Goal: Task Accomplishment & Management: Manage account settings

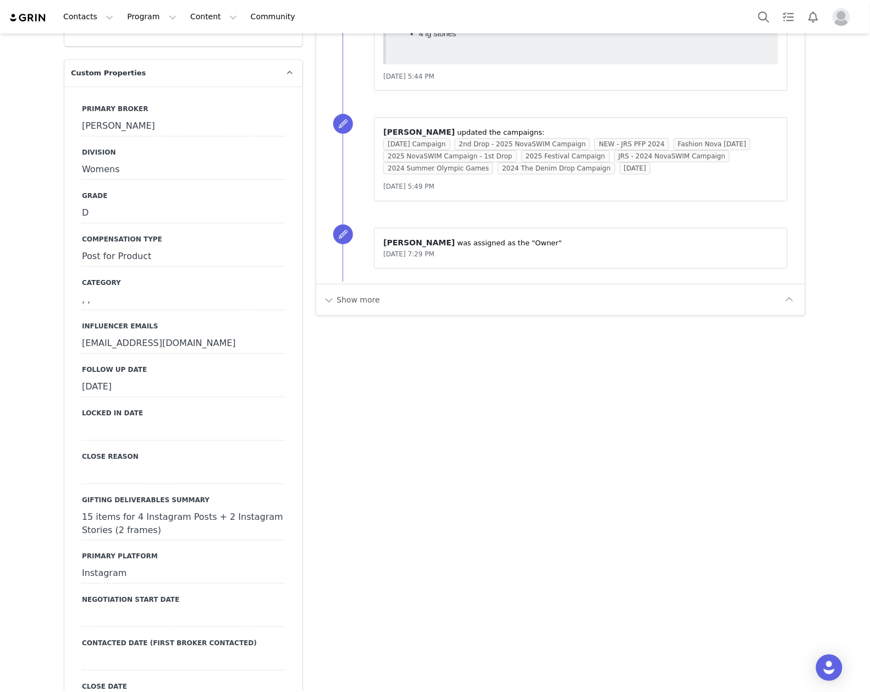
click at [158, 377] on div "July 9th, 2025" at bounding box center [183, 387] width 203 height 20
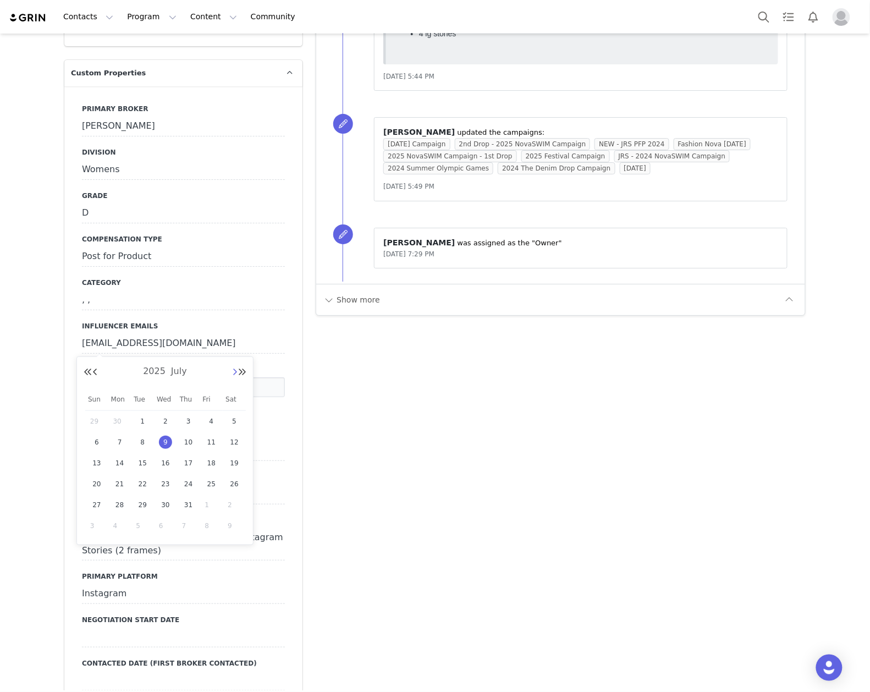
click at [234, 371] on button "Next Month" at bounding box center [234, 372] width 5 height 9
click at [233, 371] on button "Next Month" at bounding box center [234, 372] width 5 height 9
click at [145, 505] on span "30" at bounding box center [142, 504] width 13 height 13
type input "[DATE]"
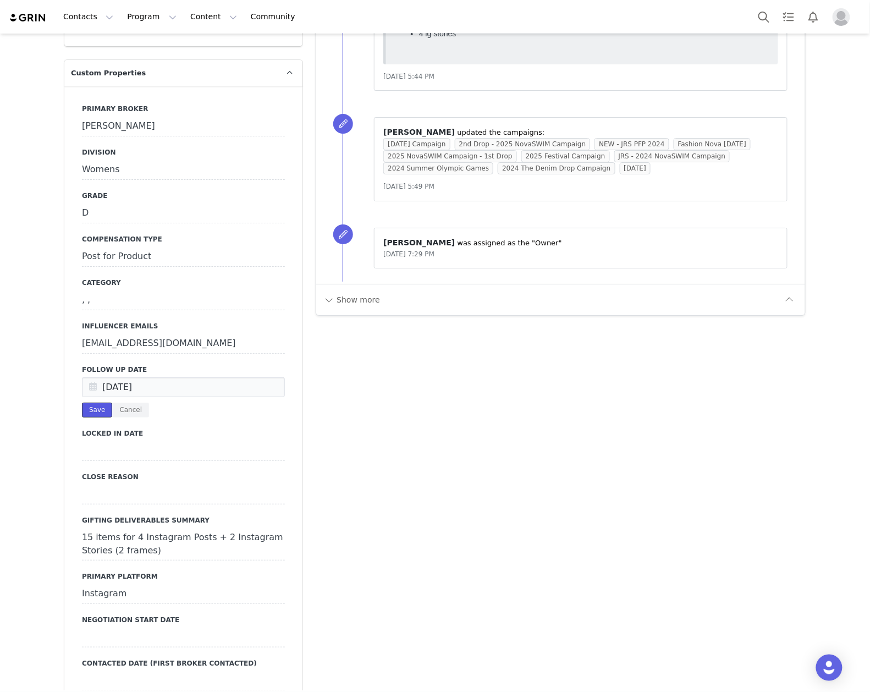
click at [89, 402] on button "Save" at bounding box center [97, 409] width 30 height 15
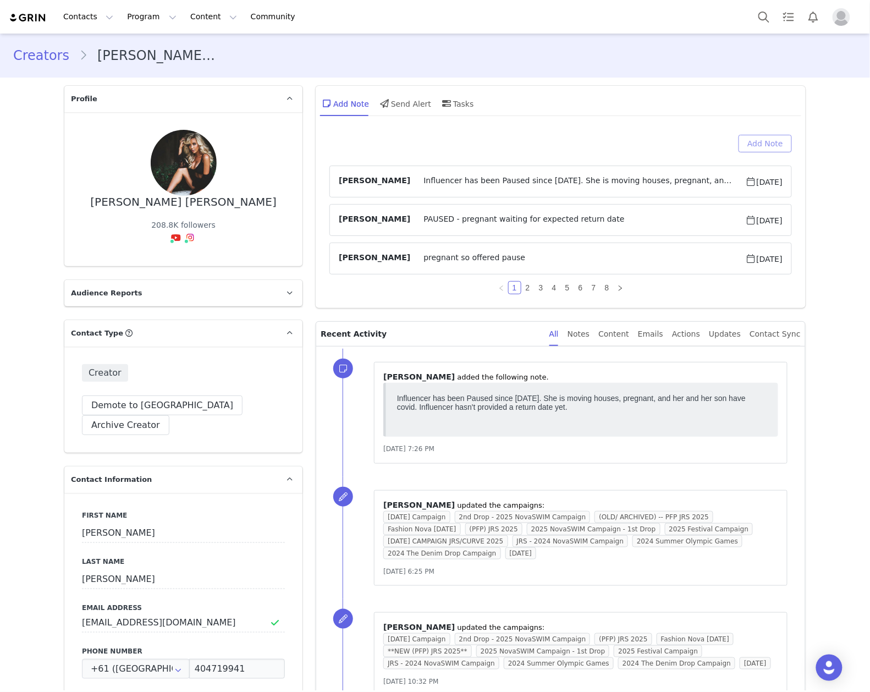
click at [775, 143] on button "Add Note" at bounding box center [764, 144] width 53 height 18
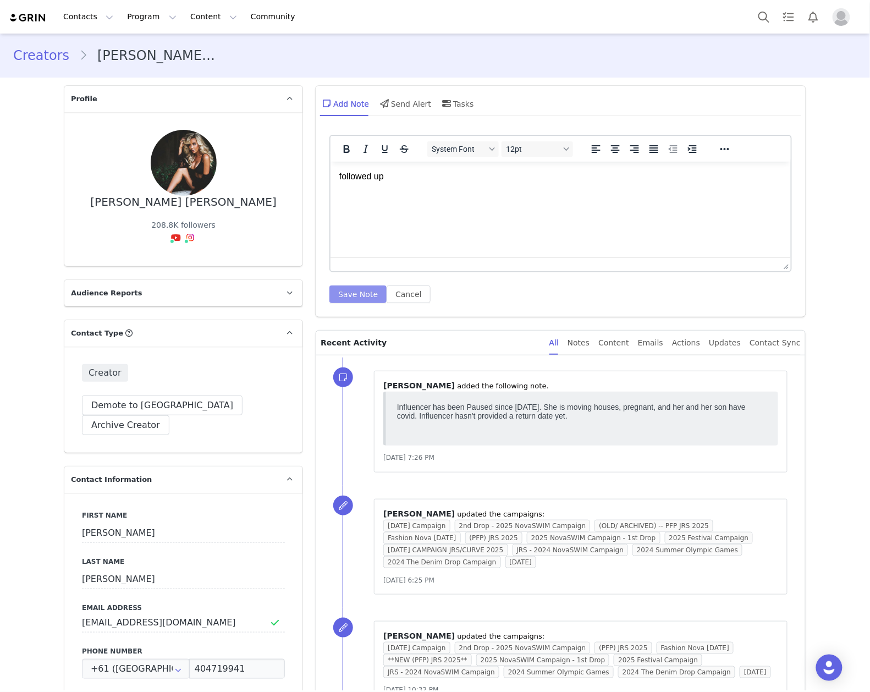
click at [359, 291] on button "Save Note" at bounding box center [357, 294] width 57 height 18
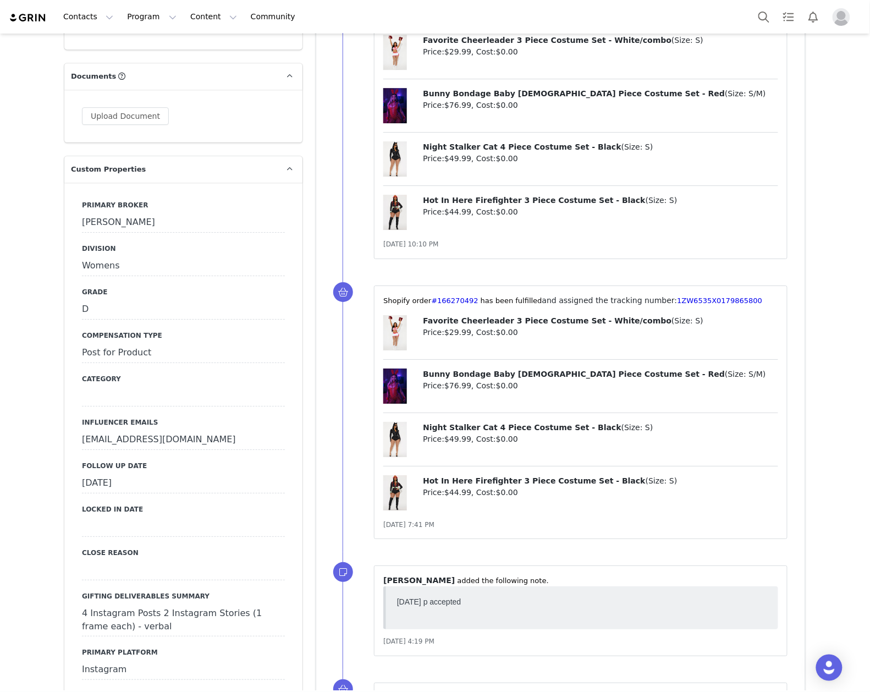
scroll to position [1026, 0]
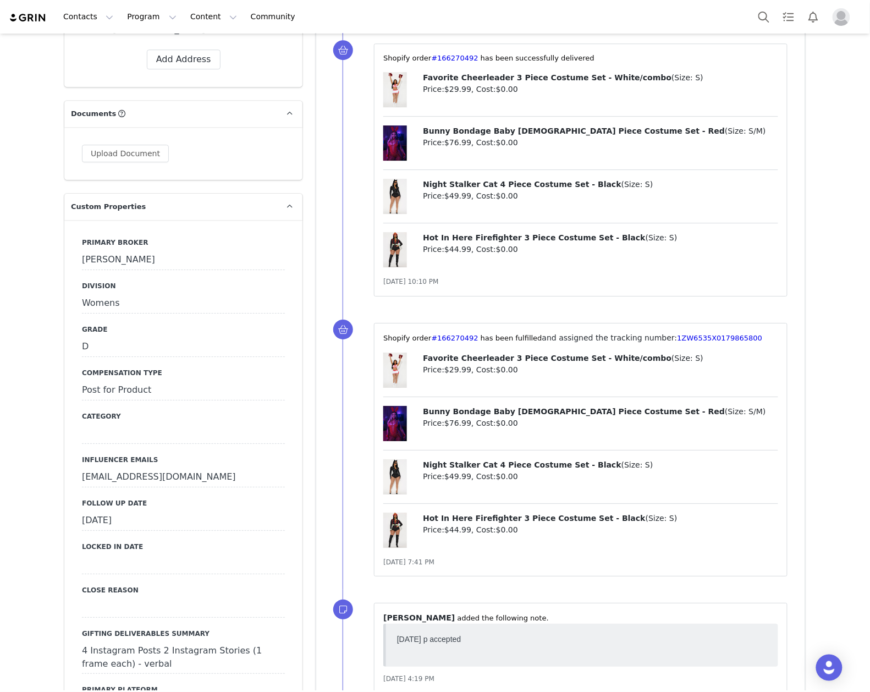
click at [148, 511] on div "[DATE]" at bounding box center [183, 521] width 203 height 20
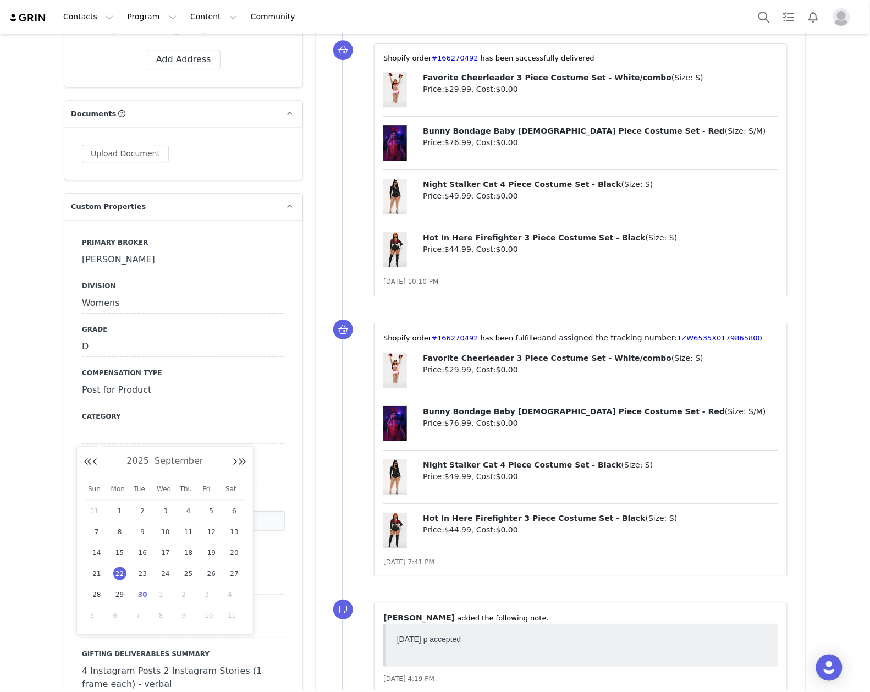
click at [141, 592] on span "30" at bounding box center [142, 594] width 13 height 13
type input "[DATE]"
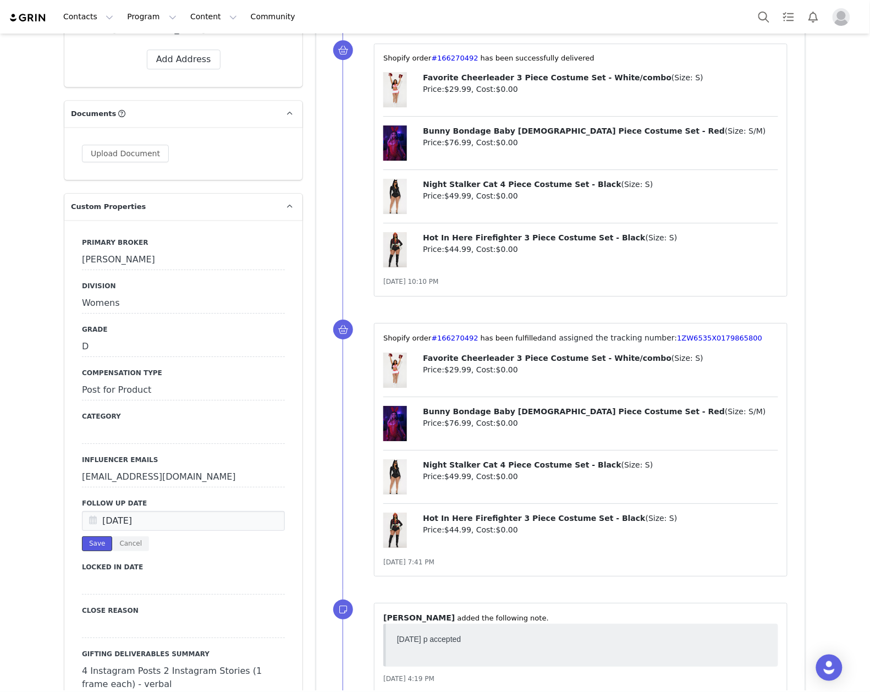
click at [88, 536] on button "Save" at bounding box center [97, 543] width 30 height 15
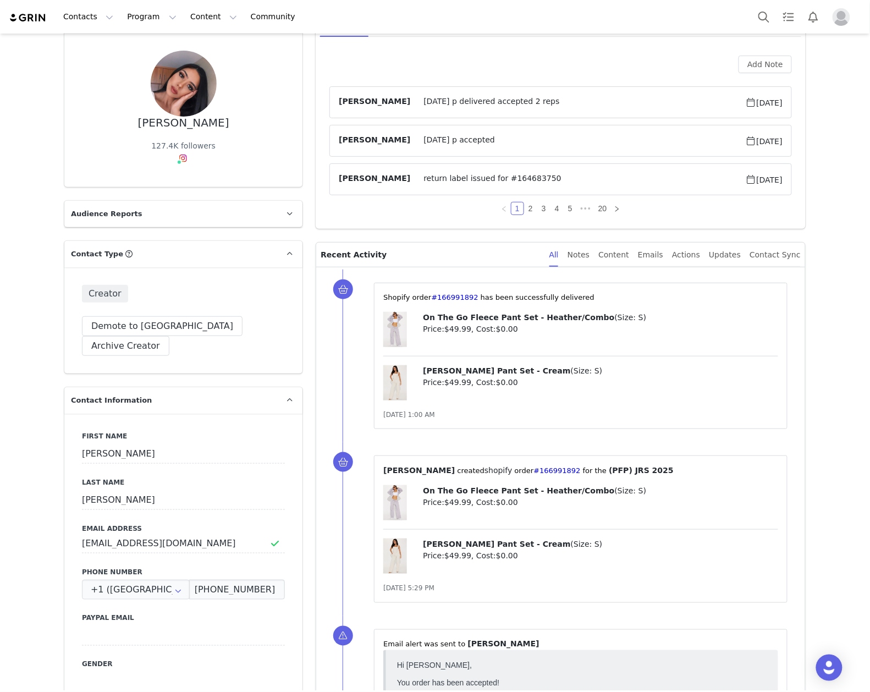
scroll to position [0, 0]
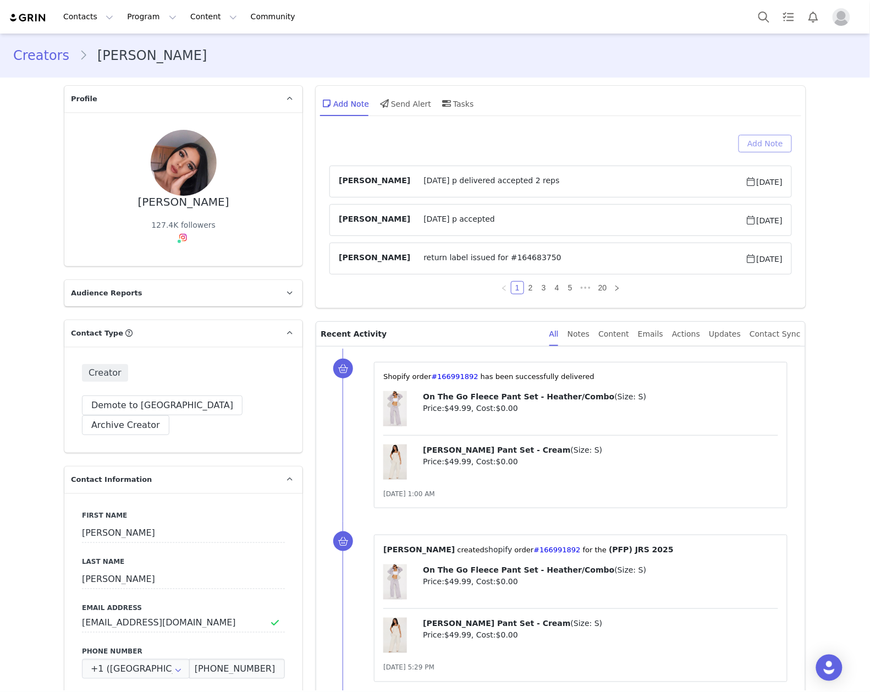
click at [751, 141] on button "Add Note" at bounding box center [764, 144] width 53 height 18
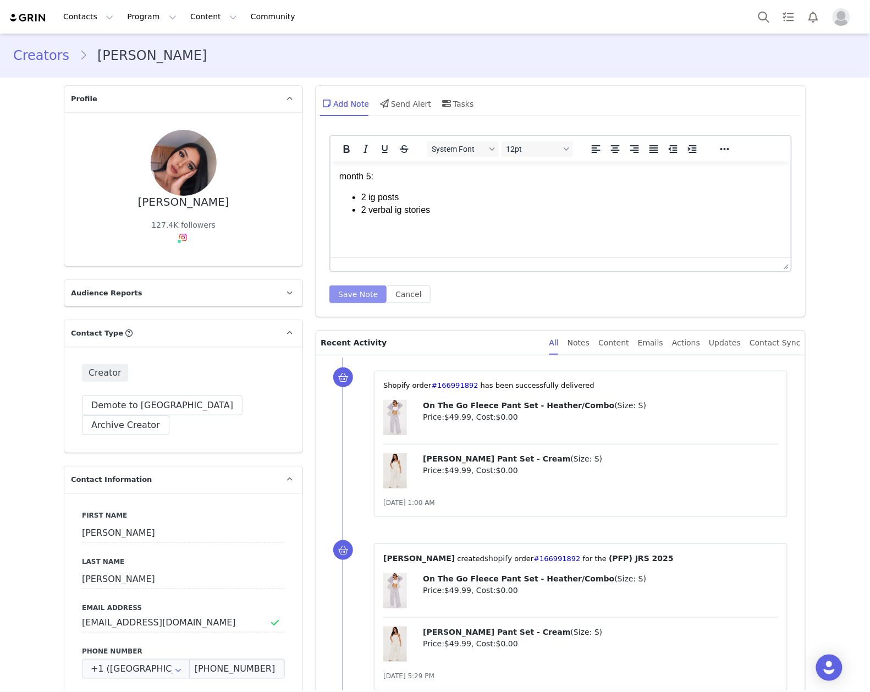
click at [363, 287] on button "Save Note" at bounding box center [357, 294] width 57 height 18
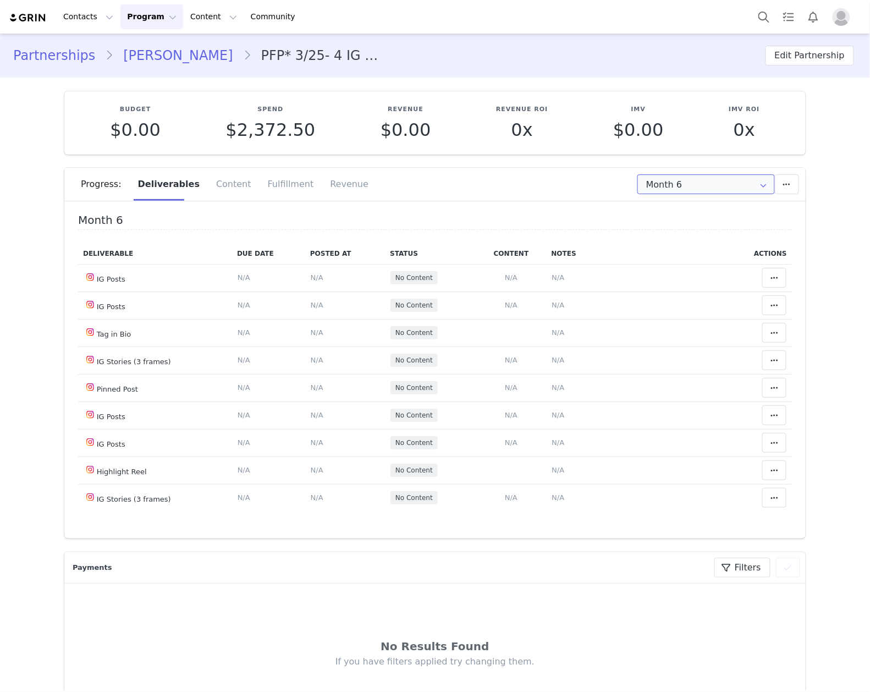
click at [652, 183] on input "Month 6" at bounding box center [705, 184] width 137 height 20
click at [676, 321] on li "All Months" at bounding box center [705, 326] width 147 height 19
type input "All"
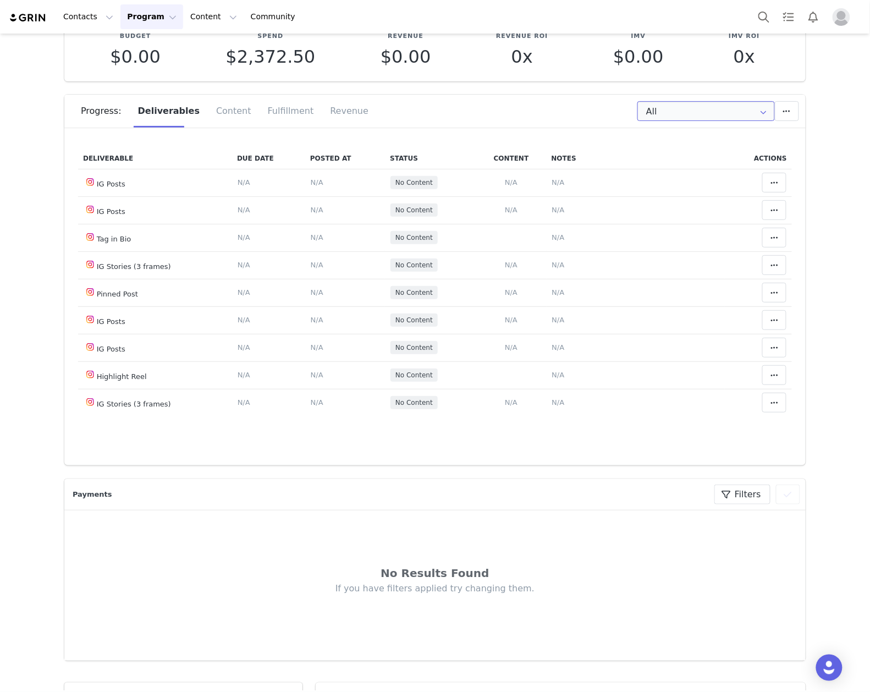
scroll to position [1833, 0]
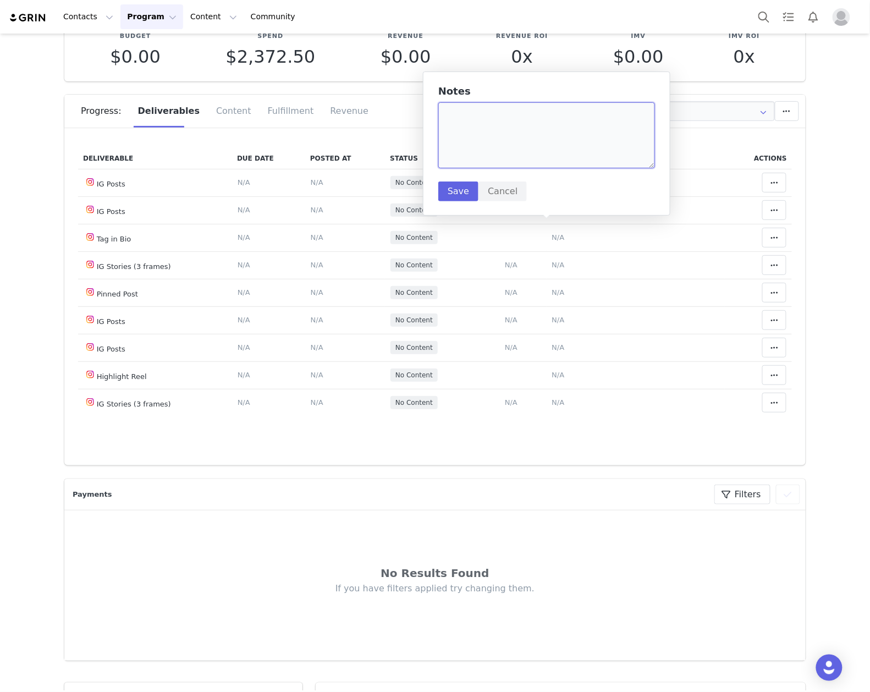
click at [541, 153] on textarea at bounding box center [546, 135] width 217 height 66
paste textarea "https://www.instagram.com/p/DPDFspYieqj/"
type textarea "(blue maxi skirt set) https://www.instagram.com/p/DPDFspYieqj/"
click at [449, 188] on button "Save" at bounding box center [458, 191] width 40 height 20
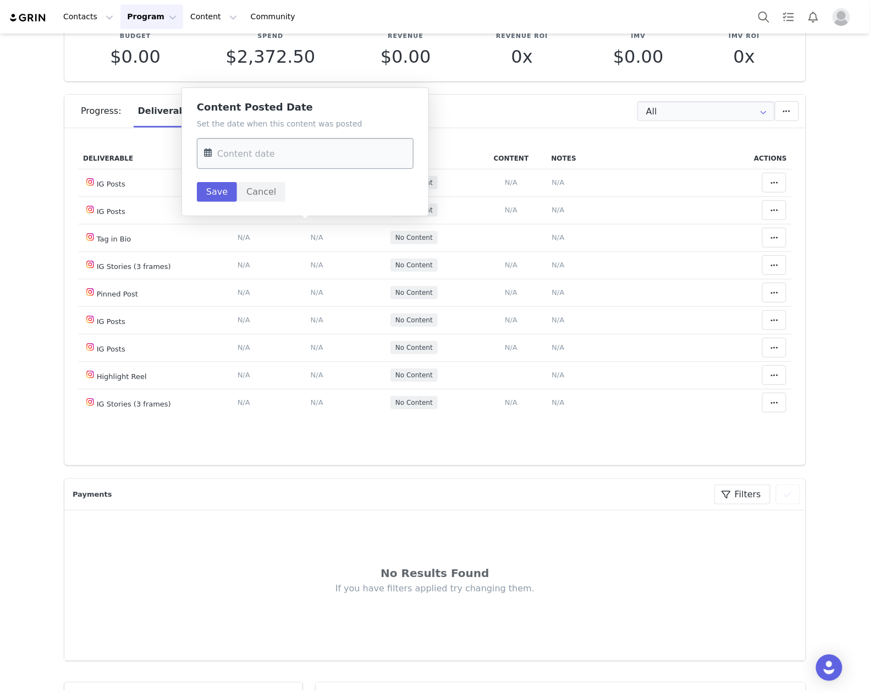
click at [313, 163] on input "text" at bounding box center [305, 153] width 217 height 31
click at [332, 306] on span "26" at bounding box center [331, 302] width 13 height 13
type input "Sep 26 2025"
click at [223, 191] on button "Save" at bounding box center [217, 192] width 40 height 20
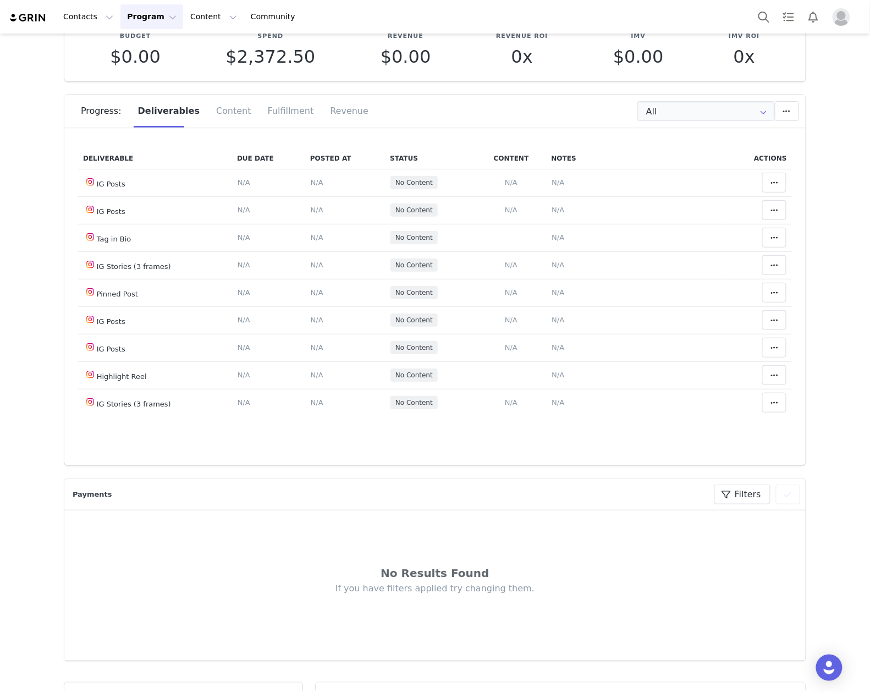
click at [690, 229] on div "Mark as Accepted" at bounding box center [670, 229] width 136 height 25
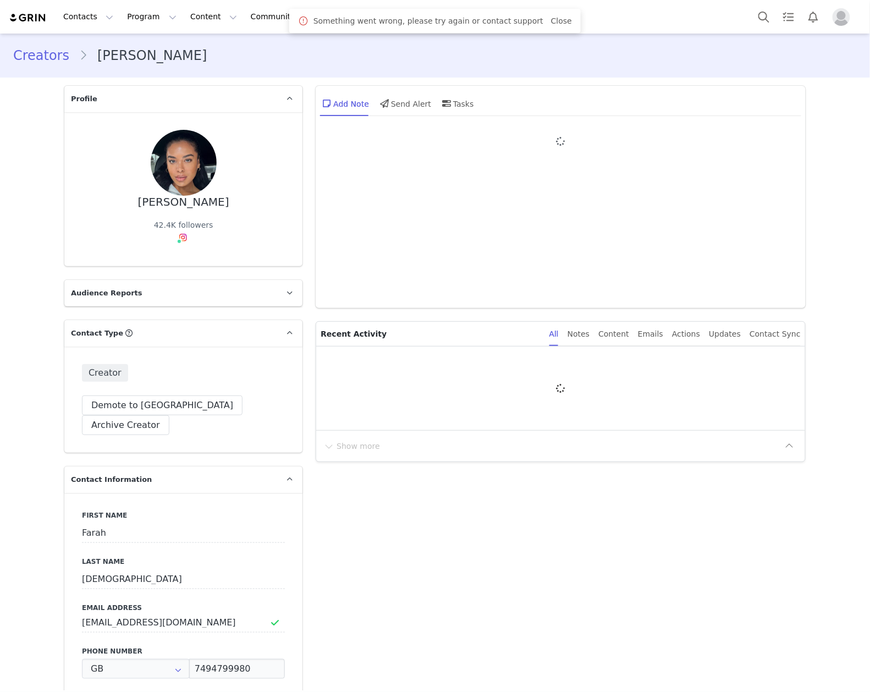
type input "+44 ([GEOGRAPHIC_DATA])"
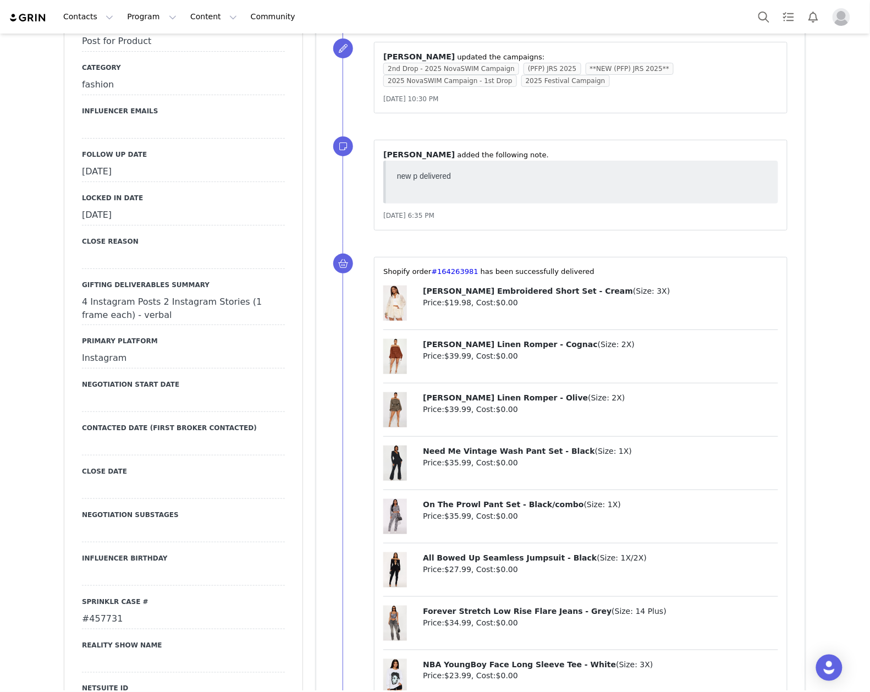
scroll to position [1173, 0]
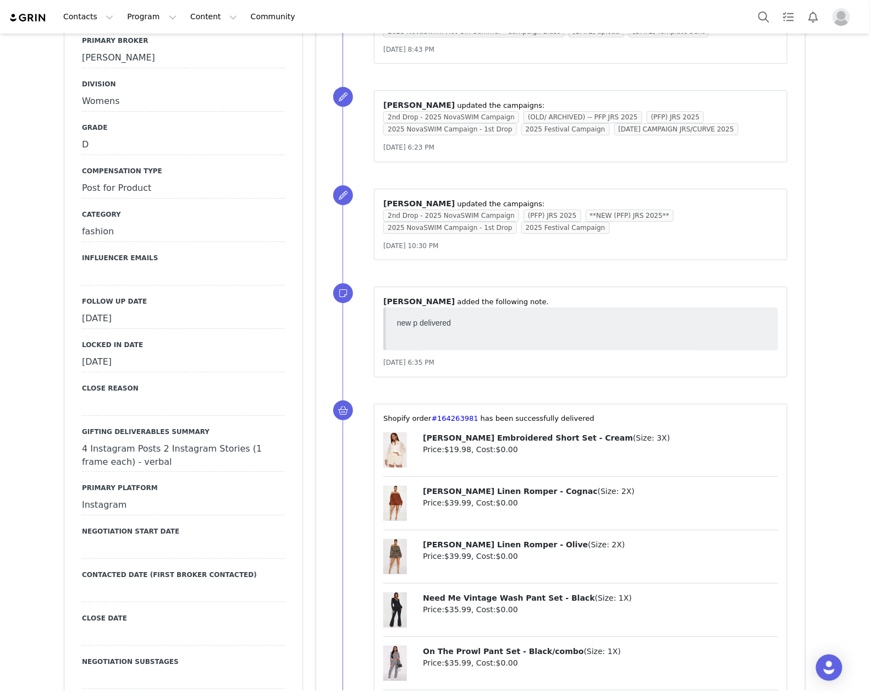
click at [188, 309] on div "[DATE]" at bounding box center [183, 319] width 203 height 20
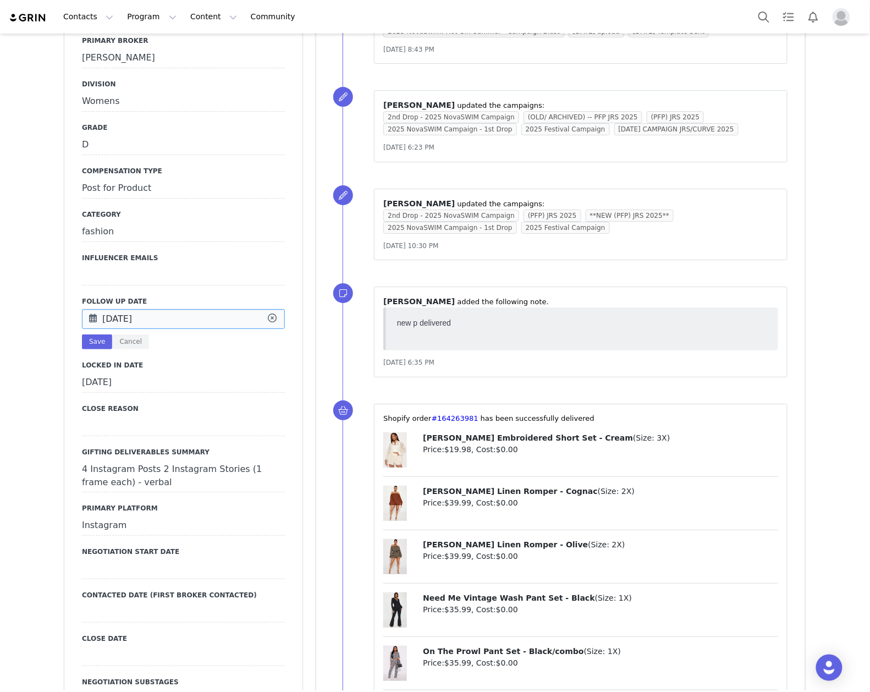
click at [188, 309] on input "Sep 22 2025" at bounding box center [183, 319] width 203 height 20
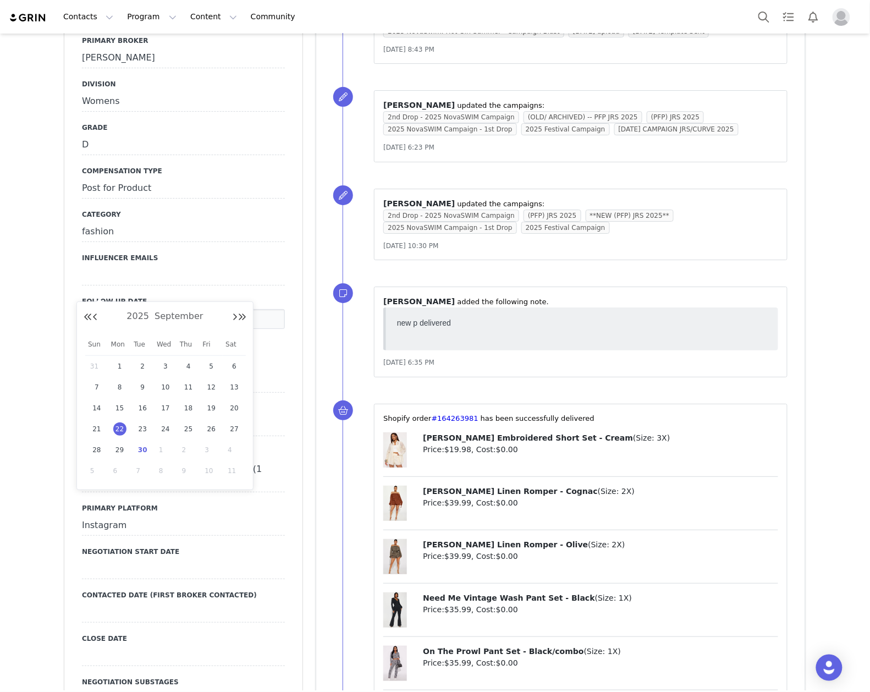
click at [146, 455] on span "30" at bounding box center [142, 449] width 13 height 13
type input "[DATE]"
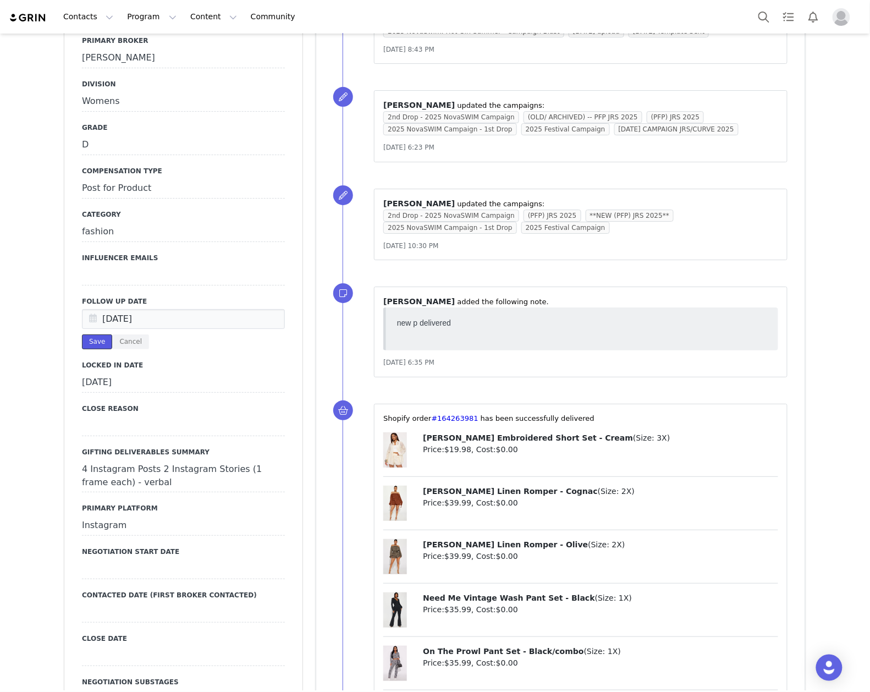
click at [91, 334] on button "Save" at bounding box center [97, 341] width 30 height 15
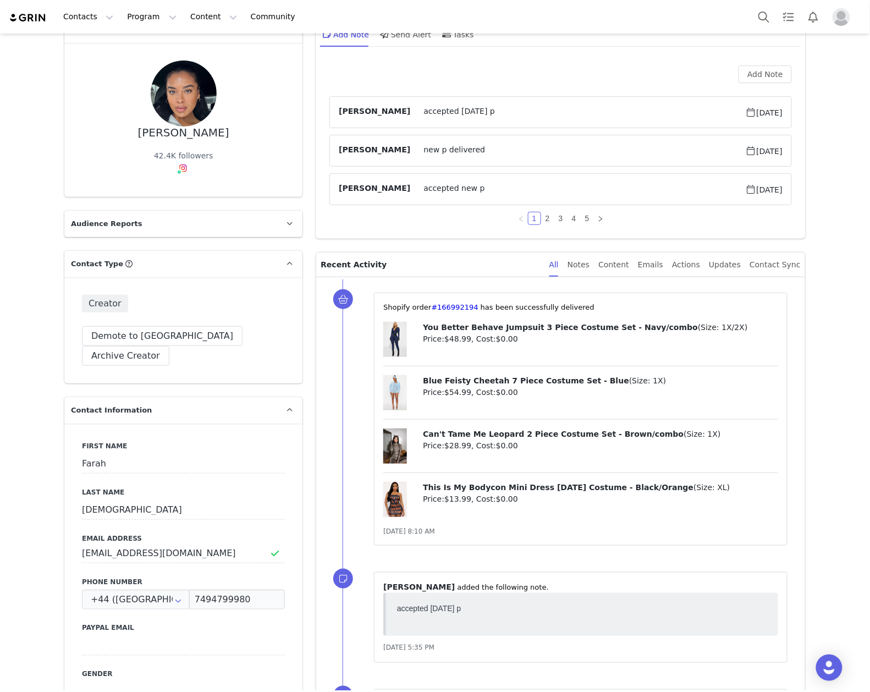
scroll to position [0, 0]
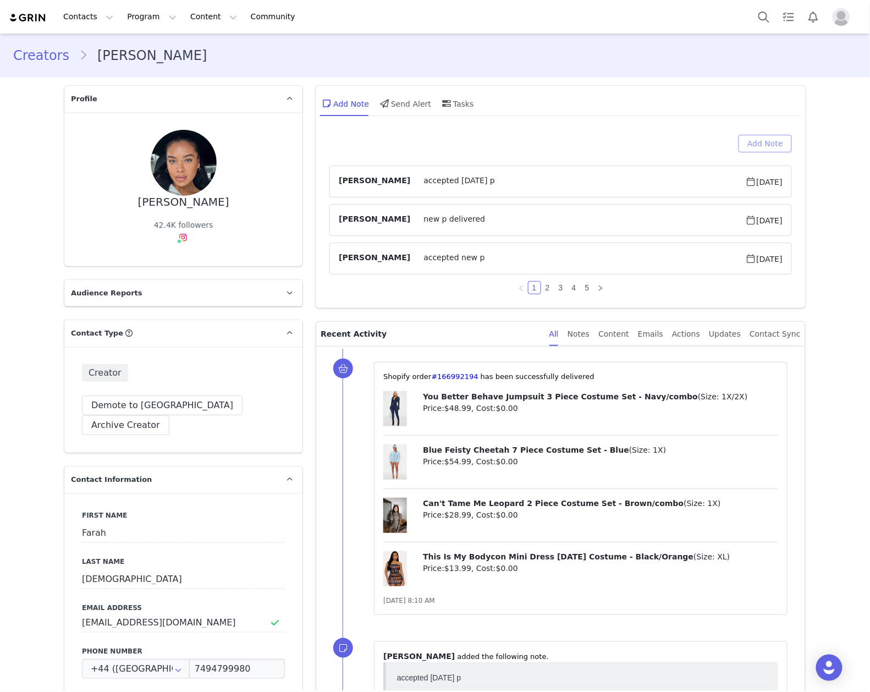
click at [762, 143] on button "Add Note" at bounding box center [764, 144] width 53 height 18
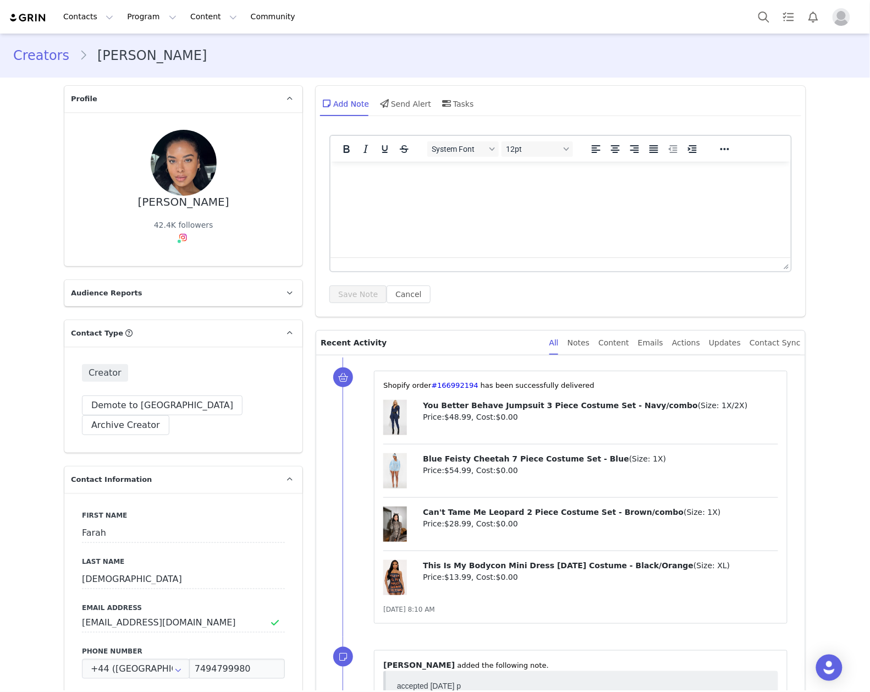
click at [644, 191] on html at bounding box center [560, 176] width 460 height 30
click at [345, 288] on button "Save Note" at bounding box center [357, 294] width 57 height 18
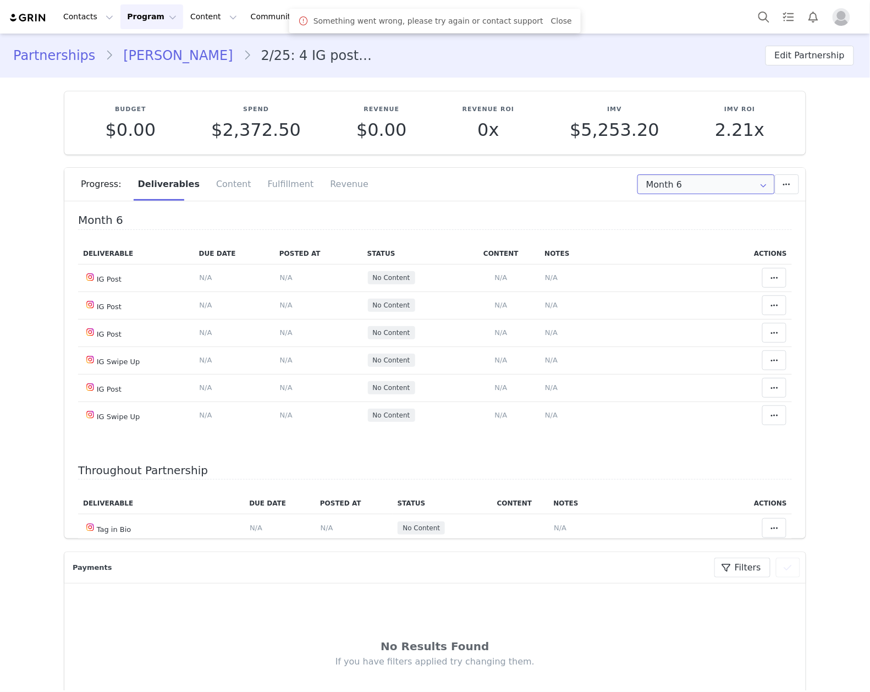
click at [680, 183] on input "Month 6" at bounding box center [705, 184] width 137 height 20
click at [687, 331] on li "All Months" at bounding box center [705, 326] width 147 height 19
type input "All"
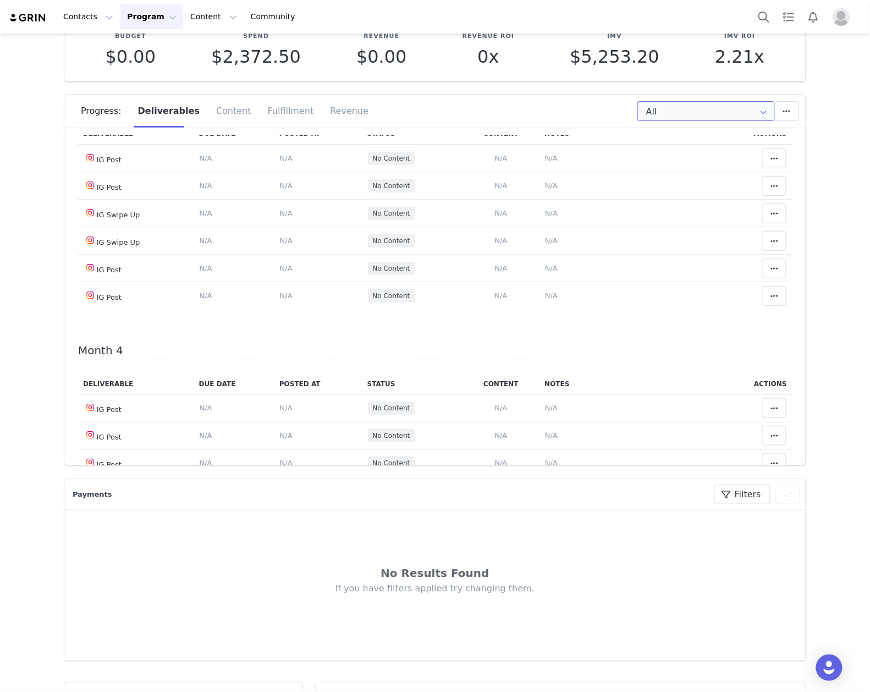
scroll to position [586, 0]
click at [548, 226] on td "Notes Save Cancel N/A" at bounding box center [629, 211] width 179 height 27
click at [545, 216] on span "N/A" at bounding box center [551, 212] width 13 height 8
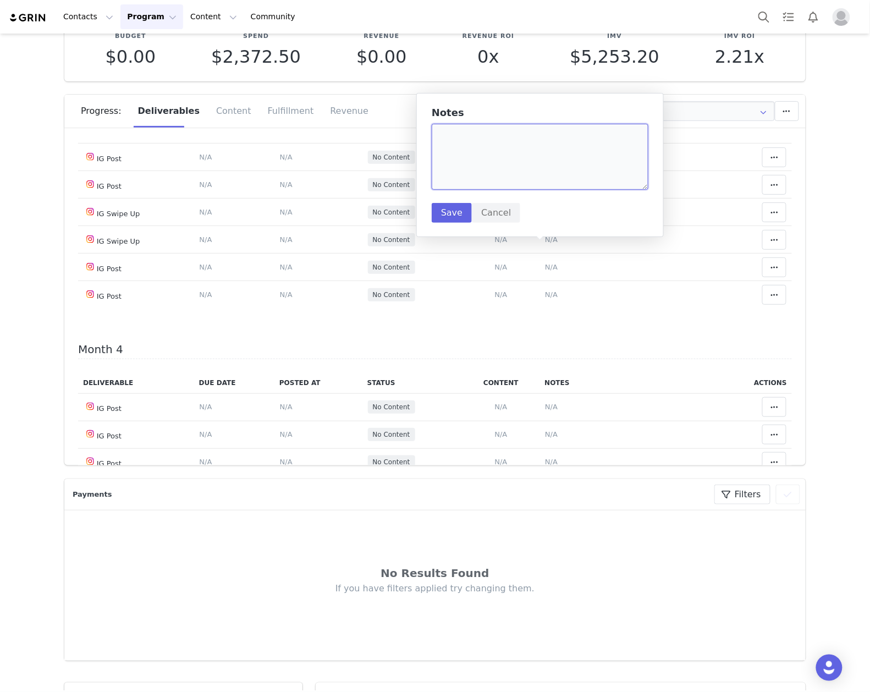
click at [489, 159] on textarea at bounding box center [540, 157] width 217 height 66
click at [445, 133] on textarea "(offf shoulder set)" at bounding box center [540, 157] width 217 height 66
click at [454, 137] on textarea "(offf shoulder set)" at bounding box center [540, 157] width 217 height 66
click at [539, 146] on textarea "(off shoulder set)" at bounding box center [540, 157] width 217 height 66
paste textarea "https://static-resources.creatoriq.com/instagram-stories/videos/371873279334707…"
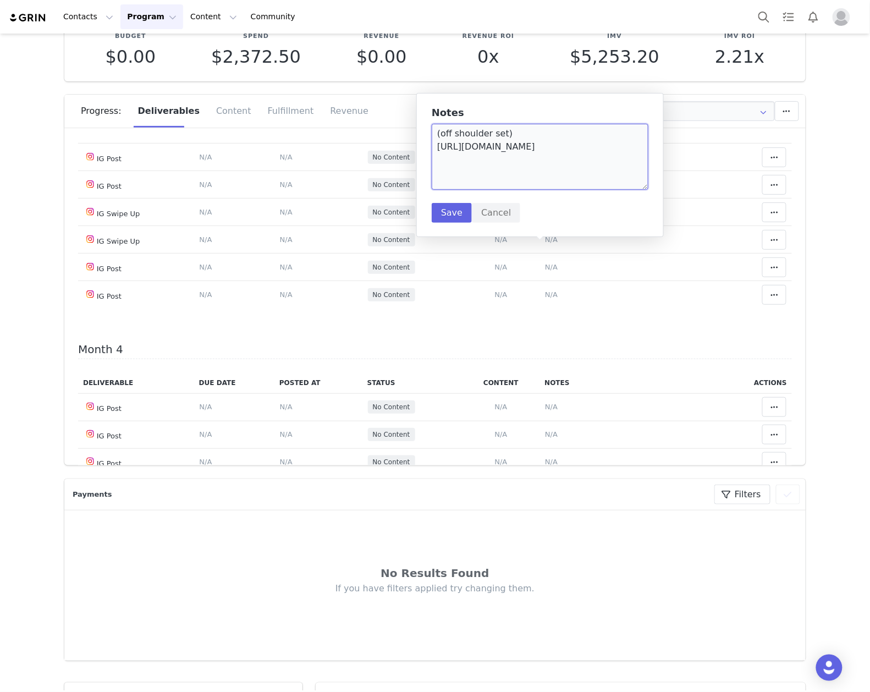
drag, startPoint x: 509, startPoint y: 136, endPoint x: 443, endPoint y: 130, distance: 65.8
click at [443, 130] on textarea "(off shoulder set) https://static-resources.creatoriq.com/instagram-stories/vid…" at bounding box center [540, 157] width 217 height 66
drag, startPoint x: 473, startPoint y: 177, endPoint x: 653, endPoint y: 168, distance: 180.0
click at [653, 168] on div "Notes (try on haul) https://static-resources.creatoriq.com/instagram-stories/vi…" at bounding box center [539, 165] width 247 height 144
click at [637, 161] on textarea "(try on haul) https://static-resources.creatoriq.com/instagram-stories/videos/3…" at bounding box center [540, 157] width 217 height 66
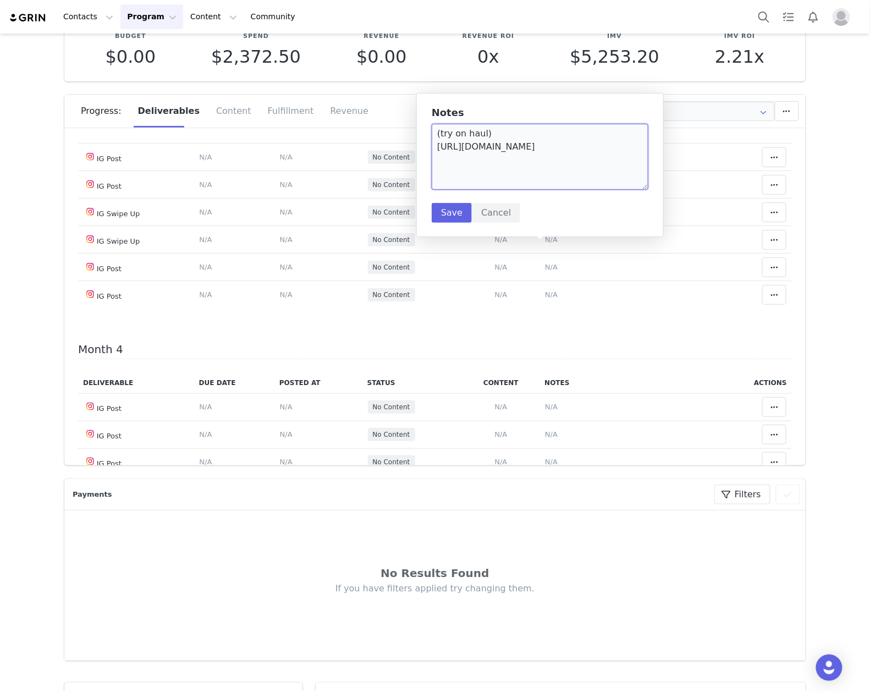
paste textarea "https://static-resources.creatoriq.com/instagram-stories/videos/371873325153283…"
click at [635, 185] on textarea "(try on haul) https://static-resources.creatoriq.com/instagram-stories/videos/3…" at bounding box center [540, 157] width 217 height 66
paste textarea "https://static-resources.creatoriq.com/instagram-stories/videos/371873360802349…"
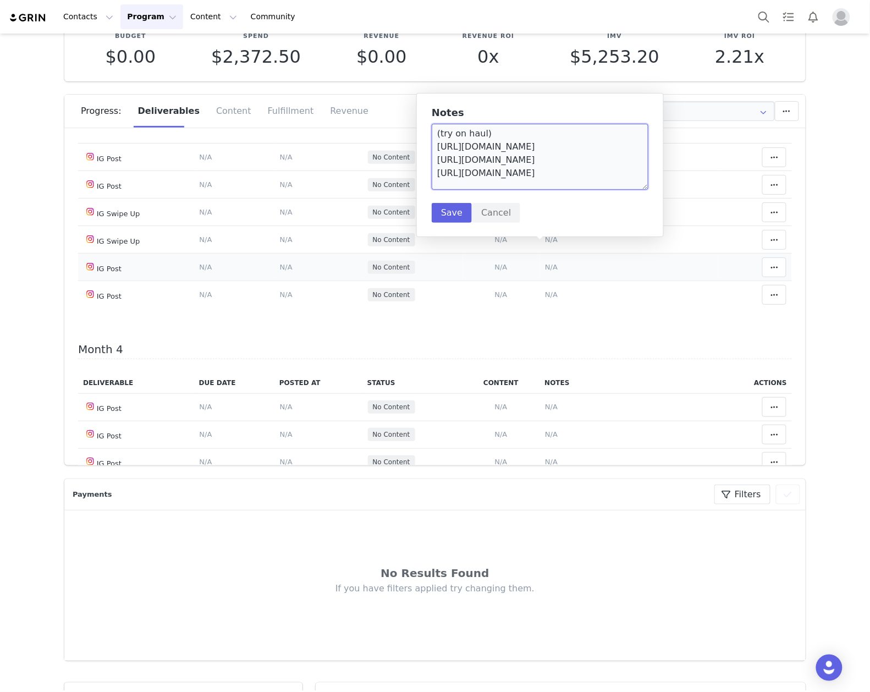
scroll to position [30, 0]
type textarea "(try on haul) https://static-resources.creatoriq.com/instagram-stories/videos/3…"
drag, startPoint x: 441, startPoint y: 209, endPoint x: 544, endPoint y: 273, distance: 121.0
click at [441, 209] on button "Save" at bounding box center [452, 213] width 40 height 20
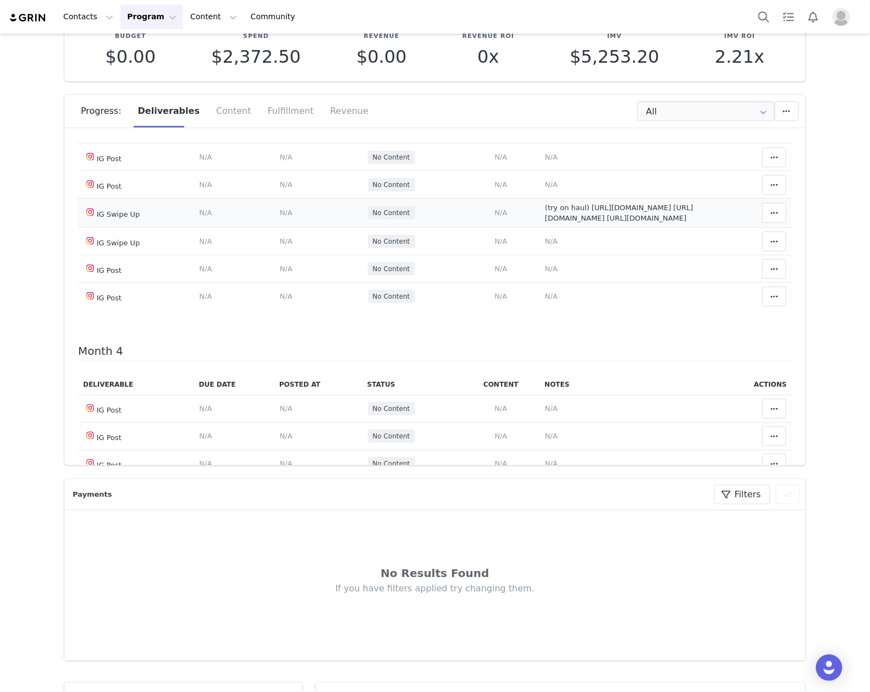
click at [636, 223] on span "(try on haul) https://static-resources.creatoriq.com/instagram-stories/videos/3…" at bounding box center [619, 212] width 148 height 19
type textarea "(try on haul) https://static-resources.creatoriq.com/instagram-stories/videos/3…"
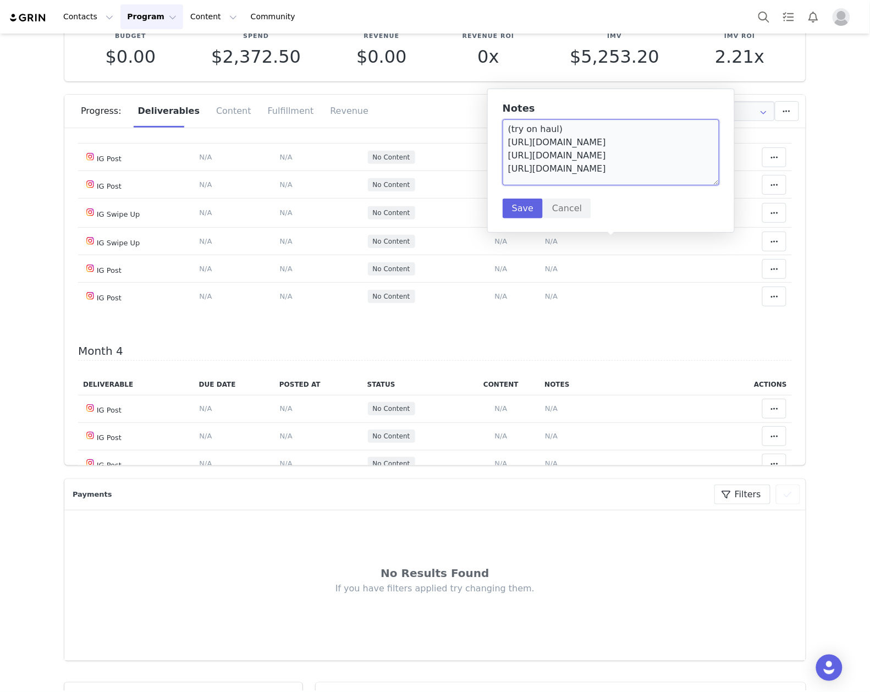
click at [689, 181] on textarea "(try on haul) https://static-resources.creatoriq.com/instagram-stories/videos/3…" at bounding box center [611, 152] width 217 height 66
paste textarea "https://static-resources.creatoriq.com/instagram-stories/videos/371873408187084…"
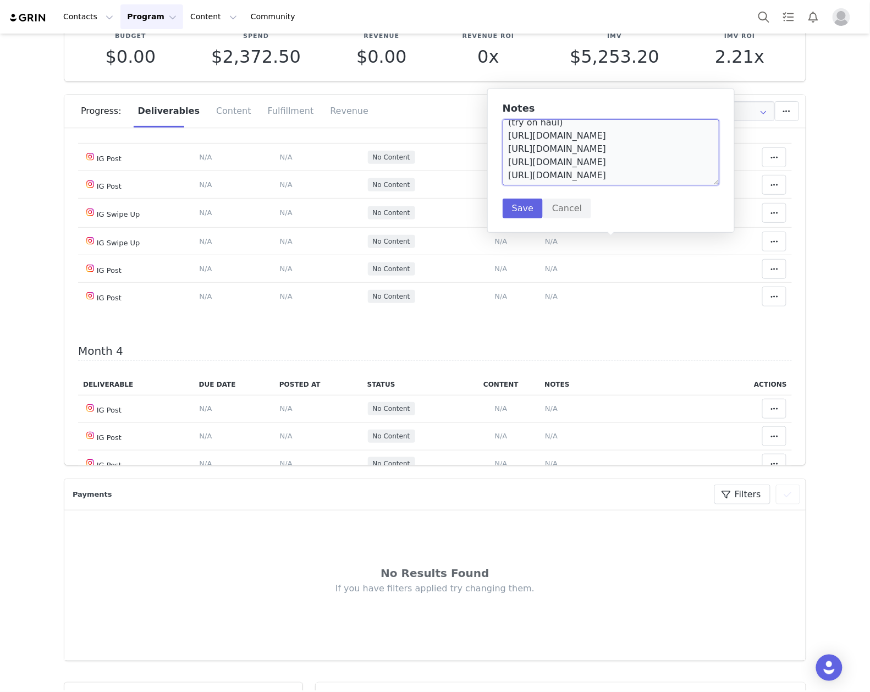
scroll to position [56, 0]
type textarea "(try on haul) https://static-resources.creatoriq.com/instagram-stories/videos/3…"
click at [515, 207] on button "Save" at bounding box center [523, 208] width 40 height 20
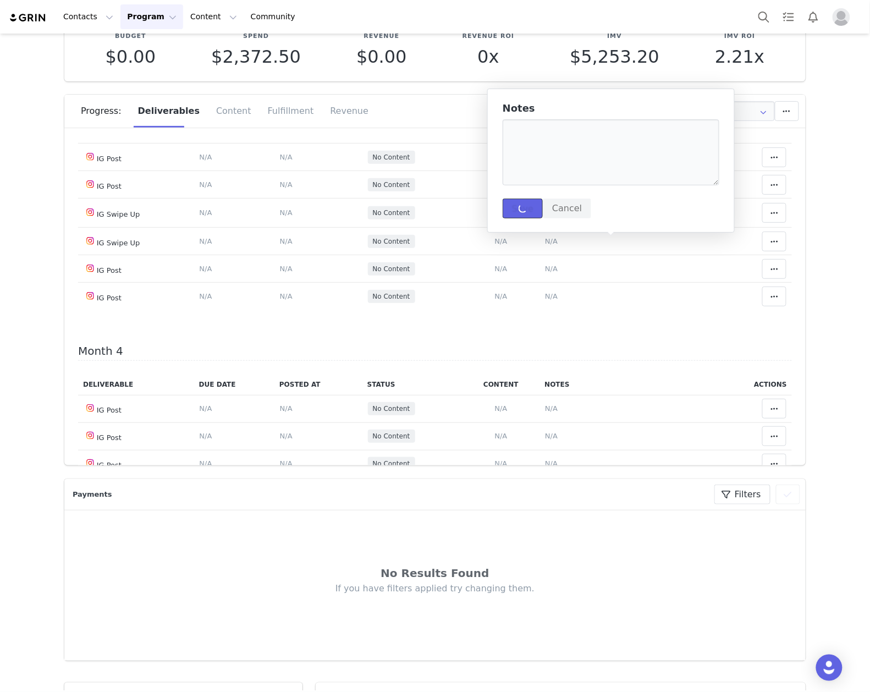
scroll to position [0, 0]
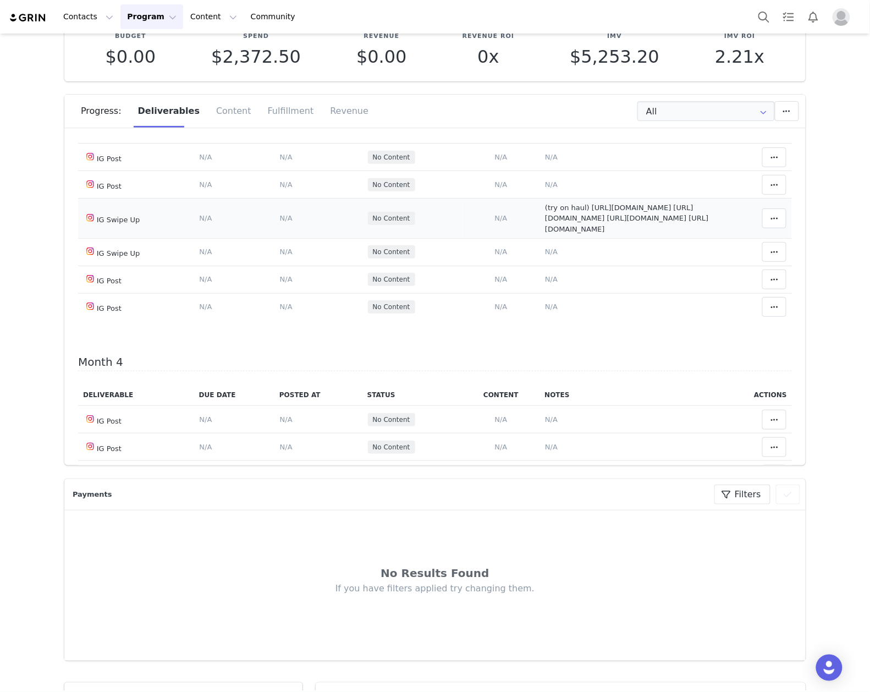
click at [602, 233] on span "(try on haul) https://static-resources.creatoriq.com/instagram-stories/videos/3…" at bounding box center [626, 218] width 163 height 30
type textarea "(try on haul) https://static-resources.creatoriq.com/instagram-stories/videos/3…"
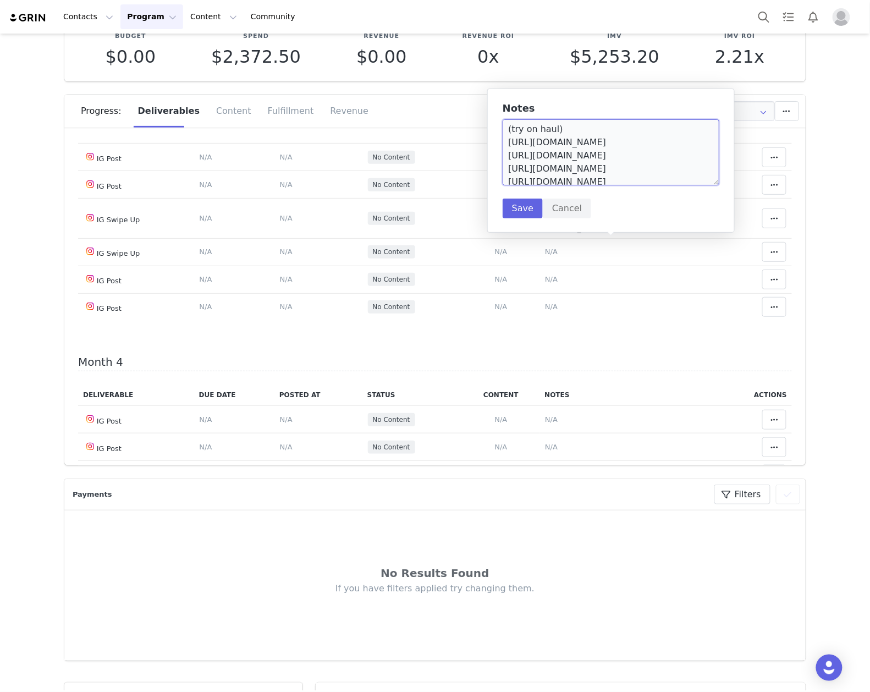
click at [504, 174] on textarea "(try on haul) https://static-resources.creatoriq.com/instagram-stories/videos/3…" at bounding box center [611, 152] width 217 height 66
drag, startPoint x: 504, startPoint y: 173, endPoint x: 748, endPoint y: 179, distance: 243.7
click at [748, 179] on body "Contacts Contacts Creators Prospects Applicants Program Program Activations Cam…" at bounding box center [435, 346] width 870 height 692
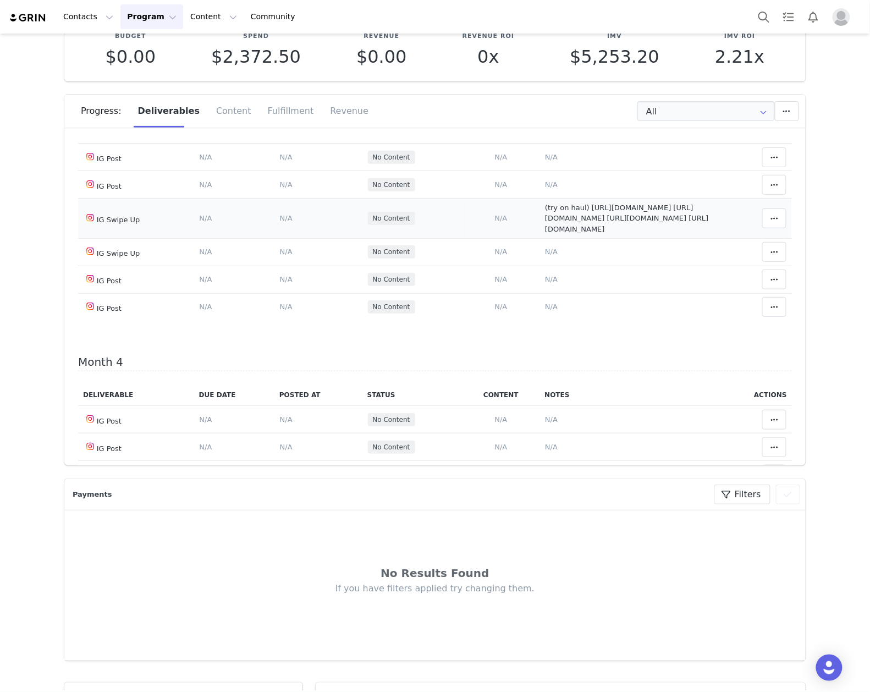
click at [662, 233] on span "(try on haul) https://static-resources.creatoriq.com/instagram-stories/videos/3…" at bounding box center [626, 218] width 163 height 30
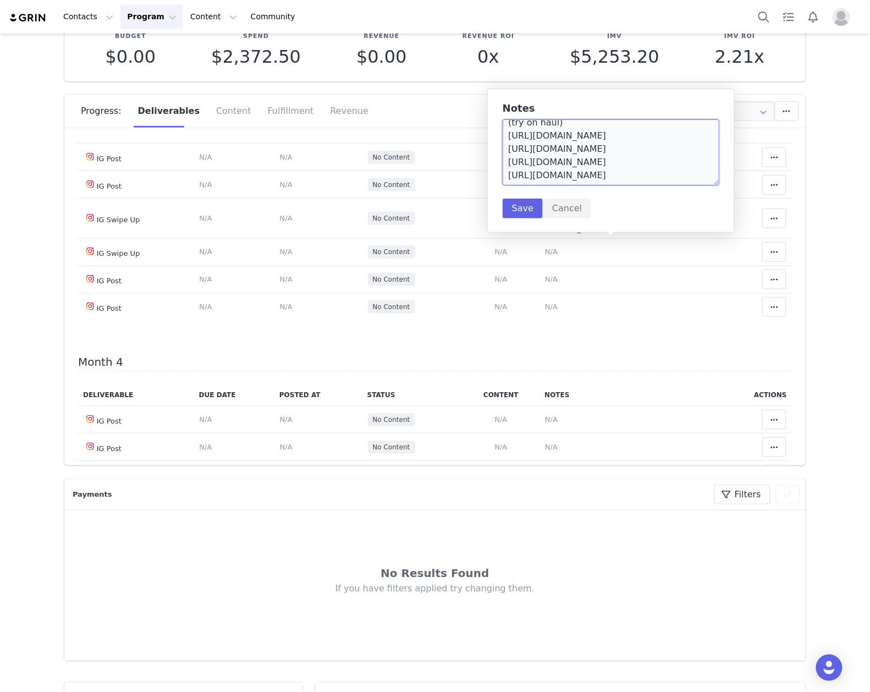
drag, startPoint x: 504, startPoint y: 169, endPoint x: 687, endPoint y: 177, distance: 183.8
click at [687, 177] on textarea "(try on haul) https://static-resources.creatoriq.com/instagram-stories/videos/3…" at bounding box center [611, 152] width 217 height 66
type textarea "(try on haul) https://static-resources.creatoriq.com/instagram-stories/videos/3…"
click at [507, 209] on button "Save" at bounding box center [523, 208] width 40 height 20
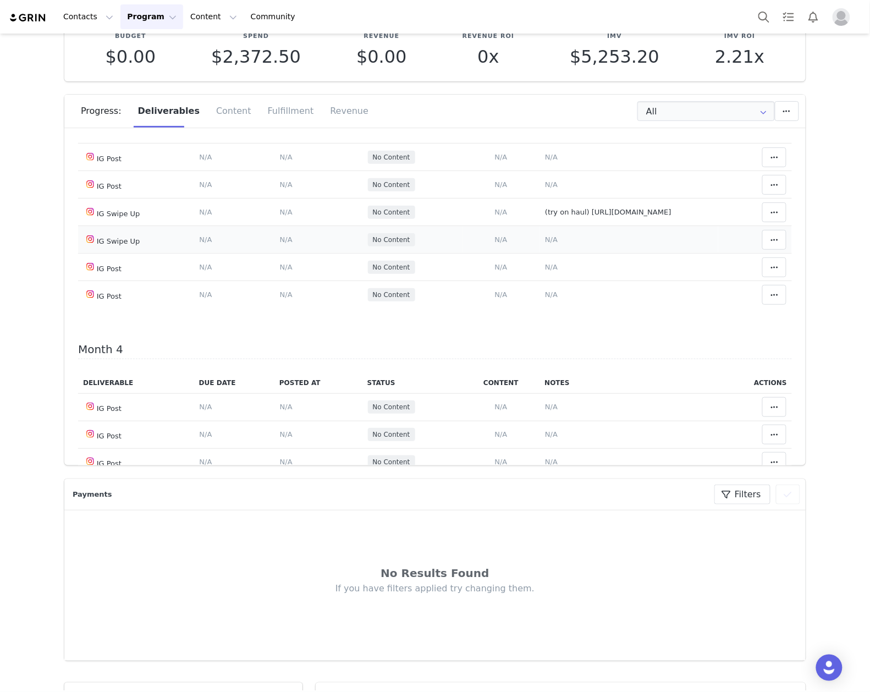
click at [545, 244] on span "N/A" at bounding box center [551, 239] width 13 height 8
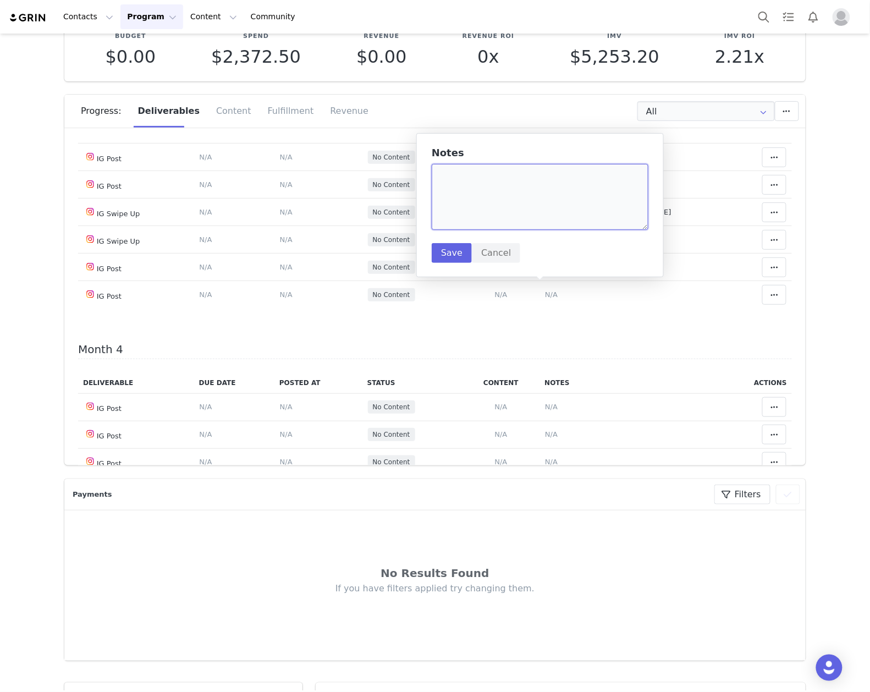
click at [503, 184] on textarea at bounding box center [540, 197] width 217 height 66
paste textarea "https://static-resources.creatoriq.com/instagram-stories/videos/371873429810397…"
type textarea "(try on haul) https://static-resources.creatoriq.com/instagram-stories/videos/3…"
click at [449, 251] on button "Save" at bounding box center [452, 253] width 40 height 20
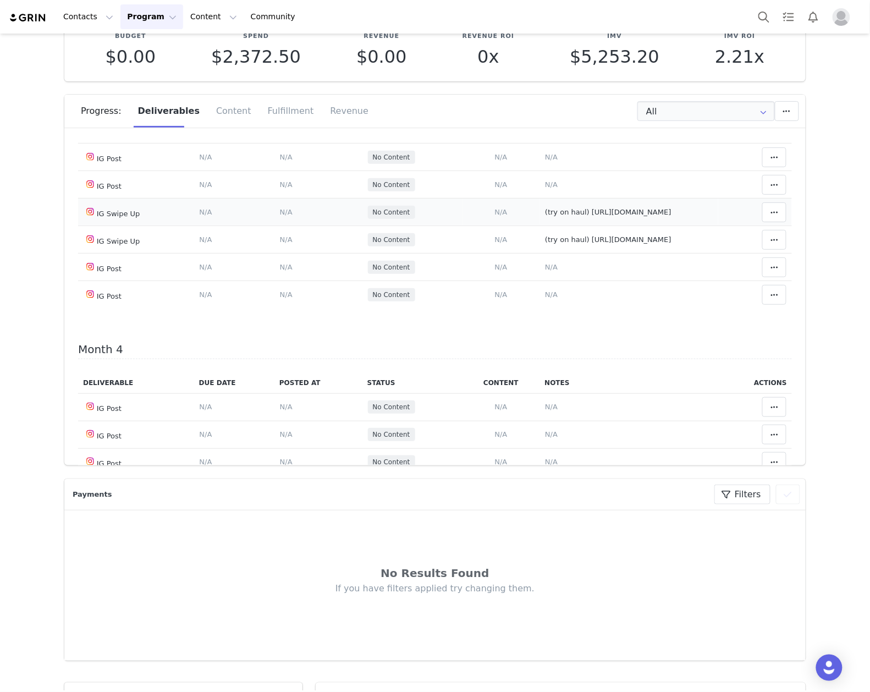
click at [282, 216] on span "N/A" at bounding box center [286, 212] width 13 height 8
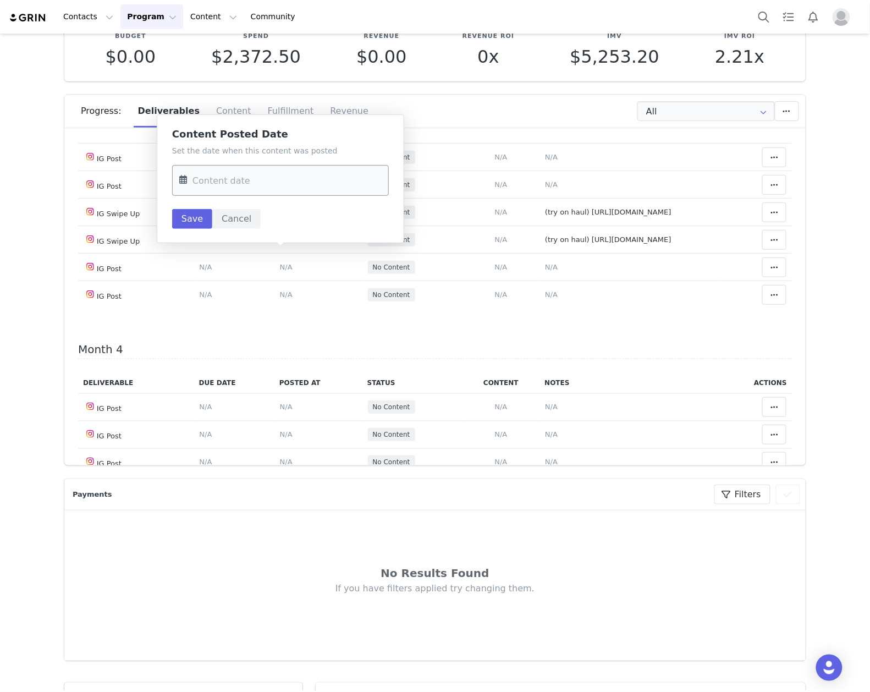
click at [262, 181] on input "text" at bounding box center [280, 180] width 217 height 31
drag, startPoint x: 262, startPoint y: 286, endPoint x: 220, endPoint y: 200, distance: 95.9
click at [262, 286] on span "10" at bounding box center [261, 288] width 13 height 13
type input "Sep 10 2025"
click at [192, 225] on button "Save" at bounding box center [192, 219] width 40 height 20
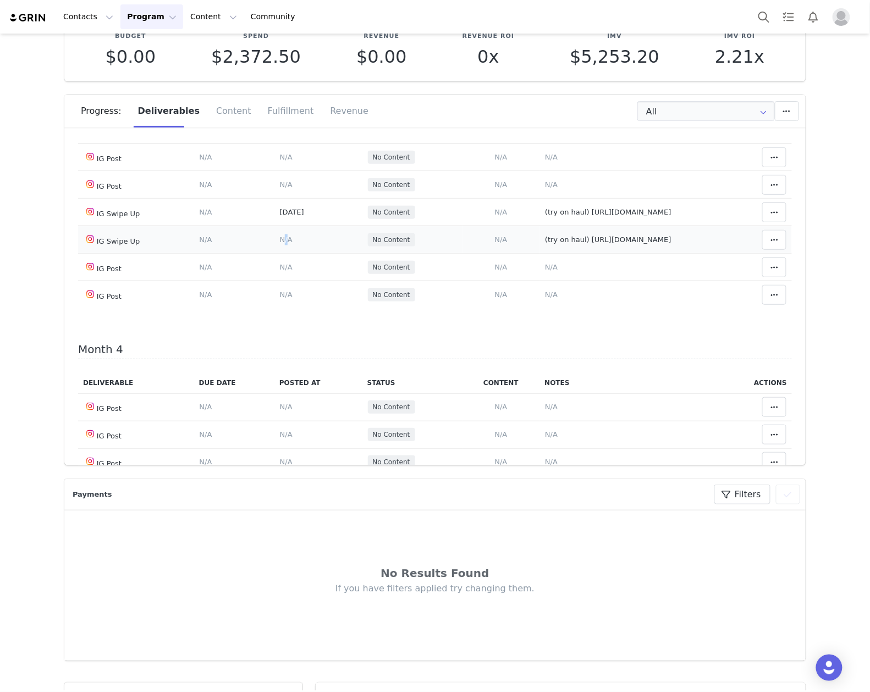
click at [280, 244] on span "N/A" at bounding box center [286, 239] width 13 height 8
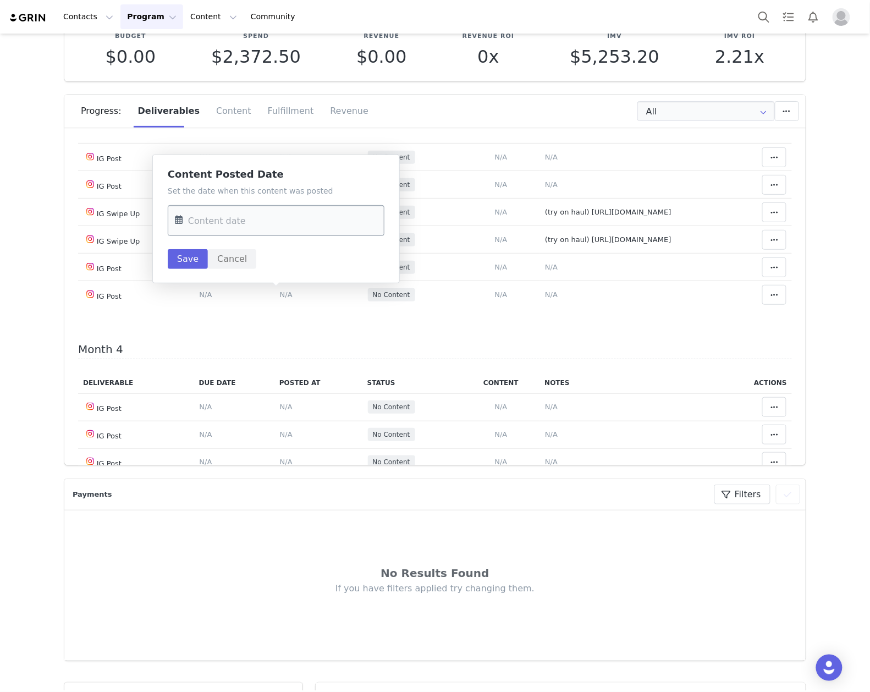
click at [217, 220] on input "text" at bounding box center [276, 220] width 217 height 31
click at [245, 321] on tr "7 8 9 10 11 12 13" at bounding box center [257, 328] width 161 height 21
drag, startPoint x: 262, startPoint y: 327, endPoint x: 240, endPoint y: 302, distance: 33.1
click at [262, 327] on span "10" at bounding box center [256, 328] width 13 height 13
type input "Sep 10 2025"
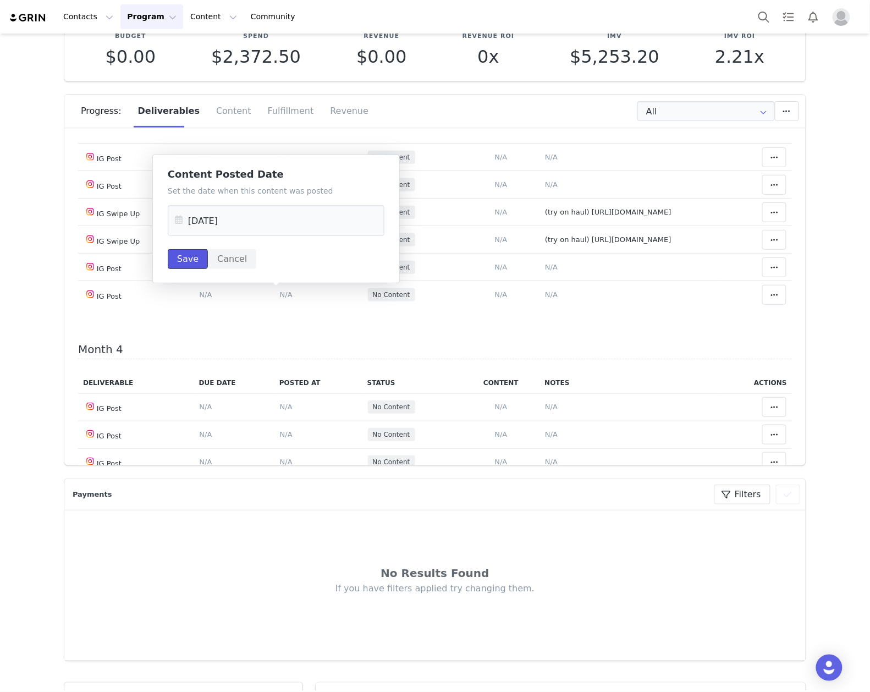
drag, startPoint x: 186, startPoint y: 256, endPoint x: 679, endPoint y: 236, distance: 493.1
click at [187, 256] on button "Save" at bounding box center [188, 259] width 40 height 20
click at [768, 219] on span at bounding box center [774, 212] width 13 height 13
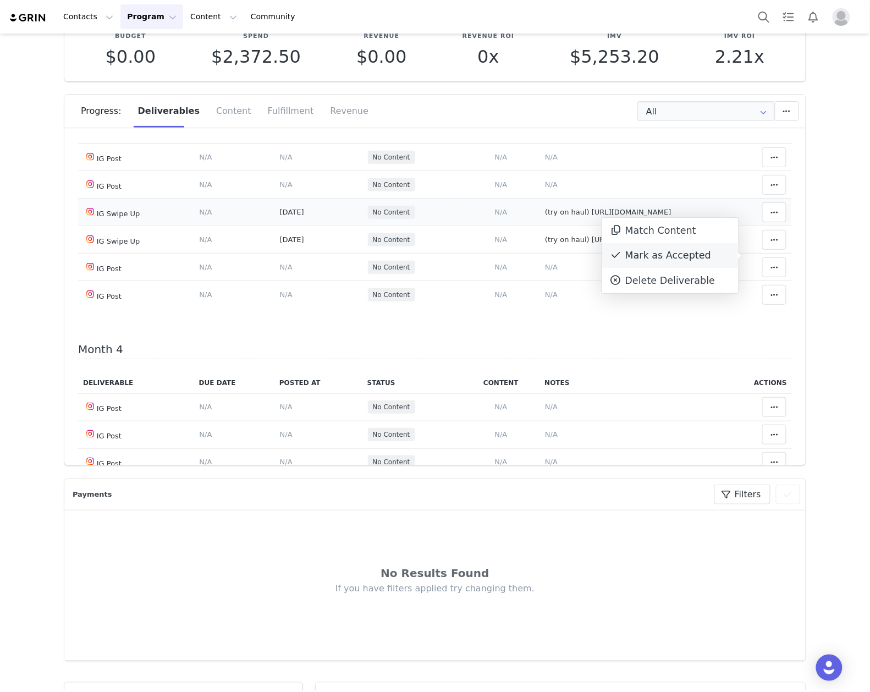
click at [682, 257] on div "Mark as Accepted" at bounding box center [670, 255] width 136 height 25
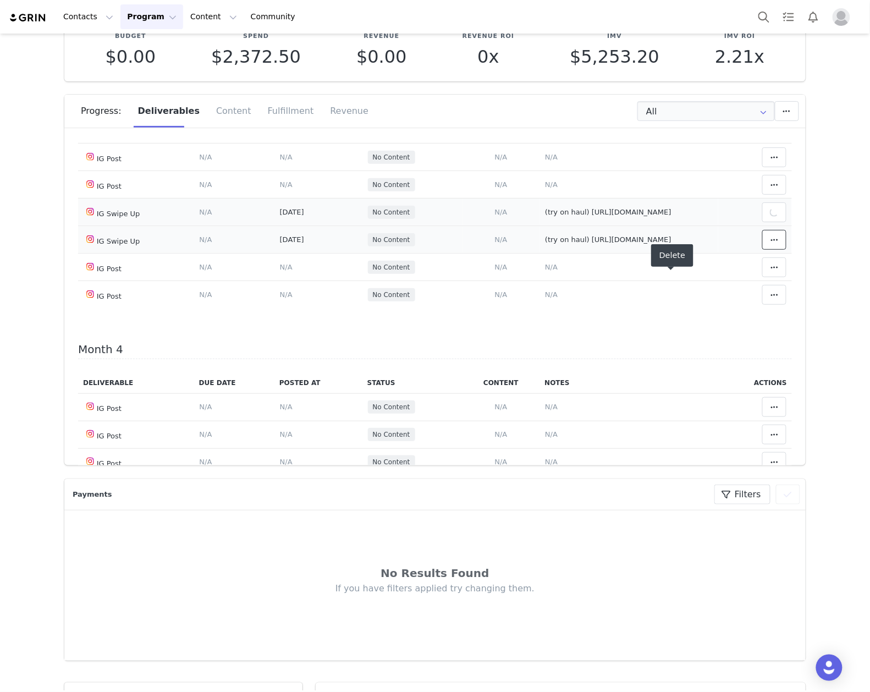
click at [768, 246] on span at bounding box center [774, 239] width 13 height 13
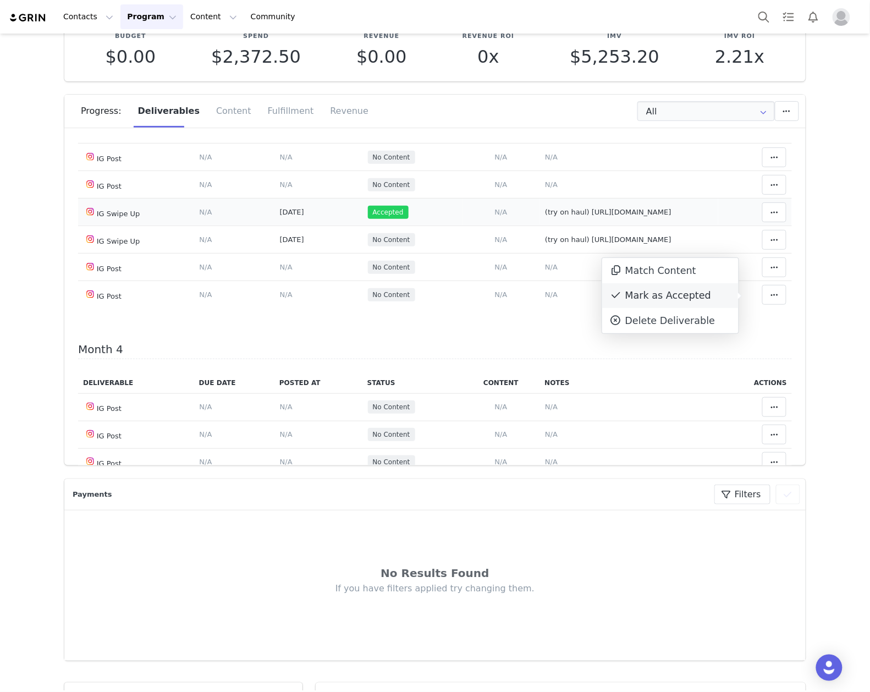
click at [694, 294] on div "Mark as Accepted" at bounding box center [670, 295] width 136 height 25
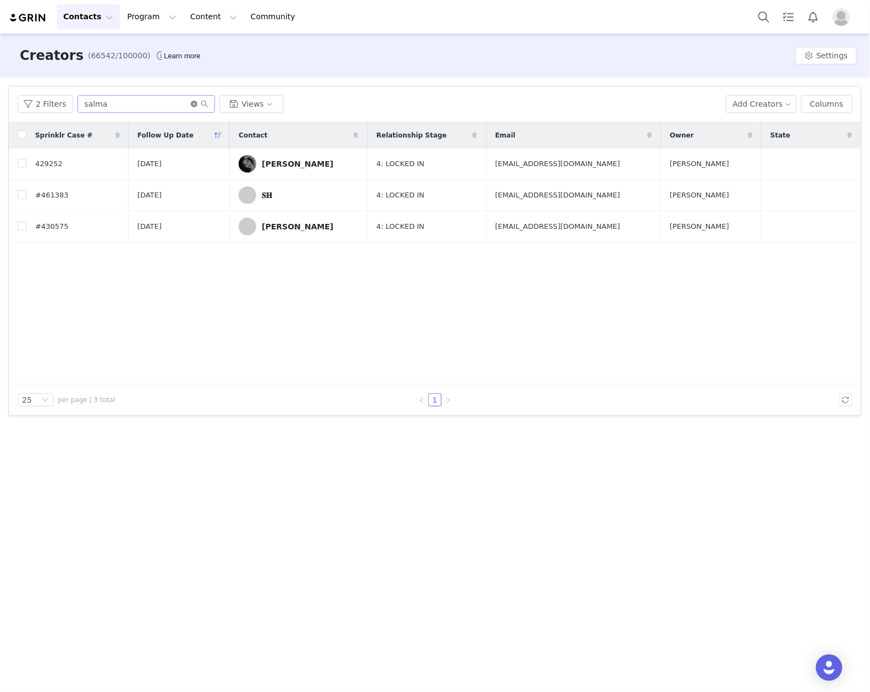
click at [192, 102] on icon "icon: close-circle" at bounding box center [194, 104] width 7 height 7
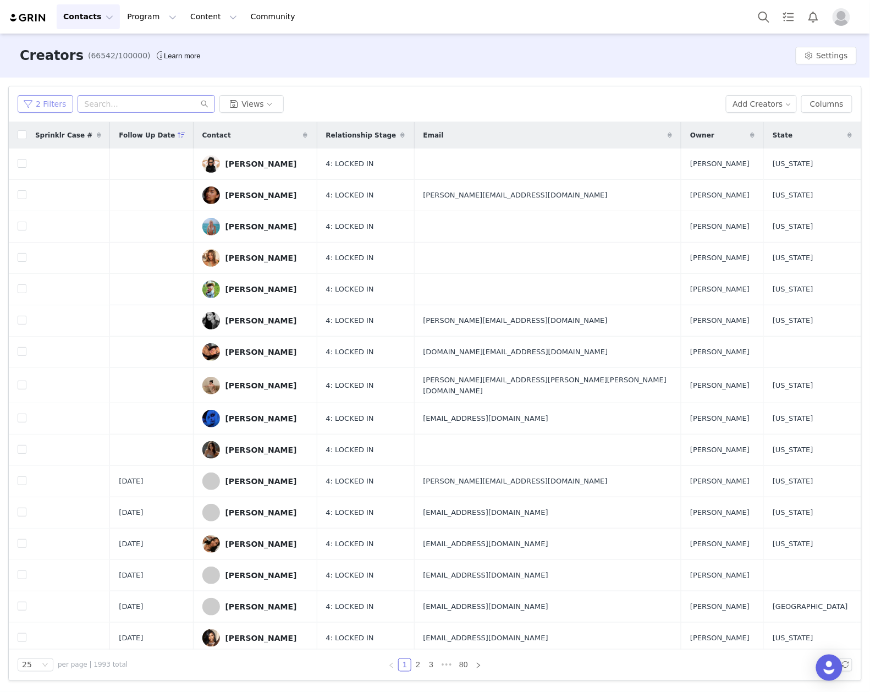
click at [56, 108] on button "2 Filters" at bounding box center [46, 104] width 56 height 18
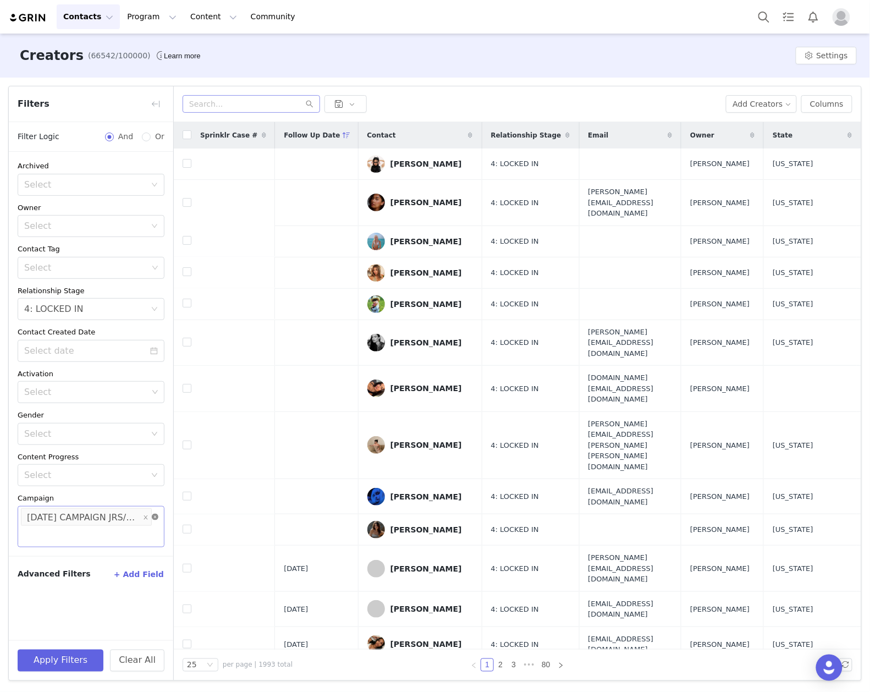
click at [153, 517] on icon "icon: close-circle" at bounding box center [155, 517] width 7 height 7
click at [133, 558] on button "+ Add Field" at bounding box center [138, 555] width 51 height 18
click at [89, 586] on div "Select" at bounding box center [87, 592] width 126 height 21
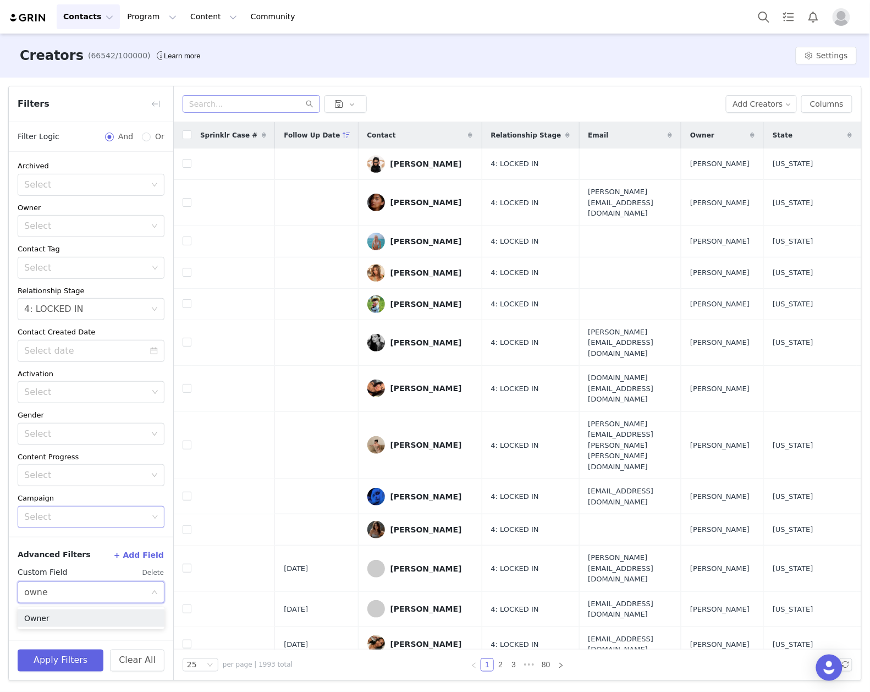
type input "owner"
click at [85, 617] on li "Owner" at bounding box center [91, 618] width 147 height 18
click at [135, 617] on div "Select" at bounding box center [87, 618] width 126 height 21
click at [76, 644] on li "Equal" at bounding box center [86, 645] width 136 height 18
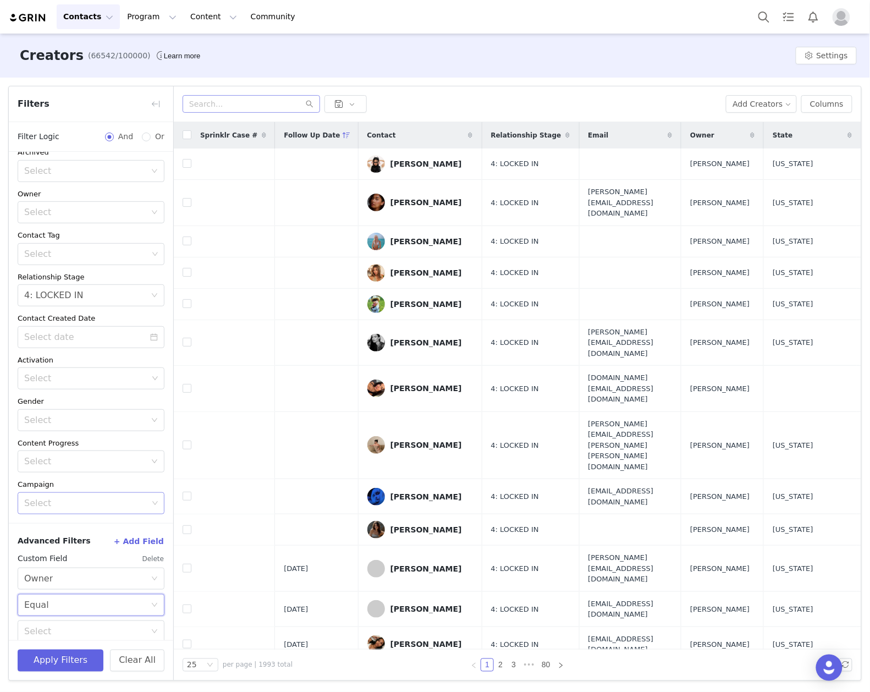
scroll to position [26, 0]
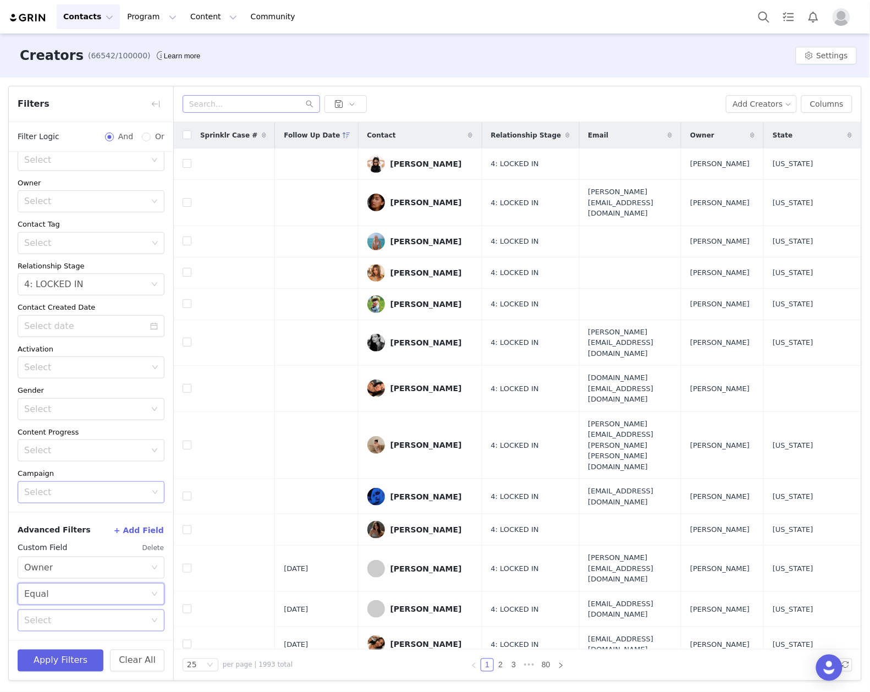
click at [59, 618] on div "Select" at bounding box center [85, 620] width 122 height 11
click at [88, 523] on p "[PERSON_NAME]" at bounding box center [101, 526] width 82 height 12
click at [71, 660] on button "Apply Filters" at bounding box center [61, 660] width 86 height 22
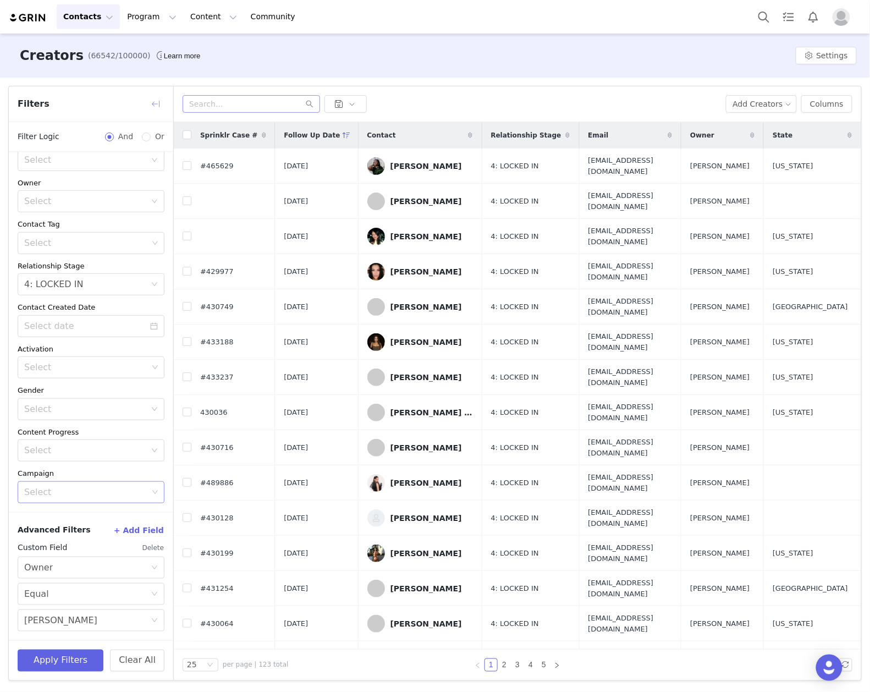
click at [161, 110] on button "button" at bounding box center [156, 104] width 18 height 18
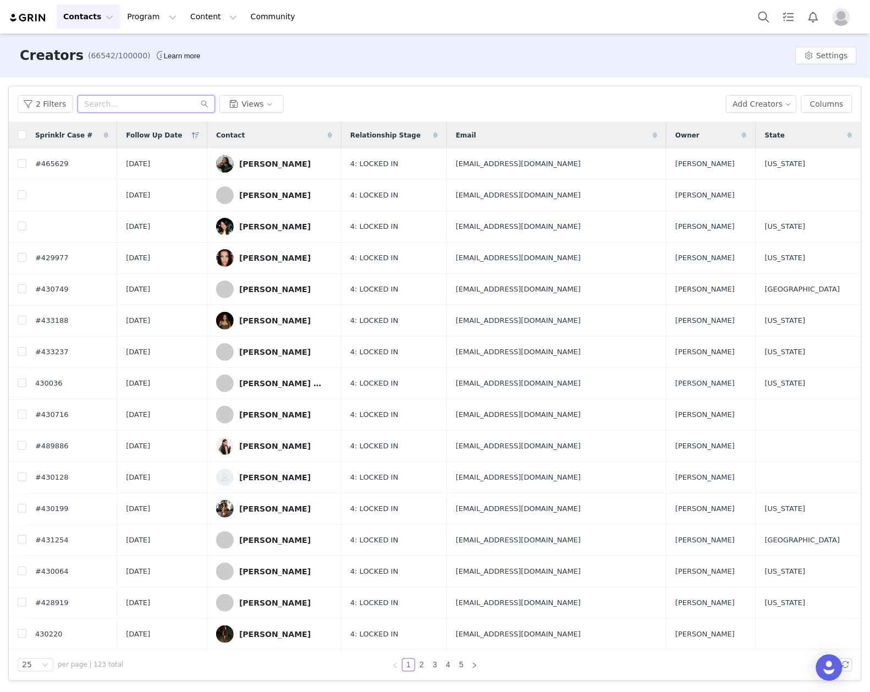
click at [137, 108] on input "text" at bounding box center [146, 104] width 137 height 18
type input "julia"
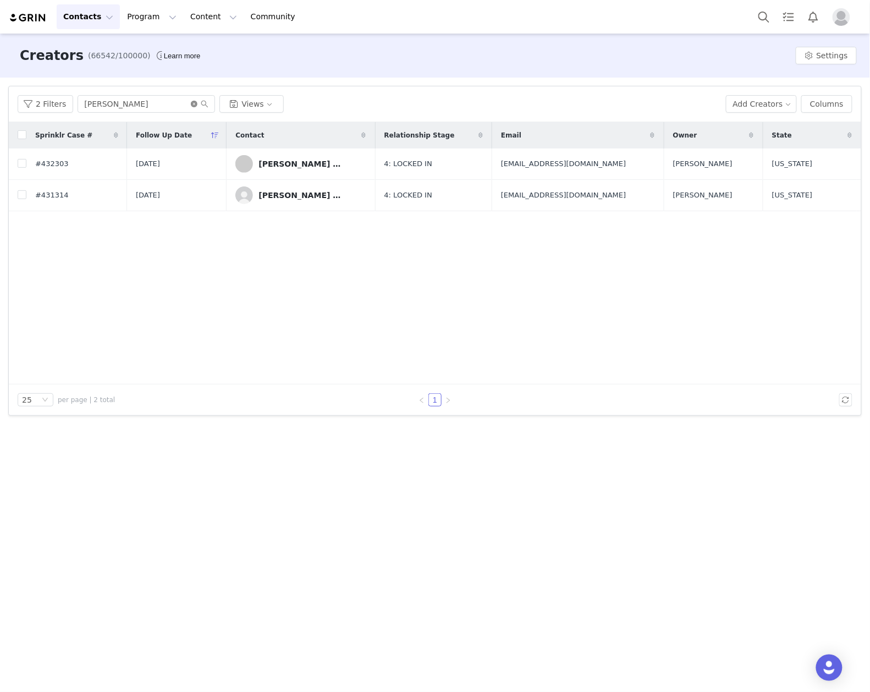
click at [191, 103] on icon "icon: close-circle" at bounding box center [194, 104] width 7 height 7
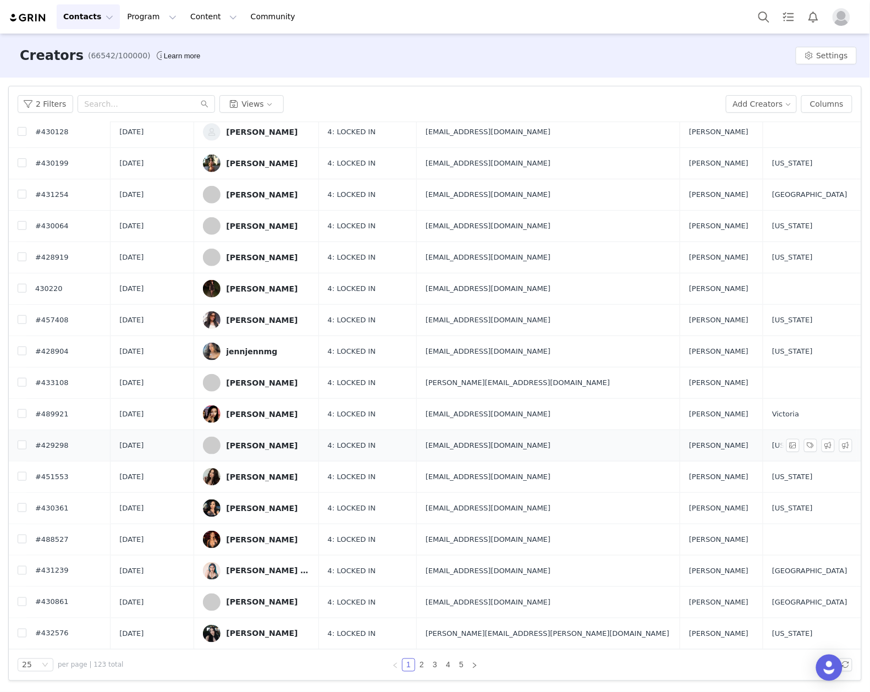
scroll to position [287, 0]
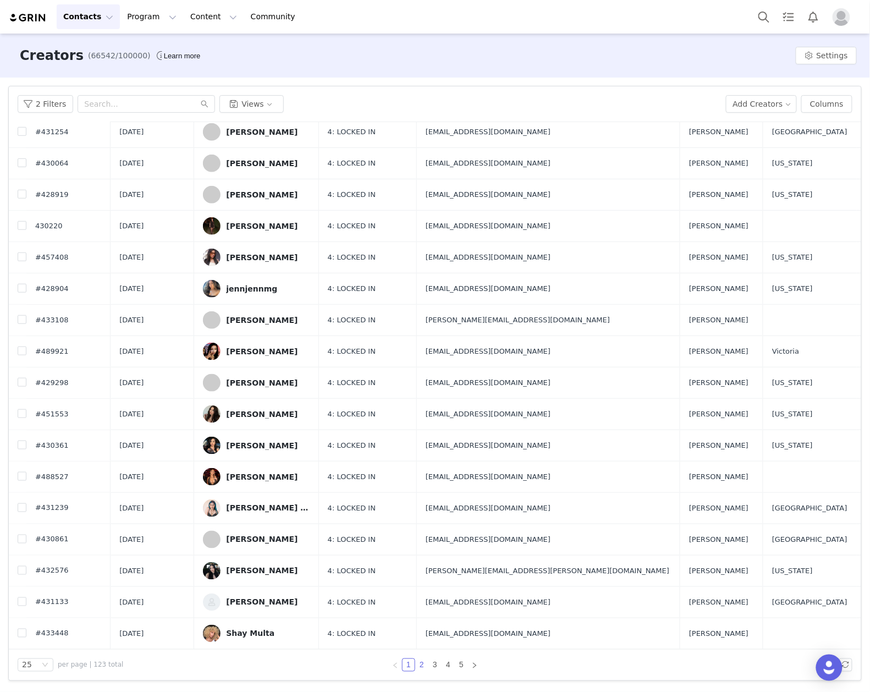
click at [417, 663] on link "2" at bounding box center [422, 665] width 12 height 12
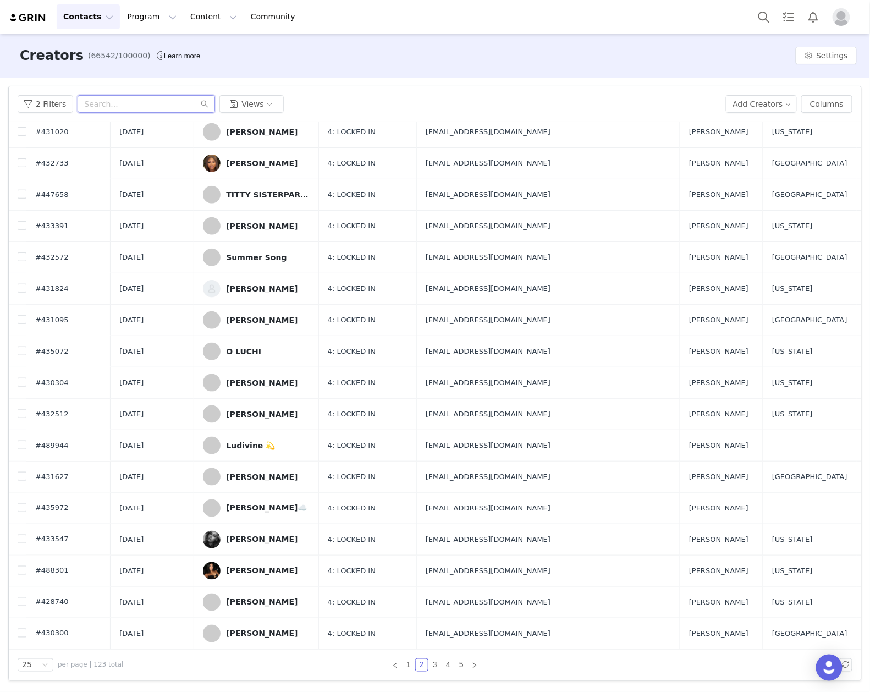
click at [142, 96] on input "text" at bounding box center [146, 104] width 137 height 18
type input "julia"
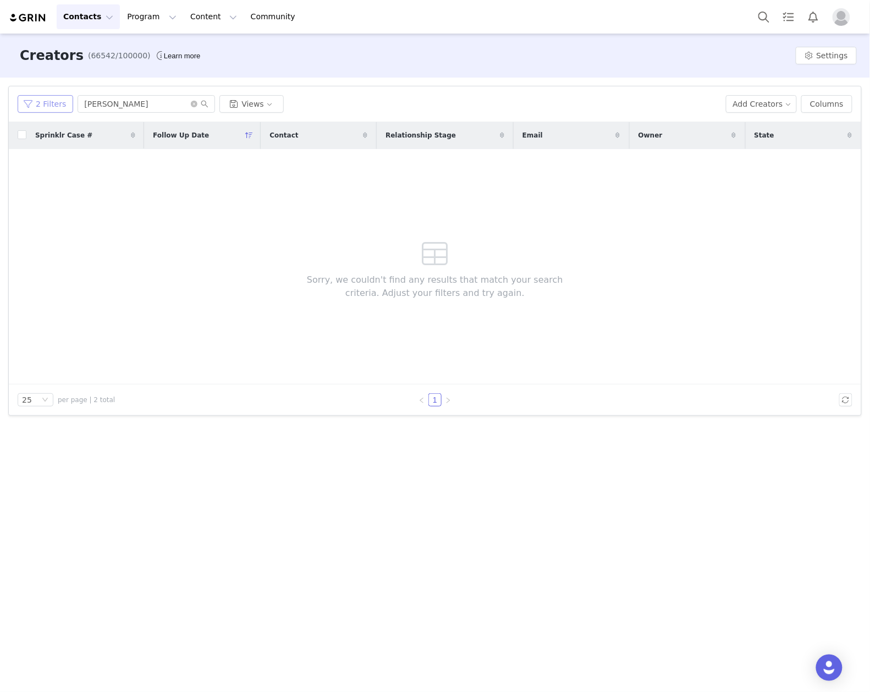
click at [56, 106] on button "2 Filters" at bounding box center [46, 104] width 56 height 18
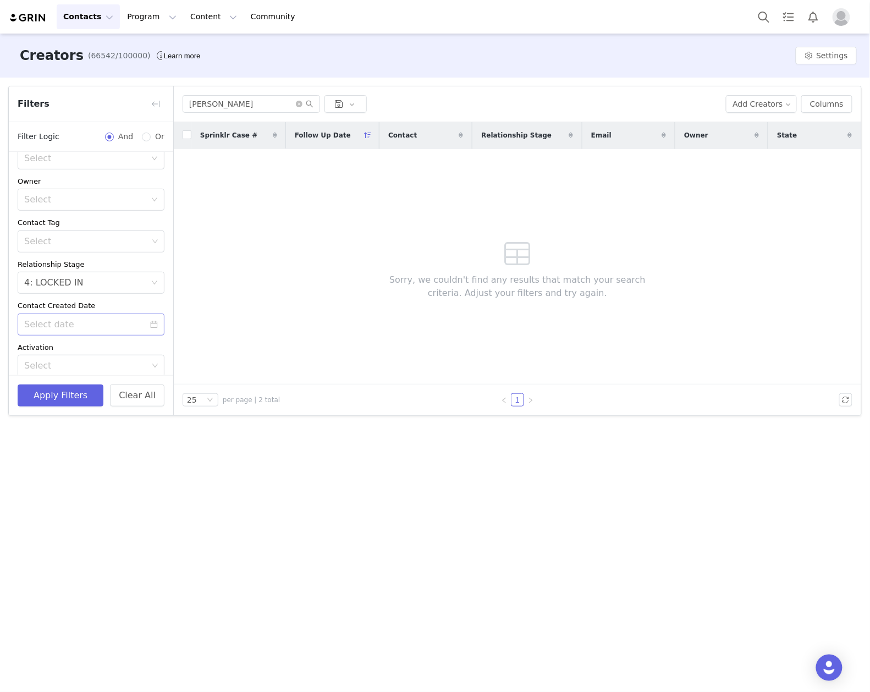
scroll to position [291, 0]
click at [150, 106] on button "button" at bounding box center [156, 104] width 18 height 18
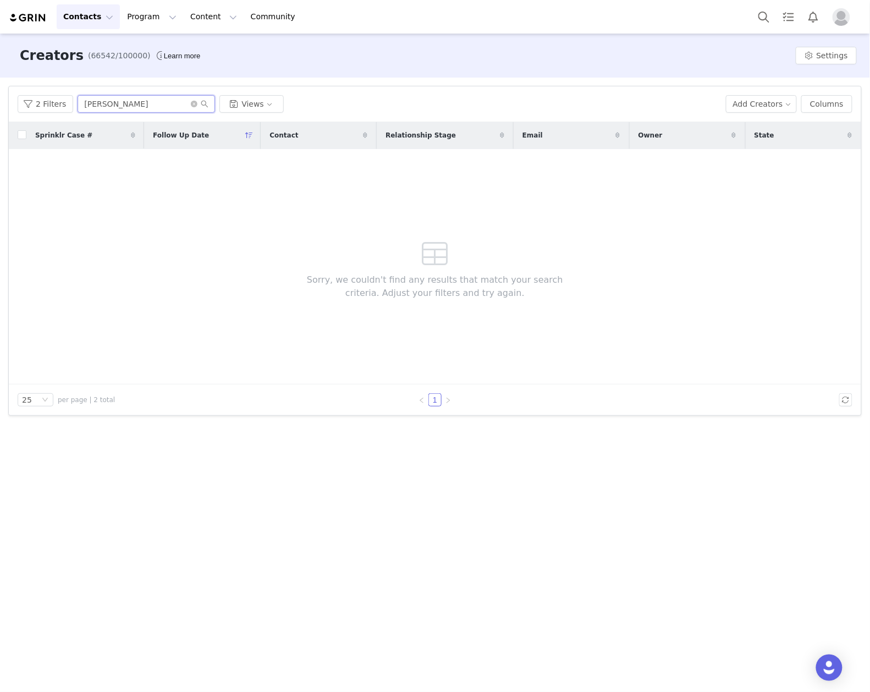
click at [131, 106] on input "julia" at bounding box center [146, 104] width 137 height 18
click at [81, 100] on input "julia" at bounding box center [146, 104] width 137 height 18
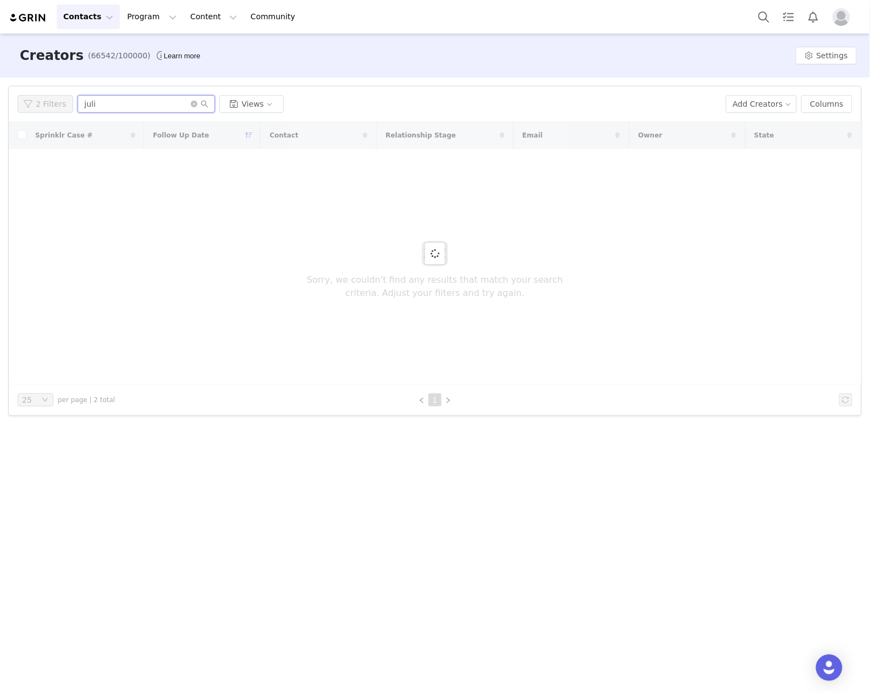
type input "julia"
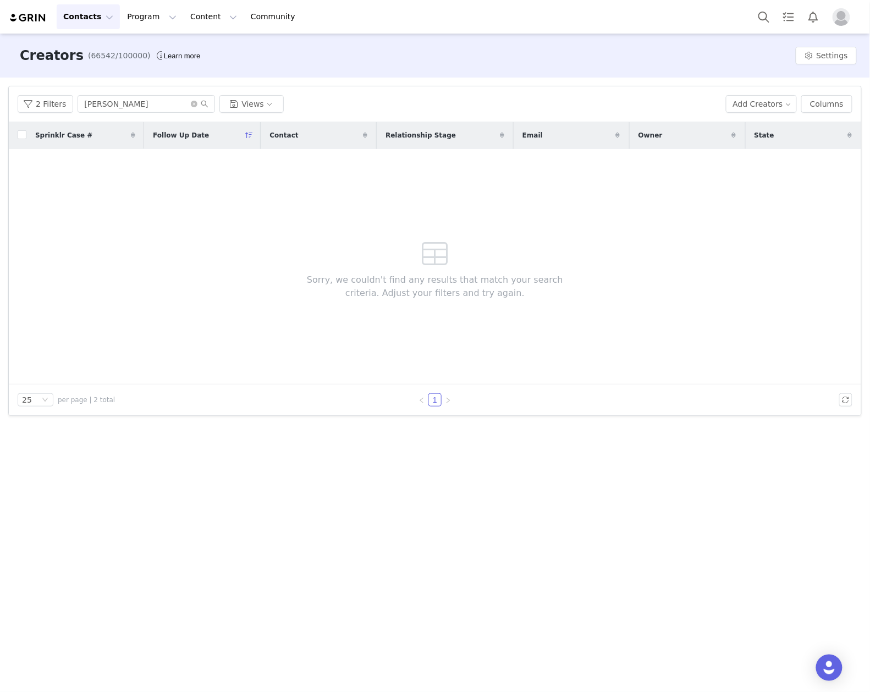
click at [89, 18] on button "Contacts Contacts" at bounding box center [88, 16] width 63 height 25
click at [97, 49] on div "Creators" at bounding box center [101, 49] width 74 height 12
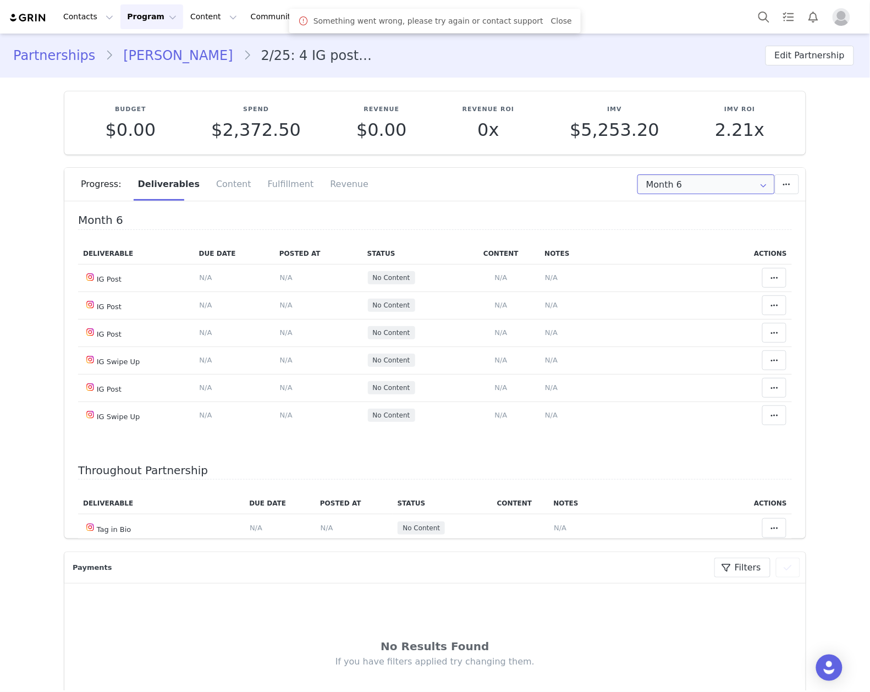
click at [709, 185] on input "Month 6" at bounding box center [705, 184] width 137 height 20
click at [648, 324] on li "All Months" at bounding box center [705, 326] width 147 height 19
type input "All"
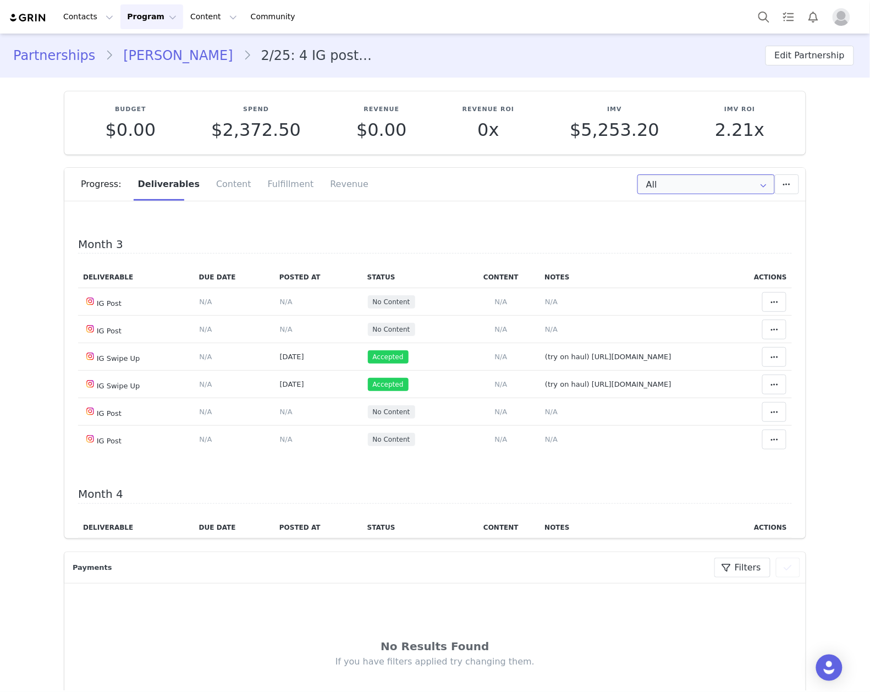
scroll to position [513, 0]
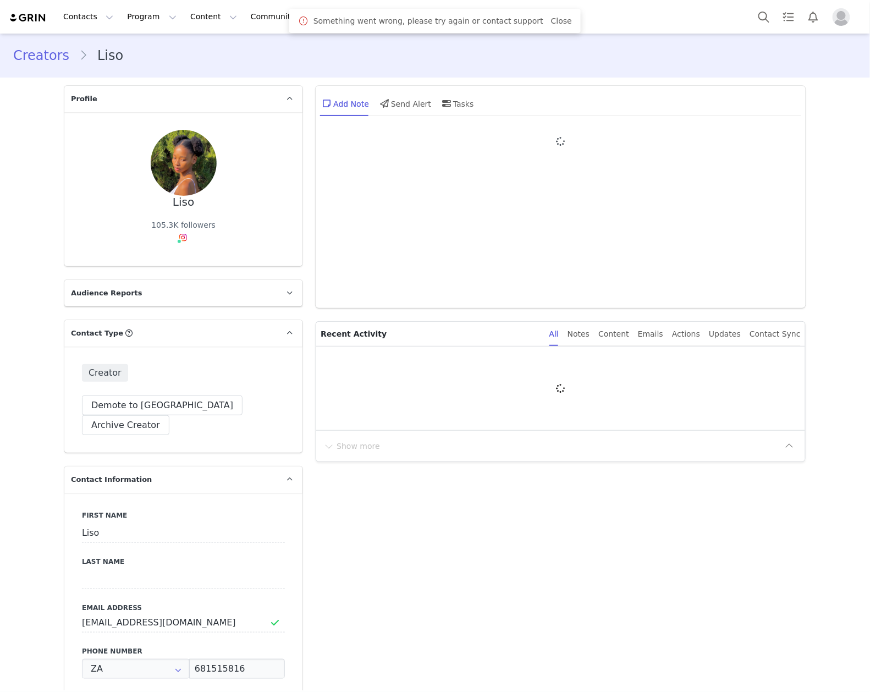
type input "+27 ([GEOGRAPHIC_DATA])"
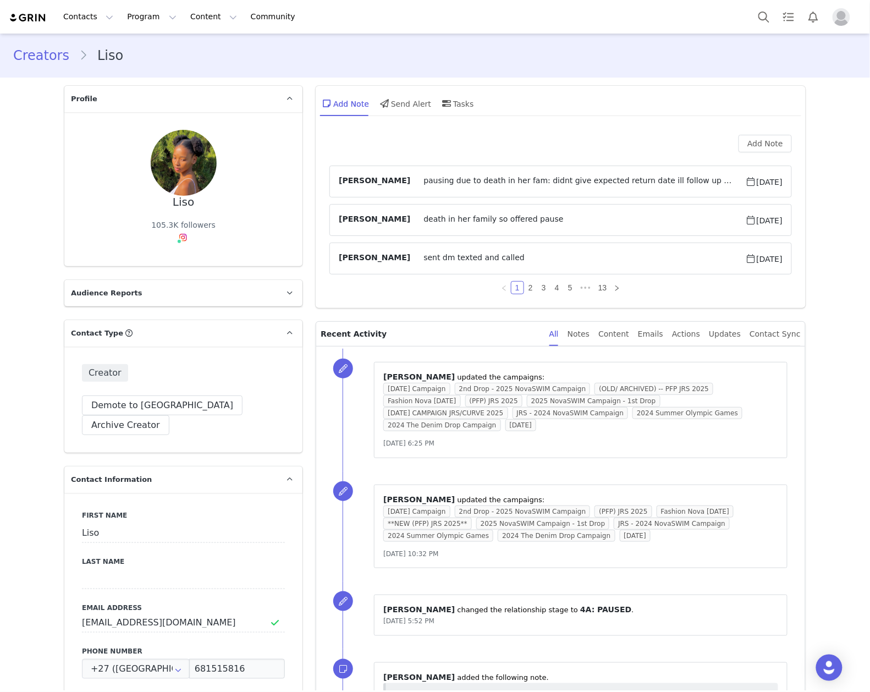
click at [636, 179] on span "pausing due to death in her fam: didnt give expected return date ill follow up …" at bounding box center [577, 181] width 335 height 13
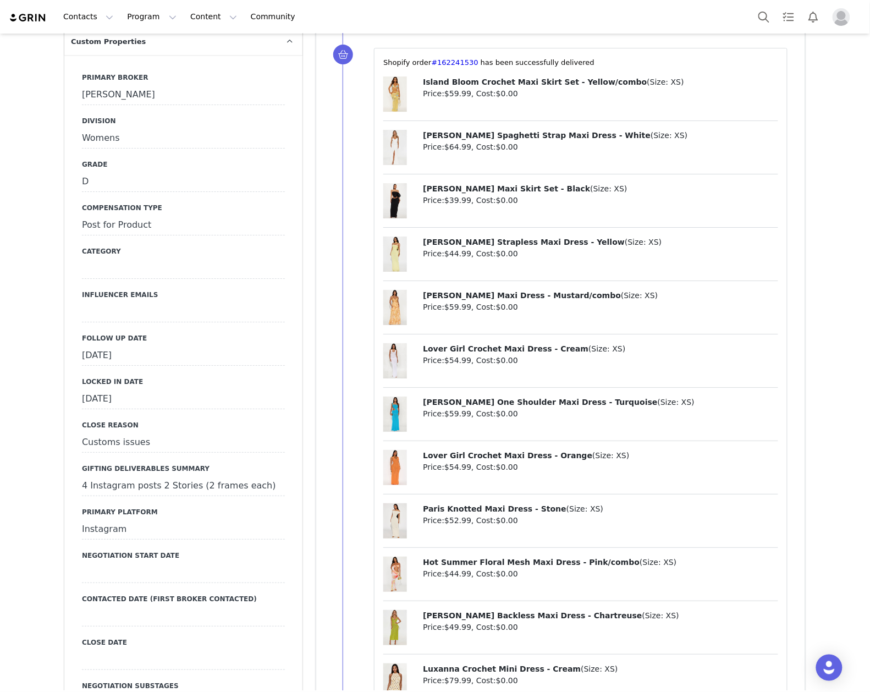
scroll to position [1246, 0]
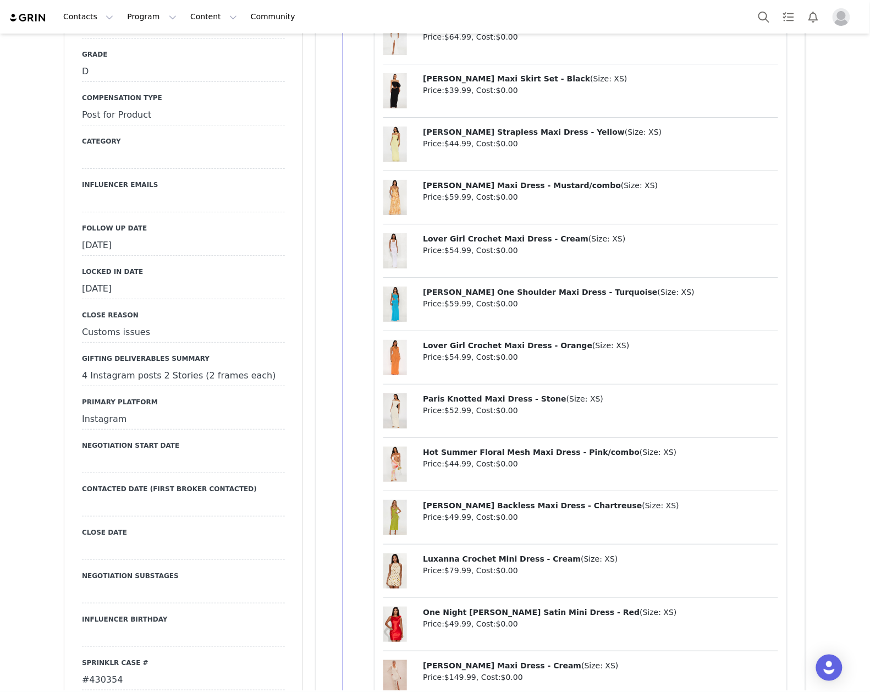
click at [168, 236] on div "[DATE]" at bounding box center [183, 246] width 203 height 20
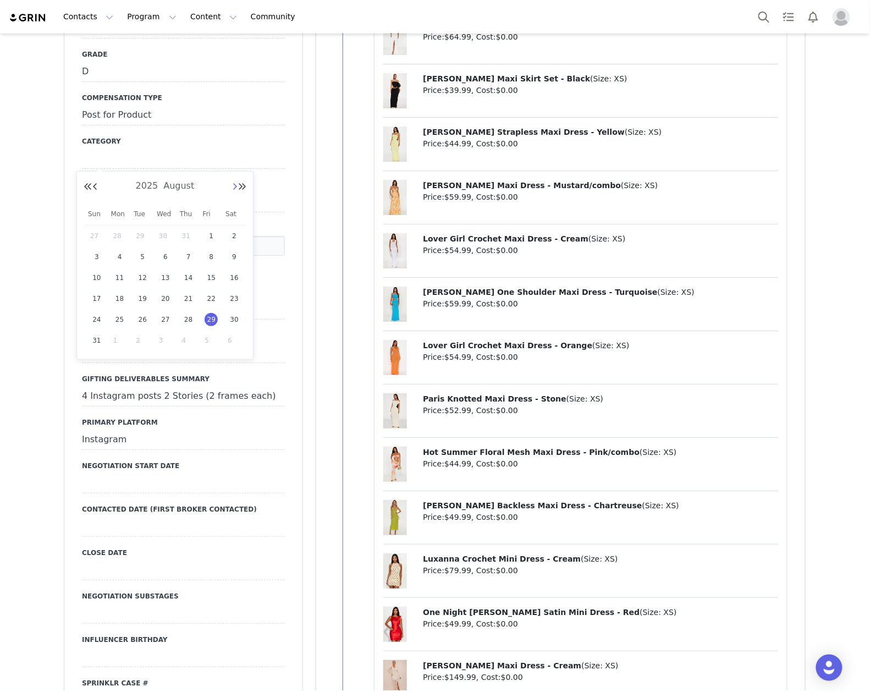
click at [232, 185] on button "Next Month" at bounding box center [234, 187] width 5 height 9
click at [147, 318] on span "30" at bounding box center [142, 319] width 13 height 13
type input "[DATE]"
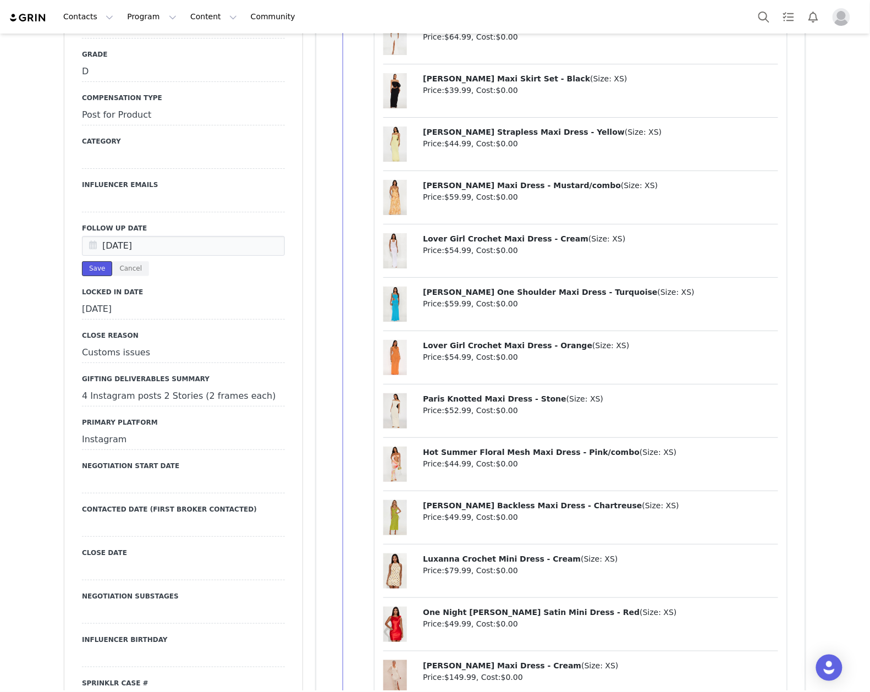
click at [91, 261] on button "Save" at bounding box center [97, 268] width 30 height 15
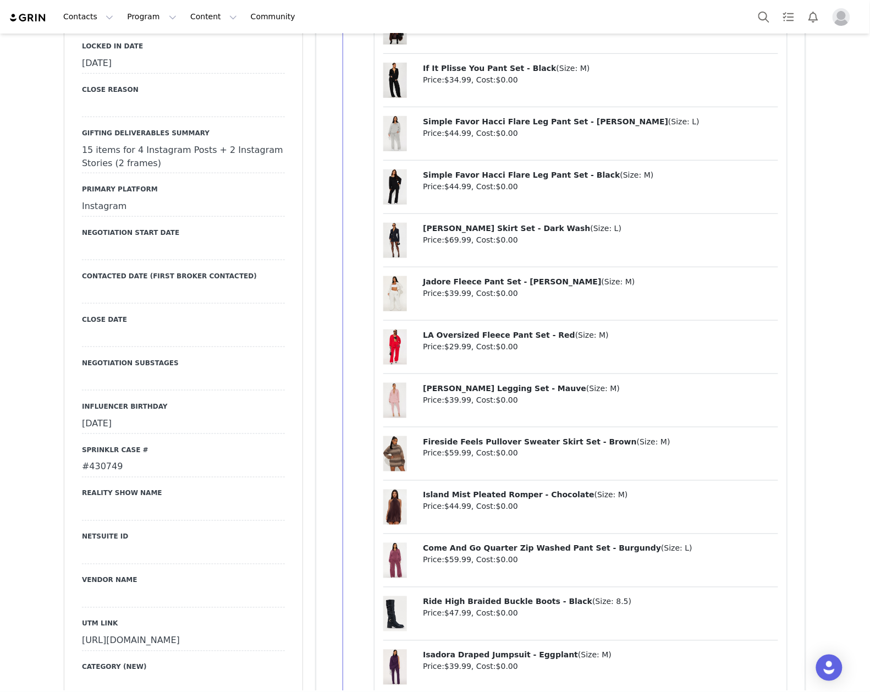
scroll to position [1393, 0]
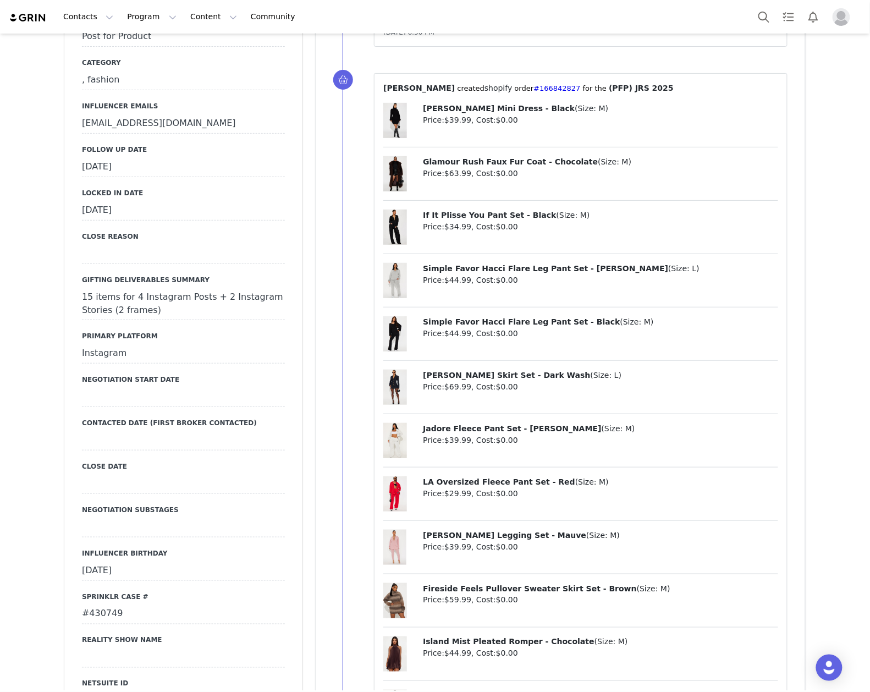
click at [165, 561] on div "November 26th, 2025" at bounding box center [183, 571] width 203 height 20
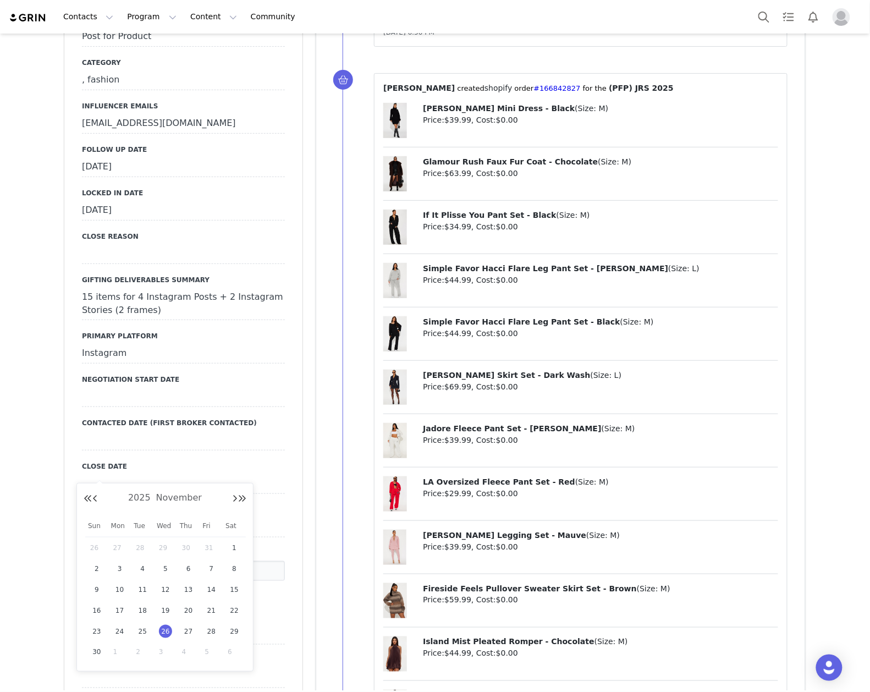
click at [191, 548] on label "Influencer Birthday" at bounding box center [183, 553] width 203 height 10
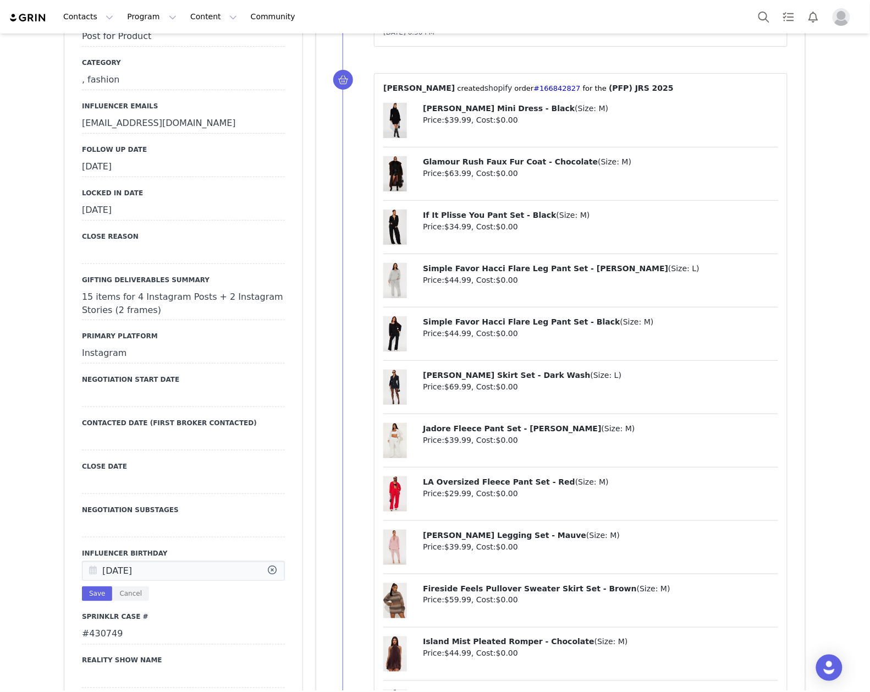
click at [124, 498] on div "Primary Broker Jonny Division Womens Grade D Compensation Type Post for Product…" at bounding box center [183, 481] width 203 height 1195
click at [130, 586] on button "Cancel" at bounding box center [130, 593] width 37 height 15
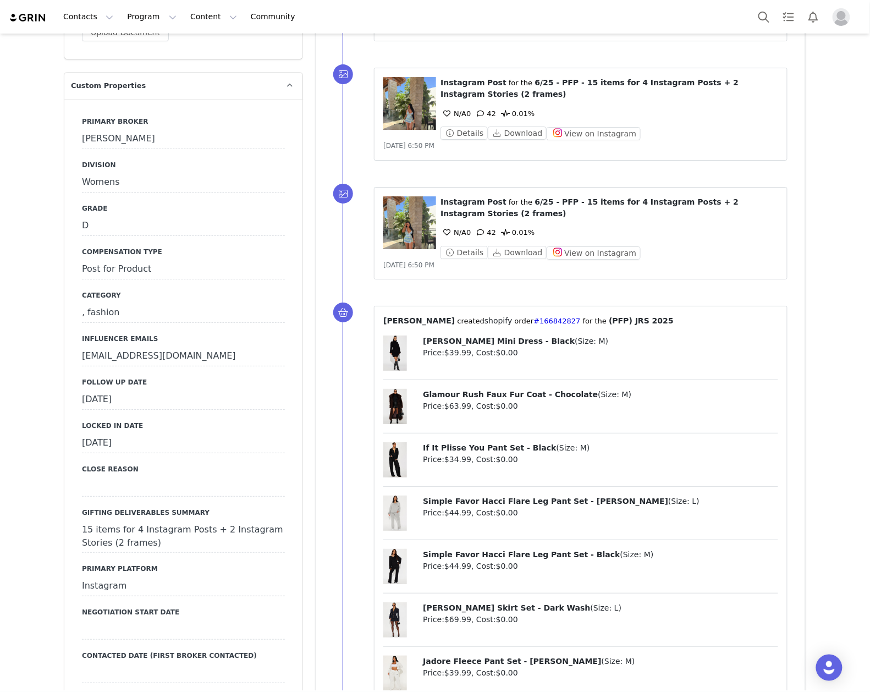
scroll to position [1100, 0]
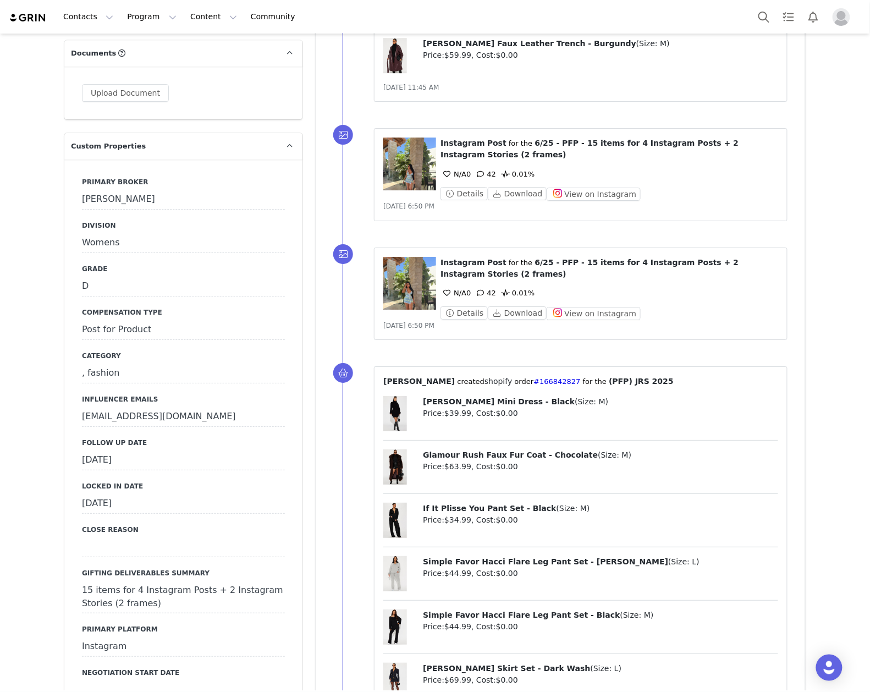
click at [174, 450] on div "[DATE]" at bounding box center [183, 460] width 203 height 20
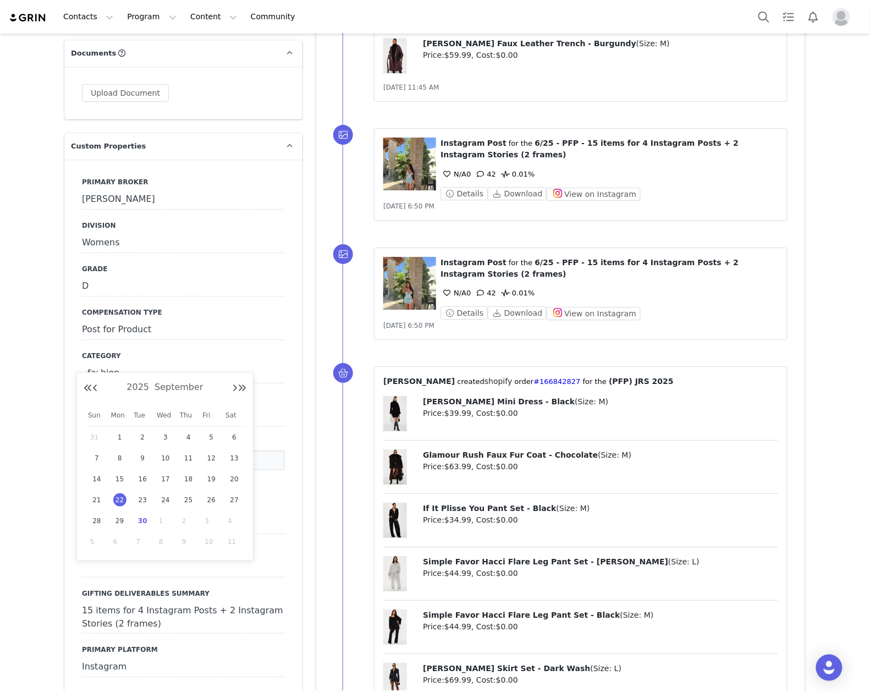
click at [141, 515] on span "30" at bounding box center [142, 520] width 13 height 13
type input "Sep 30 2025"
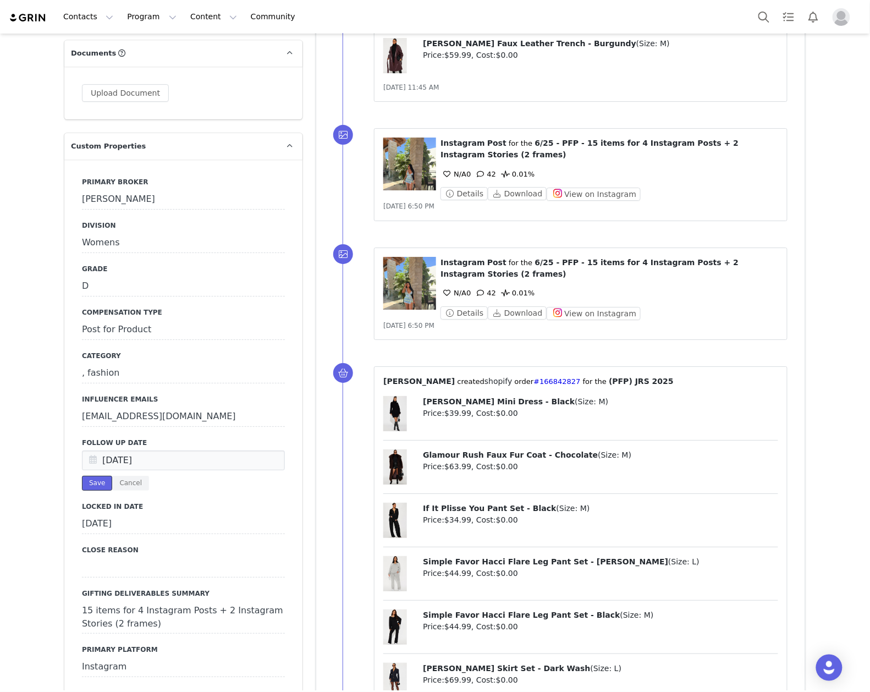
drag, startPoint x: 97, startPoint y: 373, endPoint x: 194, endPoint y: 414, distance: 105.2
click at [97, 476] on button "Save" at bounding box center [97, 483] width 30 height 15
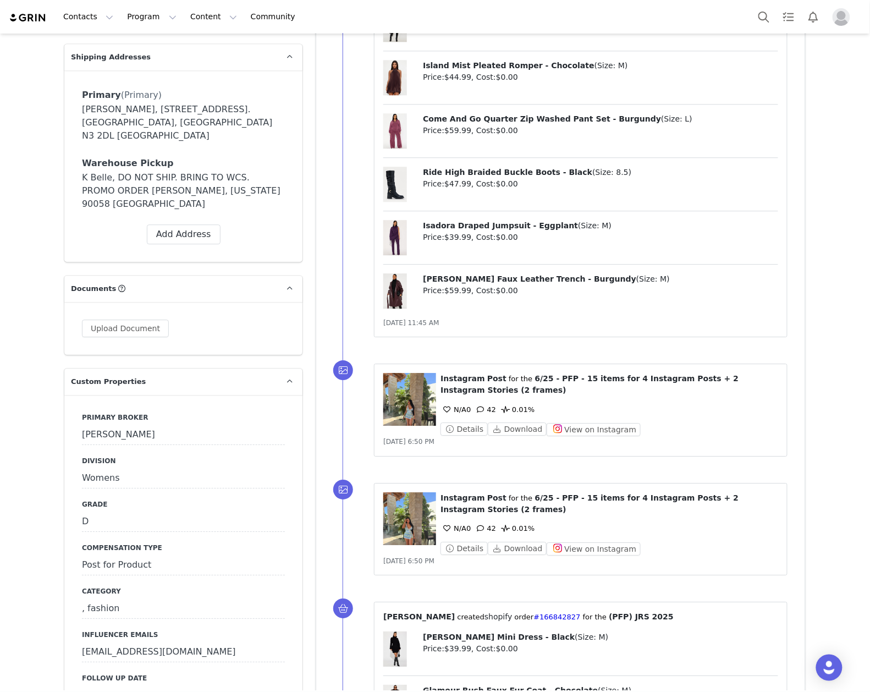
scroll to position [953, 0]
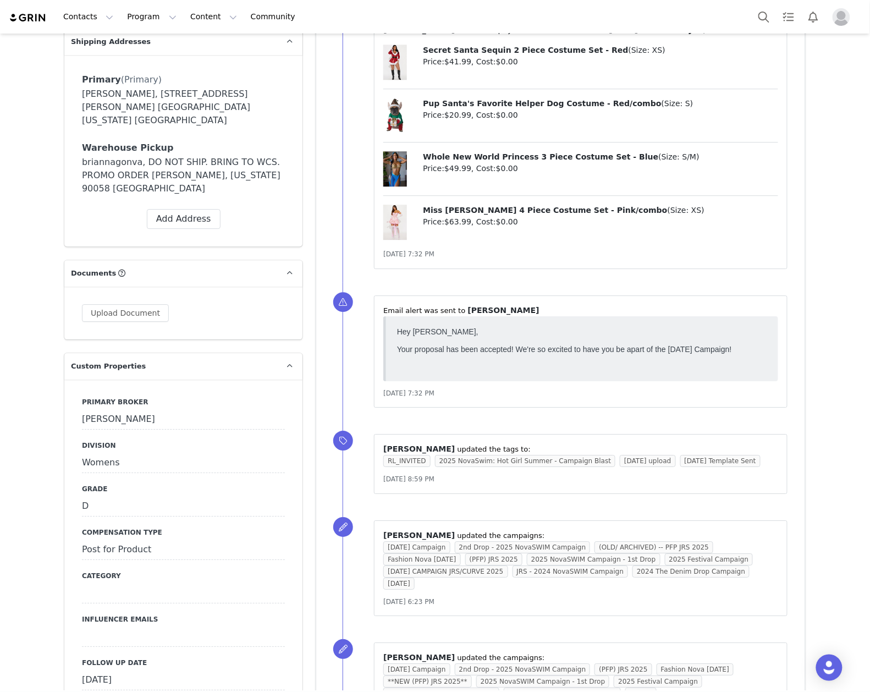
scroll to position [1173, 0]
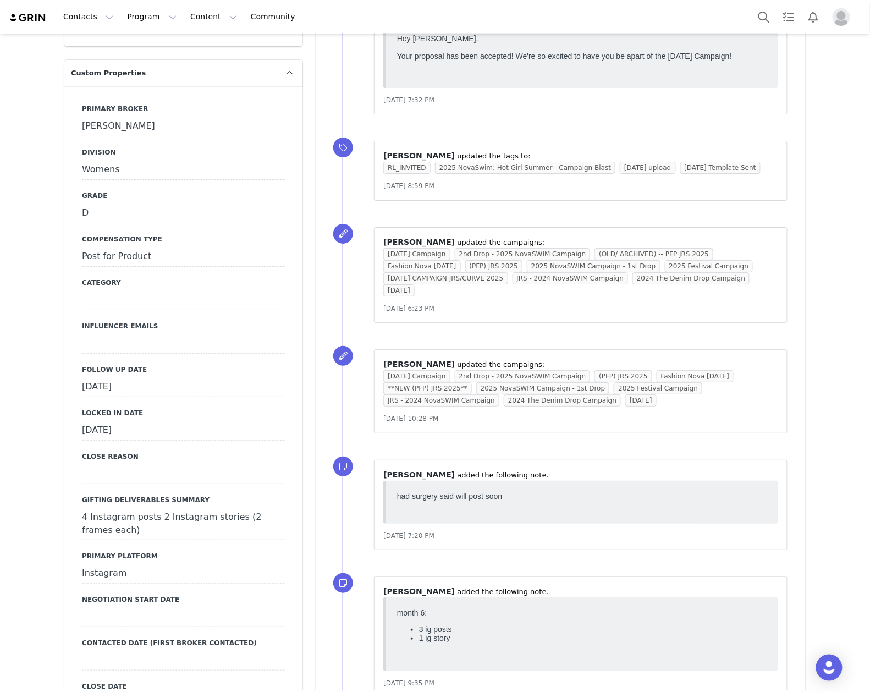
click at [156, 377] on div "[DATE]" at bounding box center [183, 387] width 203 height 20
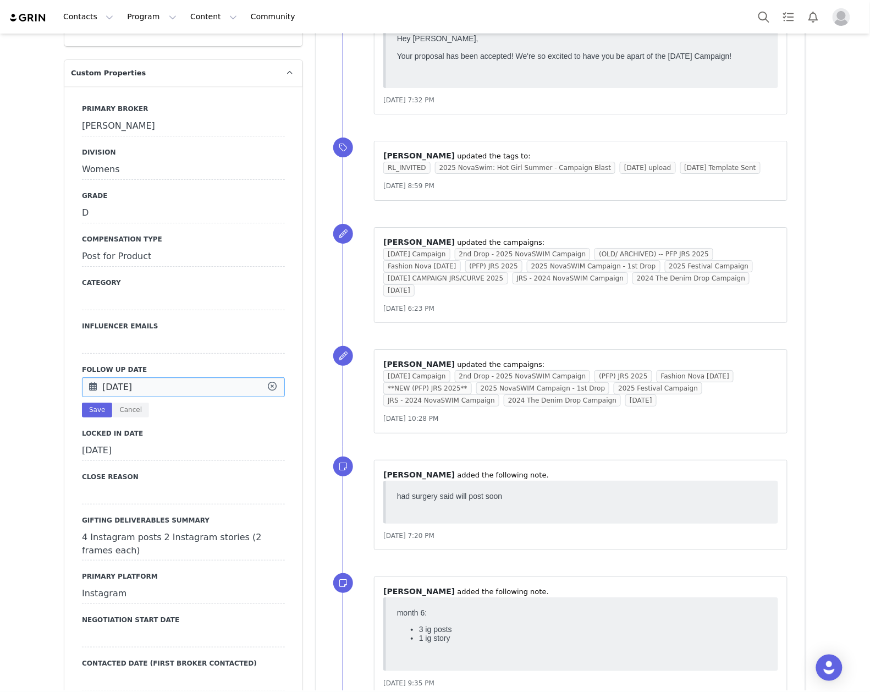
click at [156, 377] on input "[DATE]" at bounding box center [183, 387] width 203 height 20
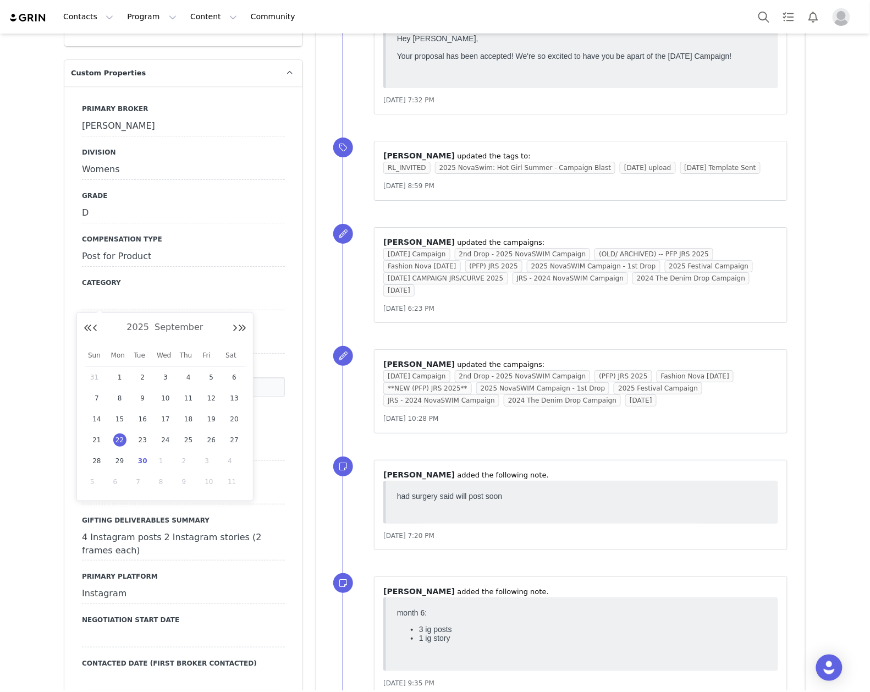
click at [144, 463] on span "30" at bounding box center [142, 460] width 13 height 13
type input "[DATE]"
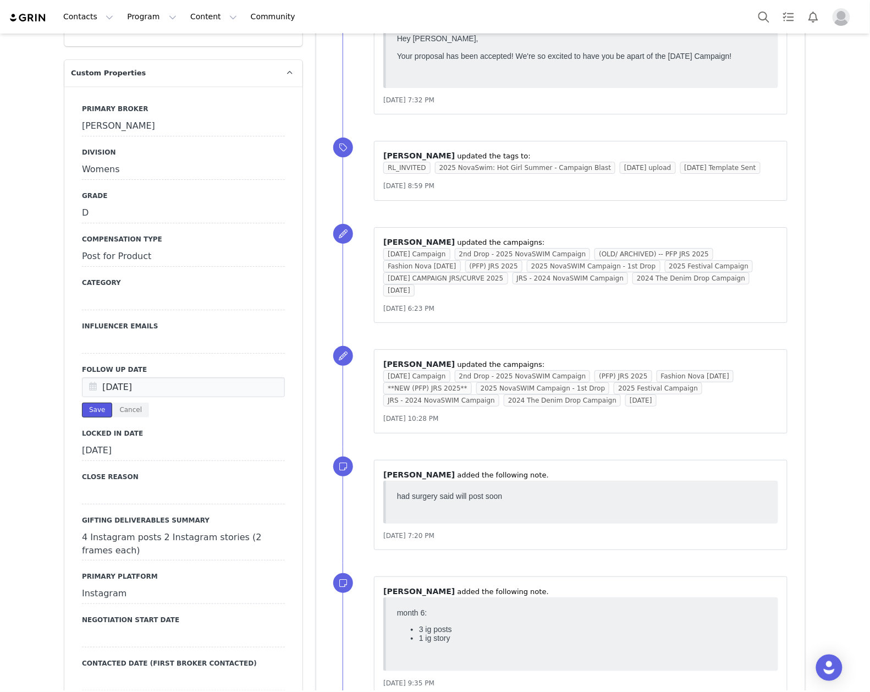
click at [96, 402] on button "Save" at bounding box center [97, 409] width 30 height 15
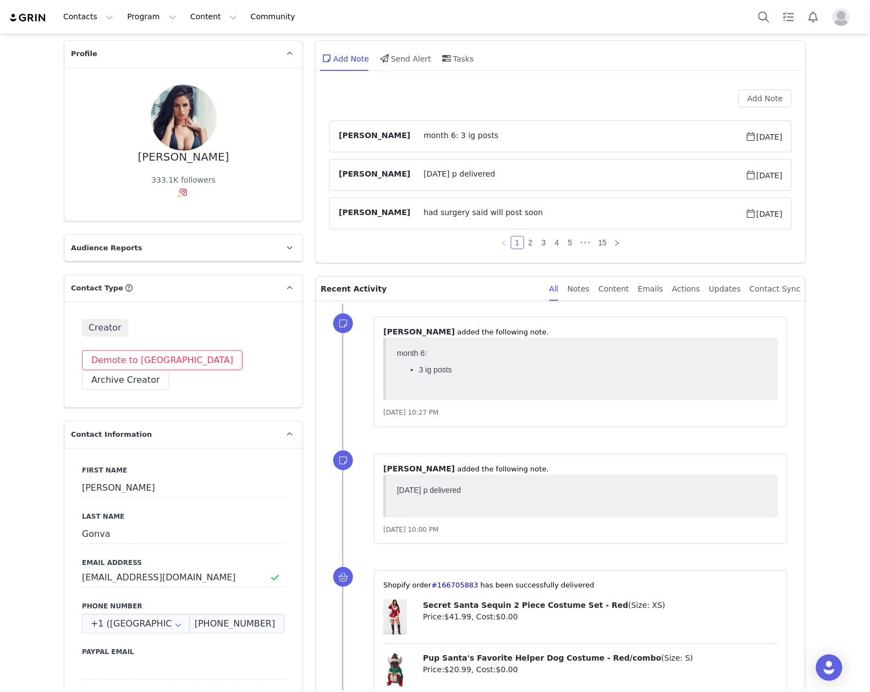
scroll to position [0, 0]
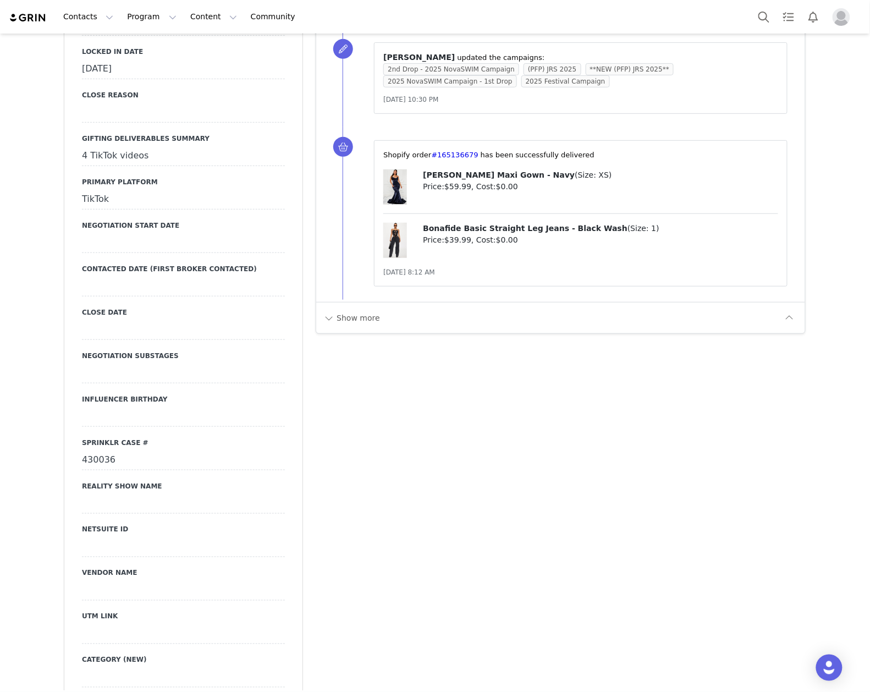
scroll to position [1246, 0]
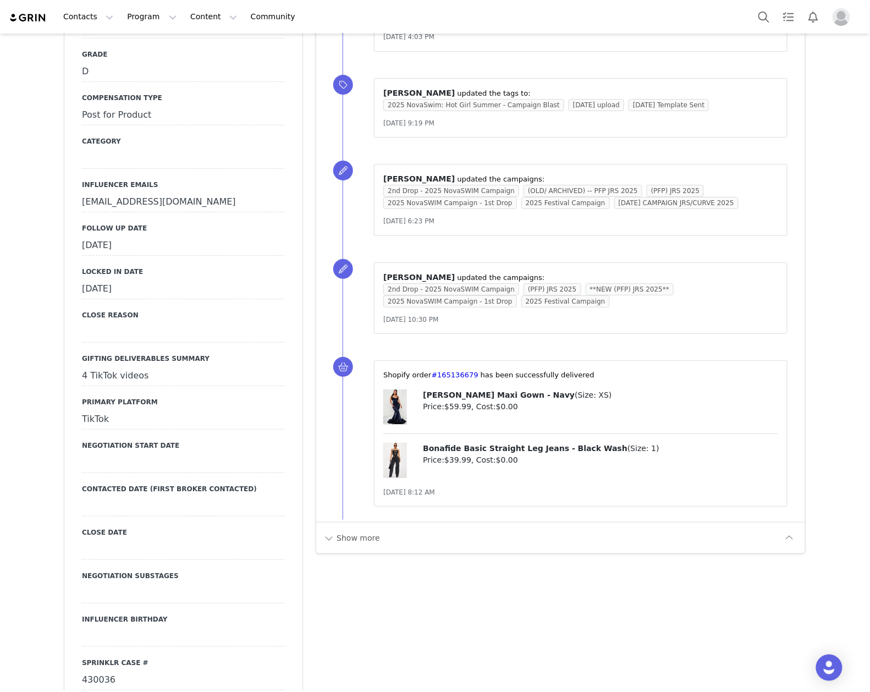
click at [169, 236] on div "[DATE]" at bounding box center [183, 246] width 203 height 20
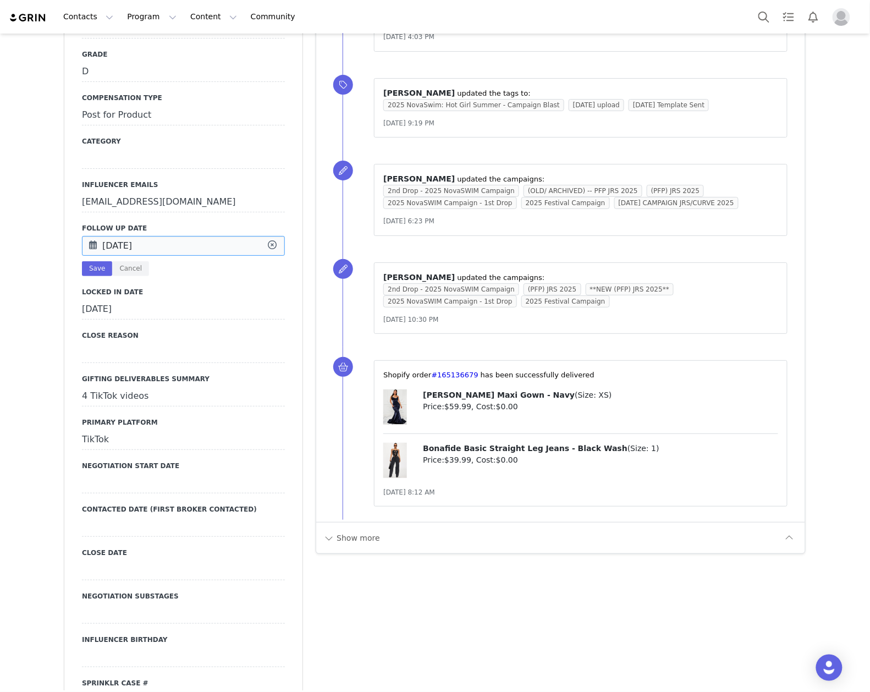
click at [169, 236] on input "[DATE]" at bounding box center [183, 246] width 203 height 20
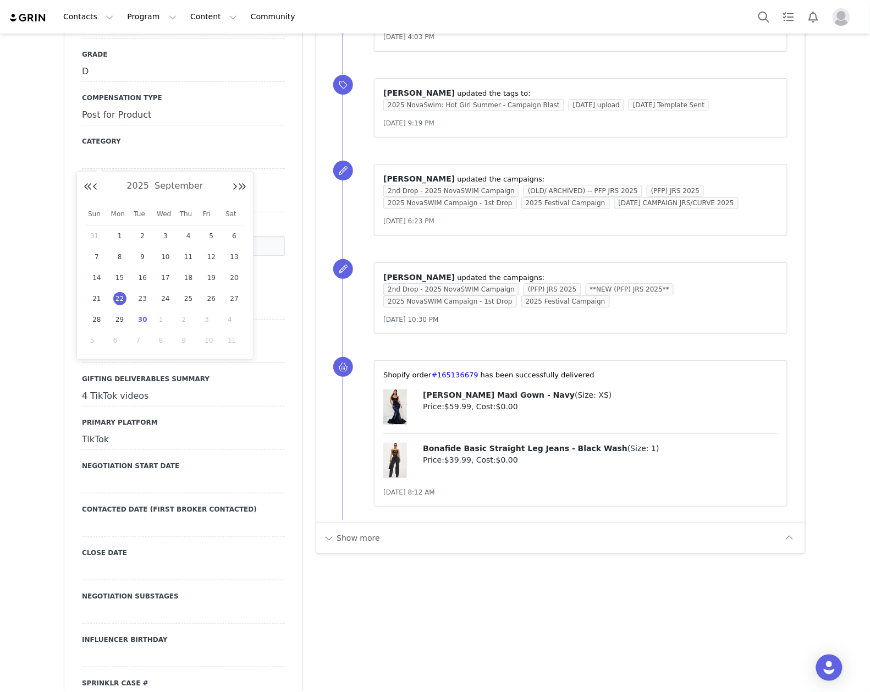
drag, startPoint x: 148, startPoint y: 317, endPoint x: 129, endPoint y: 221, distance: 97.6
click at [147, 316] on span "30" at bounding box center [142, 319] width 13 height 13
type input "Sep 30 2025"
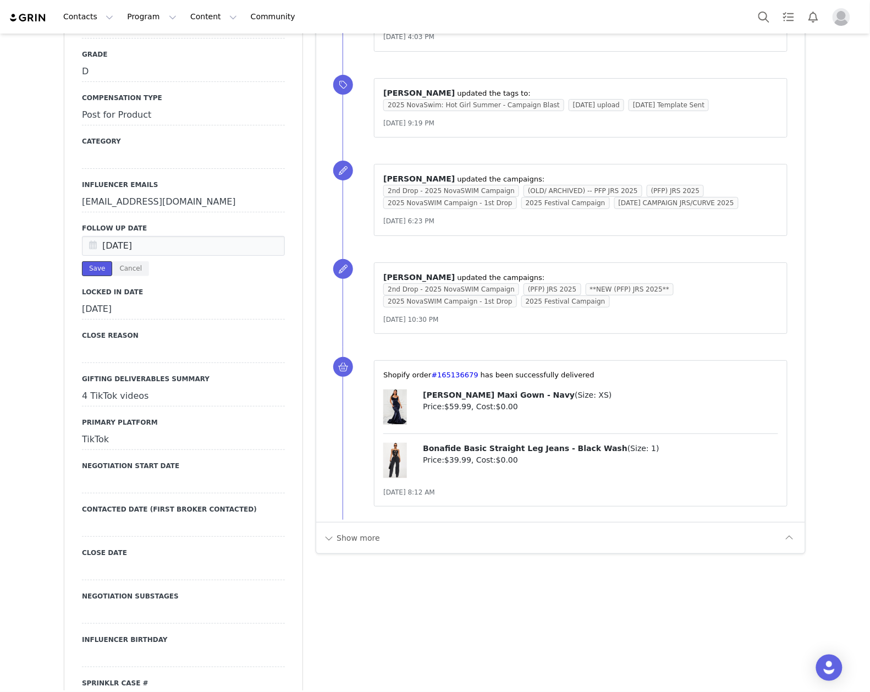
click at [88, 261] on button "Save" at bounding box center [97, 268] width 30 height 15
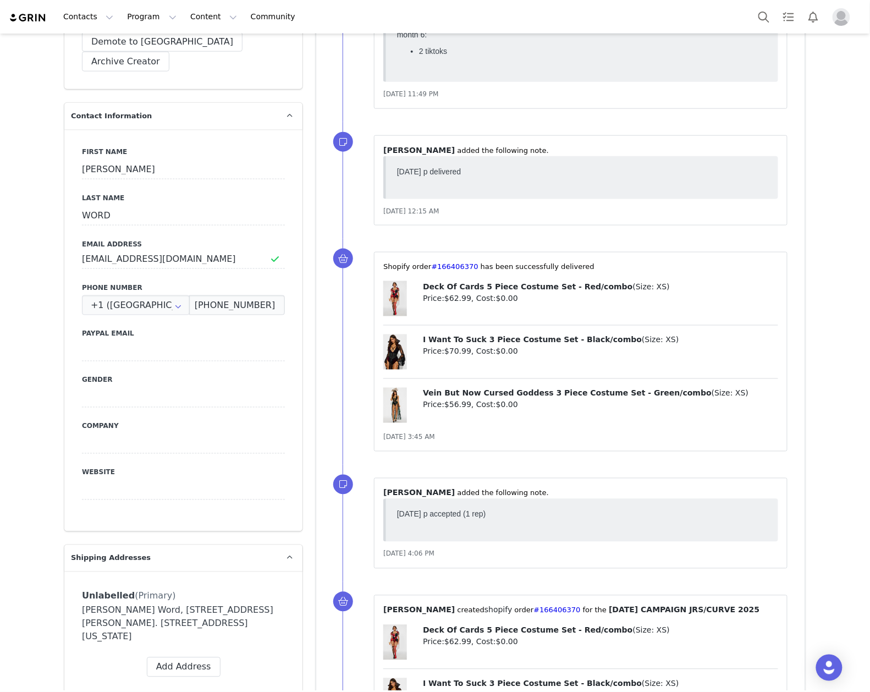
scroll to position [0, 0]
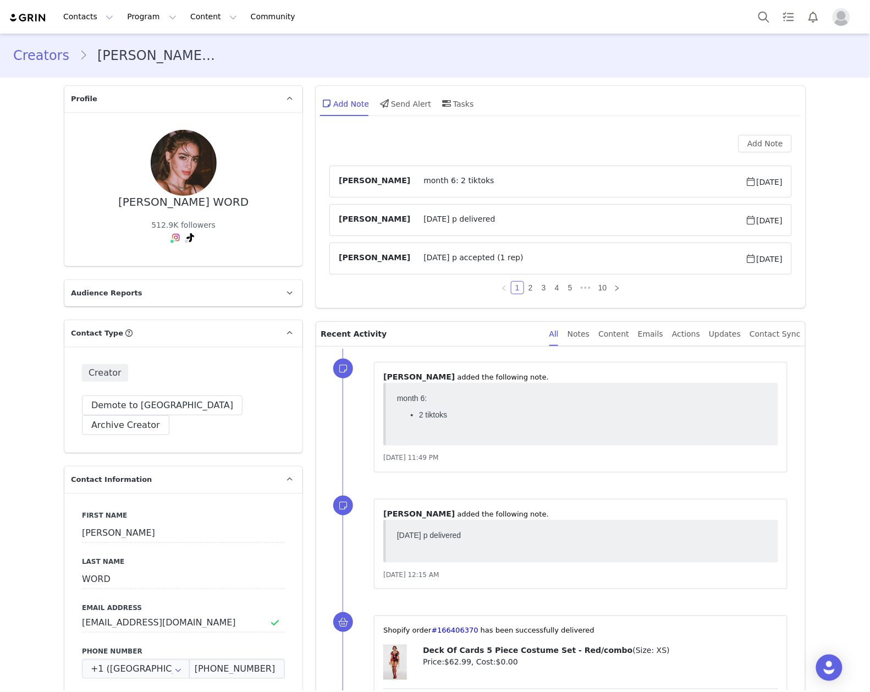
click at [537, 191] on article "Kaeli Barankiewicz month 6: 2 tiktoks Sep 22, 2025" at bounding box center [560, 182] width 462 height 32
click at [632, 173] on article "Kaeli Barankiewicz month 6: 2 tiktoks Sep 22, 2025" at bounding box center [560, 182] width 462 height 32
drag, startPoint x: 657, startPoint y: 188, endPoint x: 737, endPoint y: 180, distance: 81.2
click at [659, 188] on article "Kaeli Barankiewicz month 6: 2 tiktoks Sep 22, 2025" at bounding box center [560, 182] width 462 height 32
click at [641, 181] on span "month 6: 2 tiktoks" at bounding box center [577, 181] width 335 height 13
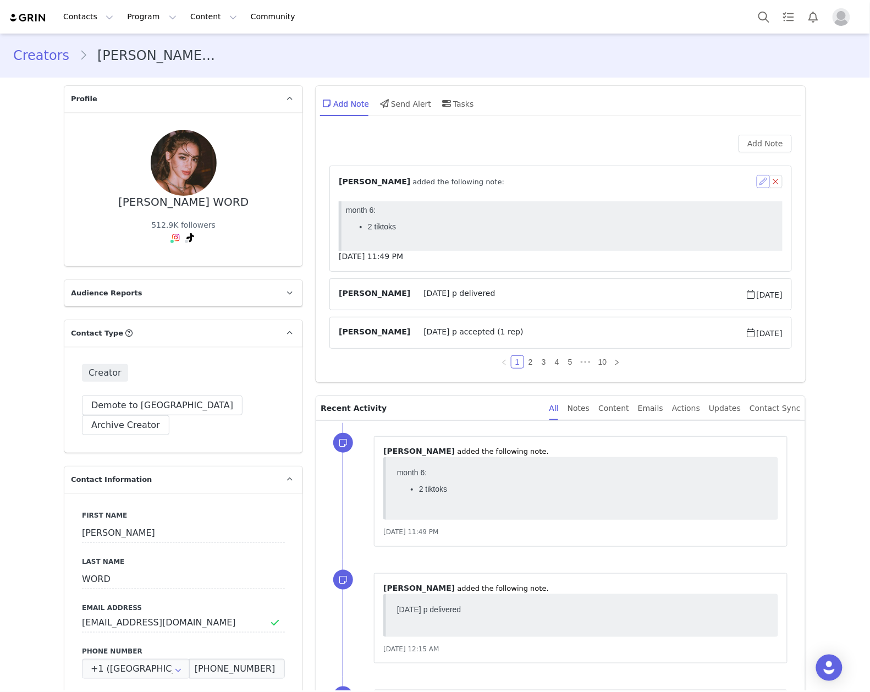
click at [759, 181] on button "button" at bounding box center [763, 181] width 13 height 13
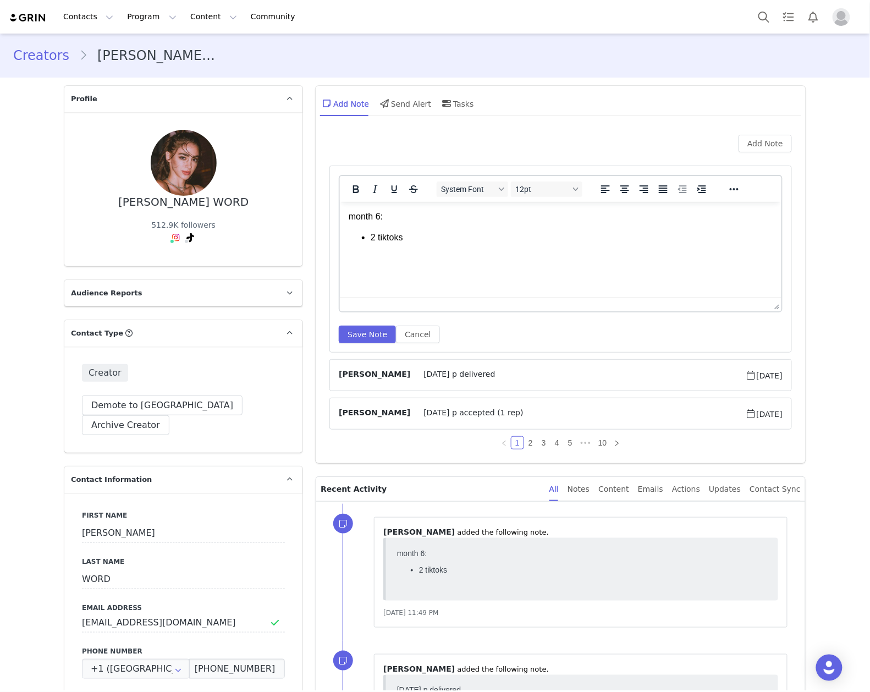
click at [643, 224] on body "month 6: 2 tiktoks" at bounding box center [561, 227] width 424 height 34
click at [342, 337] on button "Save Note" at bounding box center [367, 335] width 57 height 18
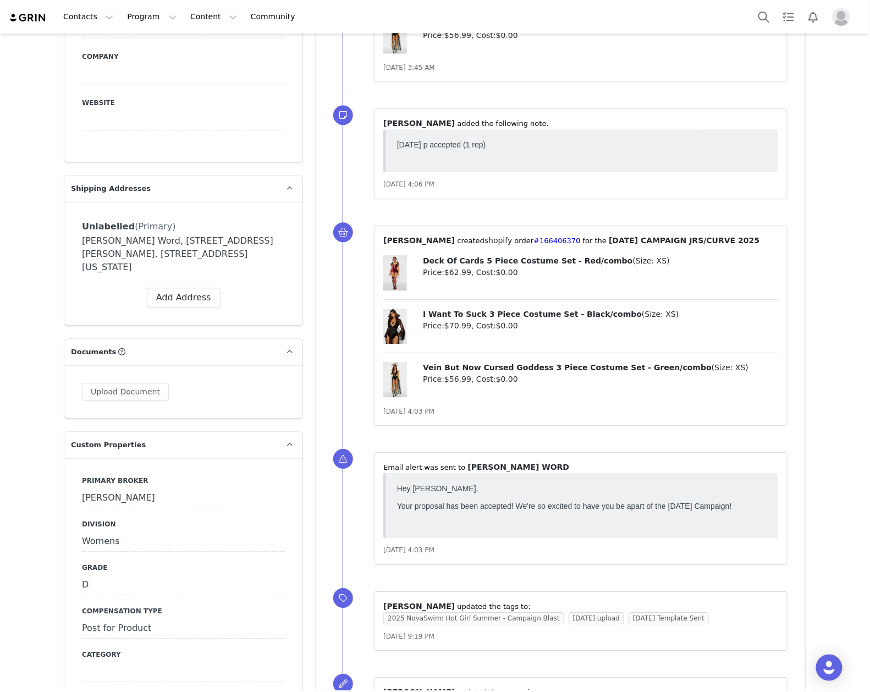
scroll to position [1026, 0]
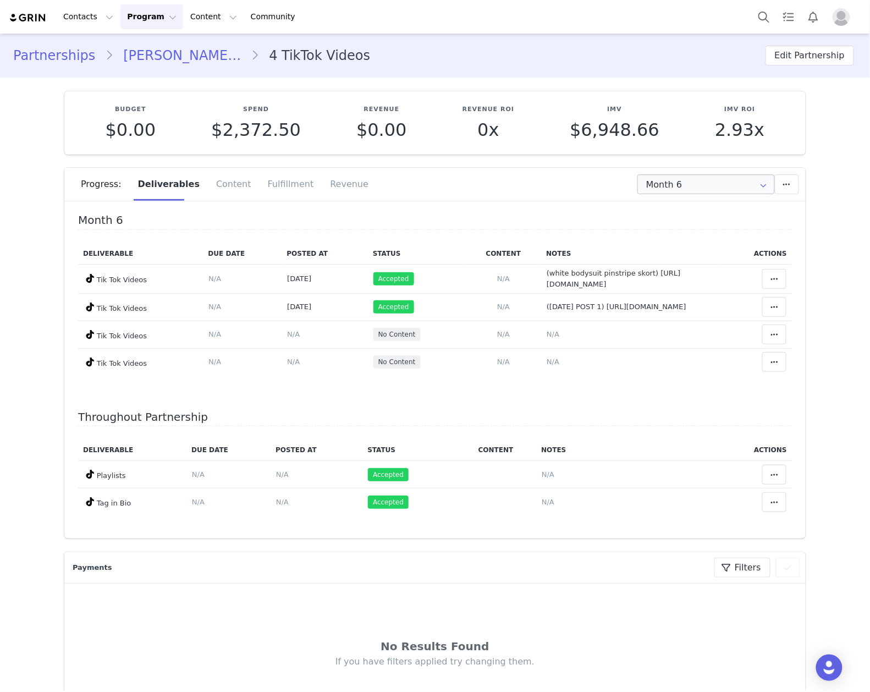
click at [755, 179] on icon at bounding box center [764, 184] width 18 height 20
click at [703, 328] on li "All Months" at bounding box center [705, 326] width 147 height 19
type input "All"
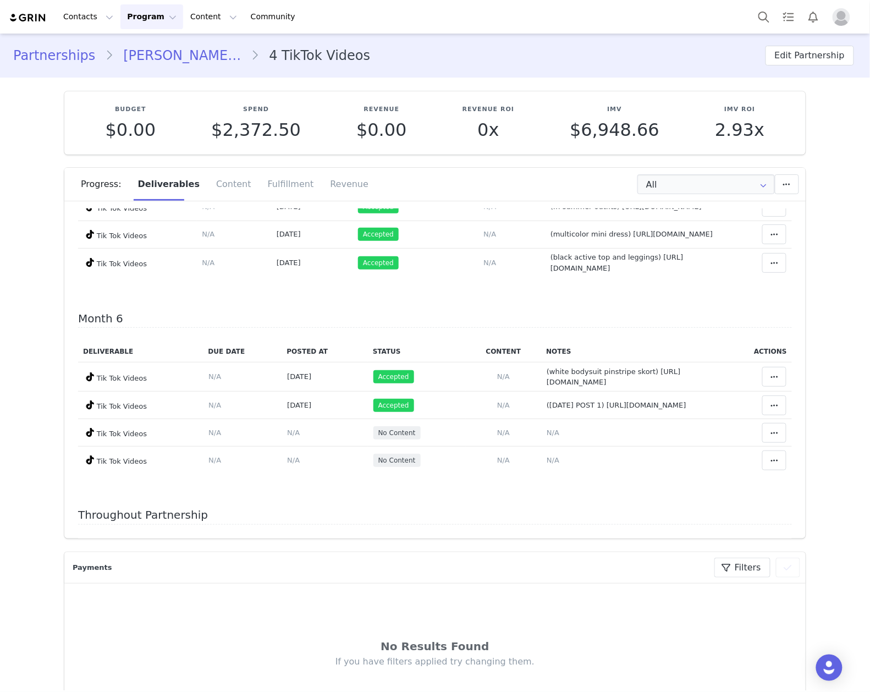
scroll to position [951, 0]
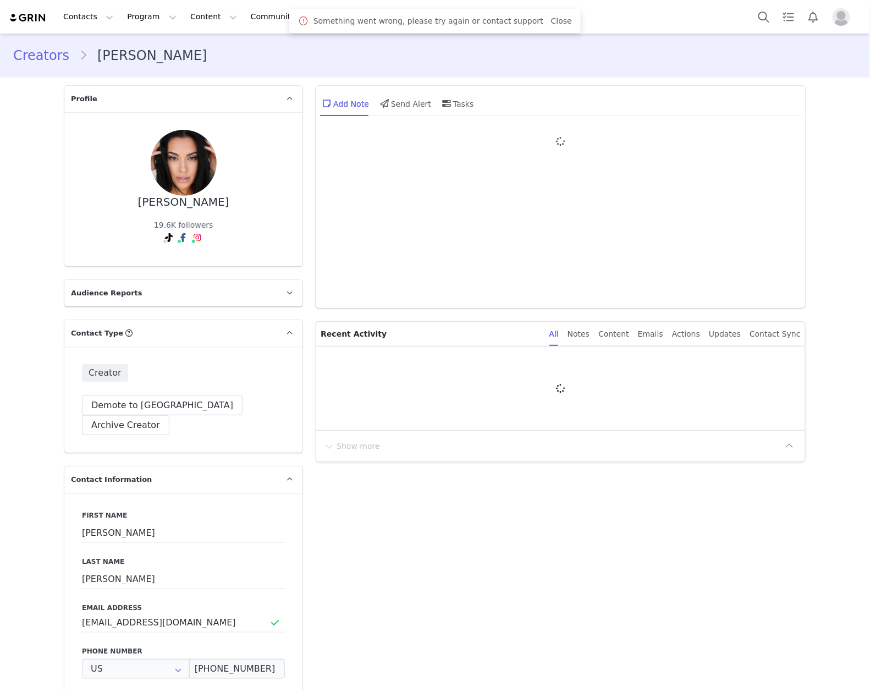
type input "+1 ([GEOGRAPHIC_DATA])"
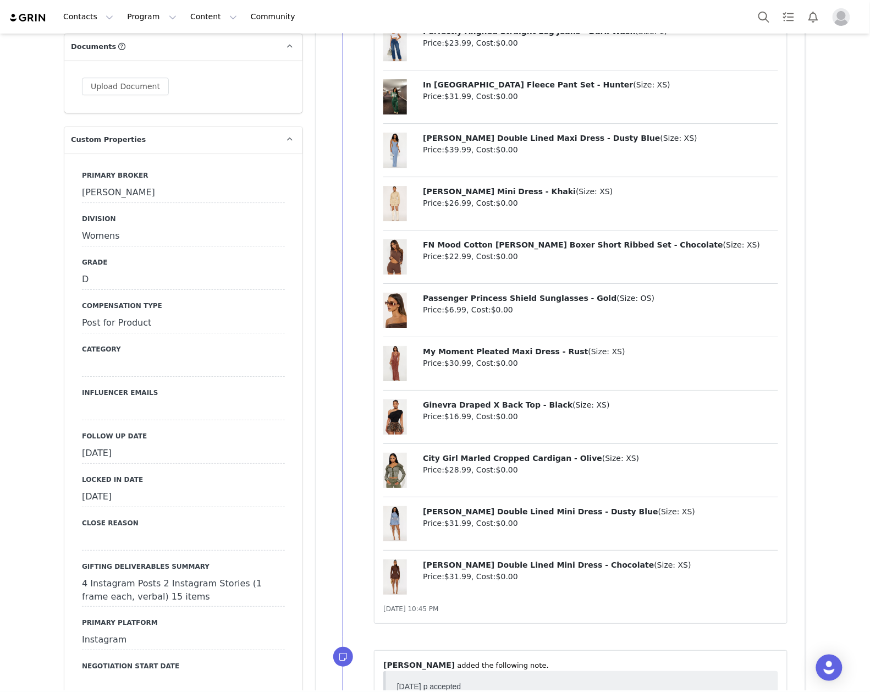
scroll to position [953, 0]
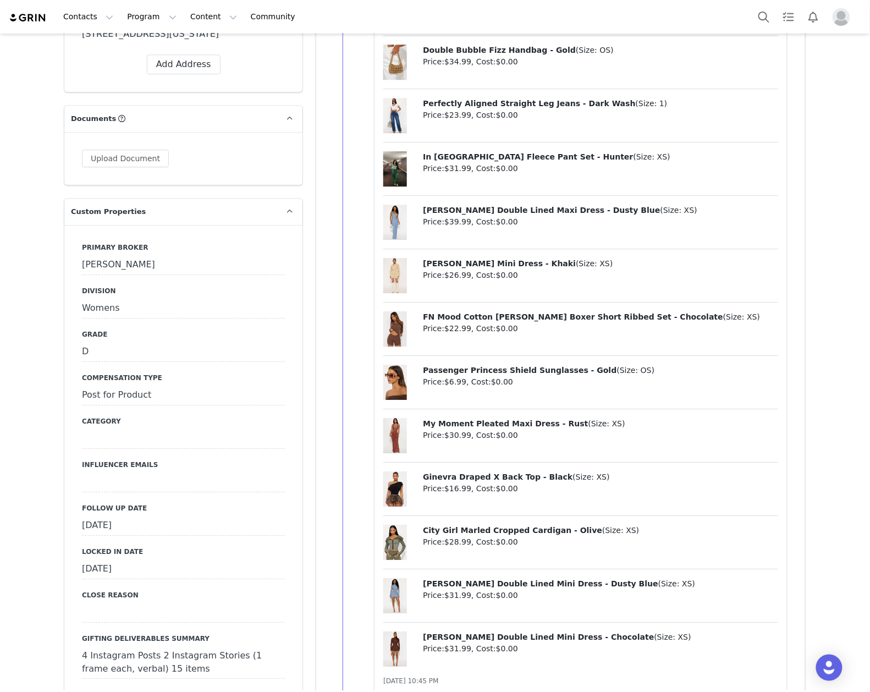
click at [159, 516] on div "[DATE]" at bounding box center [183, 526] width 203 height 20
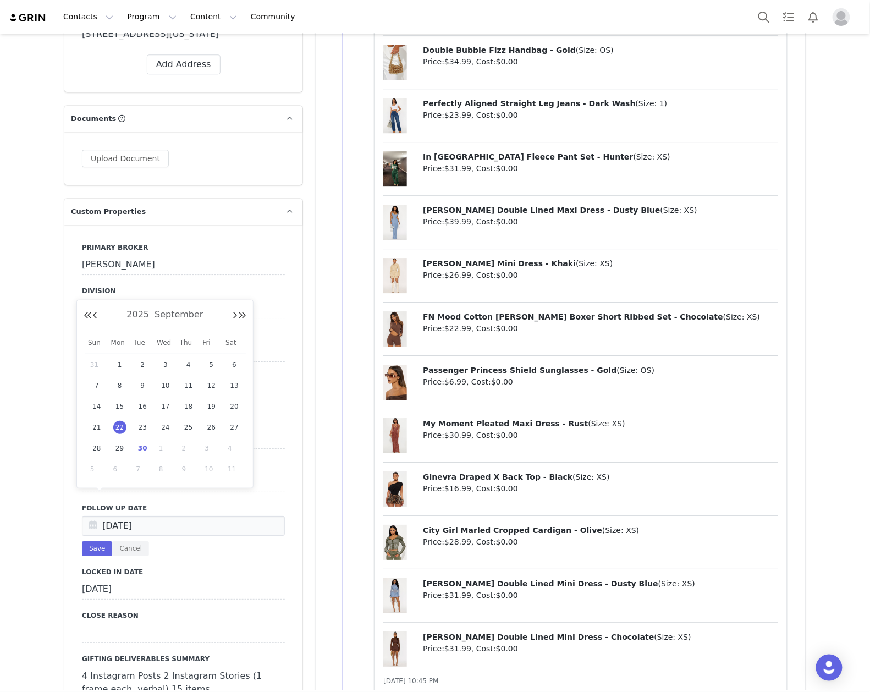
click at [137, 451] on span "30" at bounding box center [142, 448] width 13 height 13
type input "[DATE]"
click at [82, 541] on button "Save" at bounding box center [97, 548] width 30 height 15
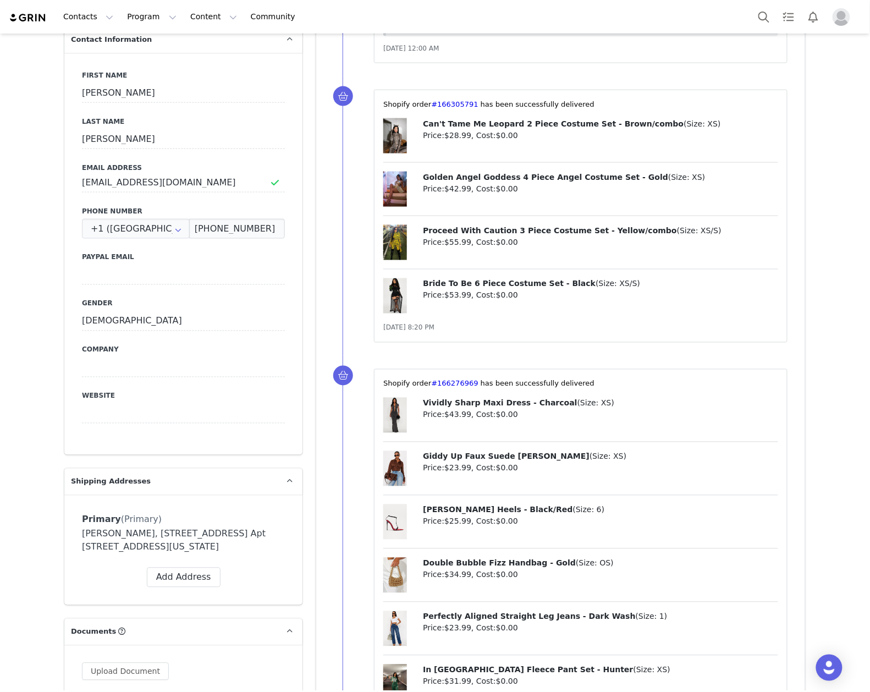
scroll to position [0, 0]
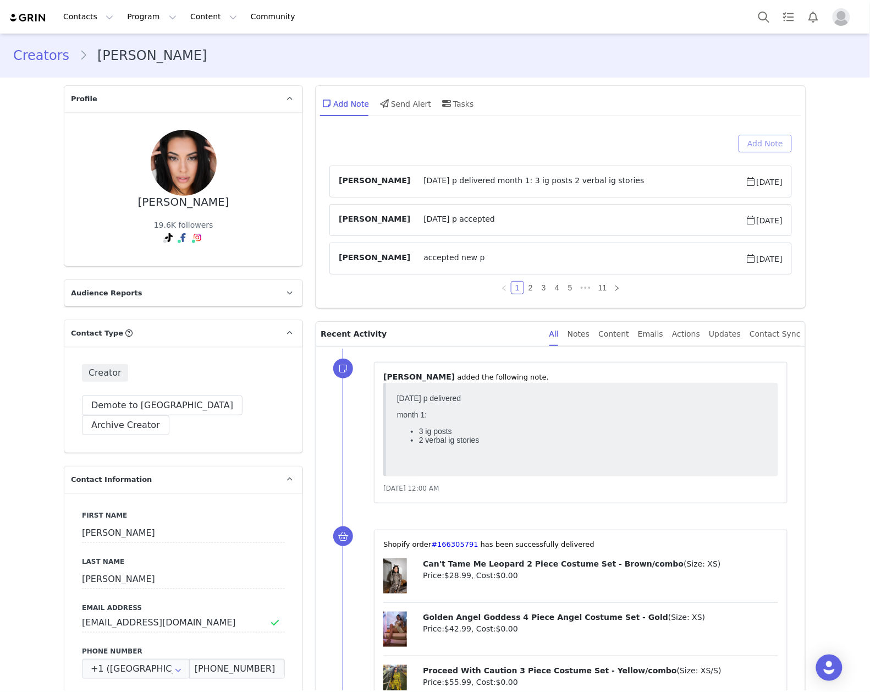
click at [741, 152] on button "Add Note" at bounding box center [764, 144] width 53 height 18
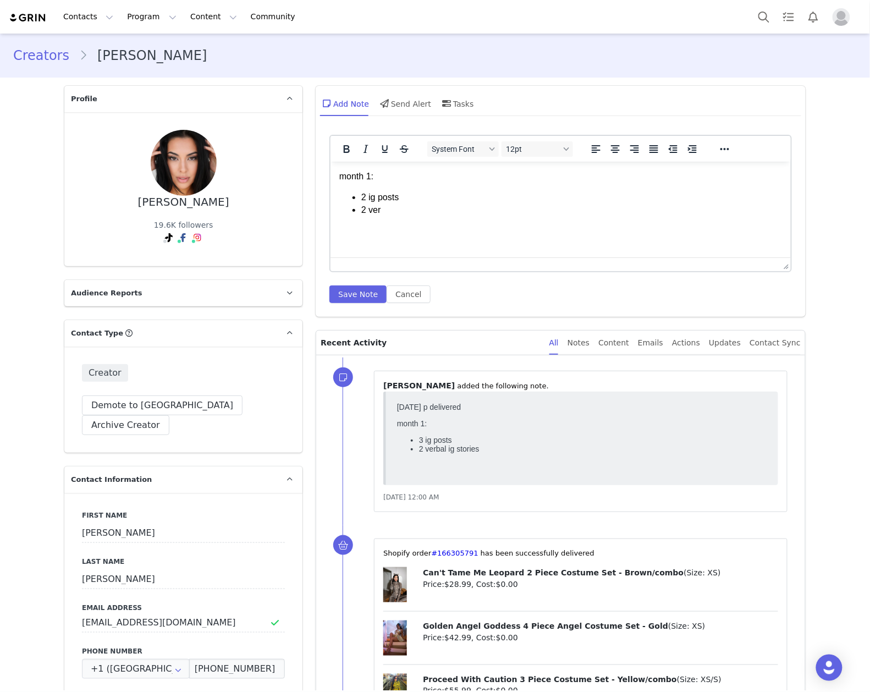
click at [410, 224] on html "month 1: 2 ig posts 2 ver" at bounding box center [560, 192] width 460 height 63
click at [368, 290] on button "Save Note" at bounding box center [357, 294] width 57 height 18
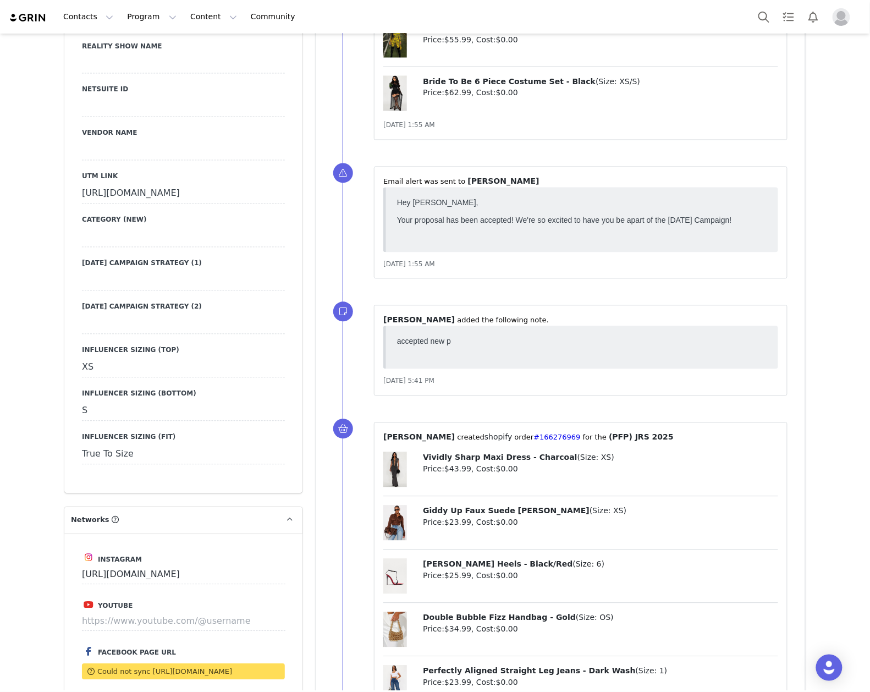
scroll to position [1906, 0]
drag, startPoint x: 74, startPoint y: 170, endPoint x: 203, endPoint y: 201, distance: 132.8
copy div "https://www.fashionnova.com/collections/new?utm_source=influencer&utm_medium=pr…"
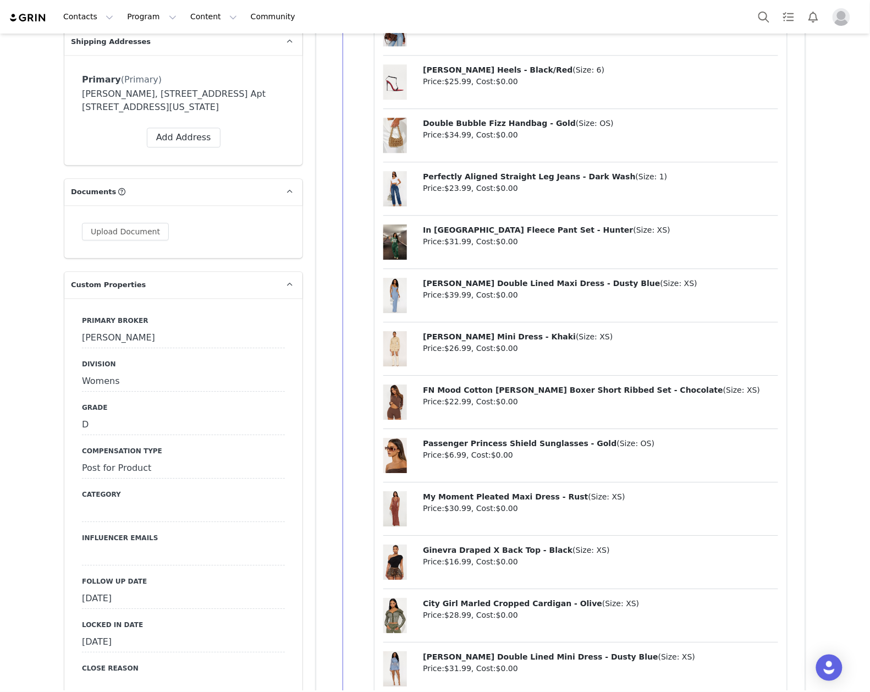
scroll to position [1026, 0]
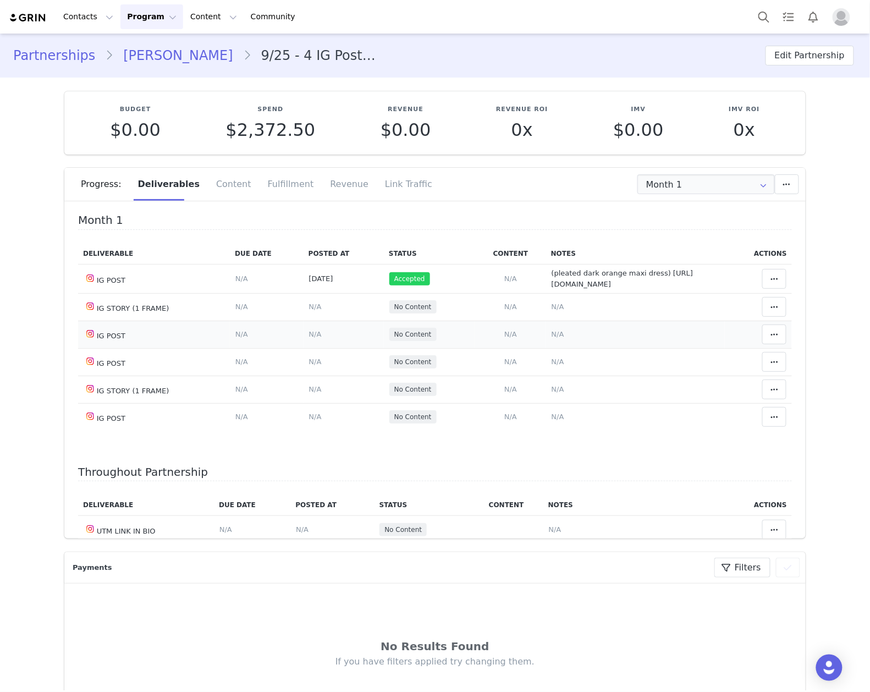
click at [552, 338] on span "N/A" at bounding box center [558, 334] width 13 height 8
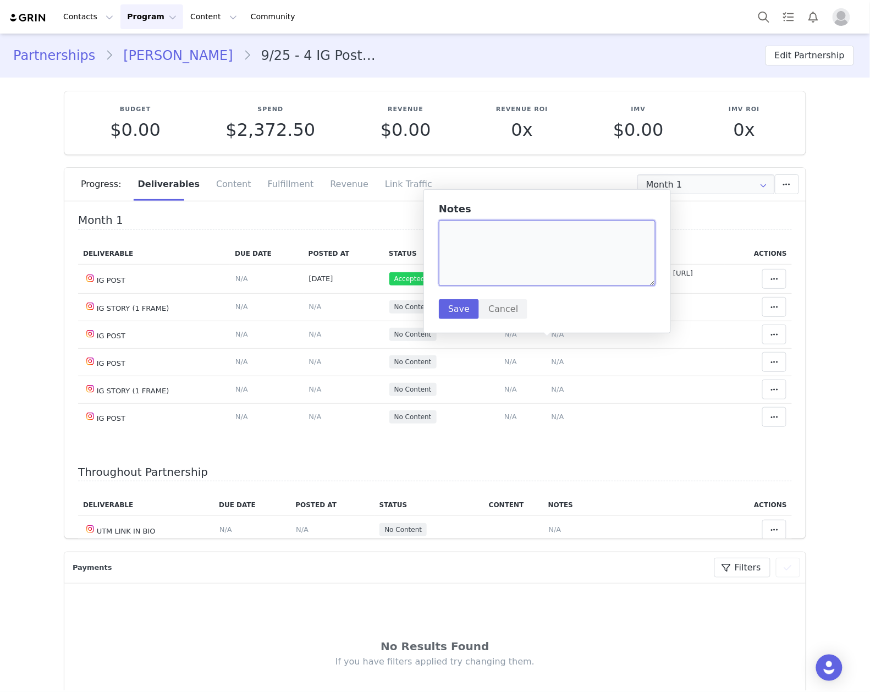
click at [522, 265] on textarea at bounding box center [547, 253] width 217 height 66
paste textarea "https://www.instagram.com/p/DPM-qMjkkV-/?img_index=1"
type textarea "(grey maxi dress) https://www.instagram.com/p/DPM-qMjkkV-/?img_index=1"
click at [451, 300] on button "Save" at bounding box center [459, 309] width 40 height 20
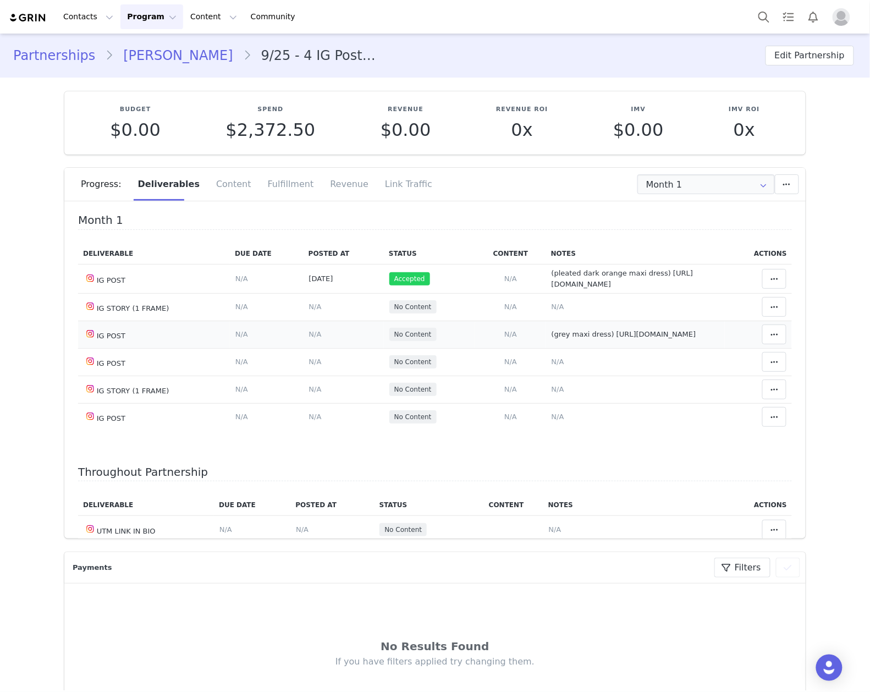
click at [309, 338] on span "N/A" at bounding box center [315, 334] width 13 height 8
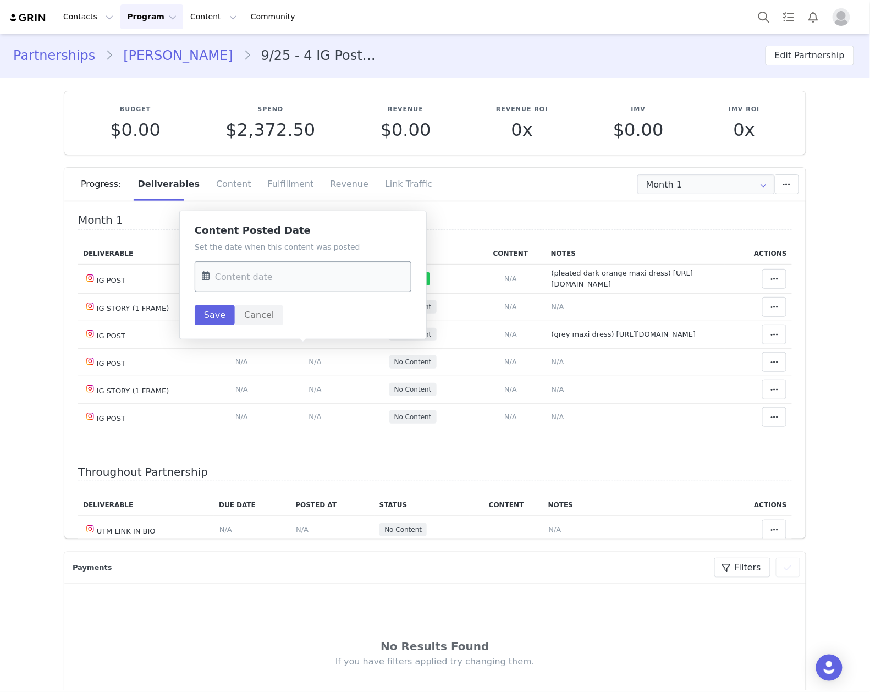
click at [261, 285] on input "text" at bounding box center [303, 276] width 217 height 31
click at [232, 448] on span "29" at bounding box center [237, 446] width 13 height 13
type input "Sep 29 2025"
click at [223, 323] on button "Save" at bounding box center [215, 315] width 40 height 20
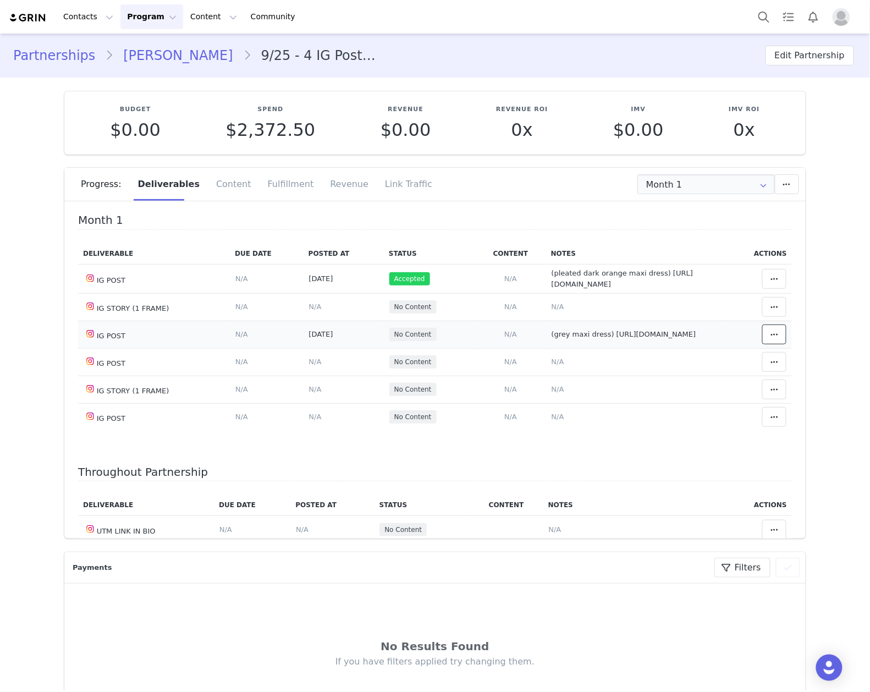
click at [765, 344] on button at bounding box center [774, 334] width 24 height 20
click at [685, 357] on div "Mark as Accepted" at bounding box center [670, 352] width 136 height 25
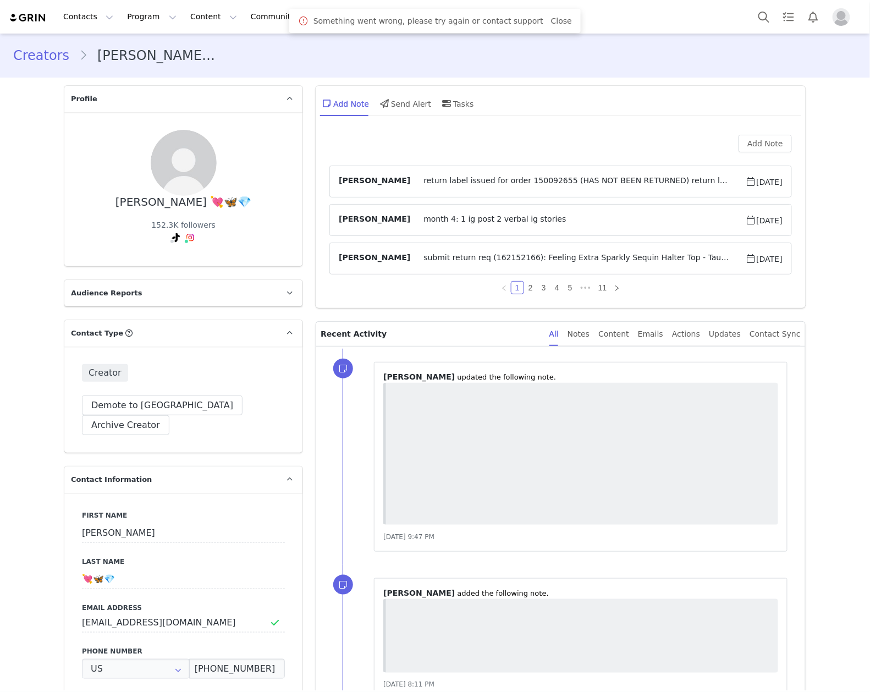
type input "+1 ([GEOGRAPHIC_DATA])"
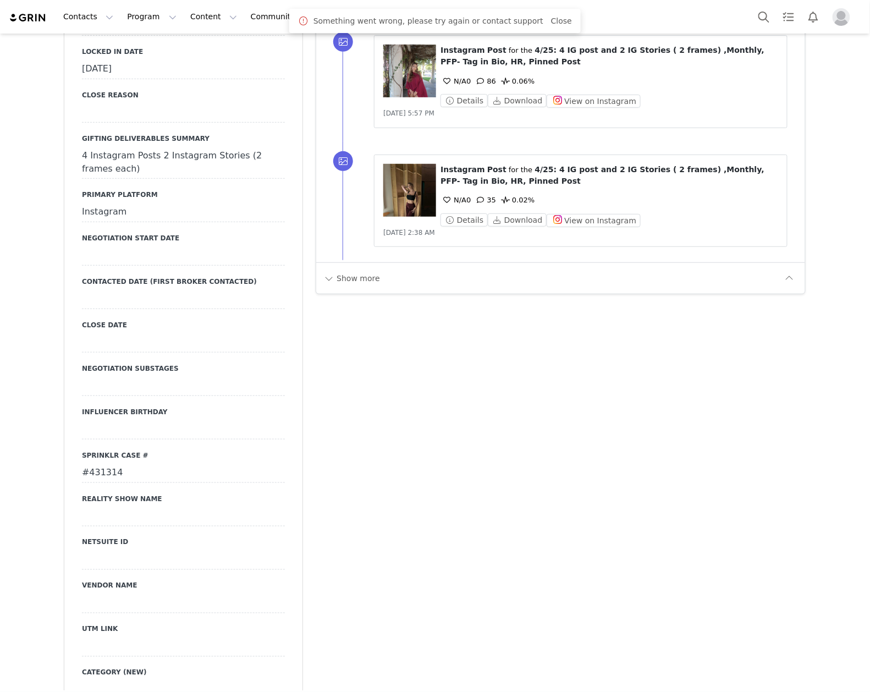
scroll to position [1760, 0]
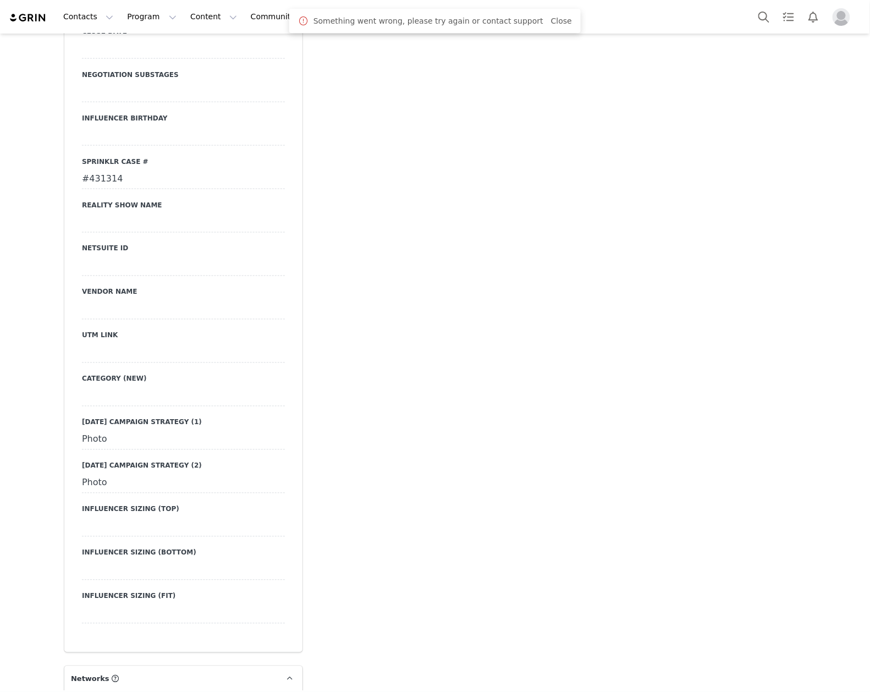
click at [96, 169] on div "#431314" at bounding box center [183, 179] width 203 height 20
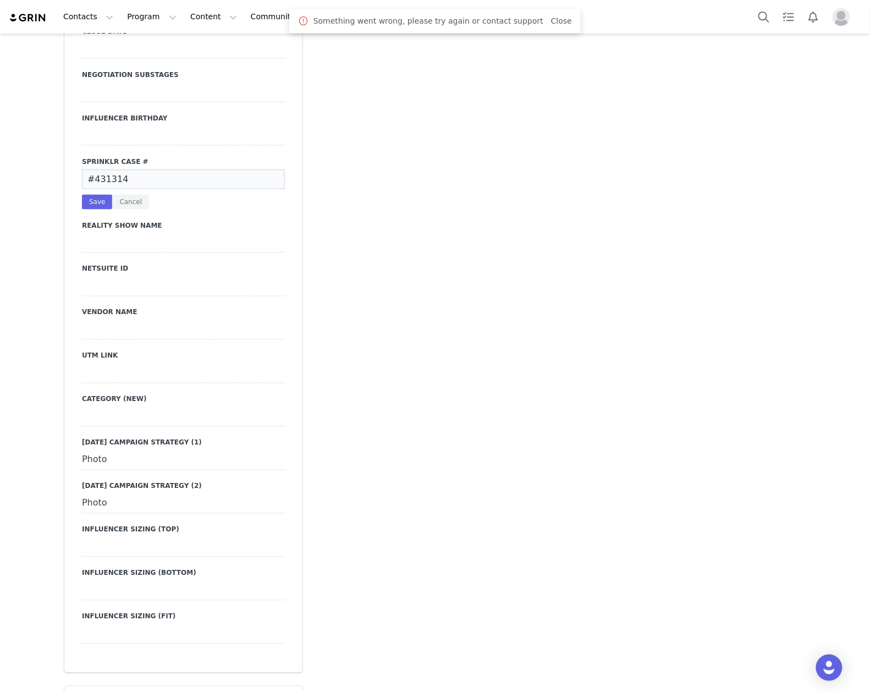
click at [96, 169] on input "#431314" at bounding box center [183, 179] width 203 height 20
click at [132, 195] on button "Cancel" at bounding box center [130, 202] width 37 height 15
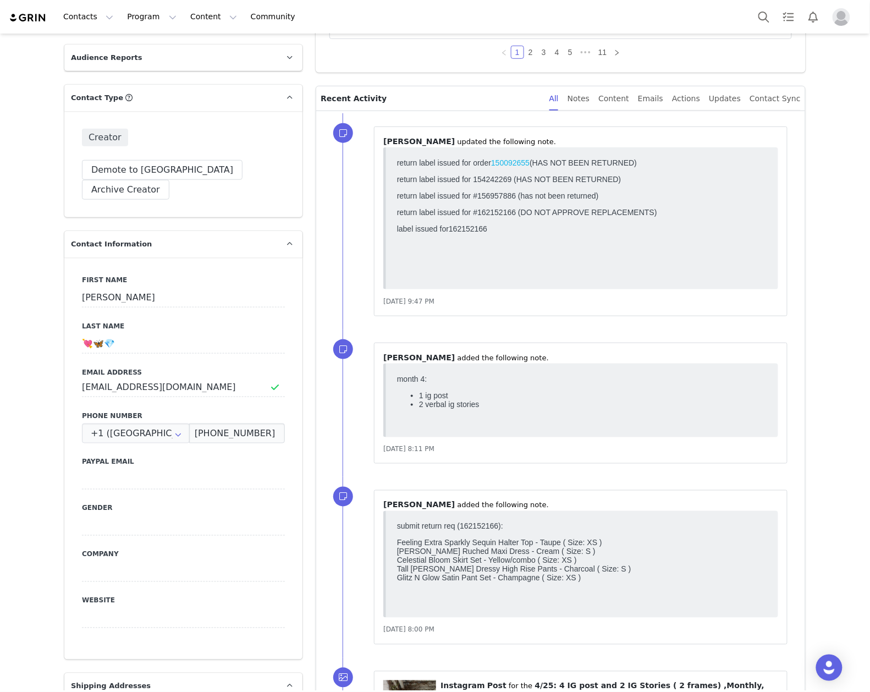
scroll to position [0, 0]
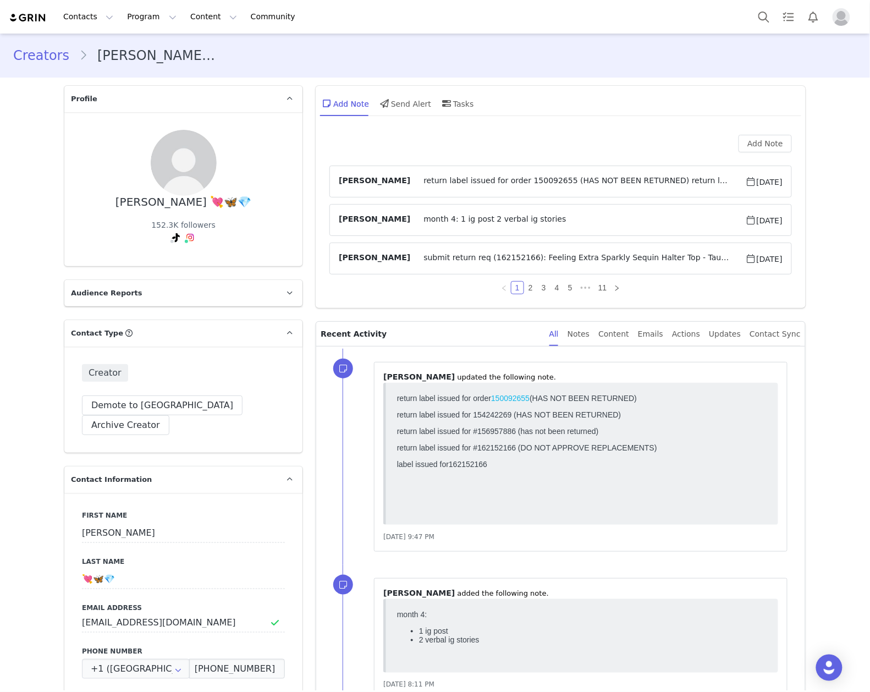
click at [593, 181] on span "return label issued for order 150092655 (HAS NOT BEEN RETURNED) return label is…" at bounding box center [577, 181] width 335 height 13
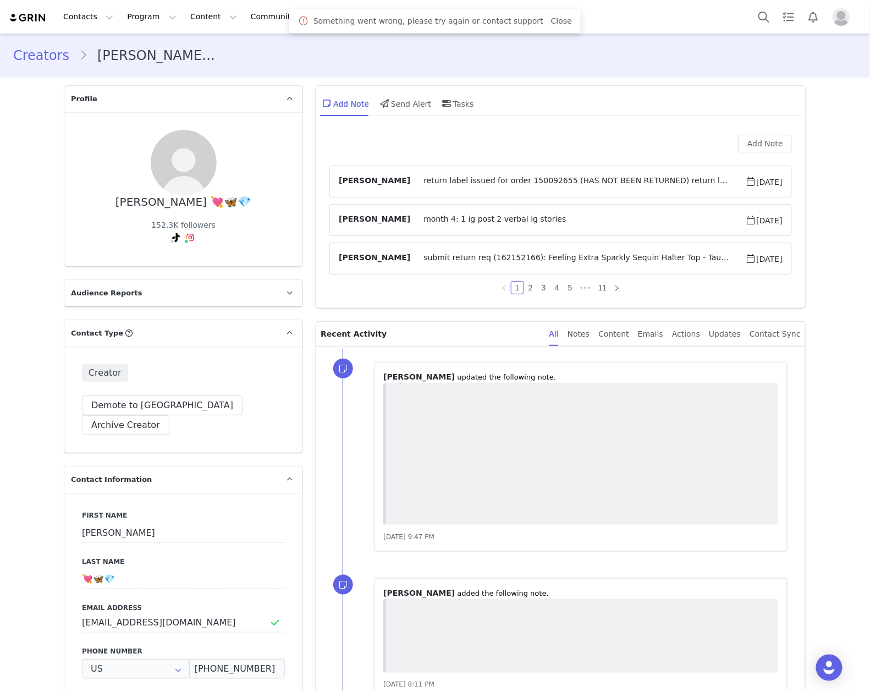
type input "+1 ([GEOGRAPHIC_DATA])"
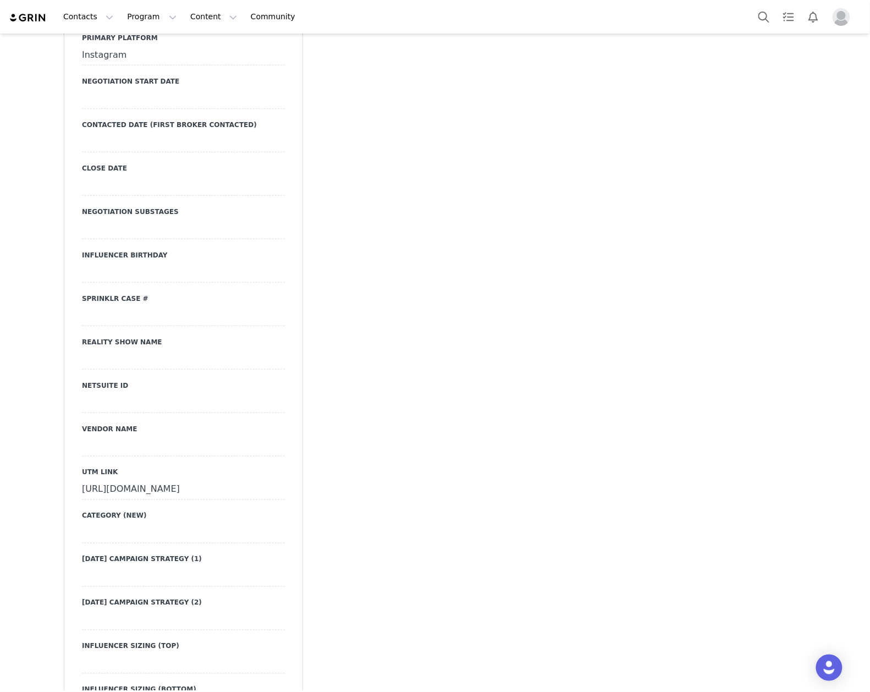
scroll to position [1466, 0]
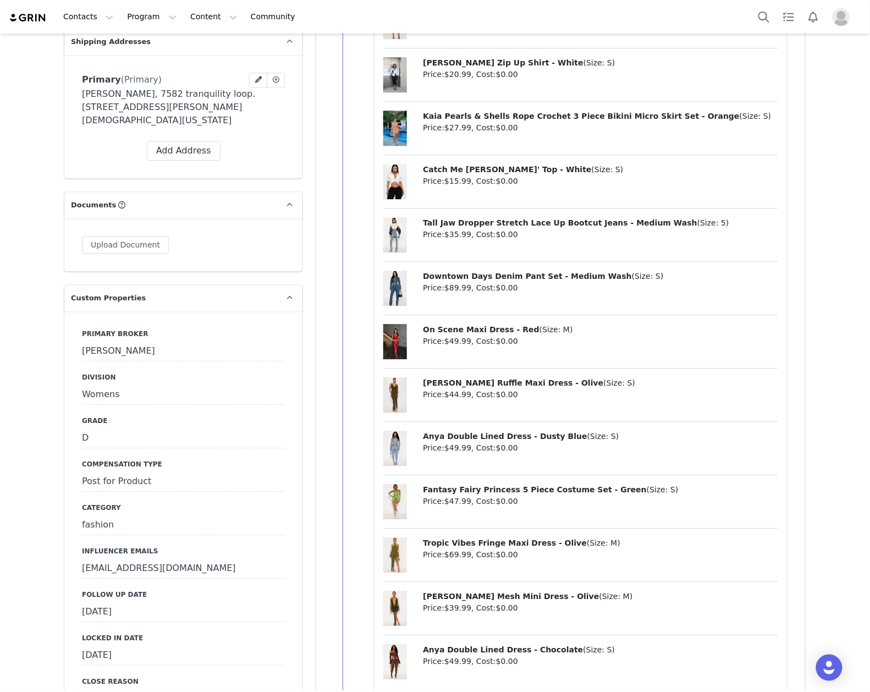
scroll to position [1173, 0]
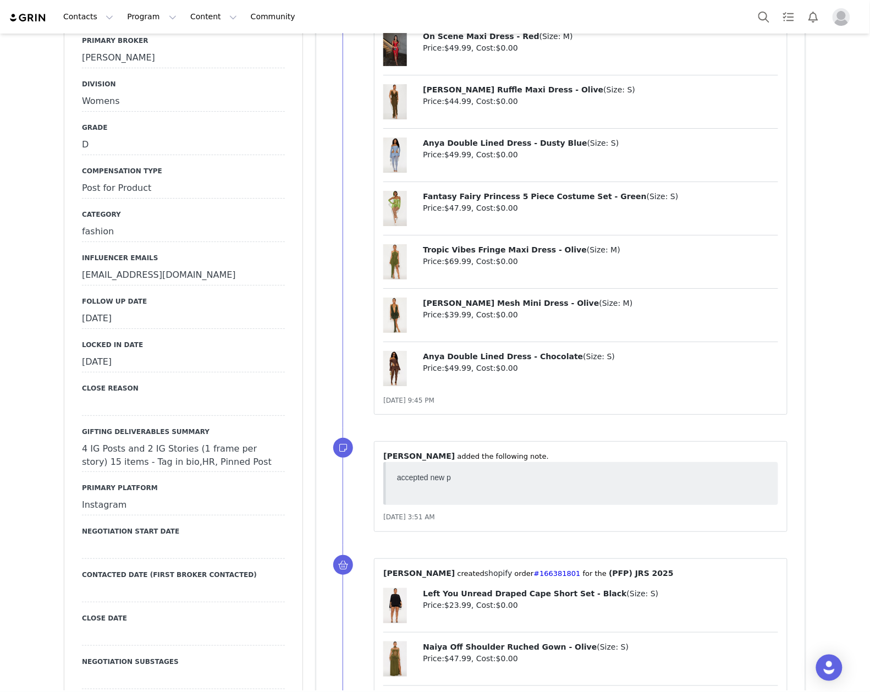
click at [191, 309] on div "September 11th, 2025" at bounding box center [183, 319] width 203 height 20
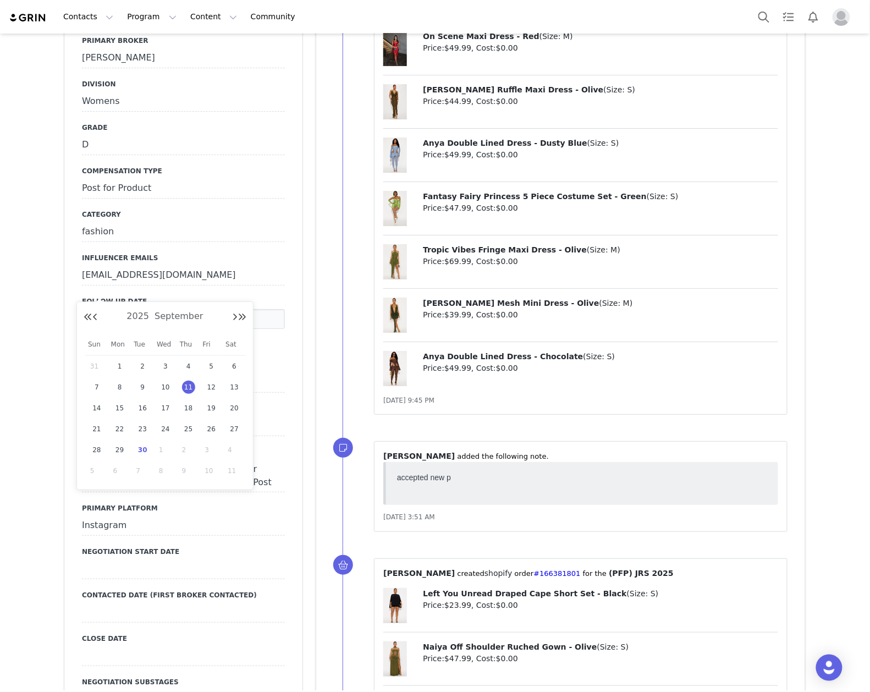
drag, startPoint x: 146, startPoint y: 451, endPoint x: 145, endPoint y: 440, distance: 11.1
click at [146, 451] on span "30" at bounding box center [142, 449] width 13 height 13
type input "Sep 30 2025"
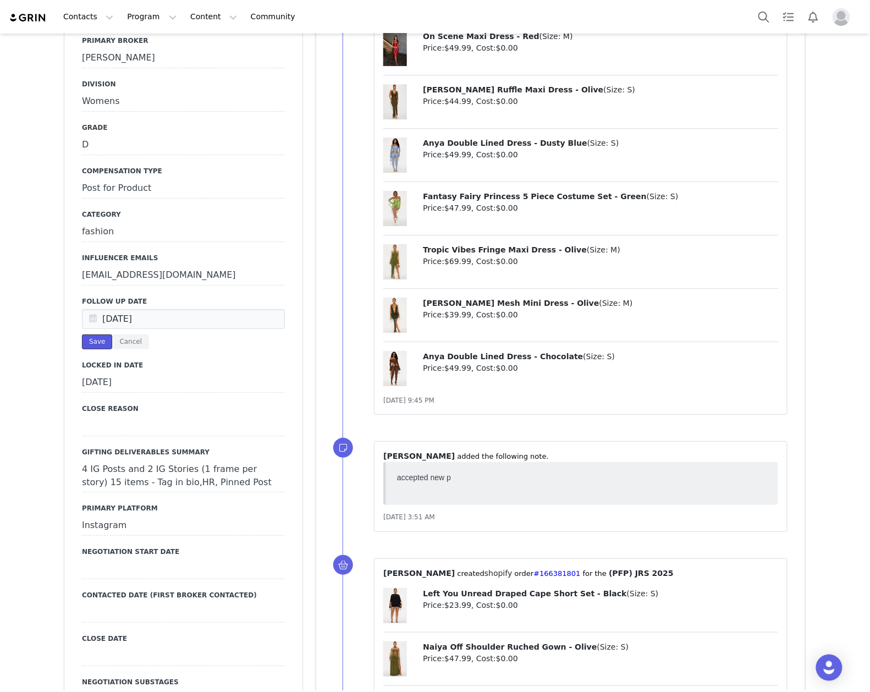
click at [89, 334] on button "Save" at bounding box center [97, 341] width 30 height 15
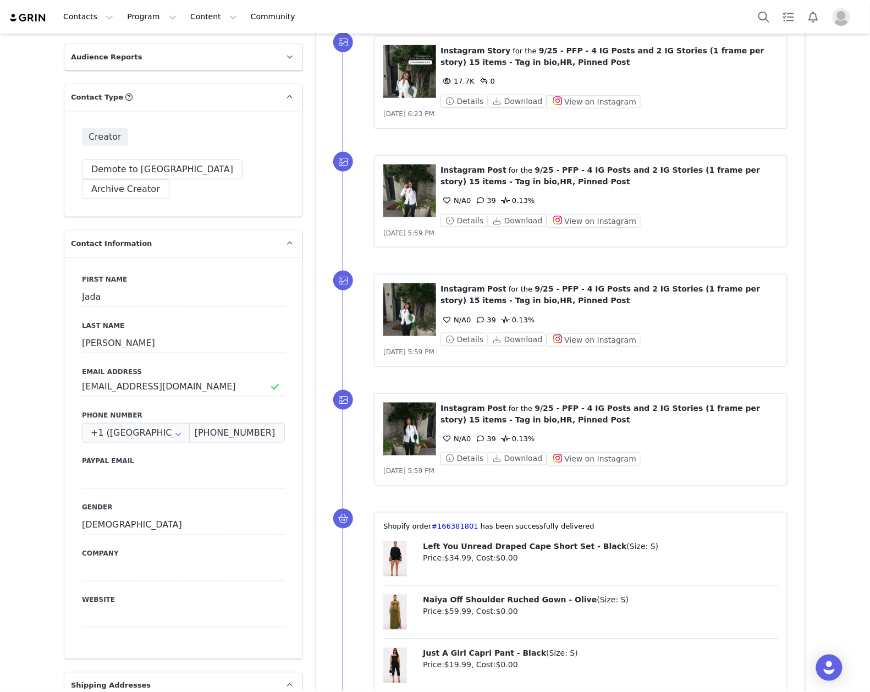
scroll to position [0, 0]
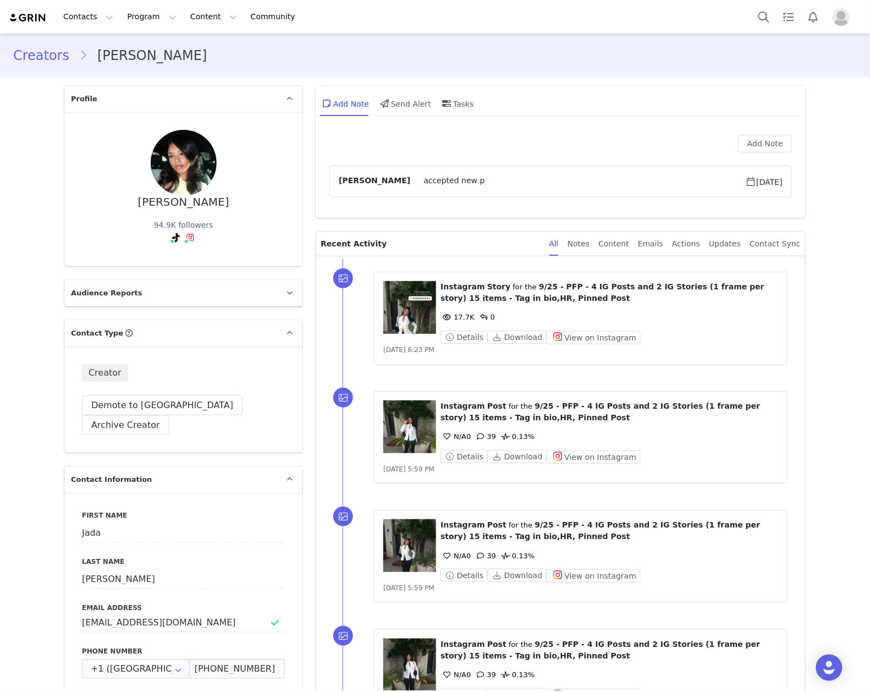
click at [733, 150] on div "Add Note" at bounding box center [560, 144] width 462 height 18
click at [742, 146] on button "Add Note" at bounding box center [764, 144] width 53 height 18
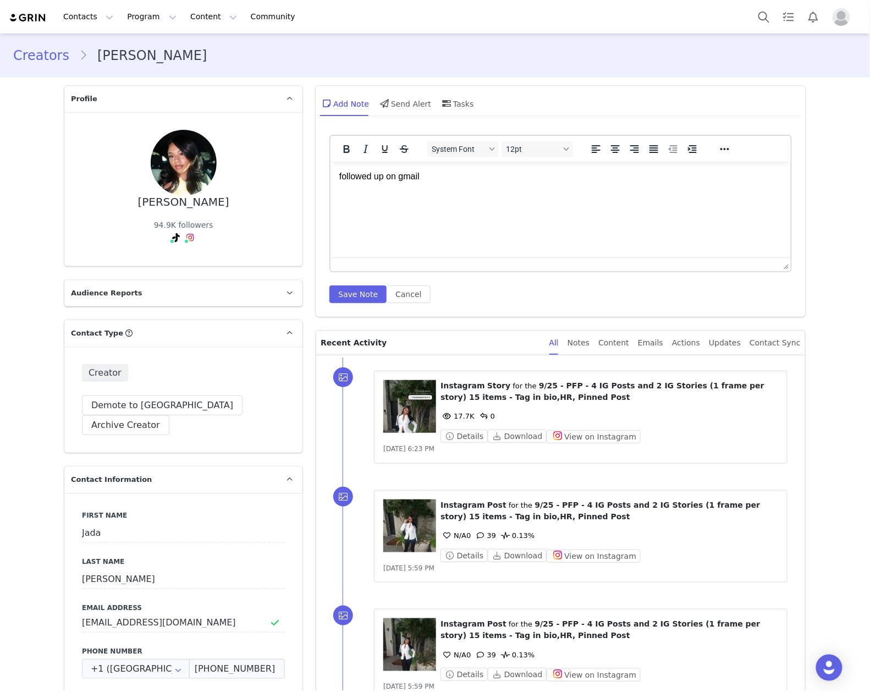
click at [525, 191] on html "followed up on gmail" at bounding box center [560, 176] width 460 height 30
click at [348, 295] on button "Save Note" at bounding box center [357, 294] width 57 height 18
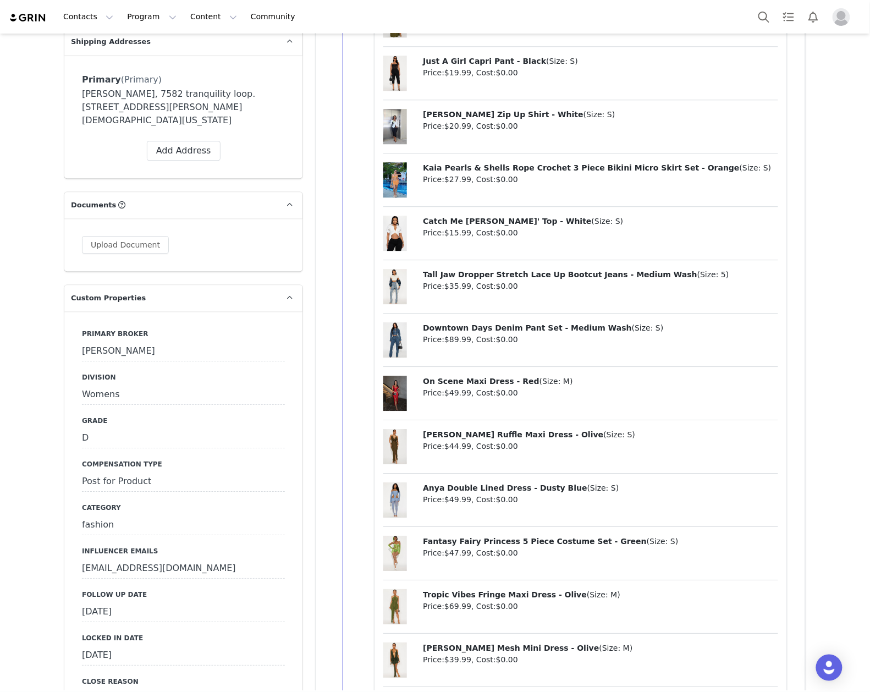
scroll to position [1100, 0]
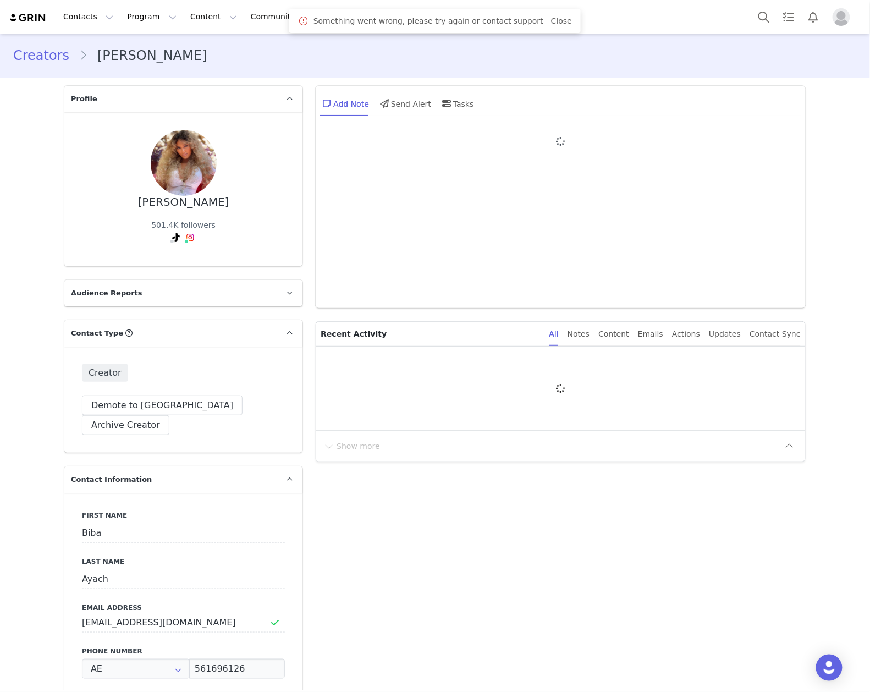
type input "+971 ([GEOGRAPHIC_DATA])"
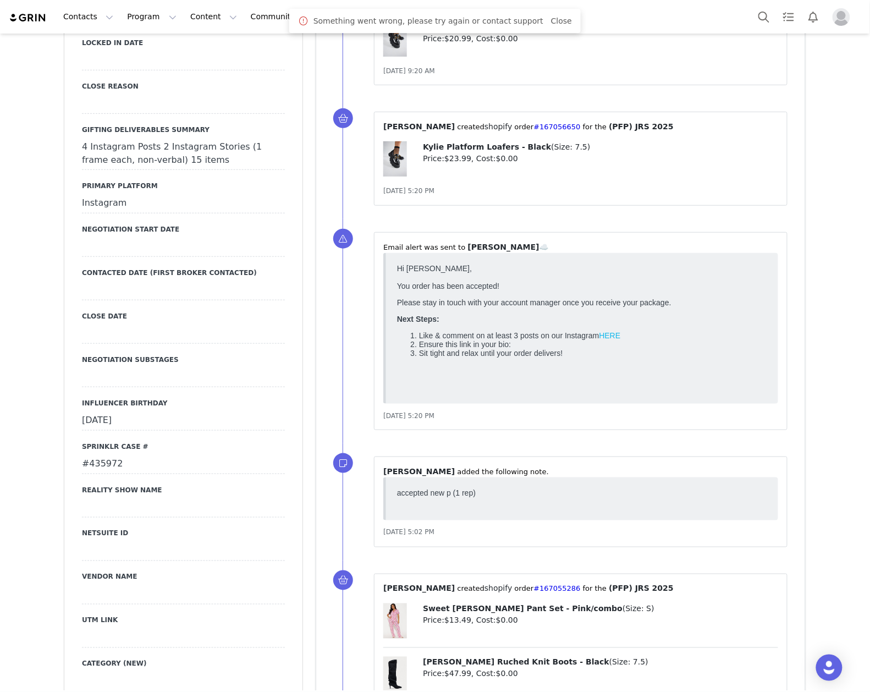
scroll to position [1613, 0]
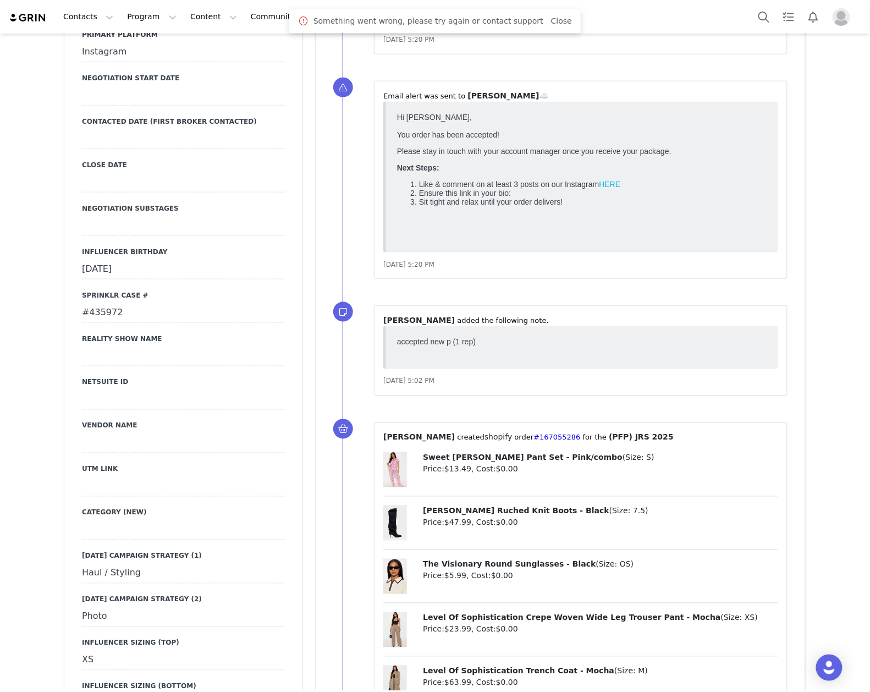
click at [103, 303] on div "#435972" at bounding box center [183, 313] width 203 height 20
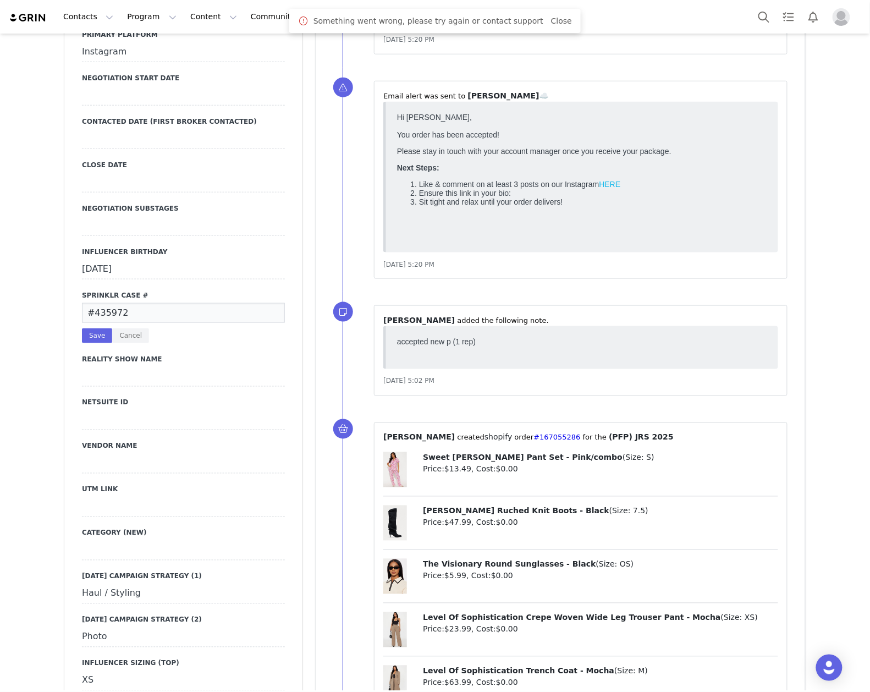
click at [103, 303] on input "#435972" at bounding box center [183, 313] width 203 height 20
click at [136, 328] on button "Cancel" at bounding box center [130, 335] width 37 height 15
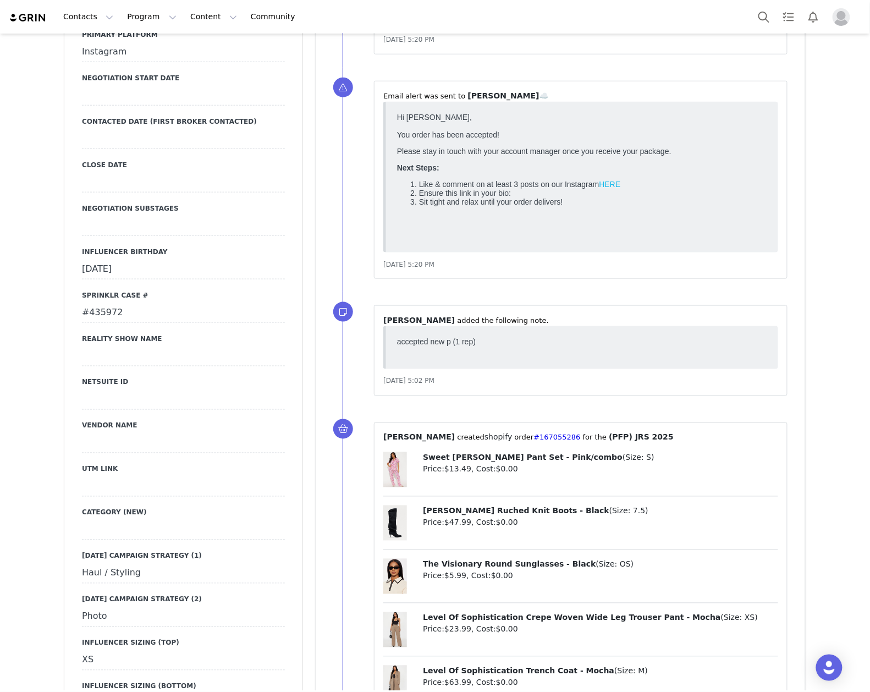
click at [111, 303] on div "#435972" at bounding box center [183, 313] width 203 height 20
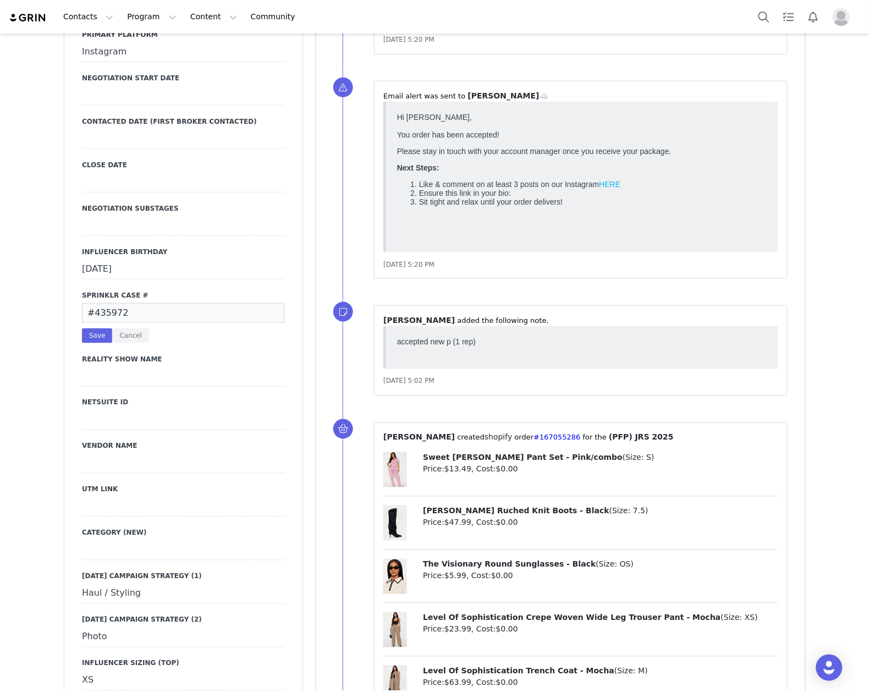
click at [111, 303] on input "#435972" at bounding box center [183, 313] width 203 height 20
drag, startPoint x: 126, startPoint y: 257, endPoint x: 28, endPoint y: 5, distance: 270.4
click at [126, 328] on button "Cancel" at bounding box center [130, 335] width 37 height 15
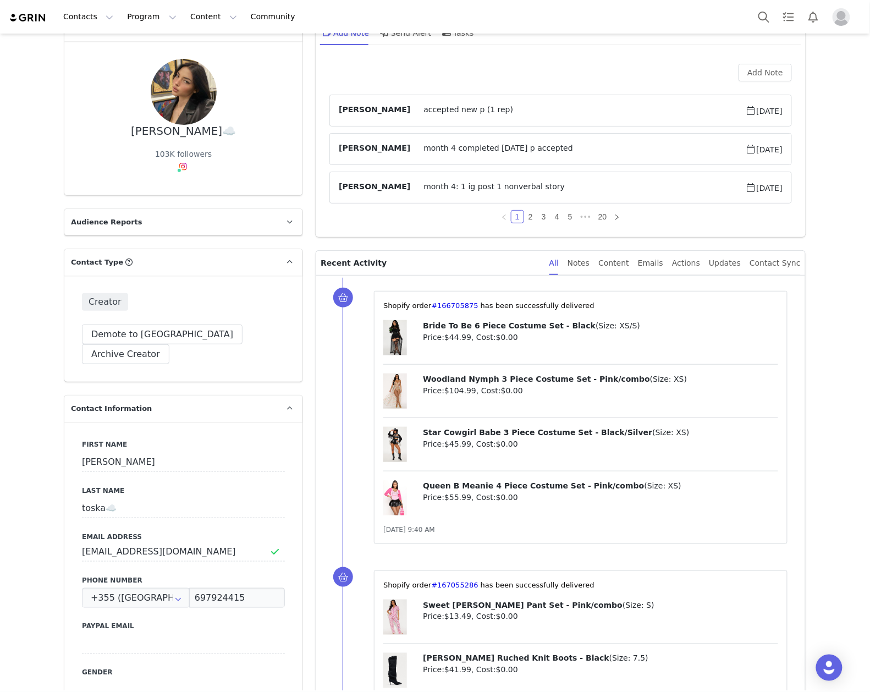
scroll to position [0, 0]
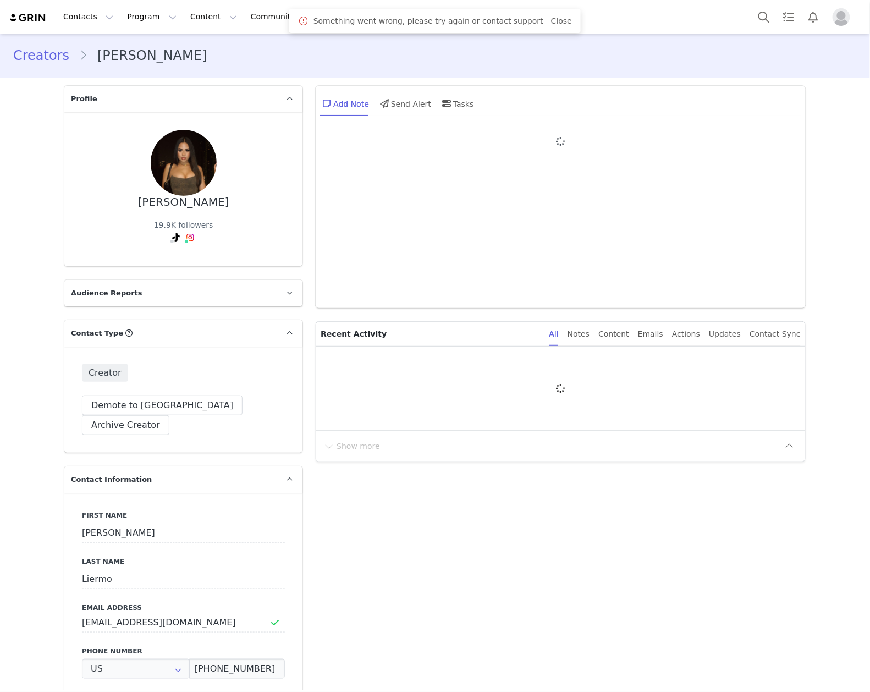
type input "+1 ([GEOGRAPHIC_DATA])"
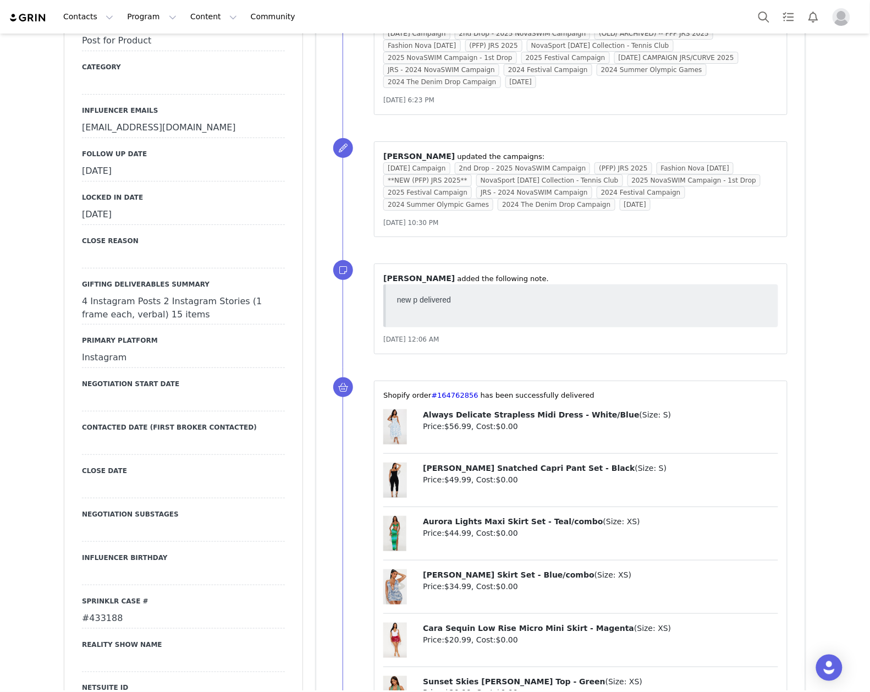
scroll to position [1173, 0]
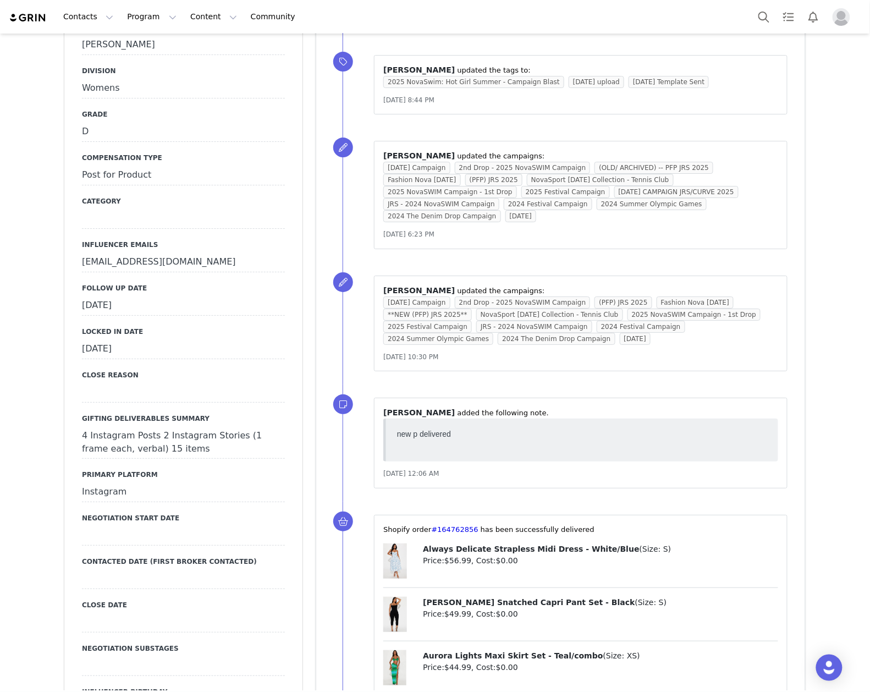
click at [208, 296] on div "[DATE]" at bounding box center [183, 306] width 203 height 20
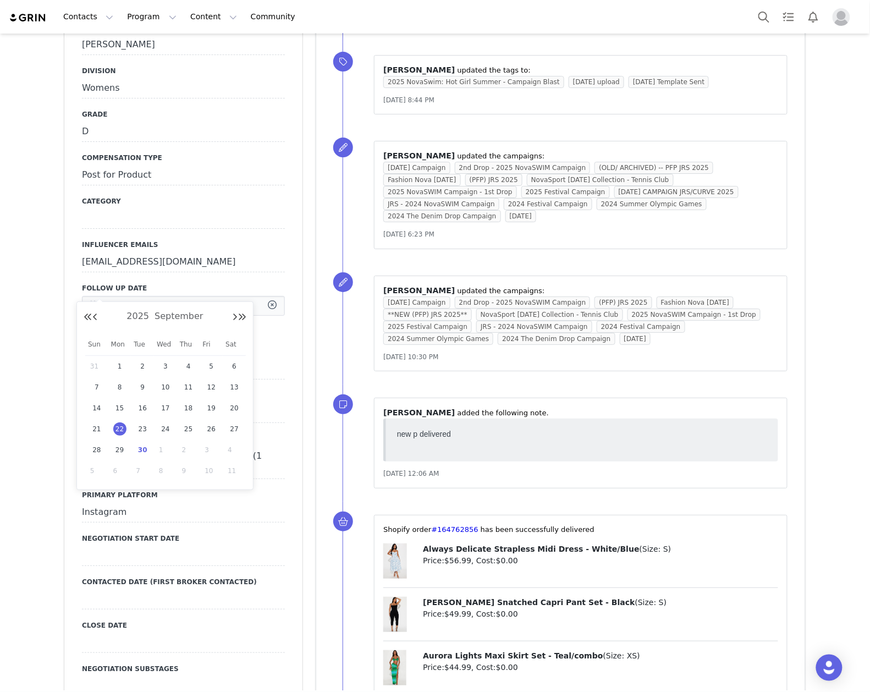
click at [208, 296] on input "[DATE]" at bounding box center [183, 306] width 203 height 20
click at [146, 446] on span "30" at bounding box center [142, 449] width 13 height 13
type input "[DATE]"
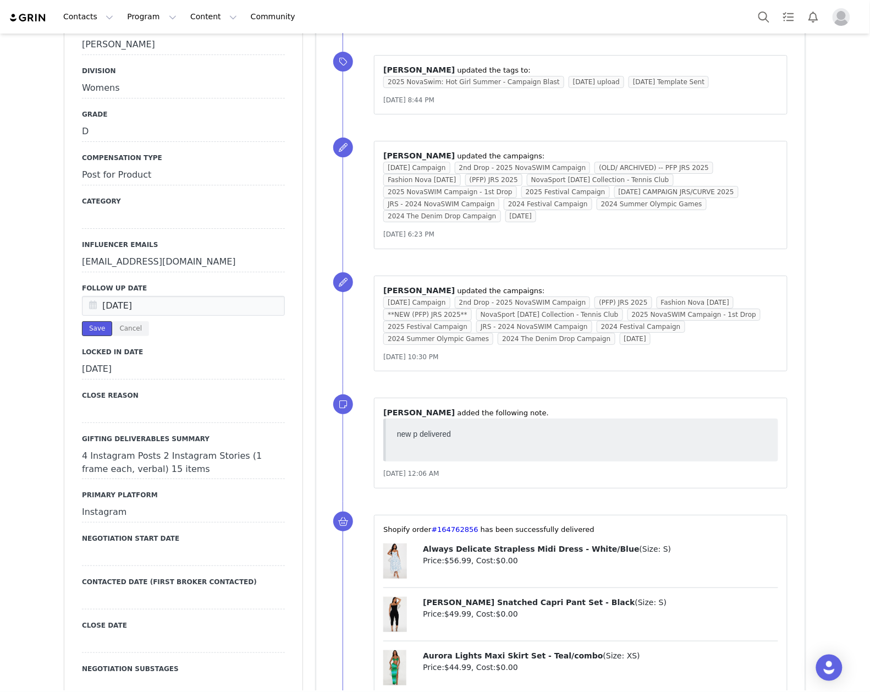
click at [87, 321] on button "Save" at bounding box center [97, 328] width 30 height 15
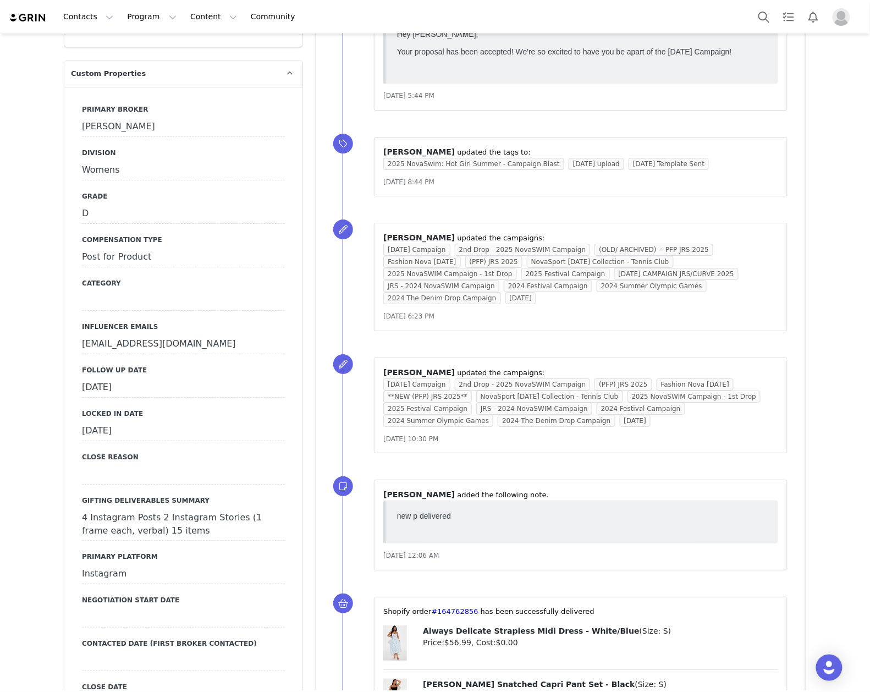
scroll to position [1100, 0]
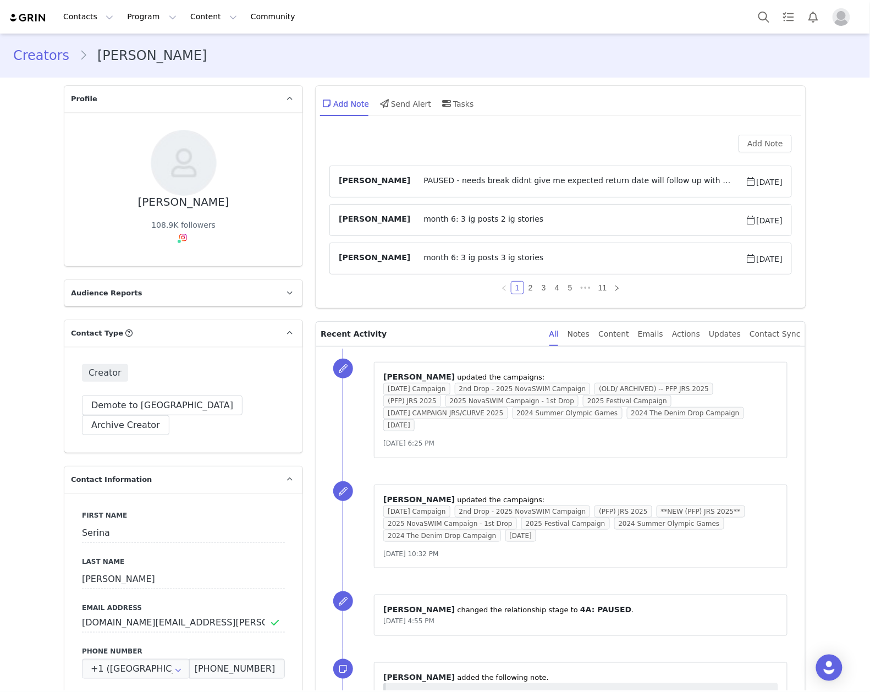
click at [569, 174] on article "Kaeli Barankiewicz PAUSED - needs break didnt give me expected return date will…" at bounding box center [560, 182] width 462 height 32
click at [594, 169] on article "Kaeli Barankiewicz PAUSED - needs break didnt give me expected return date will…" at bounding box center [560, 182] width 462 height 32
click at [748, 145] on button "Add Note" at bounding box center [764, 144] width 53 height 18
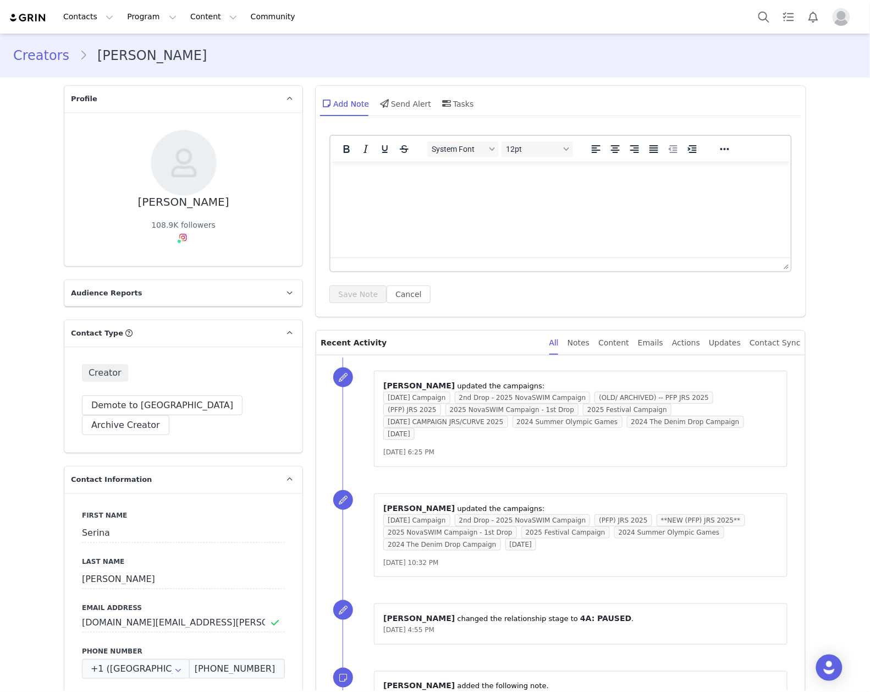
drag, startPoint x: 920, startPoint y: 338, endPoint x: 595, endPoint y: 177, distance: 362.7
click at [595, 177] on p "Rich Text Area. Press ALT-0 for help." at bounding box center [560, 176] width 443 height 12
click at [341, 290] on button "Save Note" at bounding box center [357, 294] width 57 height 18
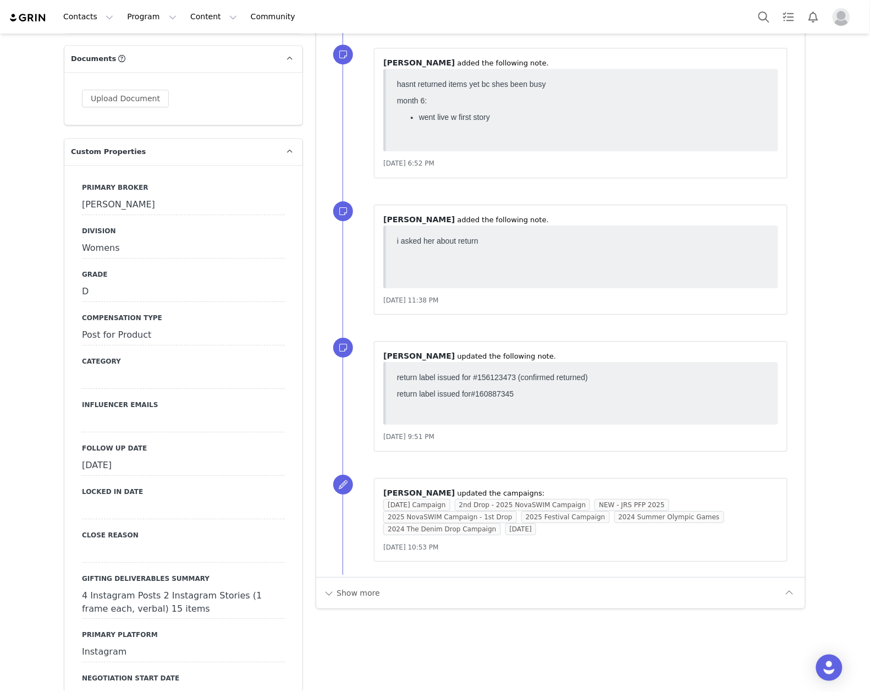
scroll to position [1173, 0]
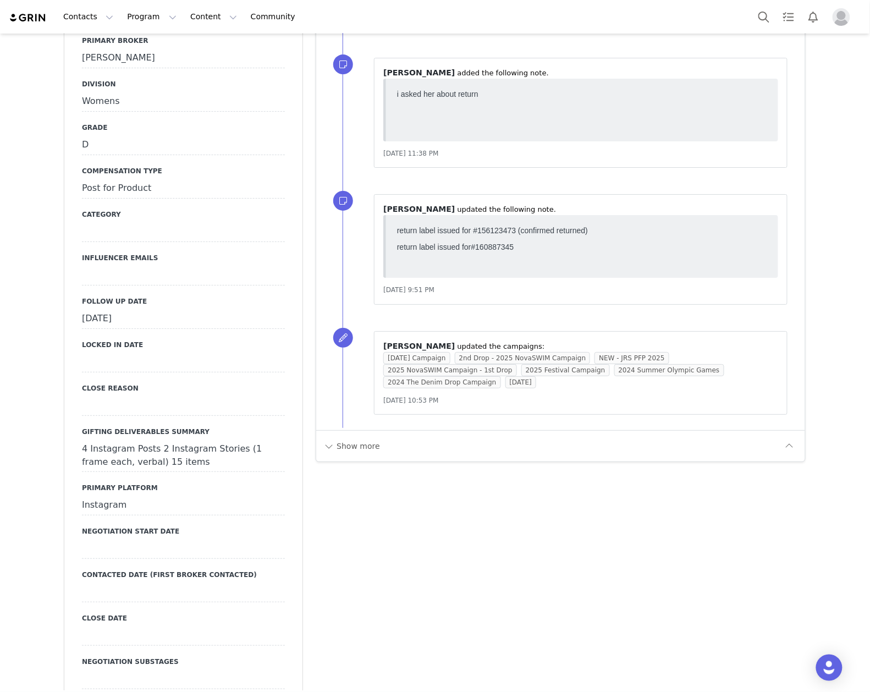
click at [184, 309] on div "August 30th, 2025" at bounding box center [183, 319] width 203 height 20
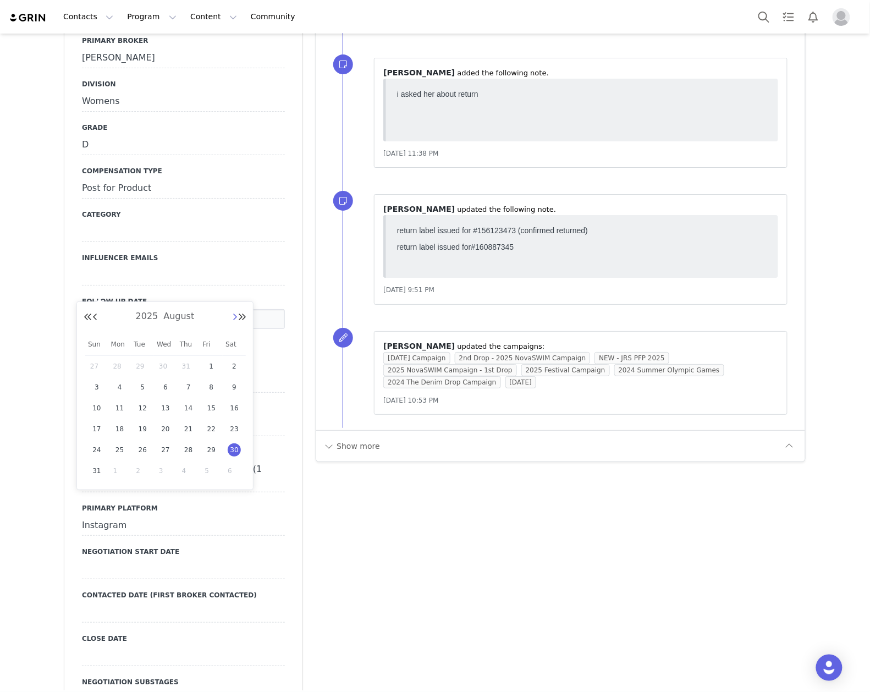
click at [235, 318] on button "Next Month" at bounding box center [234, 317] width 5 height 9
click at [142, 446] on span "30" at bounding box center [142, 449] width 13 height 13
type input "[DATE]"
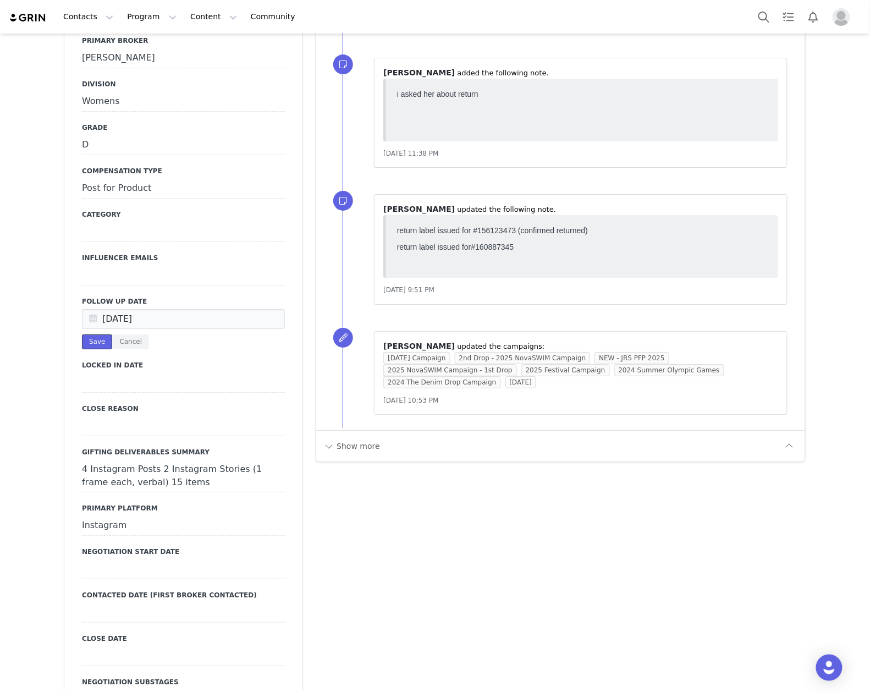
click at [91, 334] on button "Save" at bounding box center [97, 341] width 30 height 15
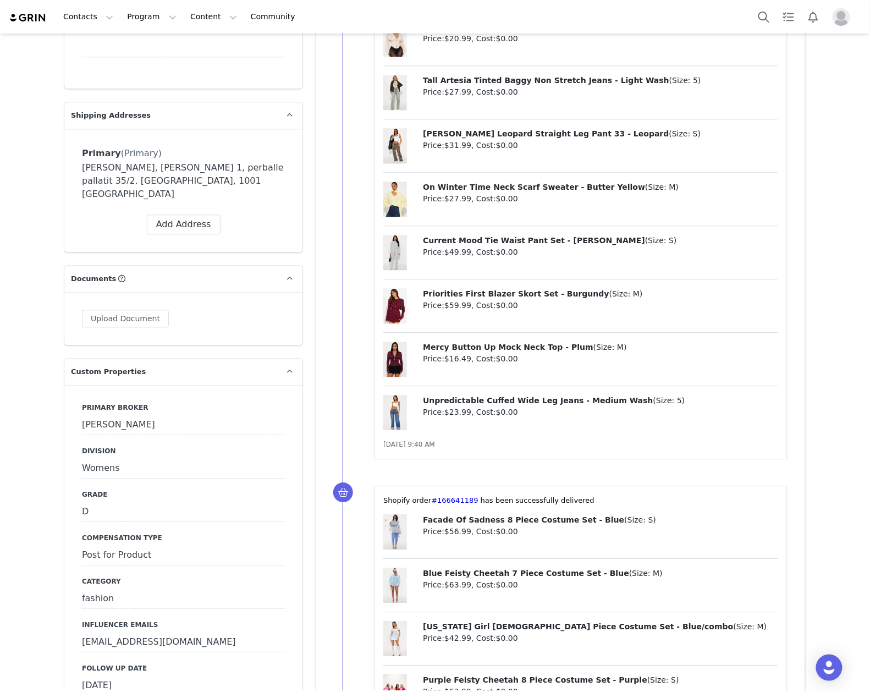
scroll to position [1026, 0]
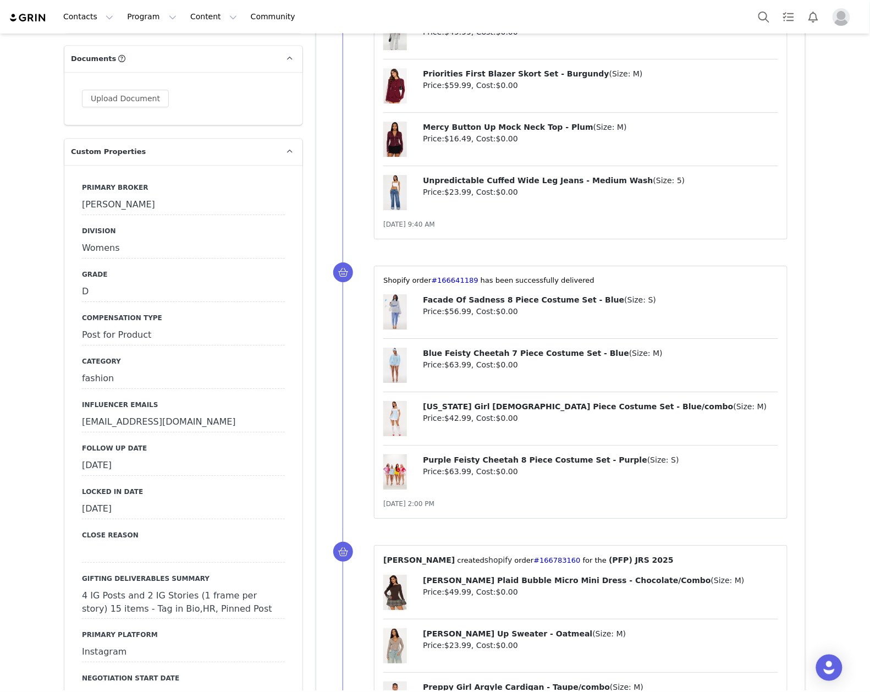
click at [153, 456] on div "[DATE]" at bounding box center [183, 466] width 203 height 20
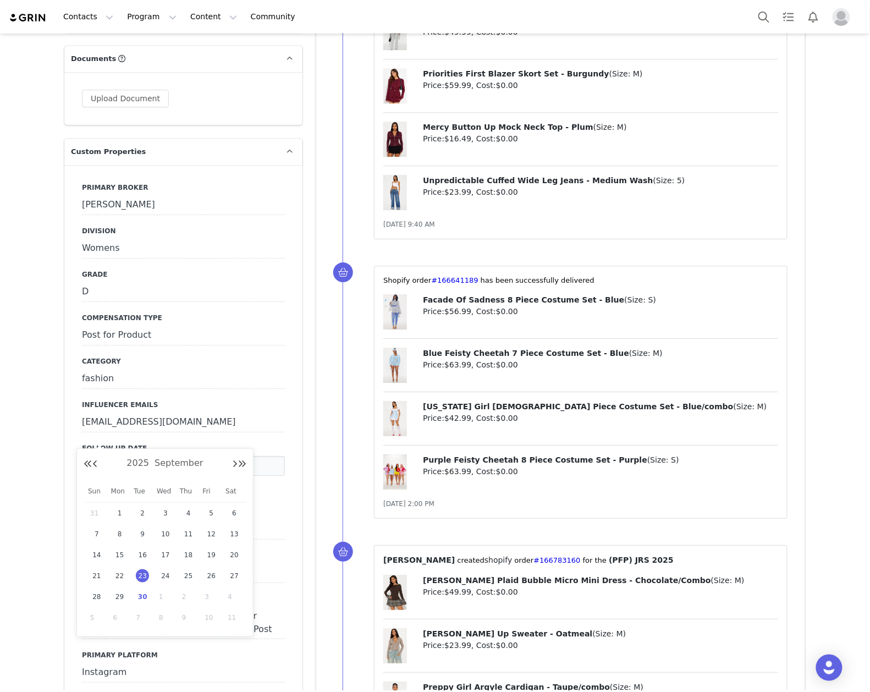
click at [144, 597] on span "30" at bounding box center [142, 596] width 13 height 13
type input "[DATE]"
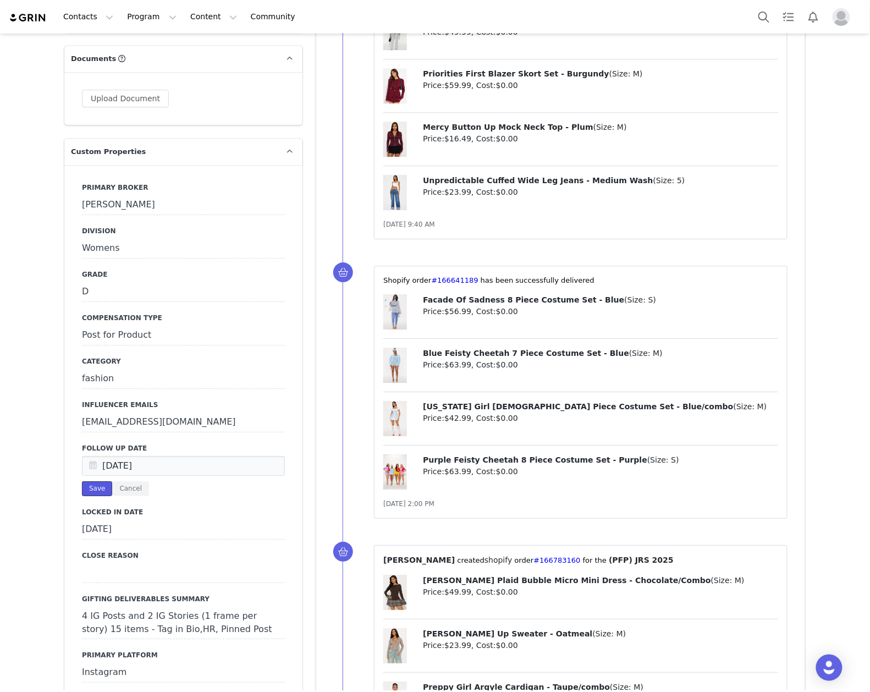
click at [90, 481] on button "Save" at bounding box center [97, 488] width 30 height 15
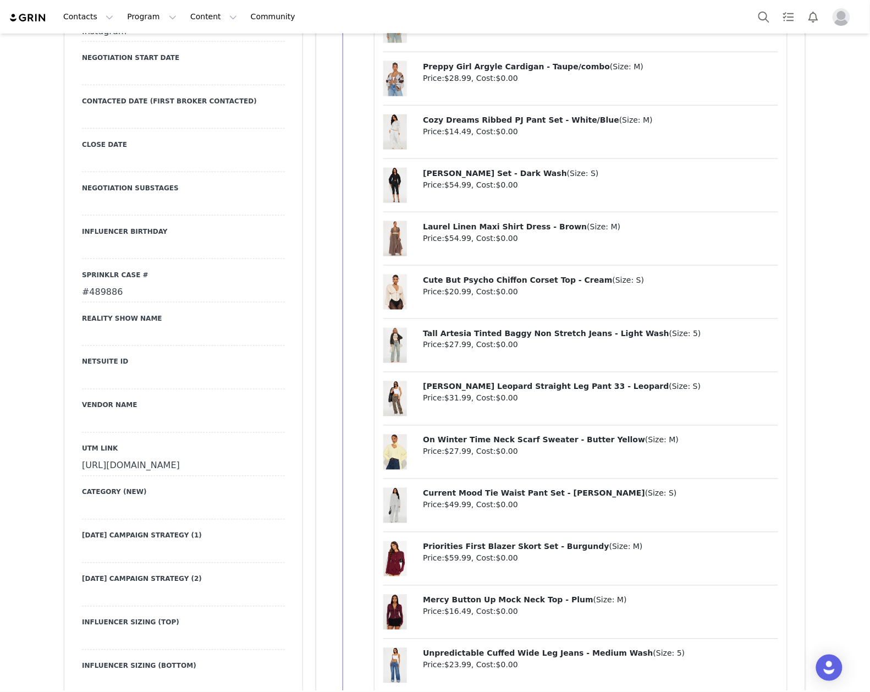
scroll to position [1760, 0]
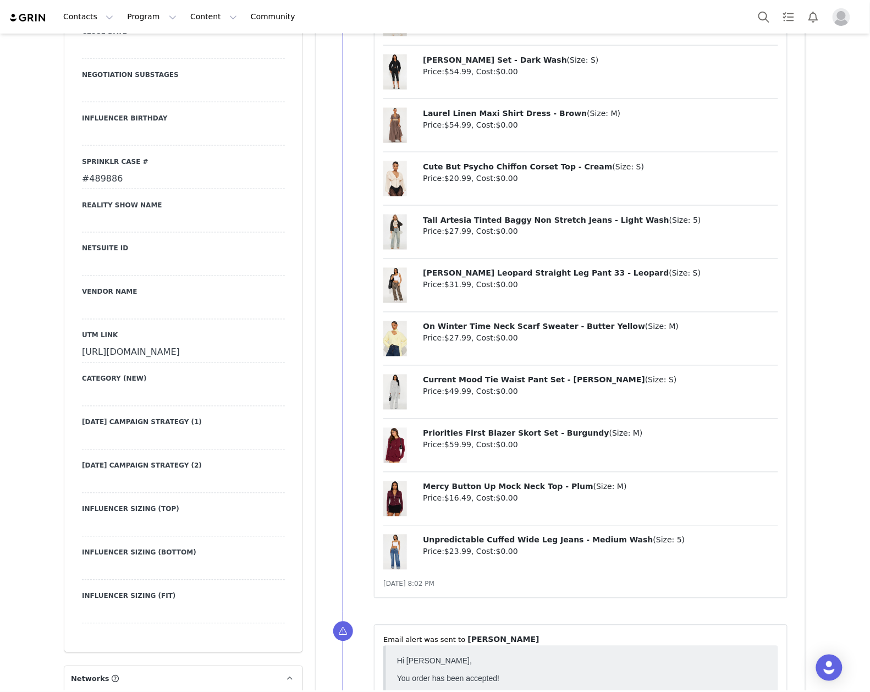
drag, startPoint x: 69, startPoint y: 319, endPoint x: 234, endPoint y: 351, distance: 167.9
click at [234, 351] on div "Primary Broker Ashley Division Womens Grade D Compensation Type Post for Produc…" at bounding box center [183, 41] width 238 height 1221
copy div "https://www.fashionnova.com/collections/new?utm_source=influencer&utm_medium=in…"
click at [330, 302] on div "⁨ Kaeli Barankiewicz ⁩ ⁨added⁩ the following note. Sep 23, 2025, 5:06 PM ⁨Shopi…" at bounding box center [560, 63] width 489 height 2952
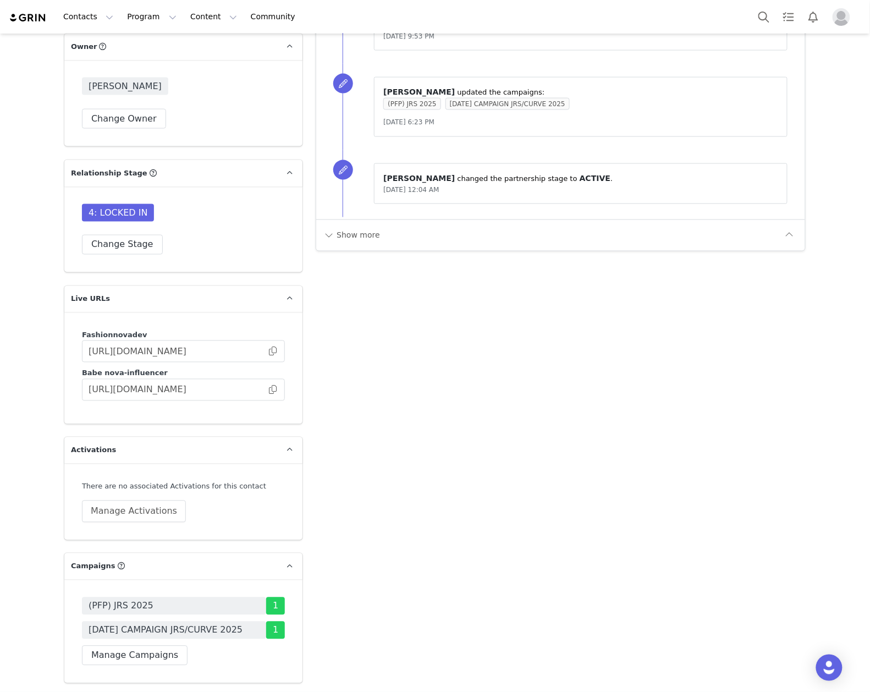
scroll to position [3152, 0]
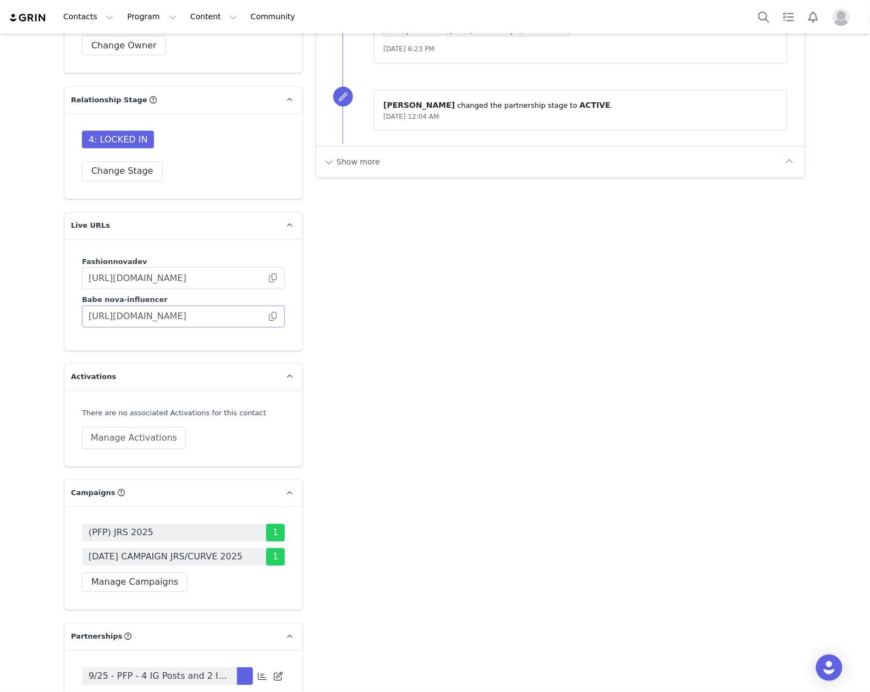
click at [267, 317] on span at bounding box center [272, 317] width 11 height 0
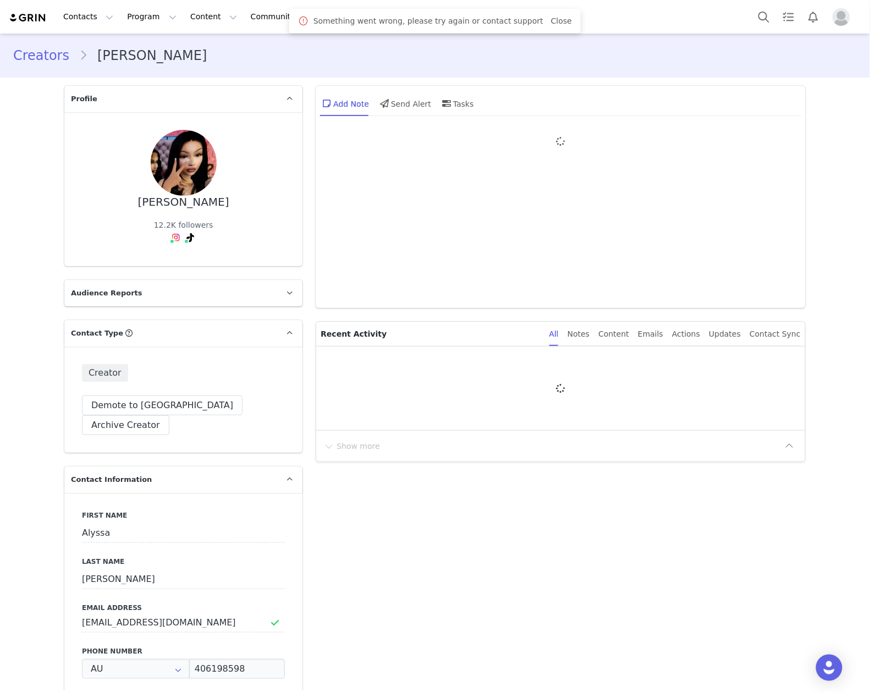
type input "+61 ([GEOGRAPHIC_DATA])"
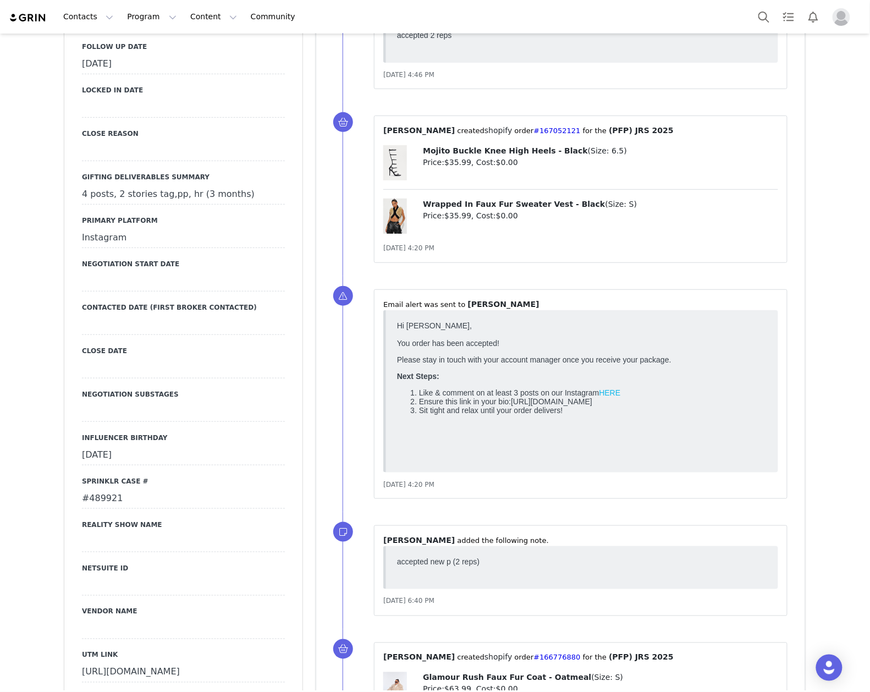
scroll to position [1173, 0]
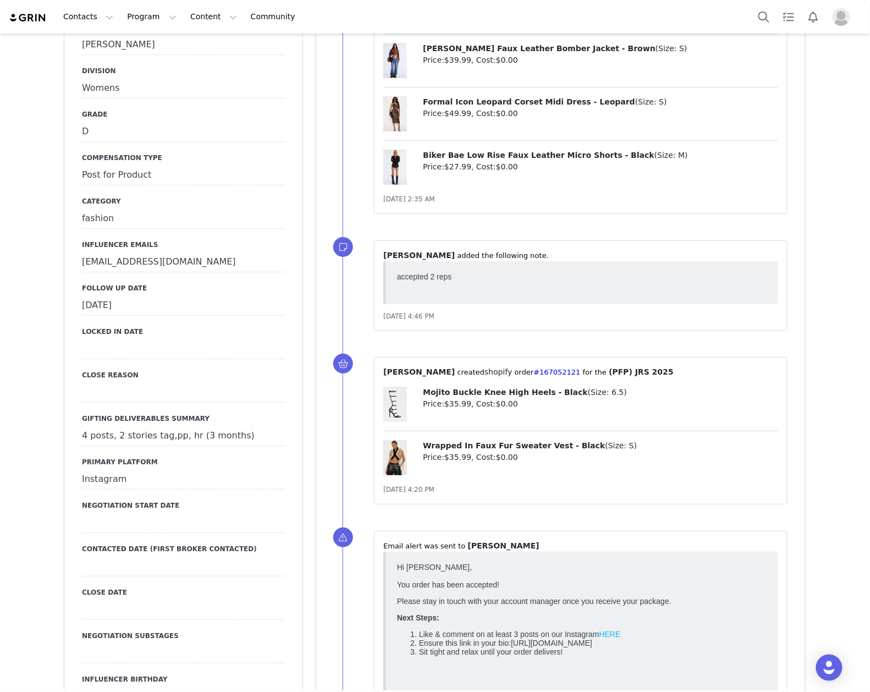
click at [163, 296] on div "[DATE]" at bounding box center [183, 306] width 203 height 20
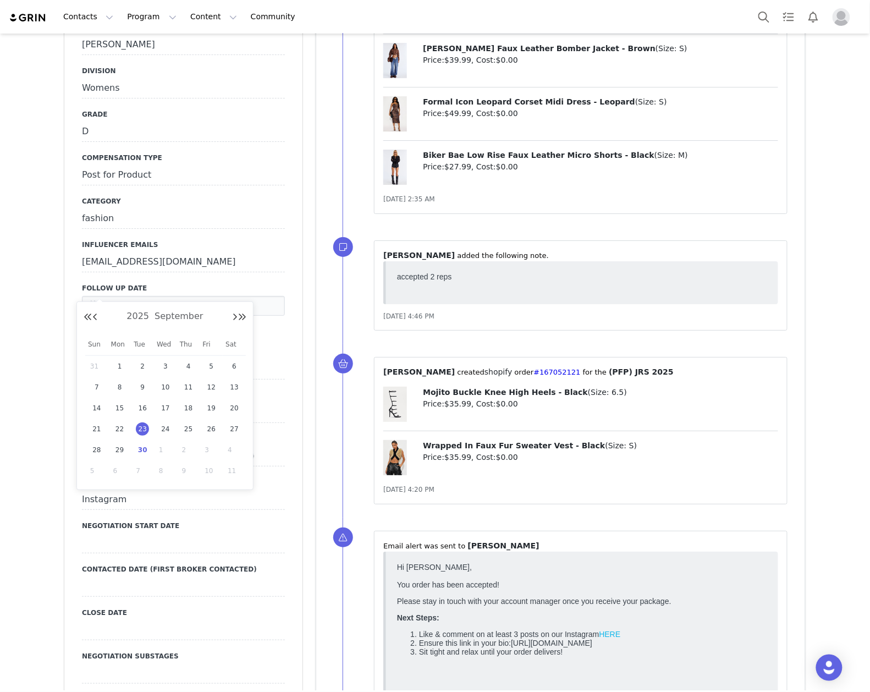
click at [143, 449] on span "30" at bounding box center [142, 449] width 13 height 13
type input "[DATE]"
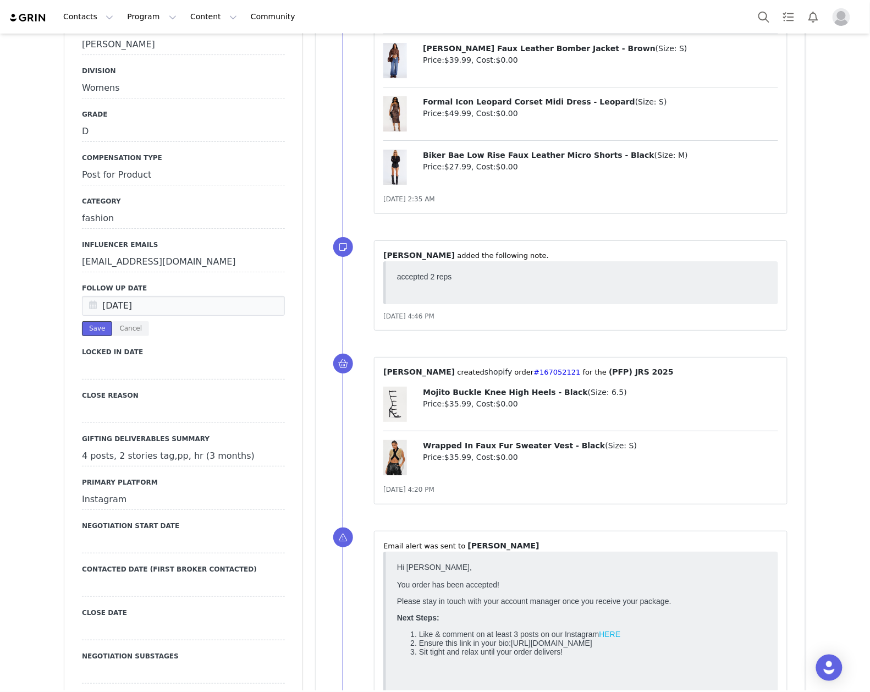
drag, startPoint x: 86, startPoint y: 309, endPoint x: 295, endPoint y: 322, distance: 208.8
click at [86, 321] on button "Save" at bounding box center [97, 328] width 30 height 15
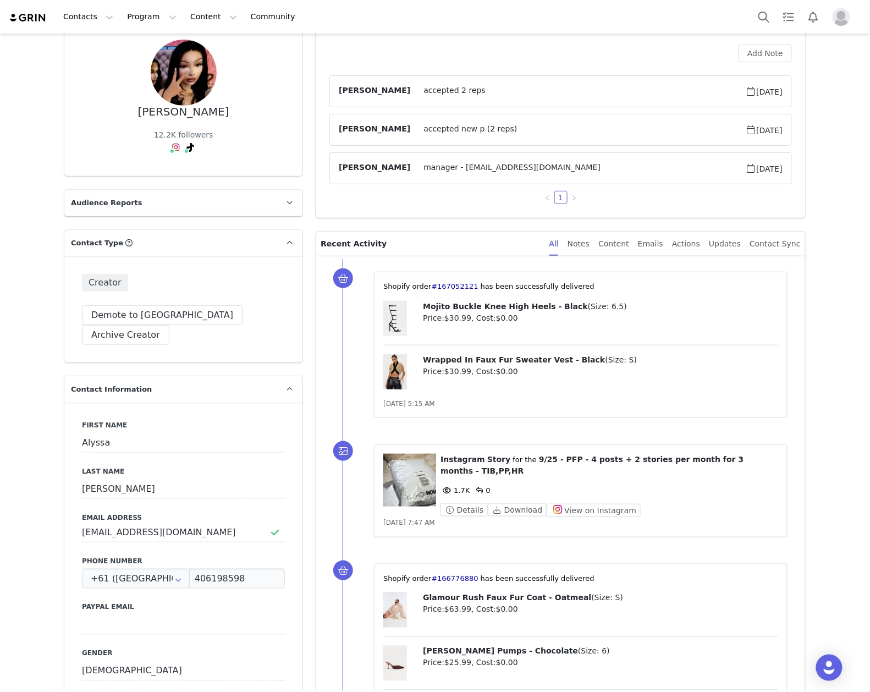
scroll to position [0, 0]
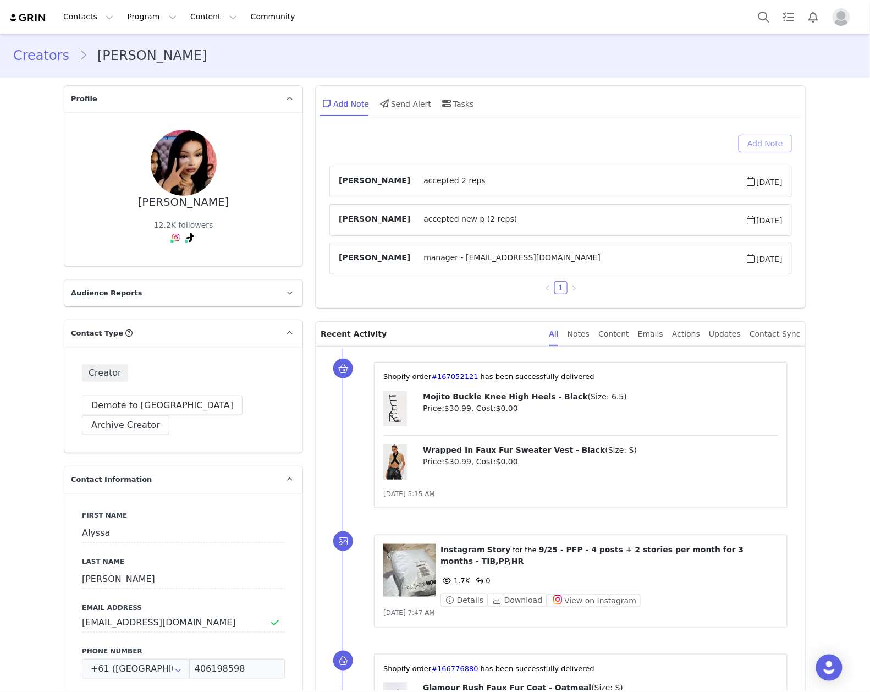
click at [766, 141] on button "Add Note" at bounding box center [764, 144] width 53 height 18
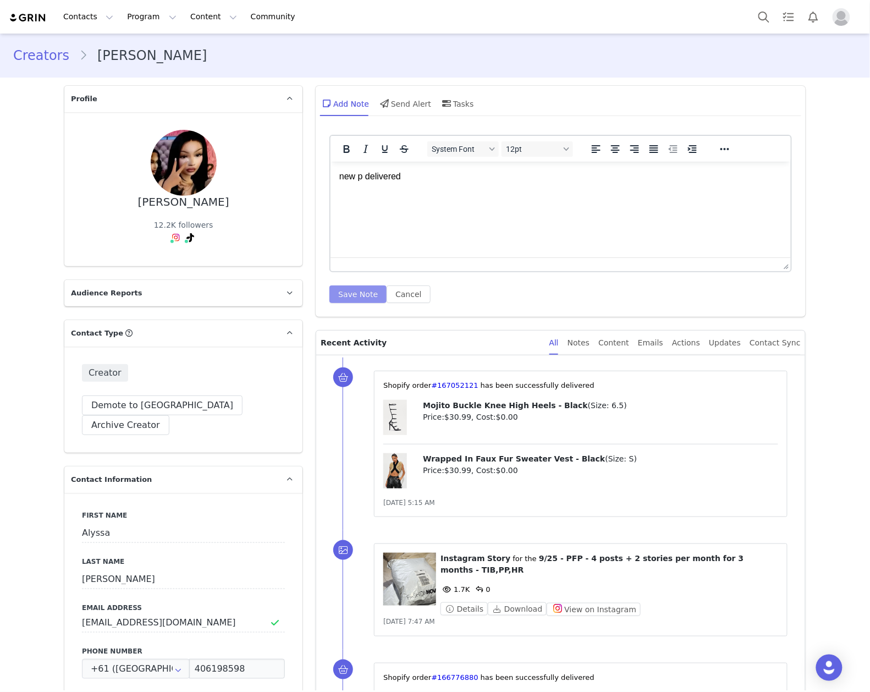
click at [335, 302] on button "Save Note" at bounding box center [357, 294] width 57 height 18
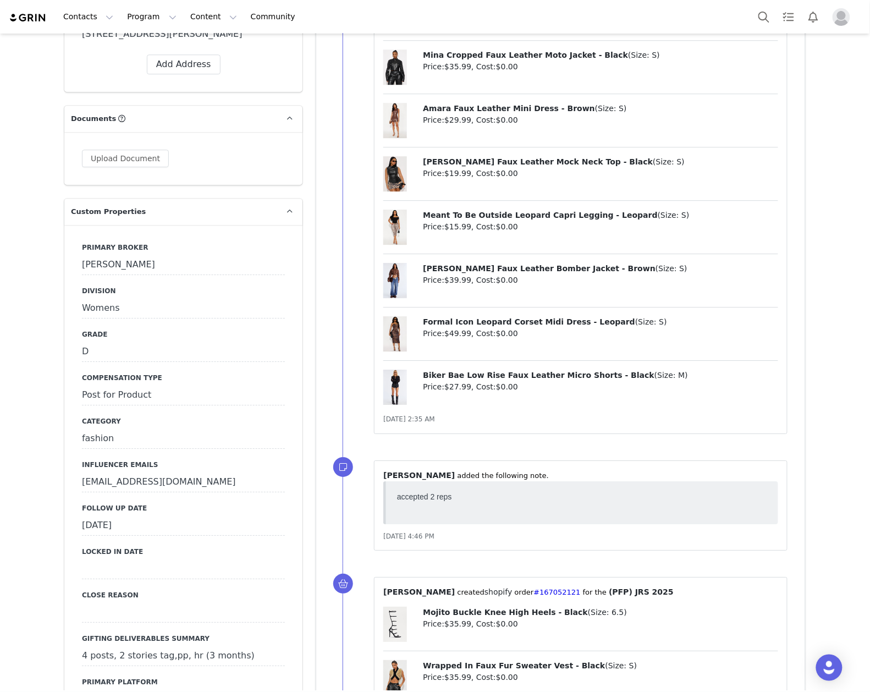
scroll to position [1026, 0]
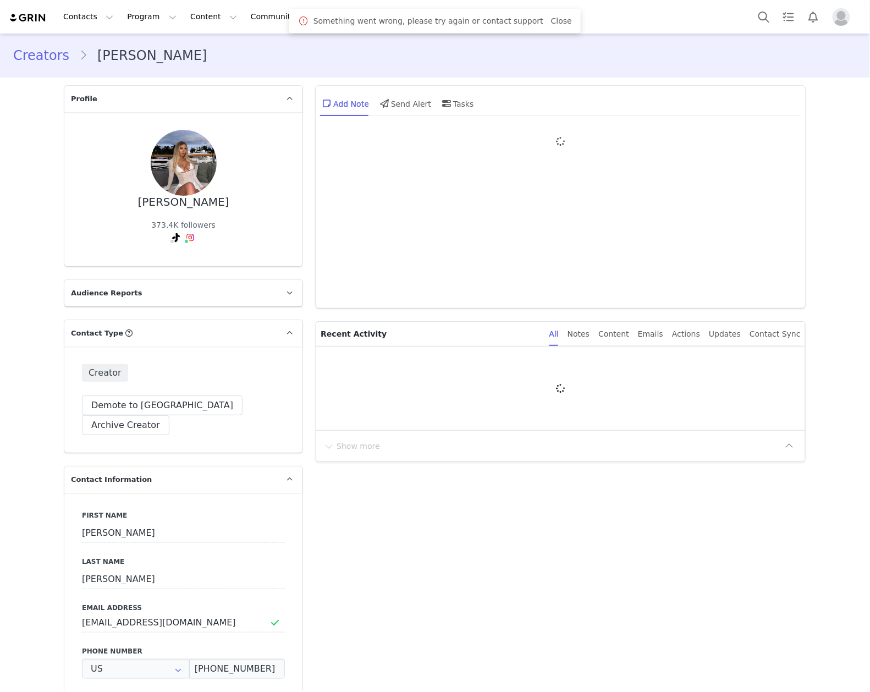
type input "+1 ([GEOGRAPHIC_DATA])"
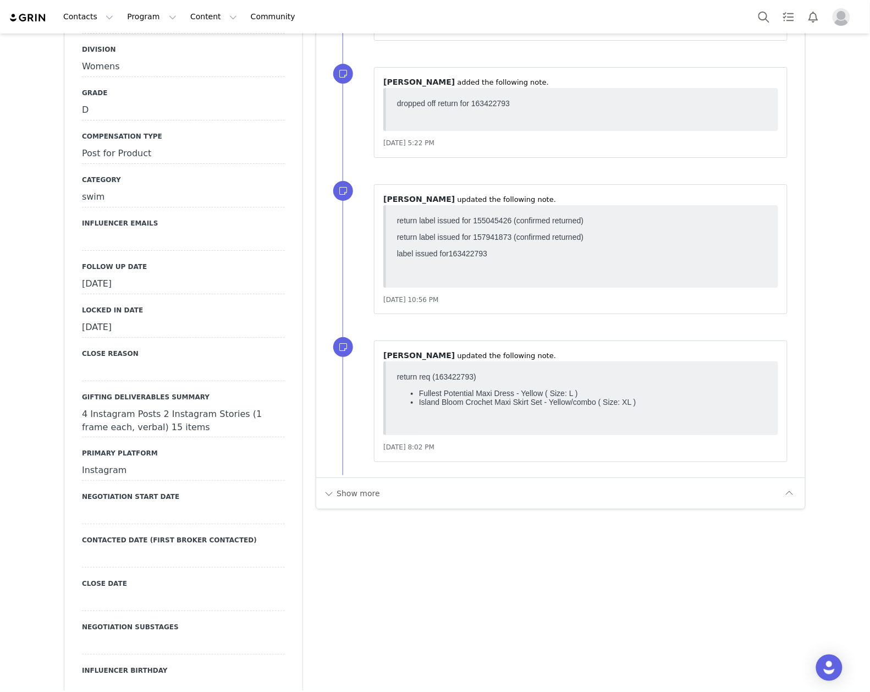
scroll to position [1173, 0]
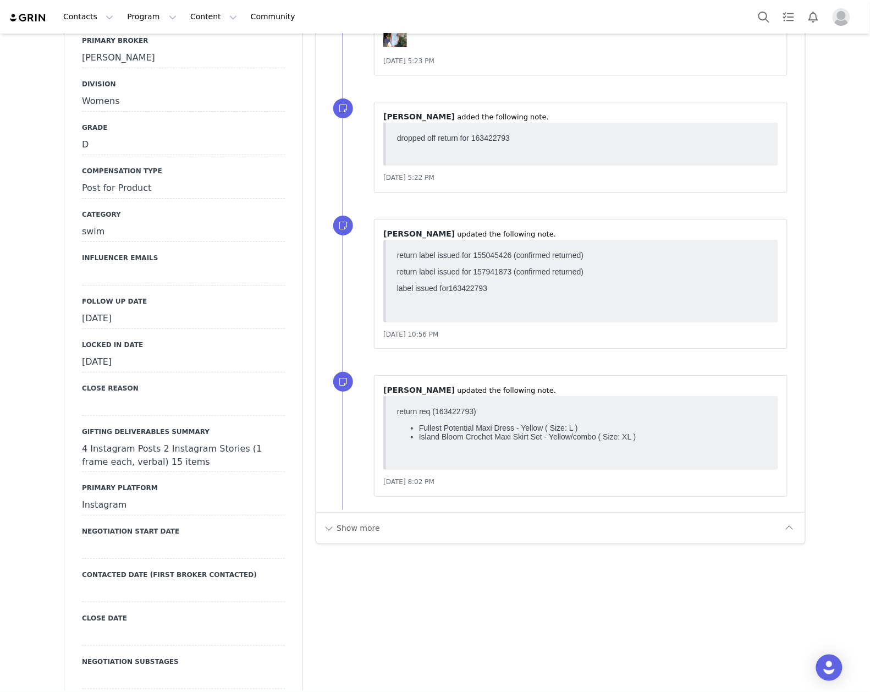
click at [176, 309] on div "[DATE]" at bounding box center [183, 319] width 203 height 20
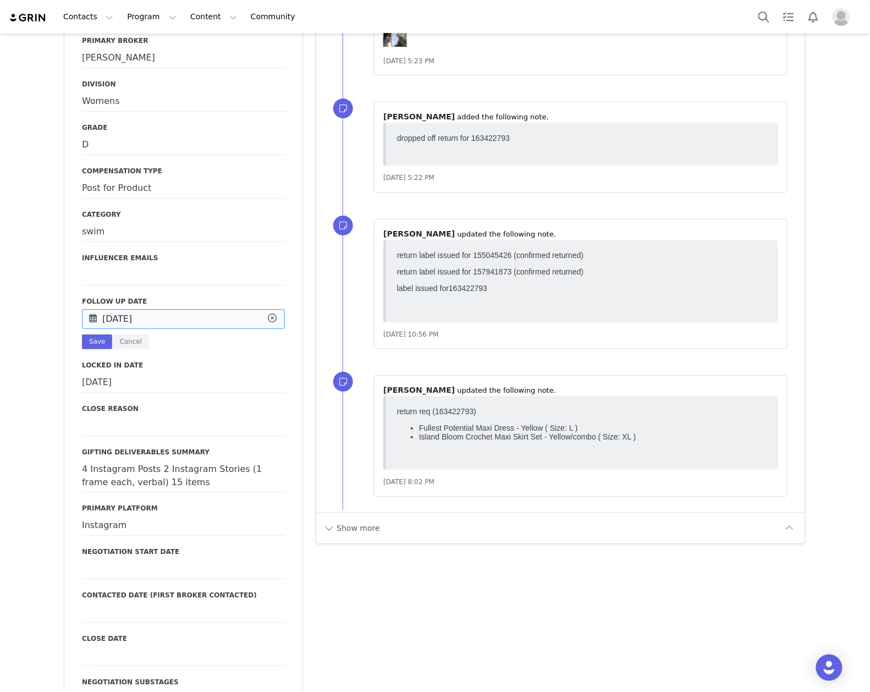
click at [176, 309] on input "[DATE]" at bounding box center [183, 319] width 203 height 20
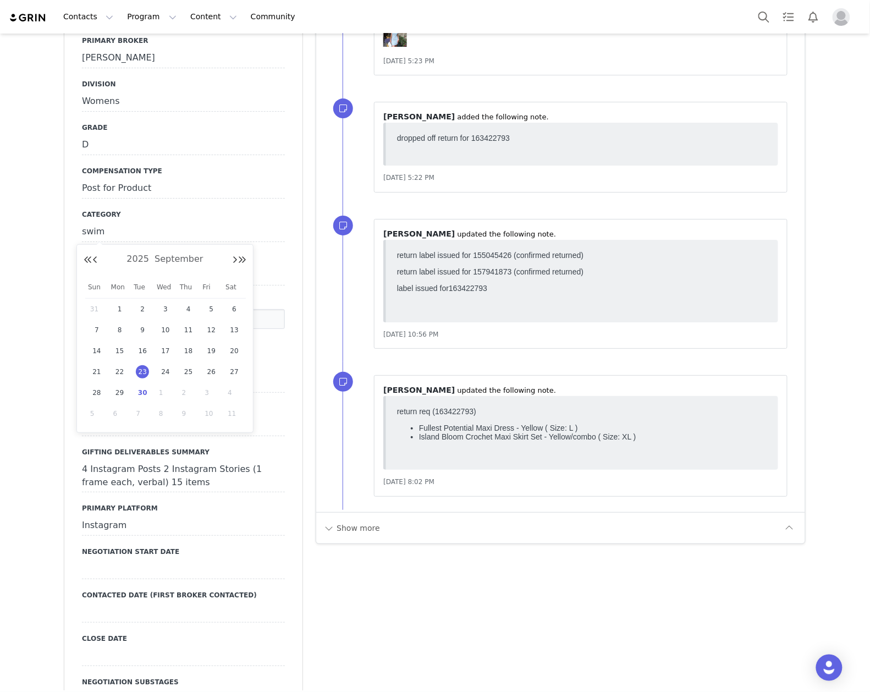
click at [146, 388] on span "30" at bounding box center [142, 392] width 13 height 13
type input "[DATE]"
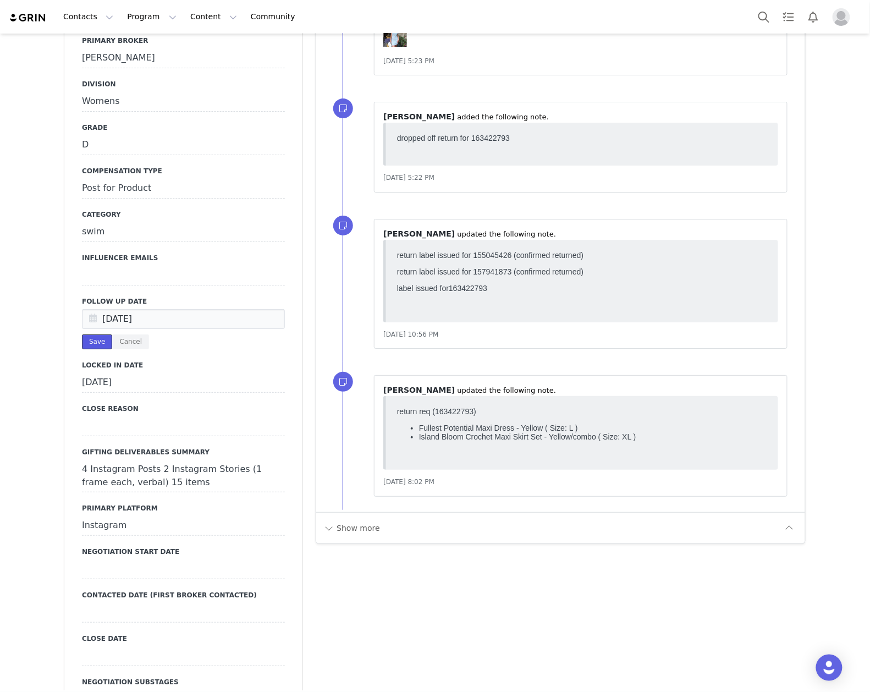
click at [90, 334] on button "Save" at bounding box center [97, 341] width 30 height 15
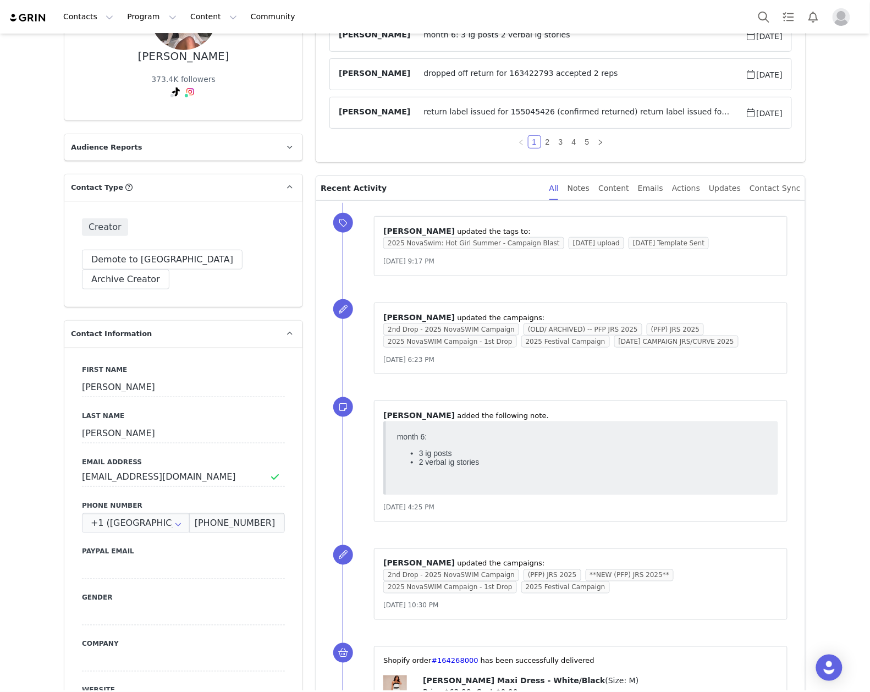
scroll to position [0, 0]
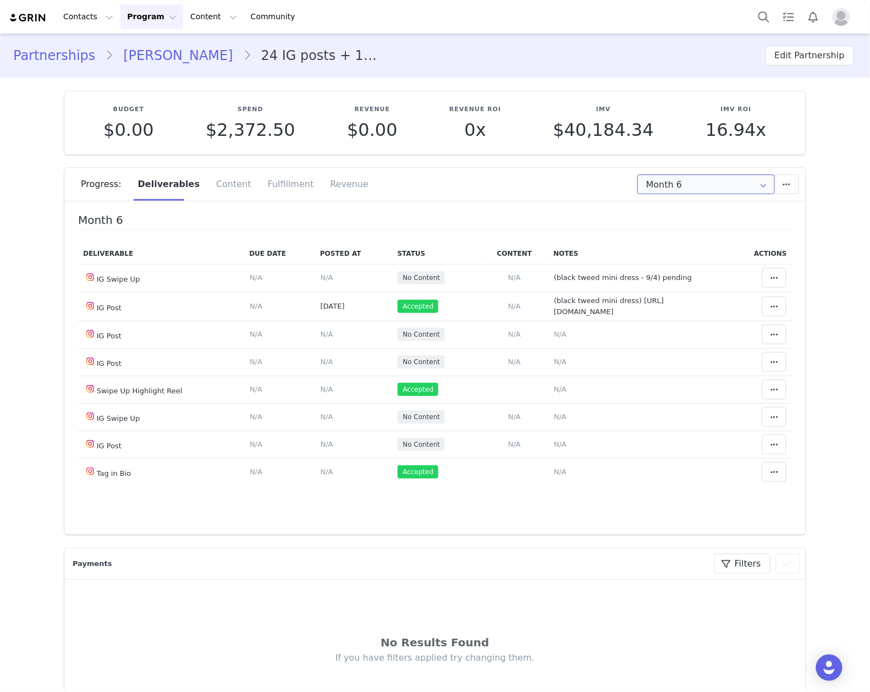
click at [647, 181] on input "Month 6" at bounding box center [705, 184] width 137 height 20
drag, startPoint x: 665, startPoint y: 326, endPoint x: 801, endPoint y: 280, distance: 142.9
click at [665, 326] on li "All Months" at bounding box center [705, 326] width 147 height 19
type input "All"
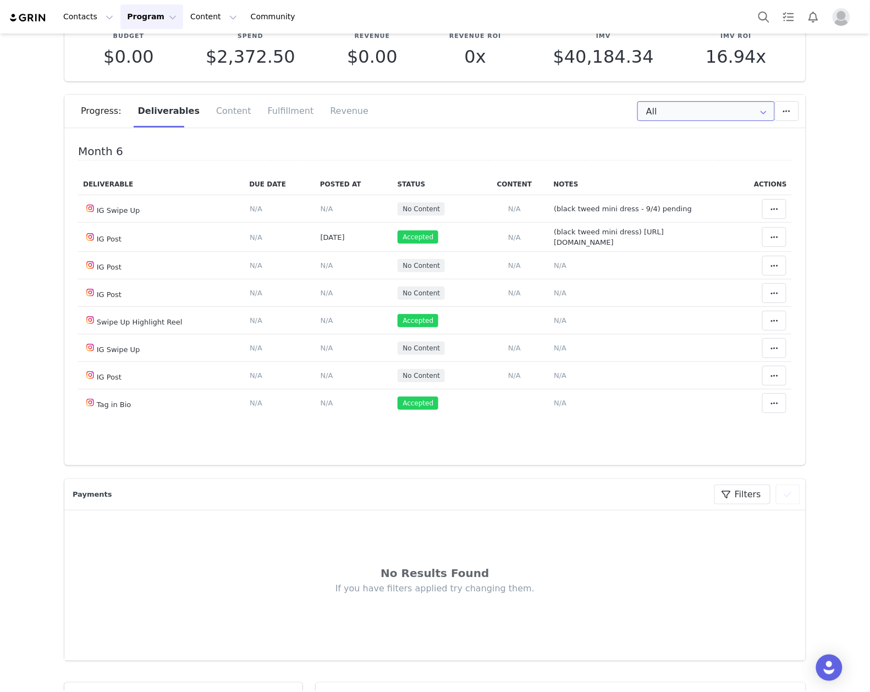
scroll to position [1930, 0]
click at [581, 205] on span "(black tweed mini dress - 9/4) pending" at bounding box center [623, 209] width 138 height 8
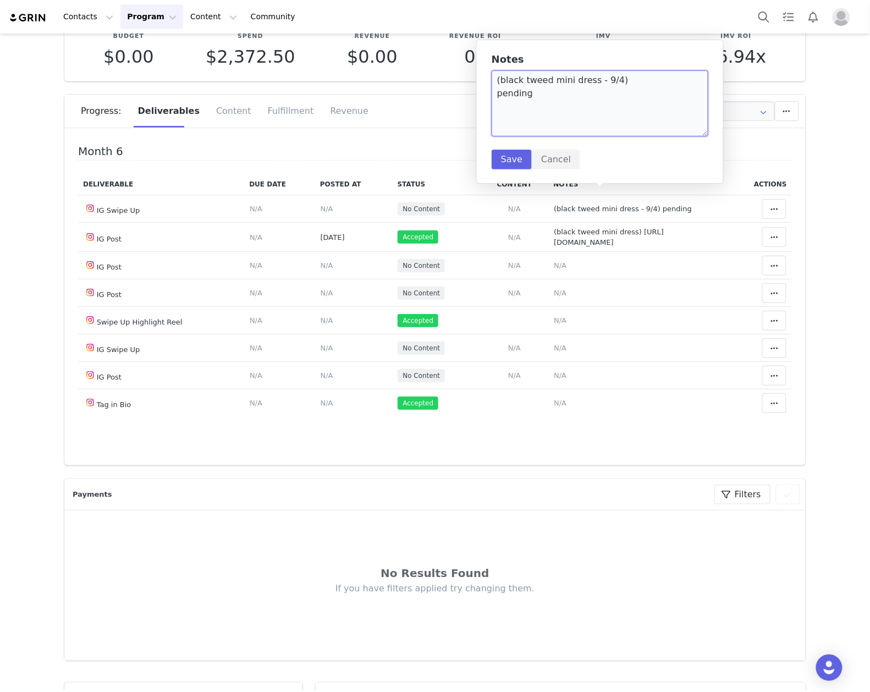
click at [515, 102] on textarea "(black tweed mini dress - 9/4) pending" at bounding box center [600, 103] width 217 height 66
paste textarea "https://static-resources.creatoriq.com/instagram-stories/thumbs/371444235735084…"
type textarea "(black tweed mini dress - 9/4) https://static-resources.creatoriq.com/instagram…"
click at [509, 148] on div "Notes (black tweed mini dress - 9/4) https://static-resources.creatoriq.com/ins…" at bounding box center [600, 111] width 217 height 115
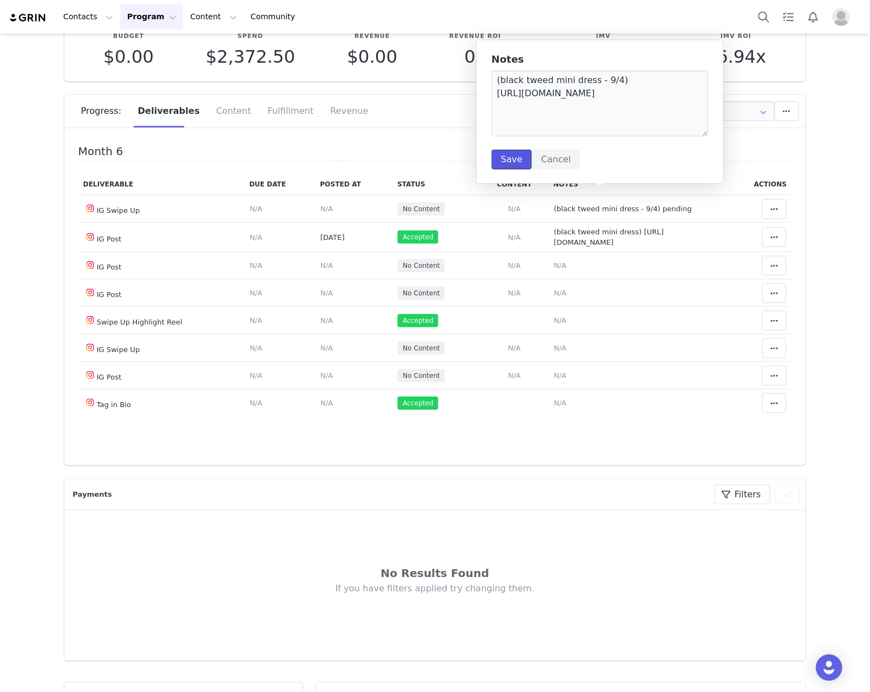
click at [507, 154] on button "Save" at bounding box center [512, 160] width 40 height 20
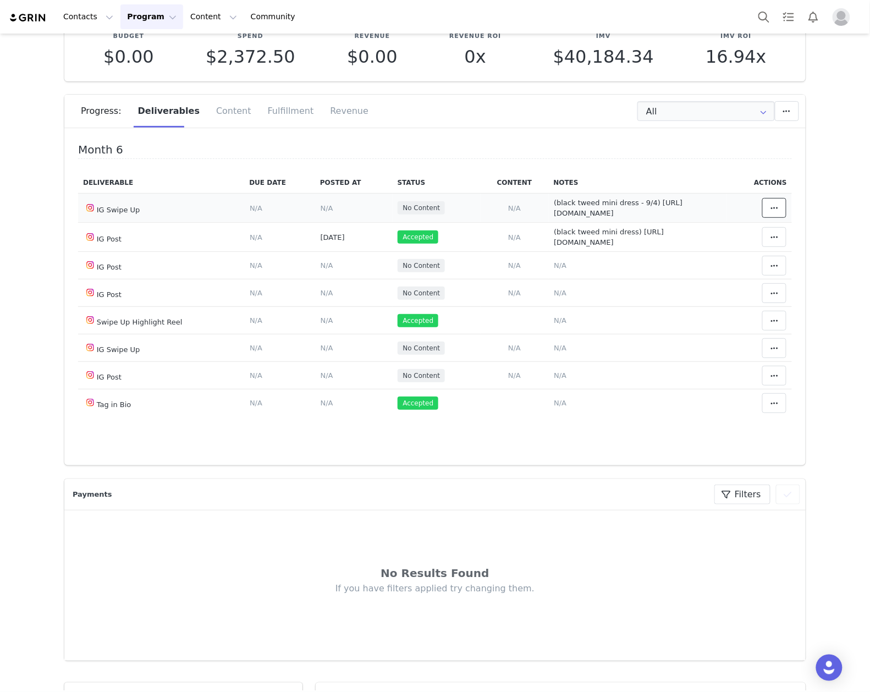
click at [762, 198] on button at bounding box center [774, 208] width 24 height 20
click at [655, 207] on div "Mark as Accepted" at bounding box center [670, 202] width 136 height 25
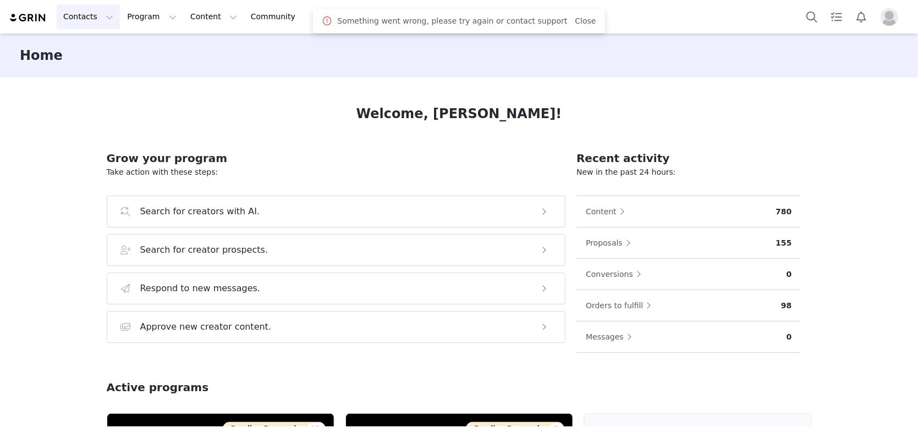
click at [89, 17] on button "Contacts Contacts" at bounding box center [88, 16] width 63 height 25
drag, startPoint x: 88, startPoint y: 44, endPoint x: 134, endPoint y: 76, distance: 56.0
click at [88, 44] on p "Creators" at bounding box center [82, 49] width 33 height 12
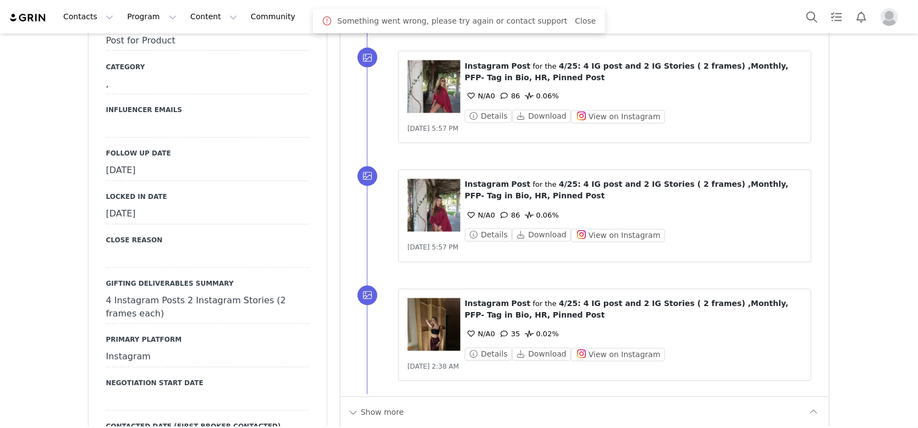
scroll to position [1760, 0]
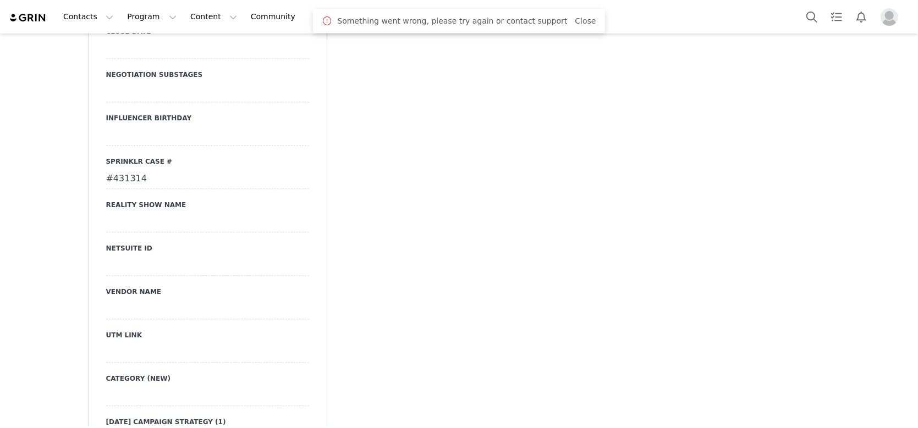
click at [120, 169] on div "#431314" at bounding box center [207, 179] width 203 height 20
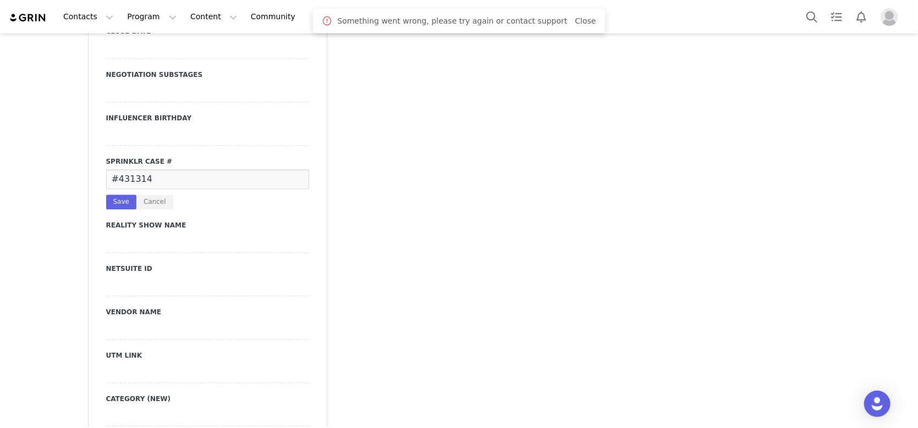
scroll to position [0, 0]
drag, startPoint x: 139, startPoint y: 167, endPoint x: 266, endPoint y: 143, distance: 128.7
click at [140, 195] on button "Cancel" at bounding box center [154, 202] width 37 height 15
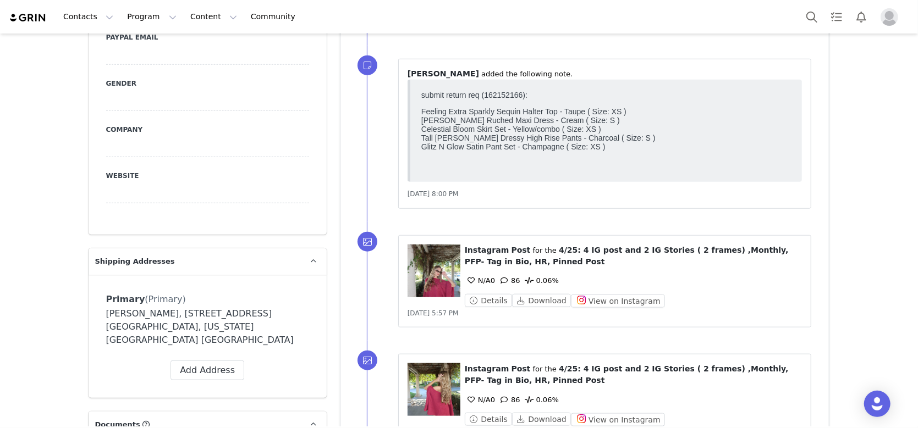
scroll to position [73, 0]
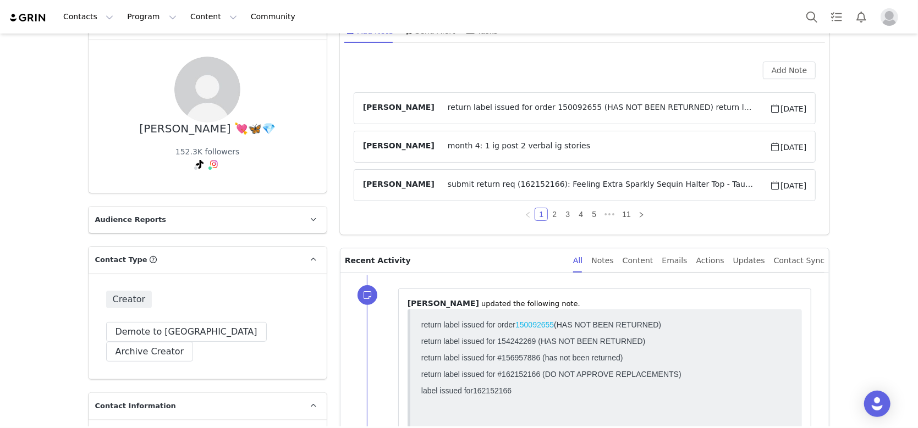
click at [515, 104] on span "return label issued for order 150092655 (HAS NOT BEEN RETURNED) return label is…" at bounding box center [601, 108] width 335 height 13
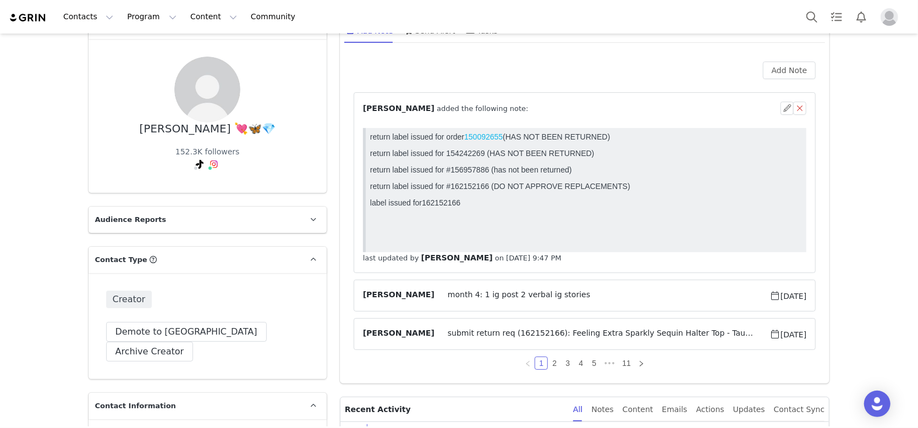
scroll to position [0, 0]
click at [500, 297] on span "month 4: 1 ig post 2 verbal ig stories" at bounding box center [601, 295] width 335 height 13
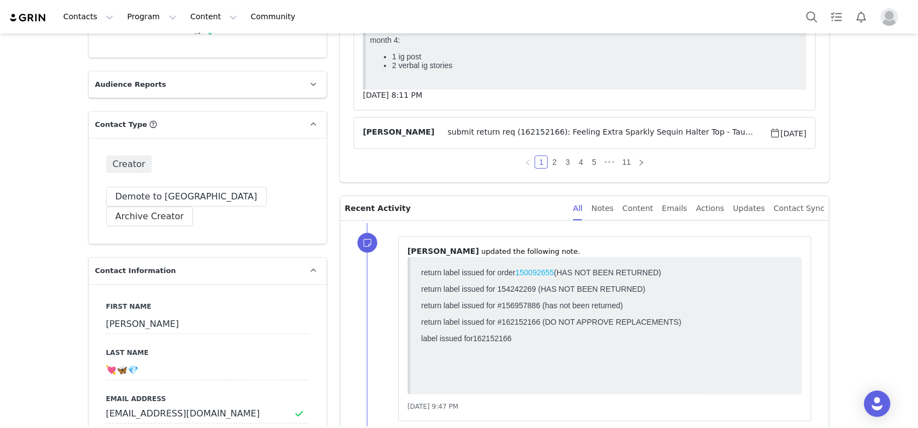
scroll to position [220, 0]
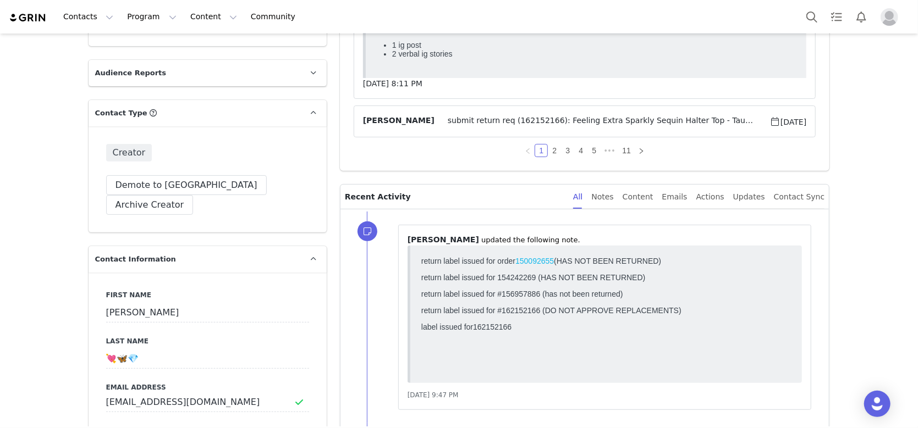
click at [521, 115] on span "submit return req (162152166⁩): Feeling Extra Sparkly Sequin Halter Top - Taupe…" at bounding box center [601, 121] width 335 height 13
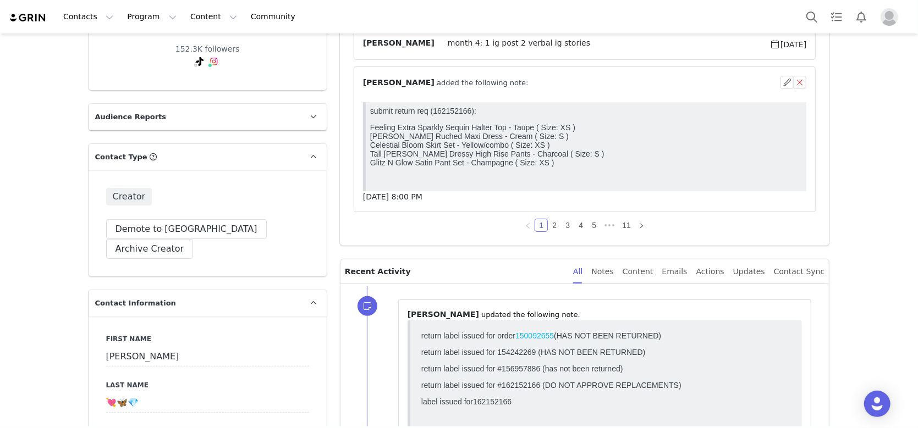
scroll to position [146, 0]
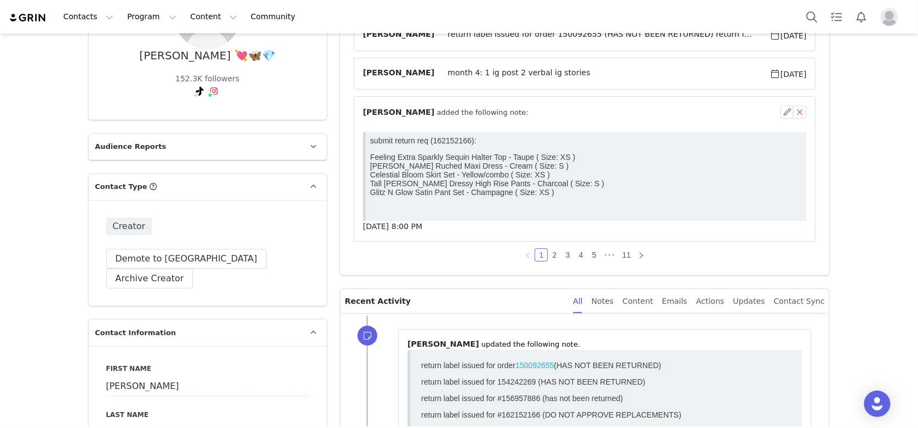
click at [652, 95] on div "Jennifer Rodriguez return label issued for order 150092655 (HAS NOT BEEN RETURN…" at bounding box center [585, 130] width 462 height 223
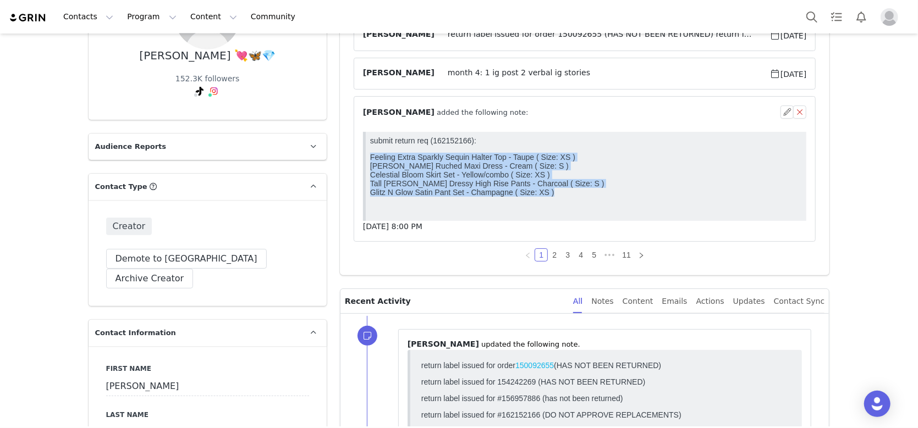
drag, startPoint x: 366, startPoint y: 160, endPoint x: 613, endPoint y: 212, distance: 252.2
click at [613, 212] on html "submit return req (162152166⁩): Feeling Extra Sparkly Sequin Halter Top - Taupe…" at bounding box center [585, 175] width 441 height 89
click at [611, 189] on p "Feeling Extra Sparkly Sequin Halter Top - Taupe ( Size: XS ) Kendall Ruched Max…" at bounding box center [586, 174] width 432 height 44
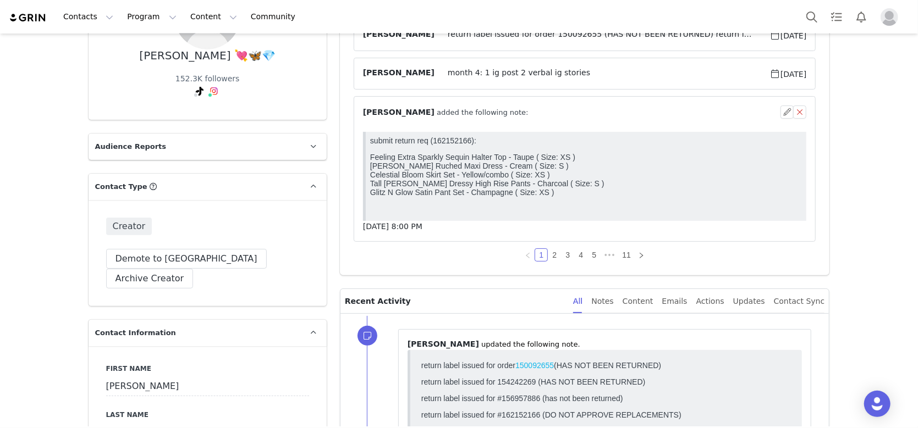
click at [484, 112] on span "⁨ Kaeli Barankiewicz ⁩ added the following note:" at bounding box center [446, 113] width 166 height 12
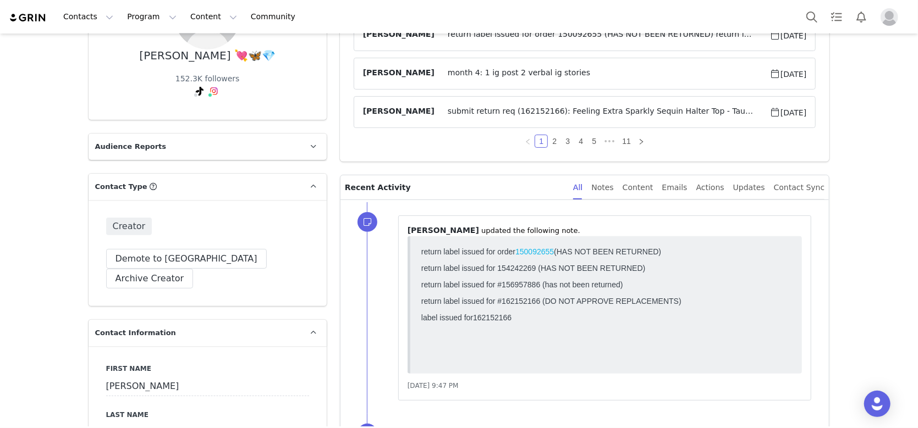
scroll to position [0, 0]
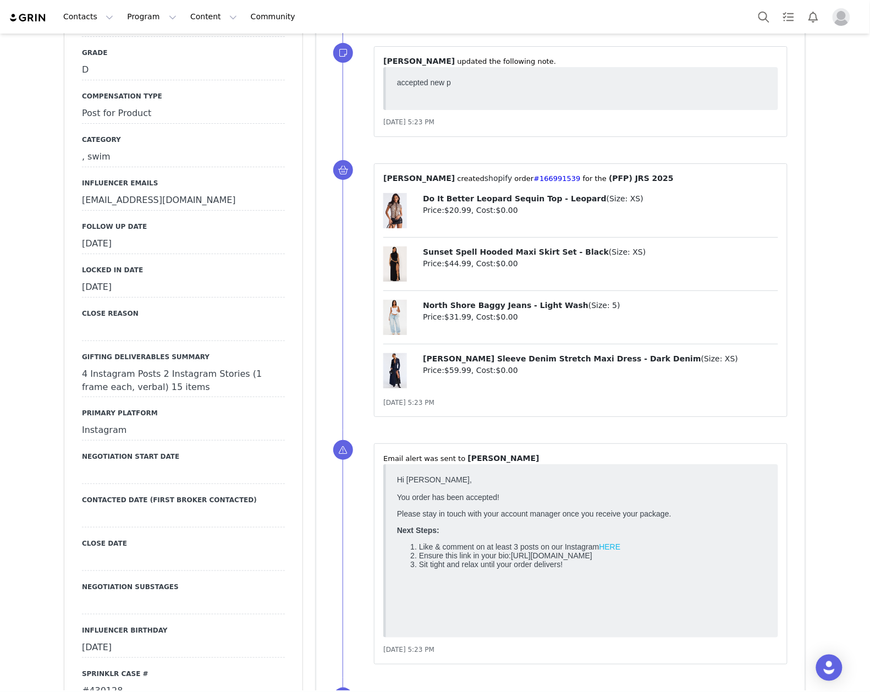
scroll to position [1246, 0]
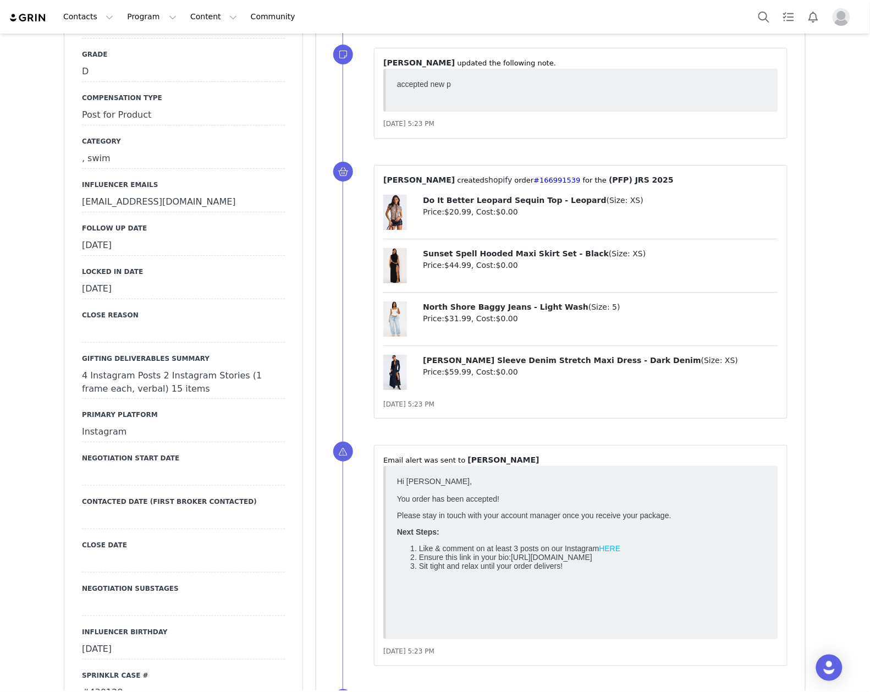
click at [139, 236] on div "[DATE]" at bounding box center [183, 246] width 203 height 20
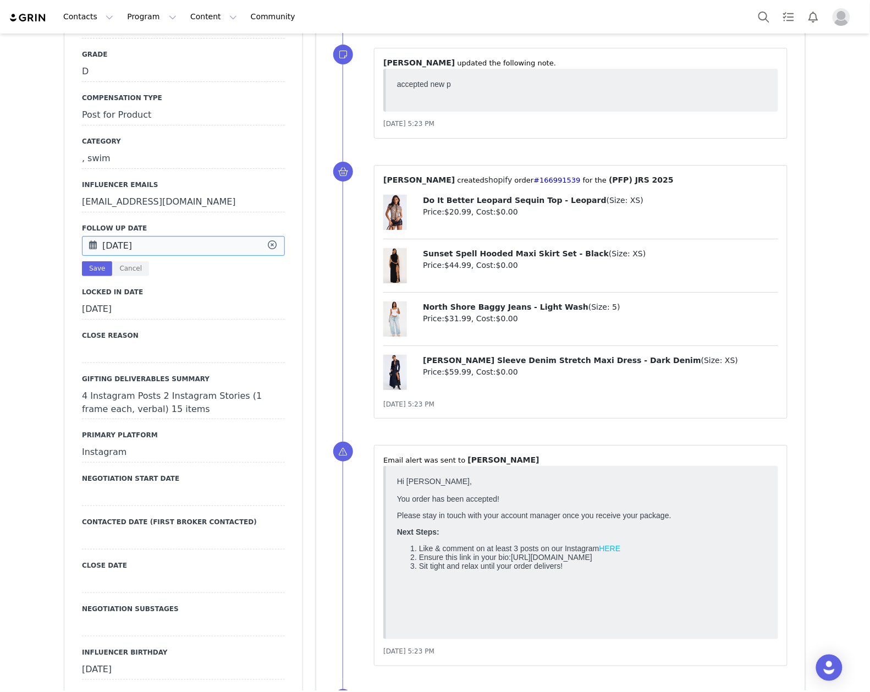
click at [139, 236] on input "Sep 23 2025" at bounding box center [183, 246] width 203 height 20
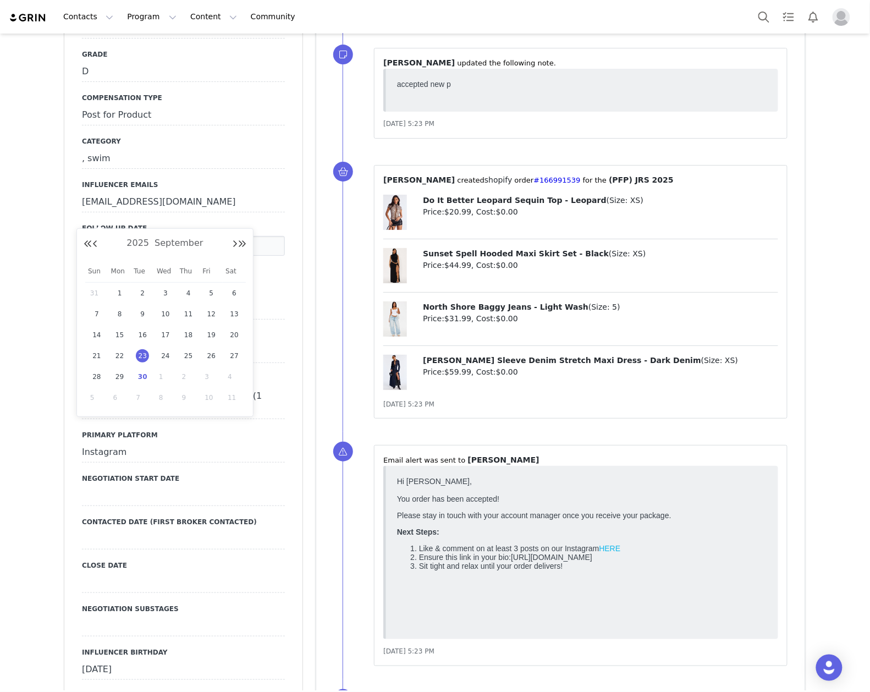
click at [143, 374] on span "30" at bounding box center [142, 376] width 13 height 13
type input "[DATE]"
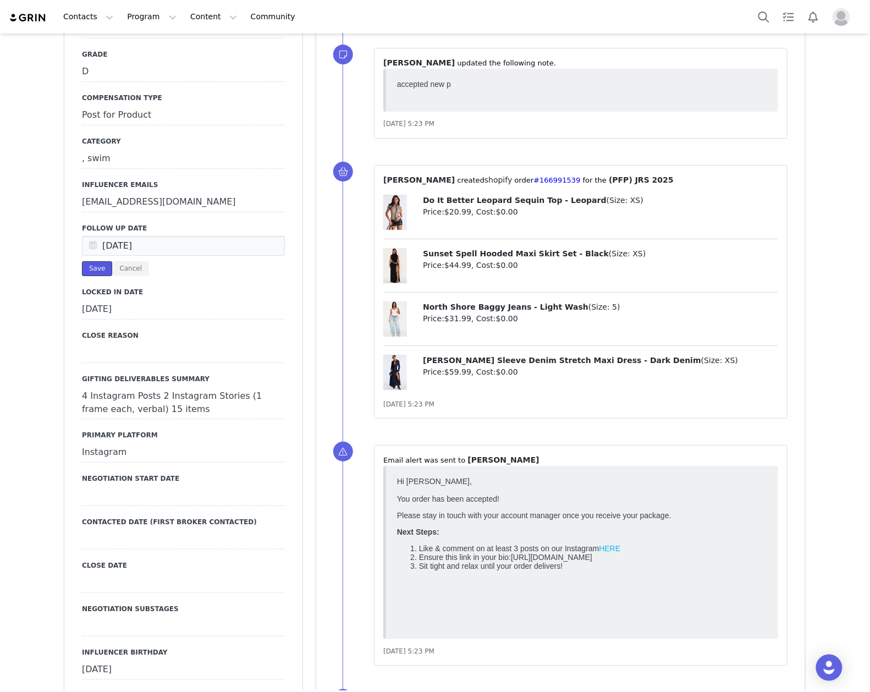
click at [90, 261] on button "Save" at bounding box center [97, 268] width 30 height 15
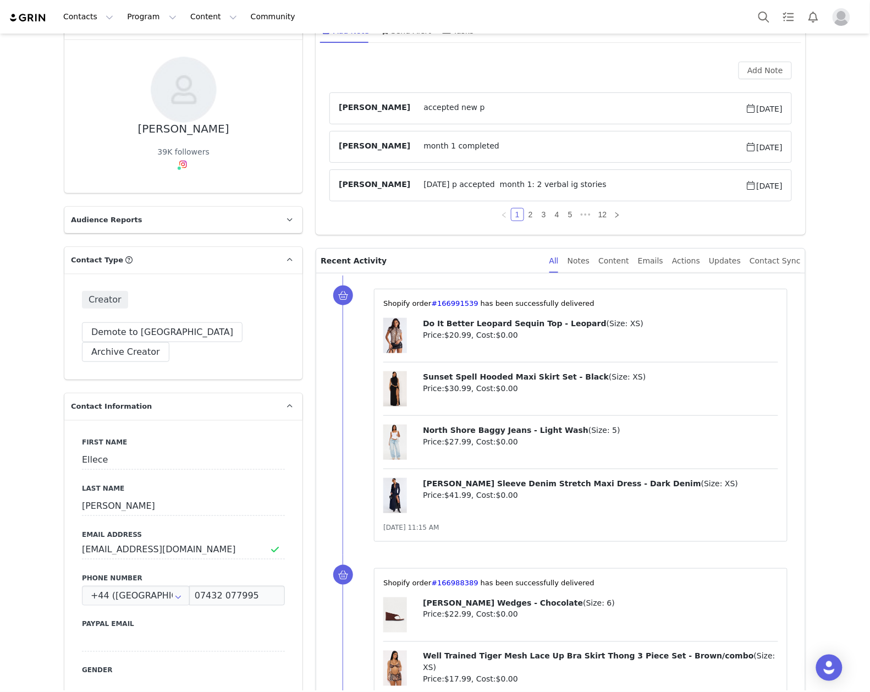
scroll to position [0, 0]
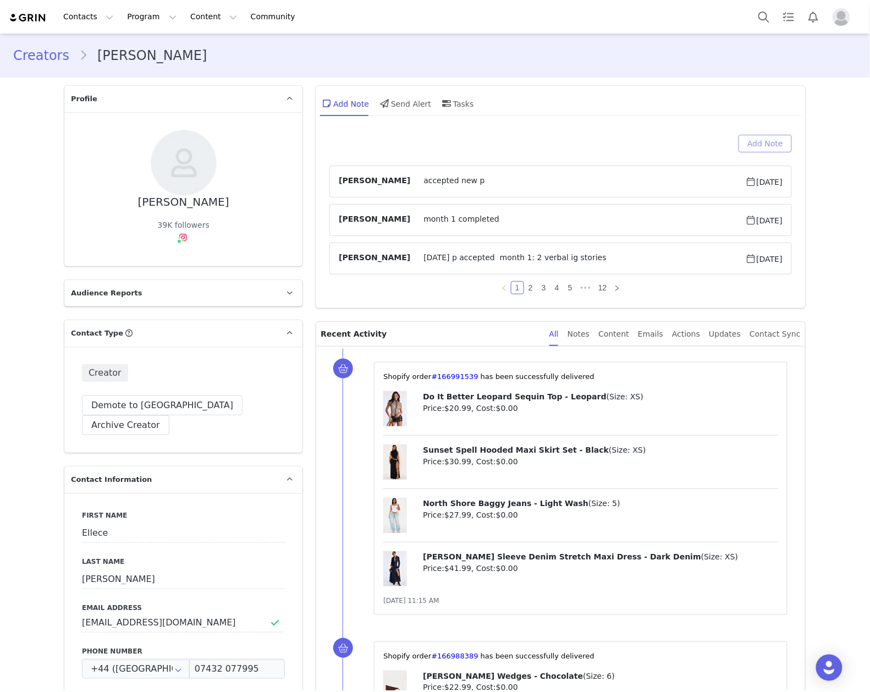
click at [754, 143] on button "Add Note" at bounding box center [764, 144] width 53 height 18
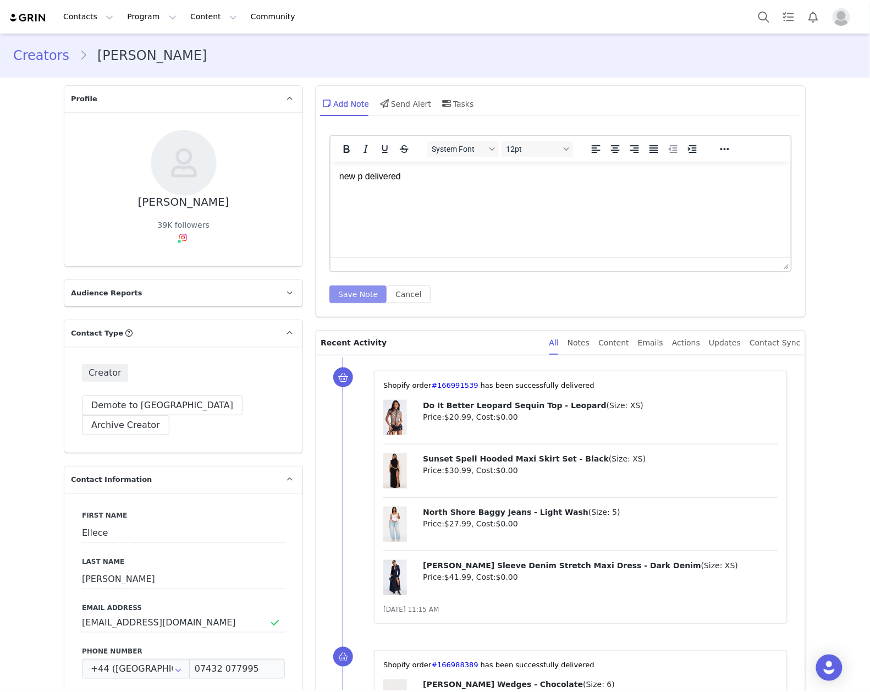
click at [352, 293] on button "Save Note" at bounding box center [357, 294] width 57 height 18
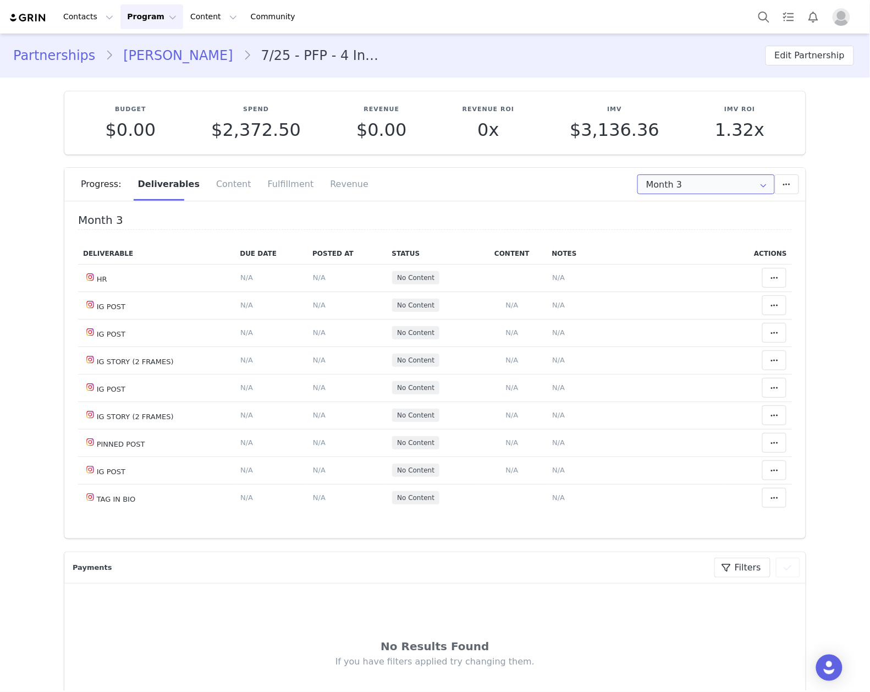
click at [643, 179] on input "Month 3" at bounding box center [705, 184] width 137 height 20
click at [648, 271] on li "All Months" at bounding box center [705, 270] width 147 height 19
type input "All"
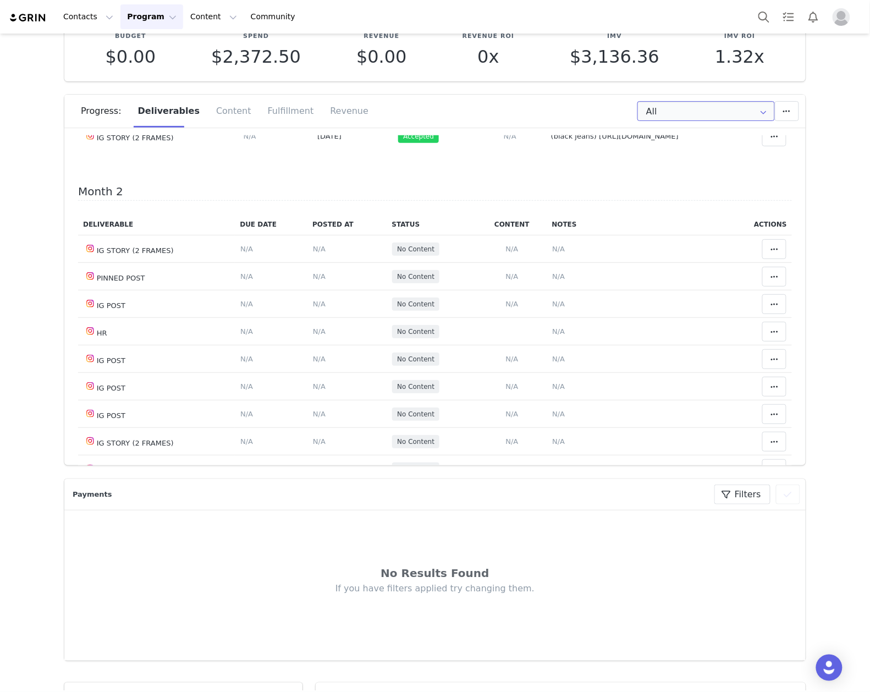
scroll to position [366, 0]
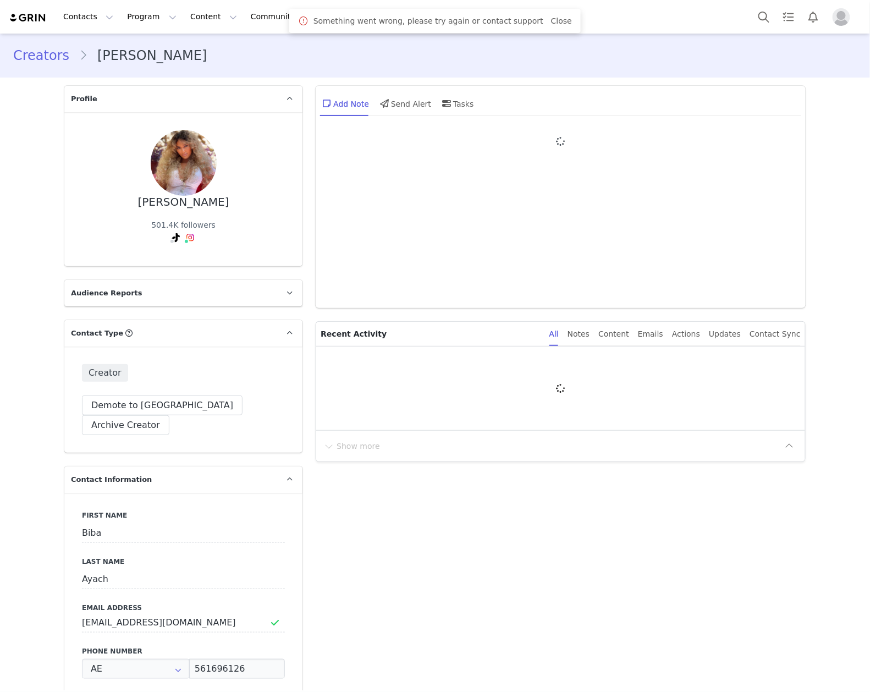
type input "+971 ([GEOGRAPHIC_DATA])"
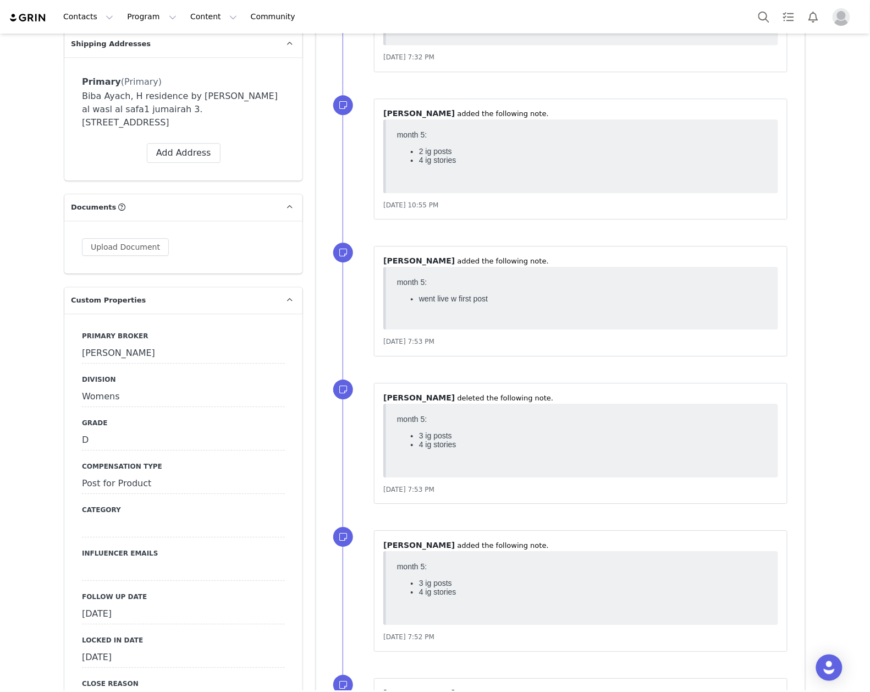
scroll to position [1026, 0]
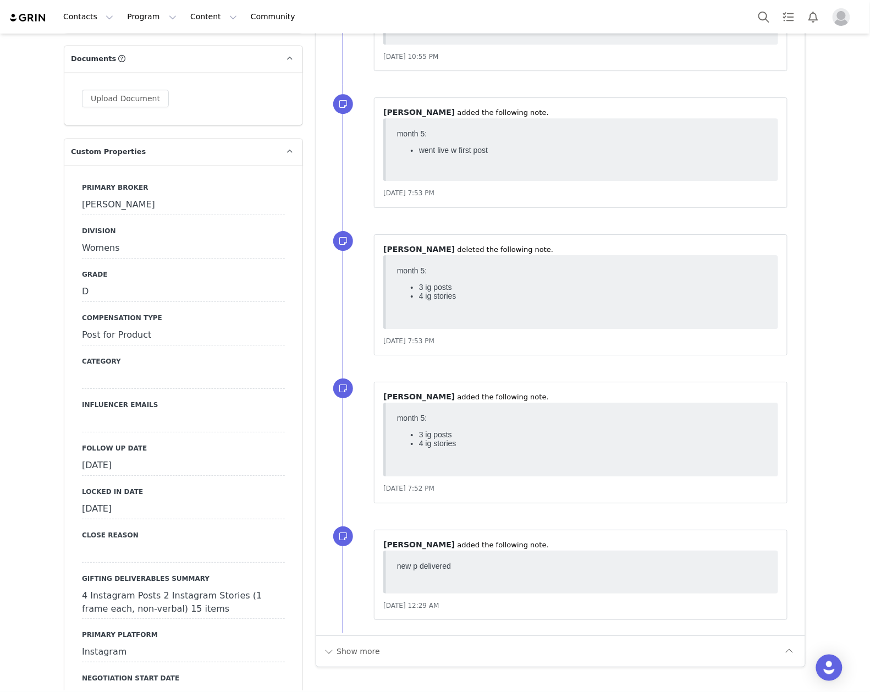
click at [158, 456] on div "[DATE]" at bounding box center [183, 466] width 203 height 20
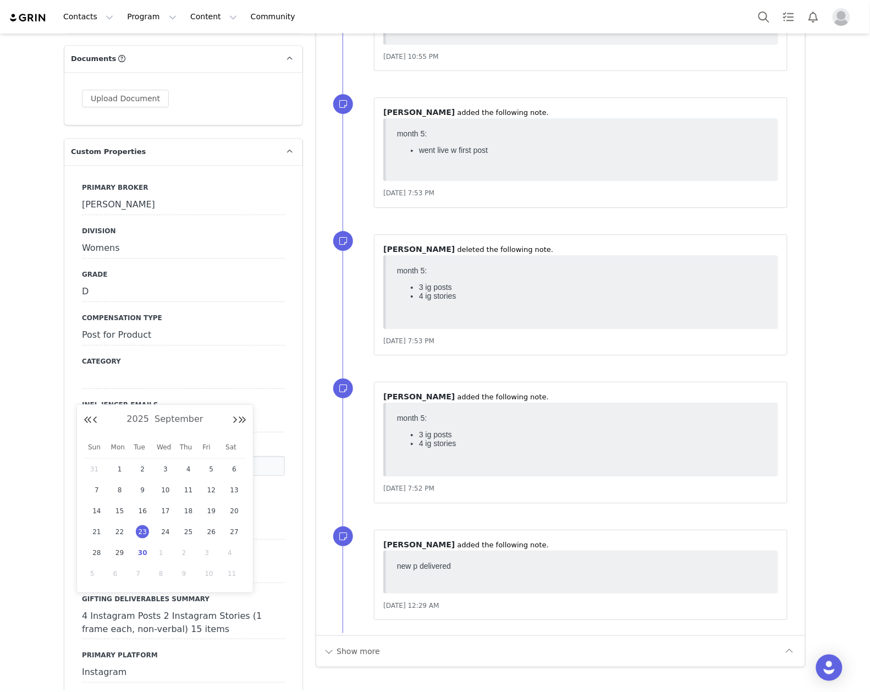
click at [142, 547] on span "30" at bounding box center [142, 552] width 13 height 13
type input "[DATE]"
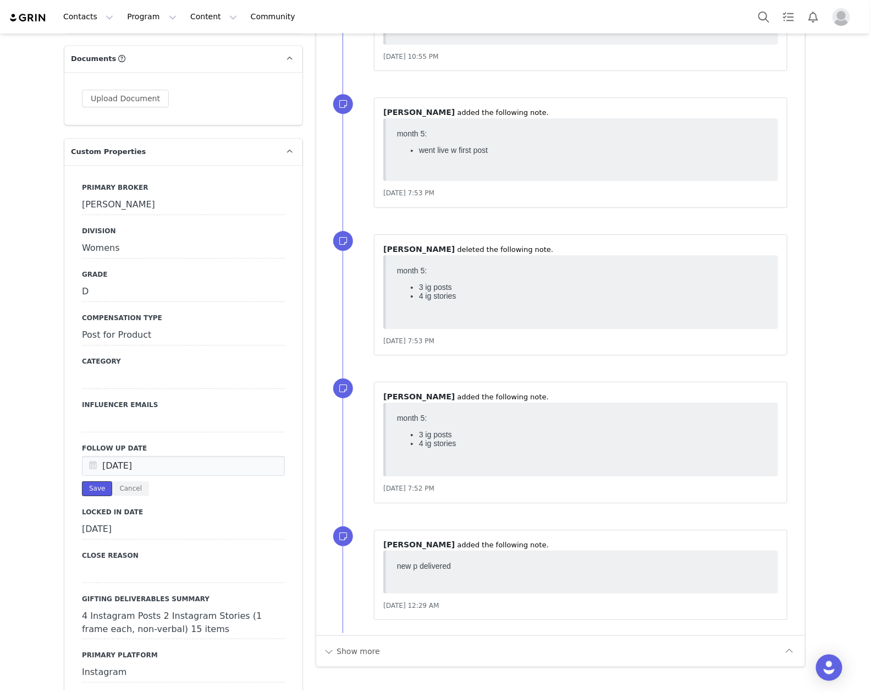
click at [86, 481] on button "Save" at bounding box center [97, 488] width 30 height 15
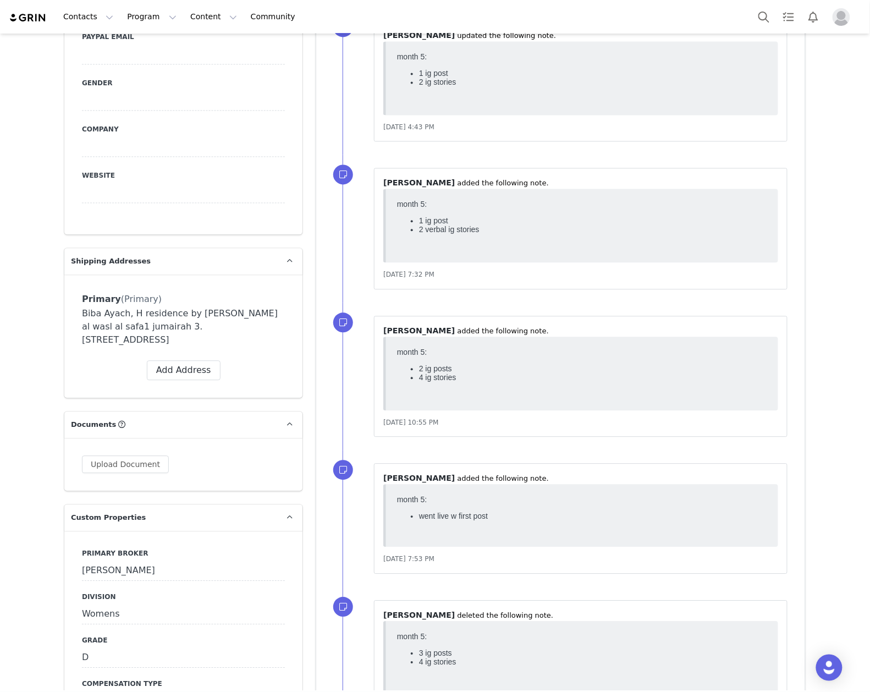
scroll to position [953, 0]
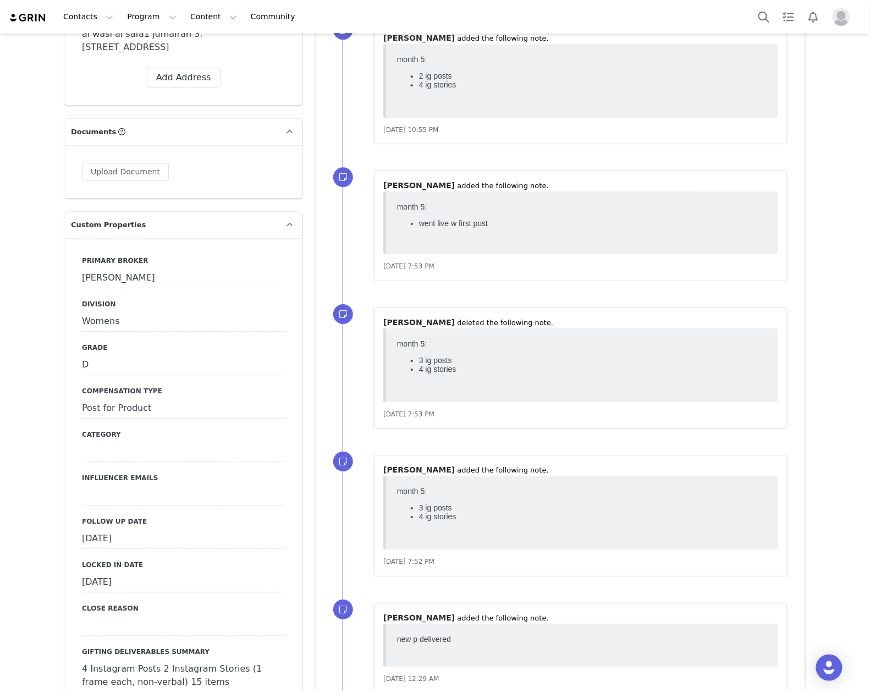
click at [168, 529] on div "[DATE]" at bounding box center [183, 539] width 203 height 20
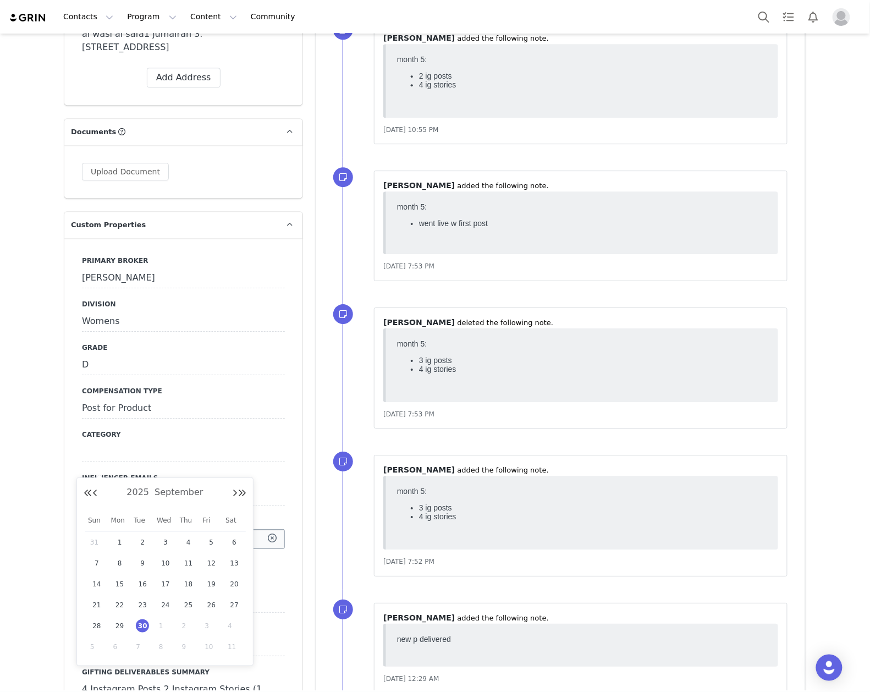
click at [190, 529] on input "[DATE]" at bounding box center [183, 539] width 203 height 20
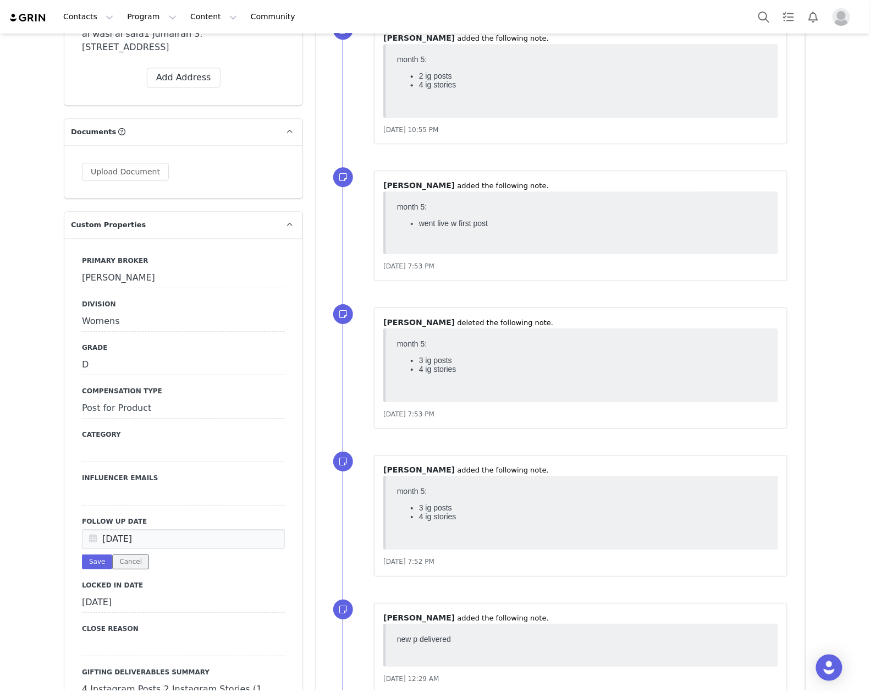
click at [129, 554] on button "Cancel" at bounding box center [130, 561] width 37 height 15
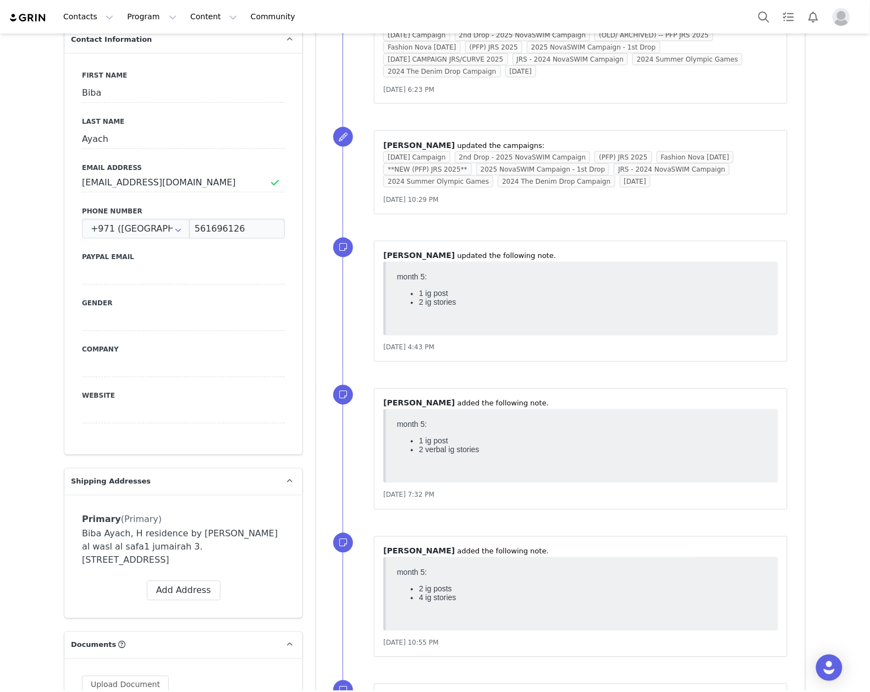
scroll to position [0, 0]
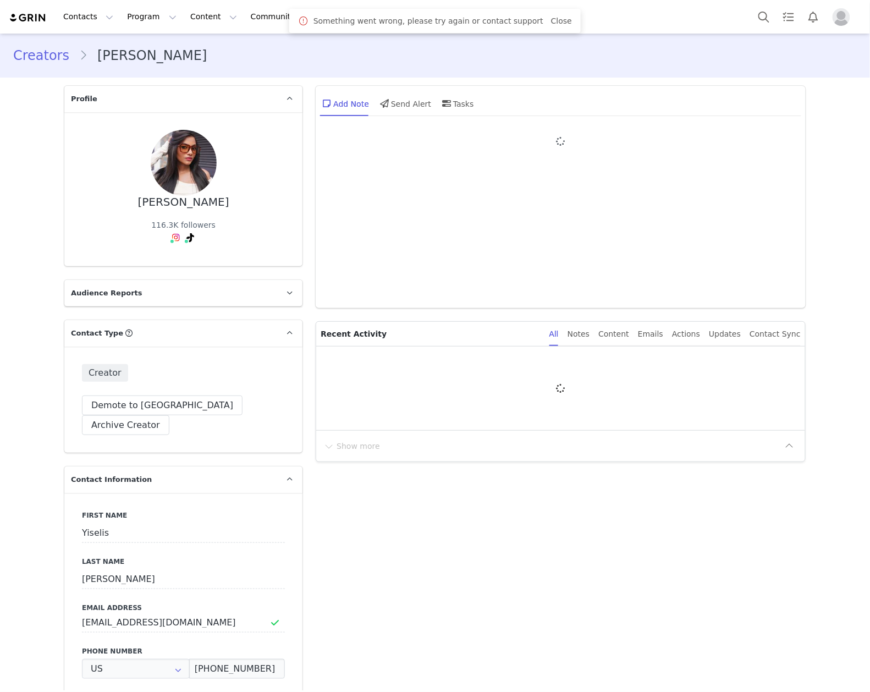
type input "+1 ([GEOGRAPHIC_DATA])"
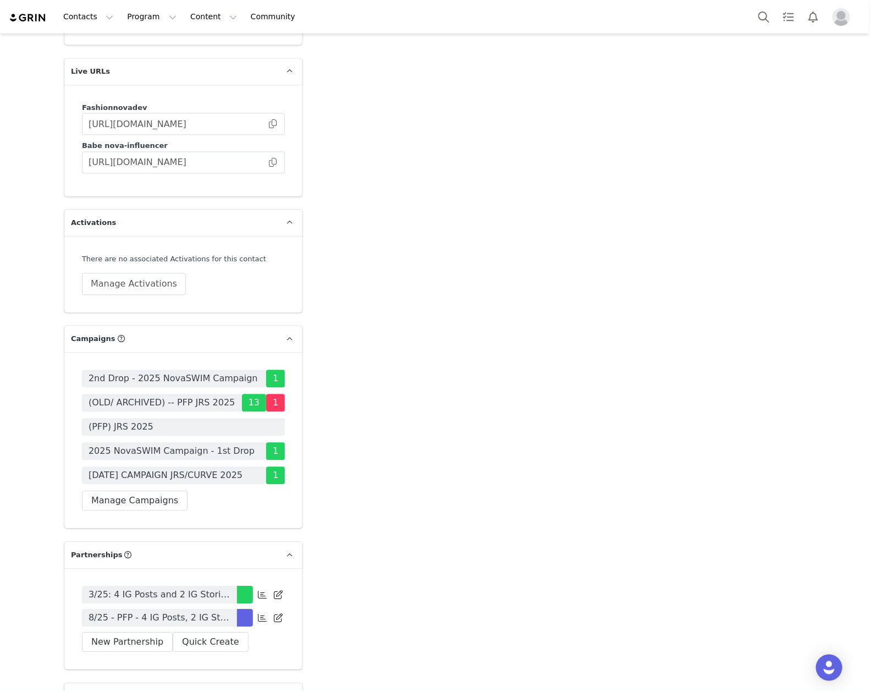
scroll to position [3592, 0]
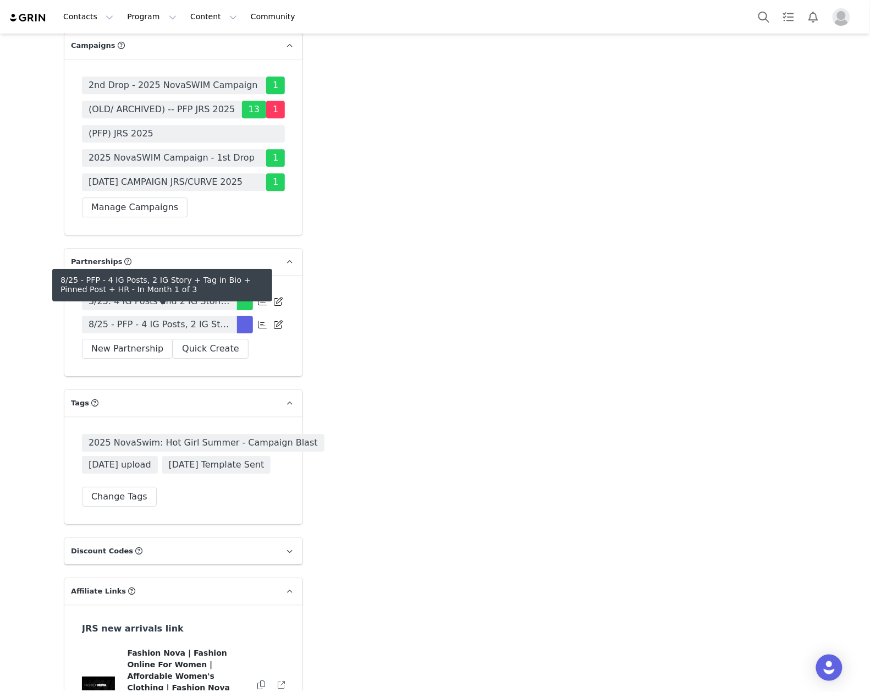
drag, startPoint x: 189, startPoint y: 310, endPoint x: 179, endPoint y: 319, distance: 13.7
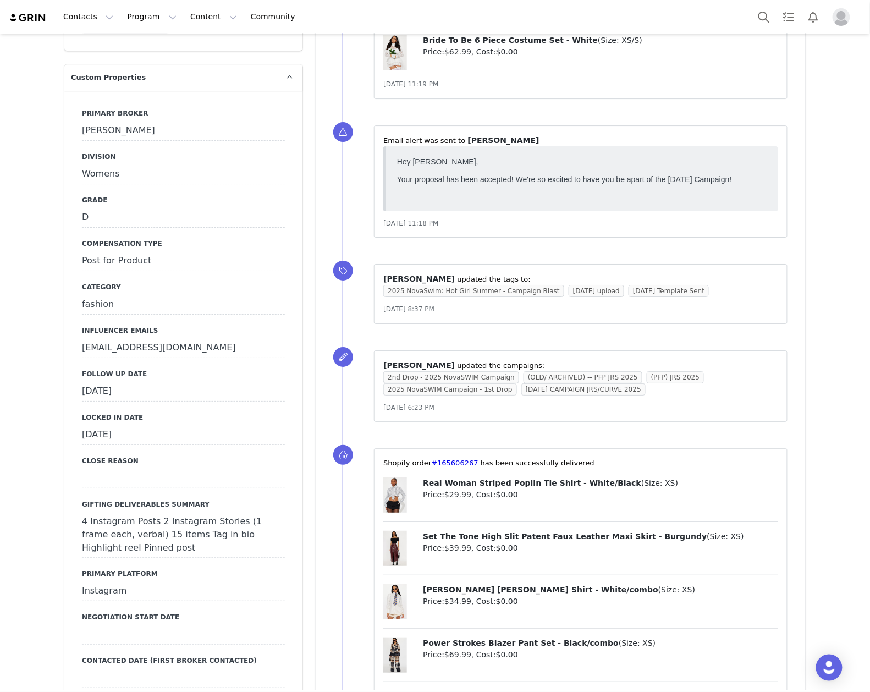
scroll to position [1100, 0]
click at [161, 382] on div "[DATE]" at bounding box center [183, 392] width 203 height 20
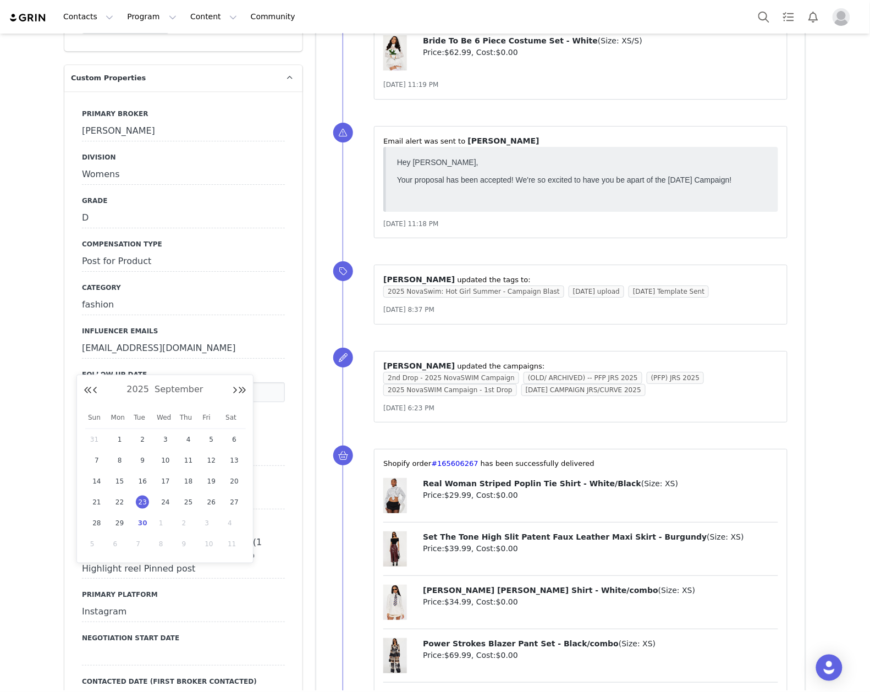
click at [141, 530] on div "30" at bounding box center [142, 523] width 23 height 16
type input "[DATE]"
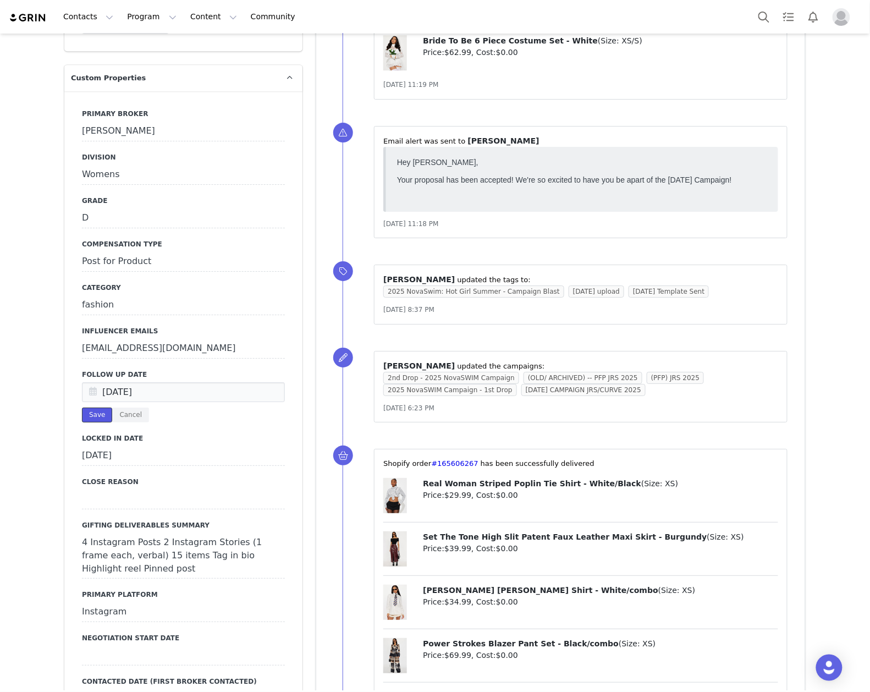
click at [89, 407] on button "Save" at bounding box center [97, 414] width 30 height 15
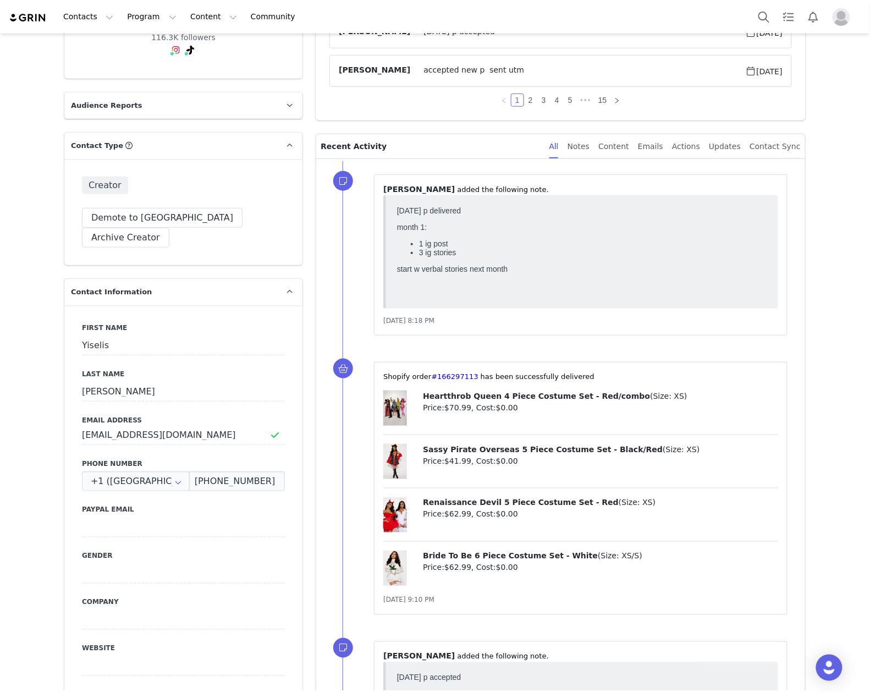
scroll to position [0, 0]
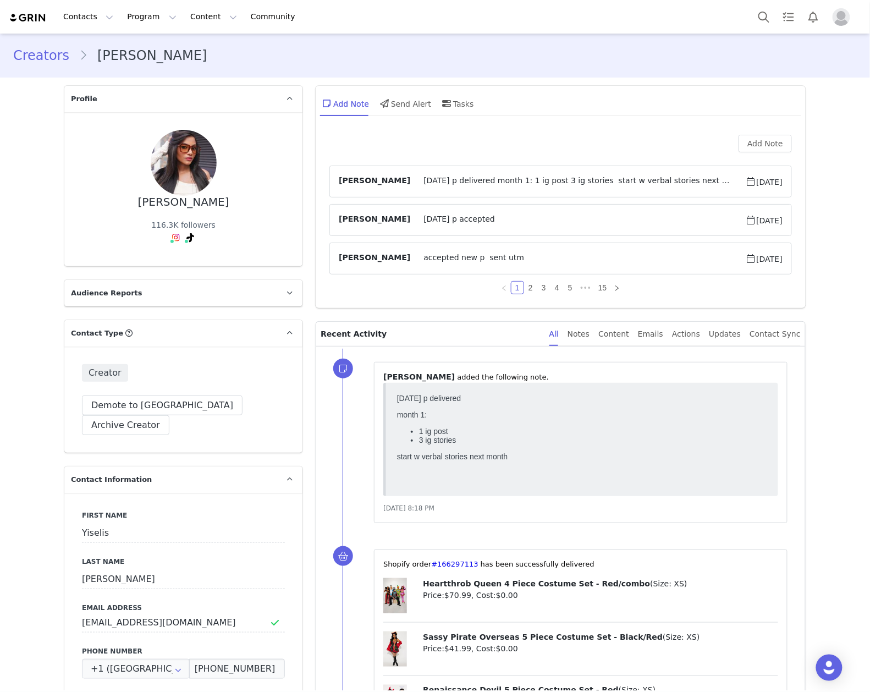
click at [763, 132] on div "Add Note Kaeli Barankiewicz halloween p delivered month 1: 1 ig post 3 ig stori…" at bounding box center [561, 218] width 490 height 179
click at [763, 143] on button "Add Note" at bounding box center [764, 144] width 53 height 18
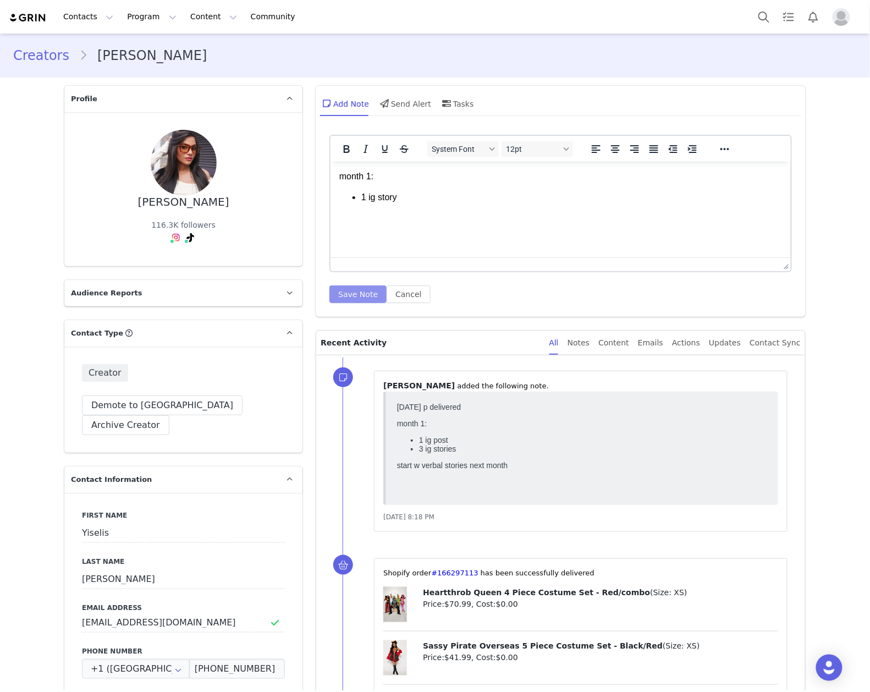
click at [368, 289] on button "Save Note" at bounding box center [357, 294] width 57 height 18
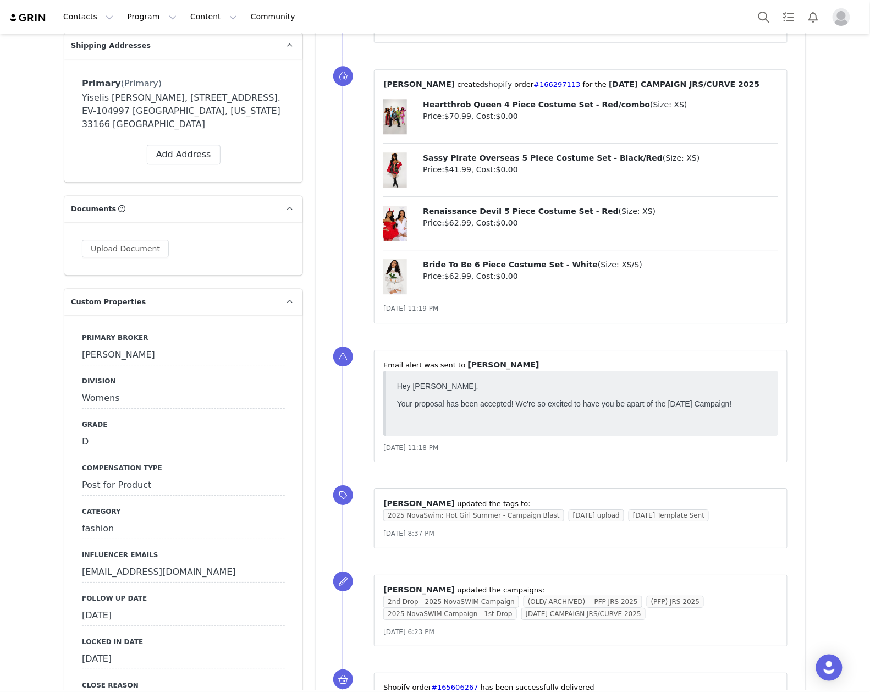
scroll to position [1026, 0]
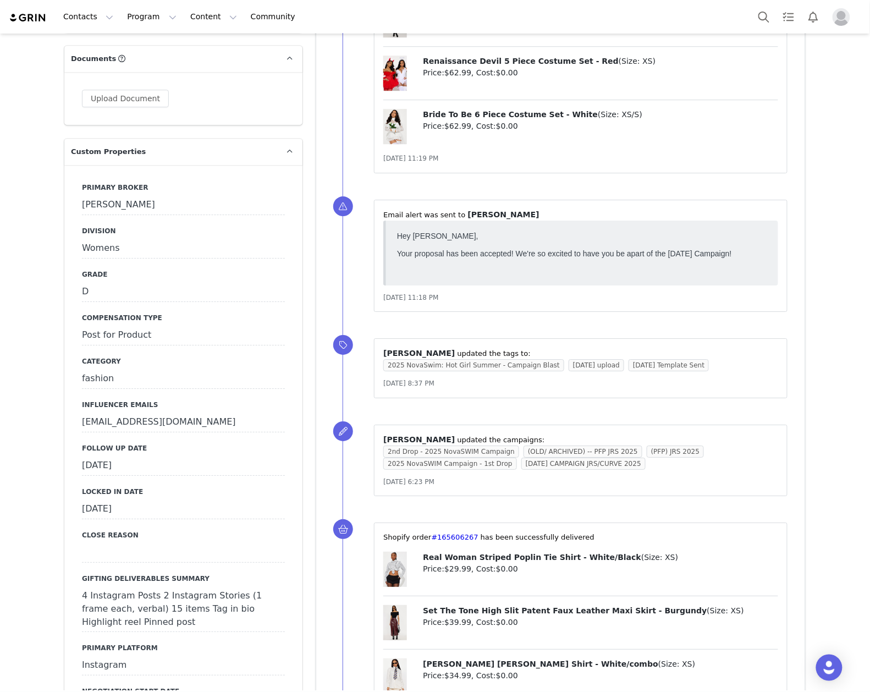
click at [177, 456] on div "September 30th, 2025" at bounding box center [183, 466] width 203 height 20
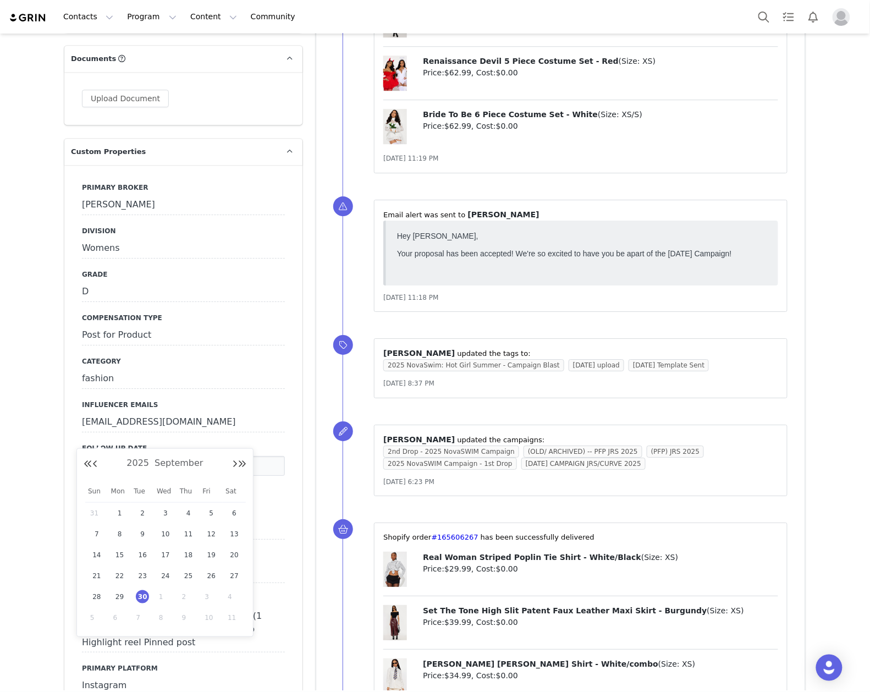
click at [142, 589] on div "30" at bounding box center [142, 596] width 23 height 16
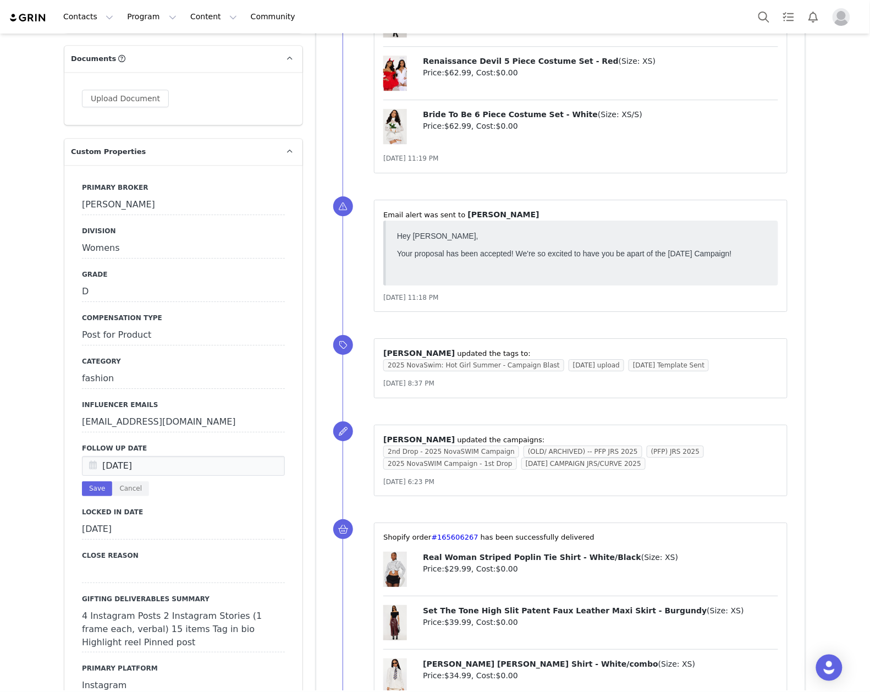
drag, startPoint x: 139, startPoint y: 456, endPoint x: 129, endPoint y: 451, distance: 11.3
click at [137, 481] on button "Cancel" at bounding box center [130, 488] width 37 height 15
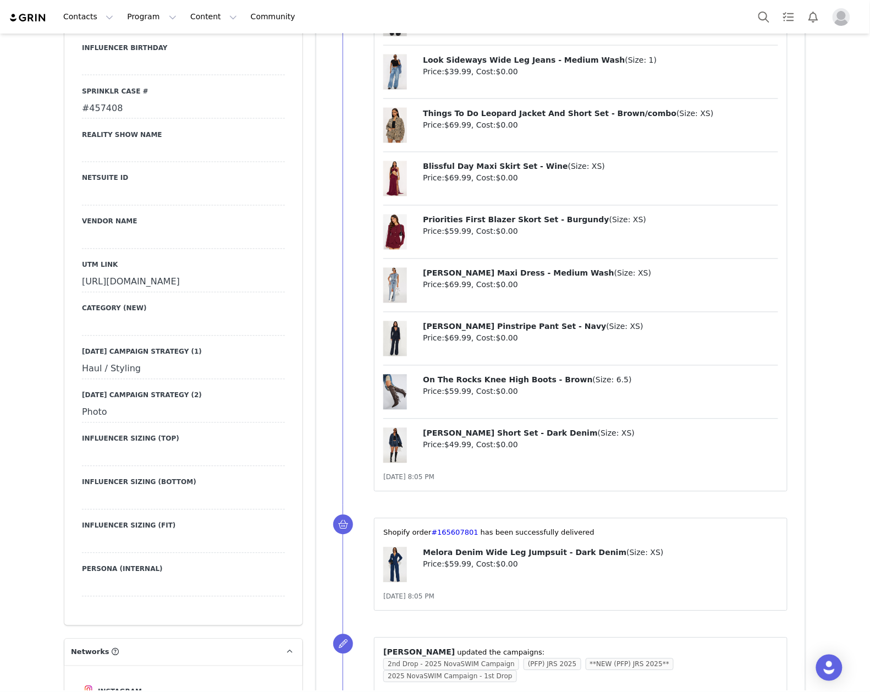
scroll to position [1686, 0]
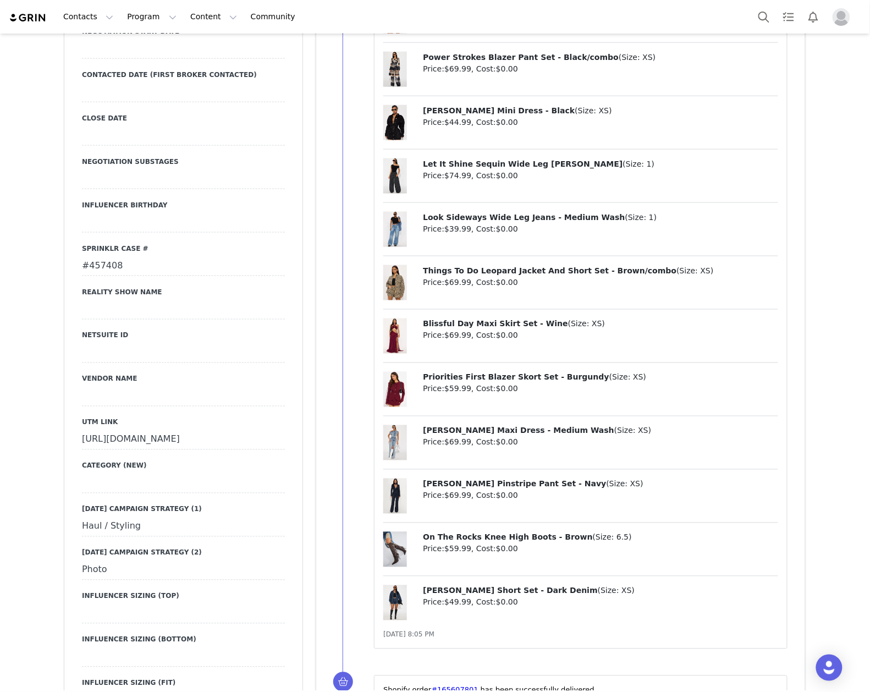
drag, startPoint x: 69, startPoint y: 401, endPoint x: 286, endPoint y: 426, distance: 218.0
click at [286, 426] on div "Primary Broker Ashley Division Womens Grade D Compensation Type Post for Produc…" at bounding box center [183, 143] width 238 height 1277
copy div "https://www.fashionnova.com/collections/new?division=women&utm_source=influence…"
click at [564, 463] on div "Demi Denim Maxi Dress - Medium Wash ( Size: XS ) Price: $69.99 , Cost: $0.00" at bounding box center [580, 447] width 395 height 45
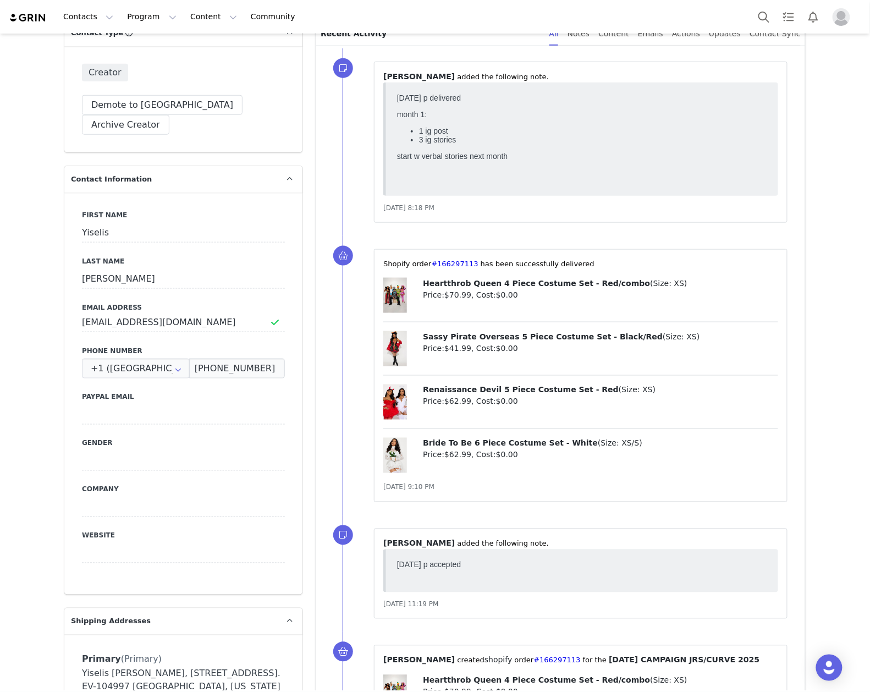
scroll to position [0, 0]
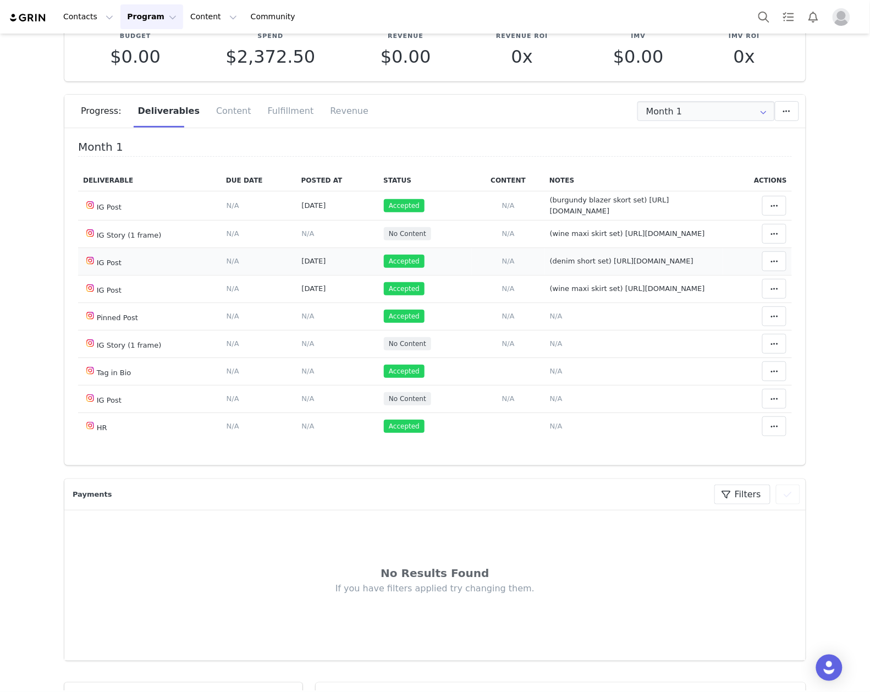
scroll to position [73, 0]
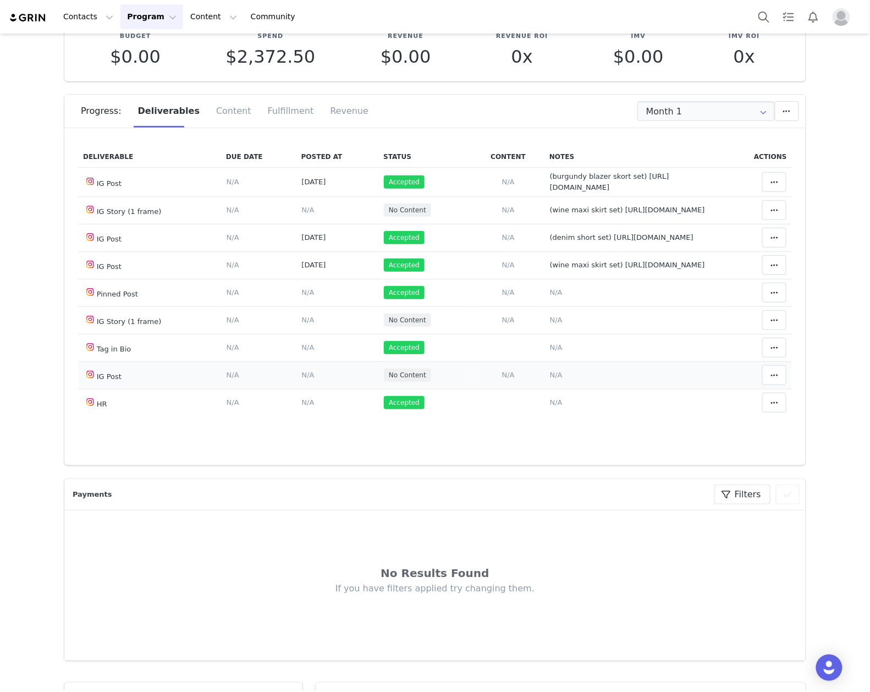
click at [550, 377] on span "N/A" at bounding box center [556, 375] width 13 height 8
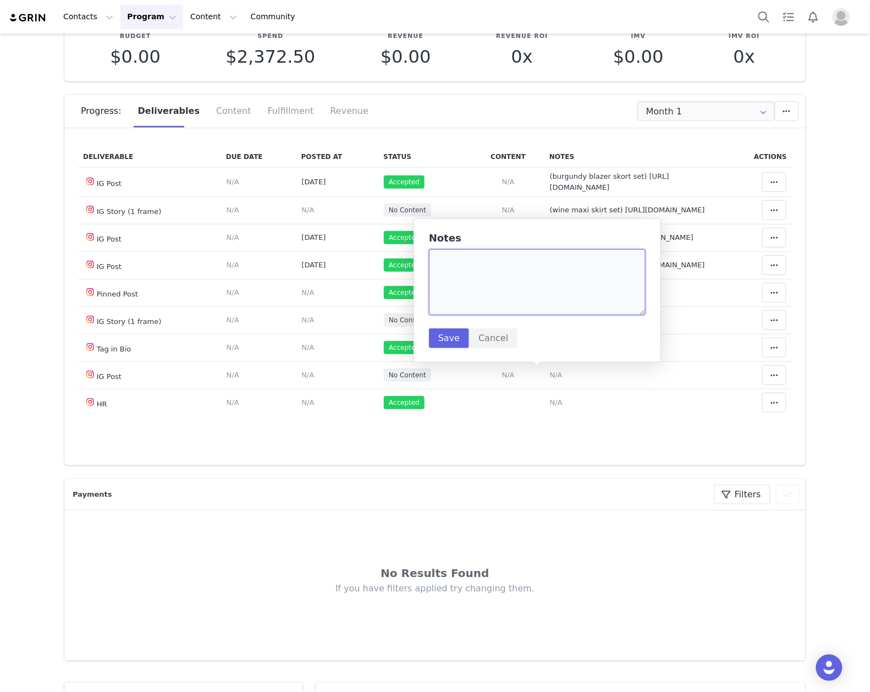
click at [515, 290] on textarea at bounding box center [537, 282] width 217 height 66
paste textarea "https://www.instagram.com/p/DPhUBtykfle/?img_index=1"
type textarea "(denim maxi dress) https://www.instagram.com/p/DPhUBtykfle/?img_index=1"
click at [457, 330] on button "Save" at bounding box center [449, 338] width 40 height 20
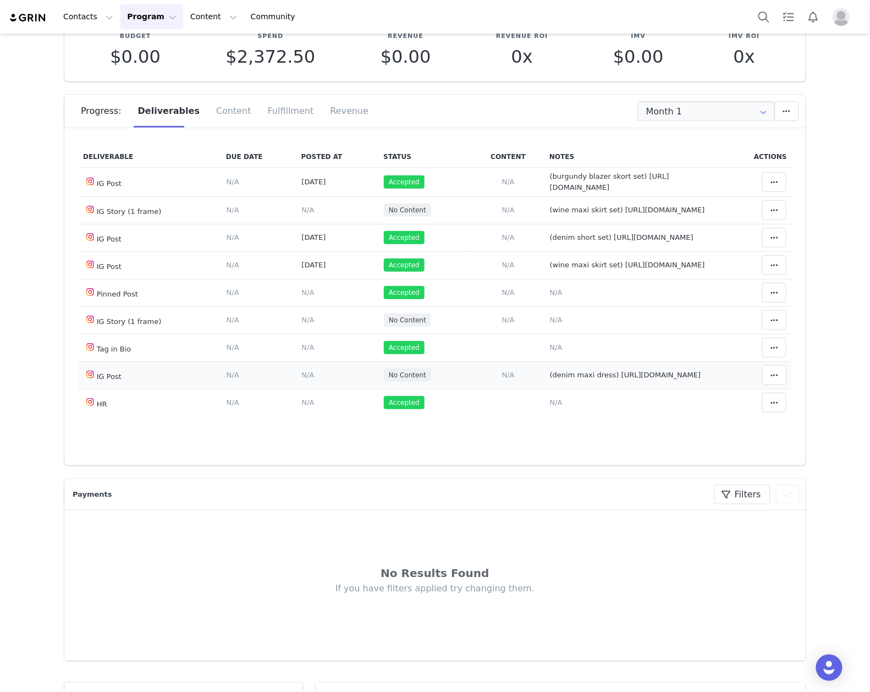
click at [302, 379] on span "N/A" at bounding box center [308, 375] width 13 height 8
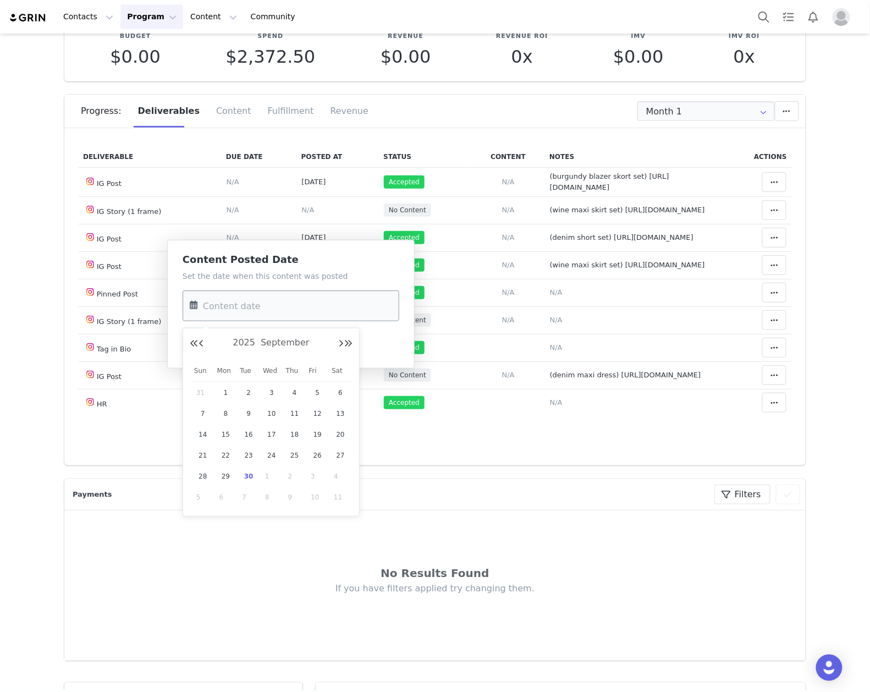
click at [267, 311] on input "text" at bounding box center [291, 305] width 217 height 31
click at [274, 452] on span "24" at bounding box center [271, 455] width 13 height 13
type input "Sep 24 2025"
click at [205, 341] on button "Save" at bounding box center [203, 344] width 40 height 20
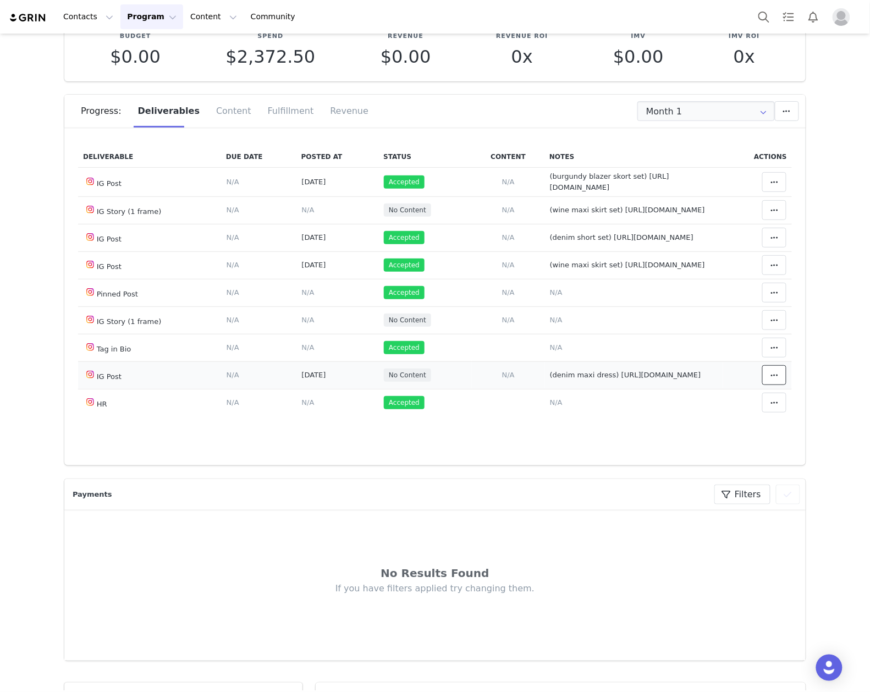
click at [770, 376] on icon at bounding box center [774, 375] width 8 height 9
click at [676, 385] on div "Mark as Accepted" at bounding box center [670, 380] width 136 height 25
click at [585, 206] on span "(wine maxi skirt set) https://static-resources.creatoriq.com/instagram-stories/…" at bounding box center [627, 210] width 155 height 8
type textarea "(wine maxi skirt set) https://static-resources.creatoriq.com/instagram-stories/…"
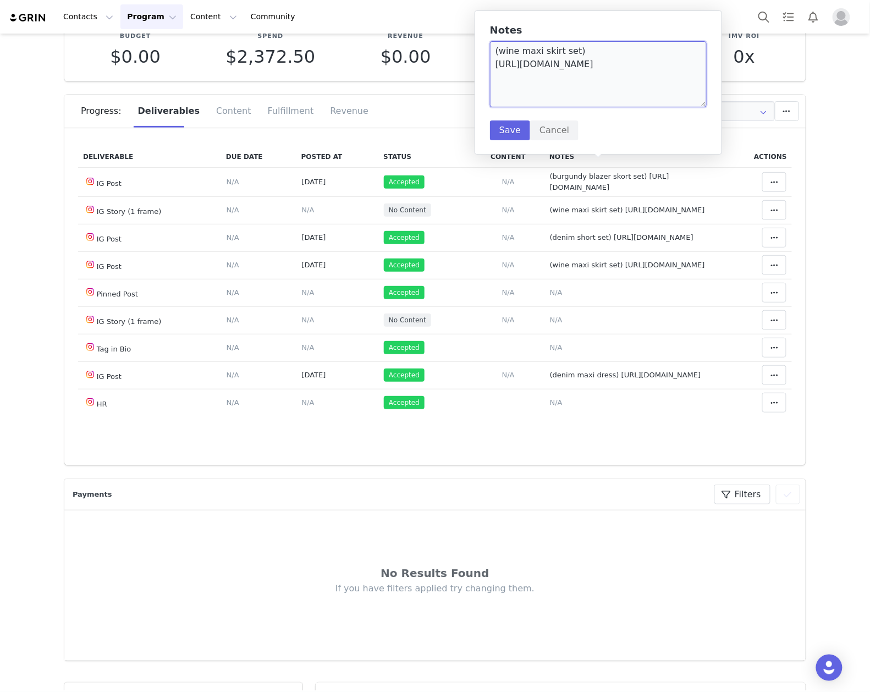
click at [675, 80] on textarea "(wine maxi skirt set) https://static-resources.creatoriq.com/instagram-stories/…" at bounding box center [598, 74] width 217 height 66
type textarea "(wine maxi skirt set) https://static-resources.creatoriq.com/instagram-stories/…"
click at [534, 133] on button "Cancel" at bounding box center [554, 130] width 48 height 20
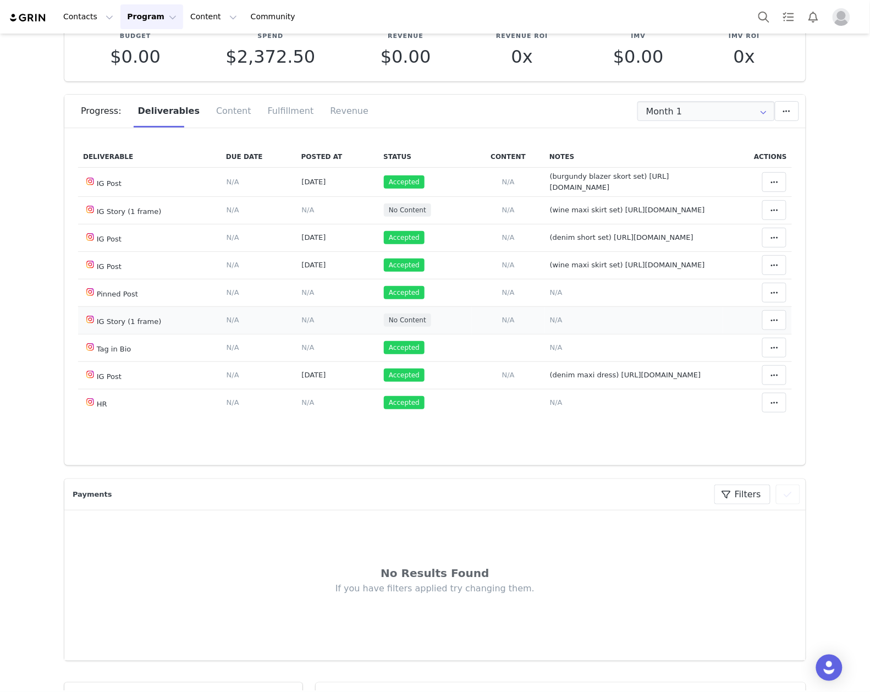
scroll to position [0, 0]
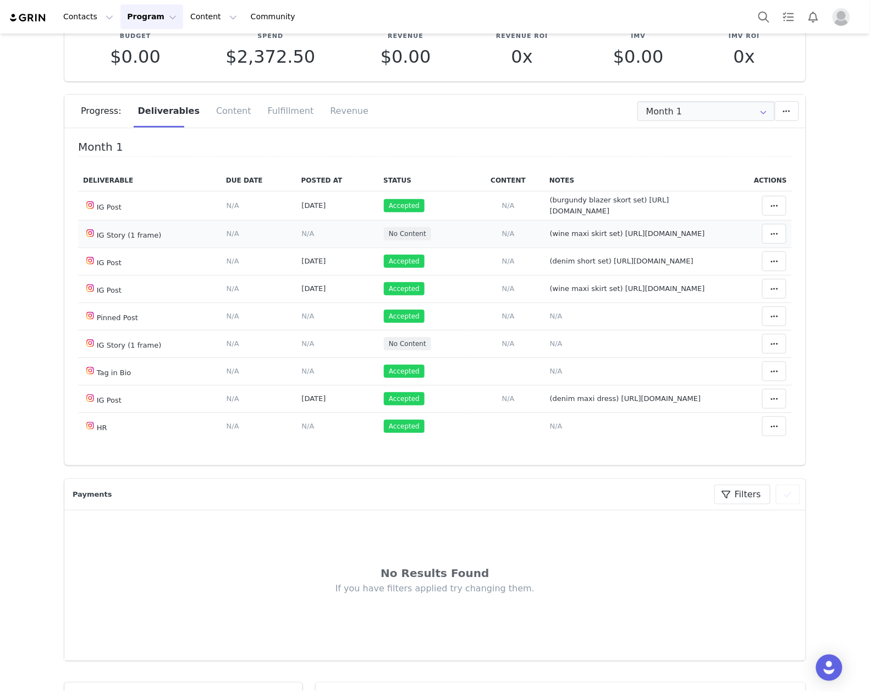
drag, startPoint x: 555, startPoint y: 254, endPoint x: 609, endPoint y: 252, distance: 54.5
click at [555, 238] on span "(wine maxi skirt set) https://static-resources.creatoriq.com/instagram-stories/…" at bounding box center [627, 233] width 155 height 8
type textarea "(wine maxi skirt set) https://static-resources.creatoriq.com/instagram-stories/…"
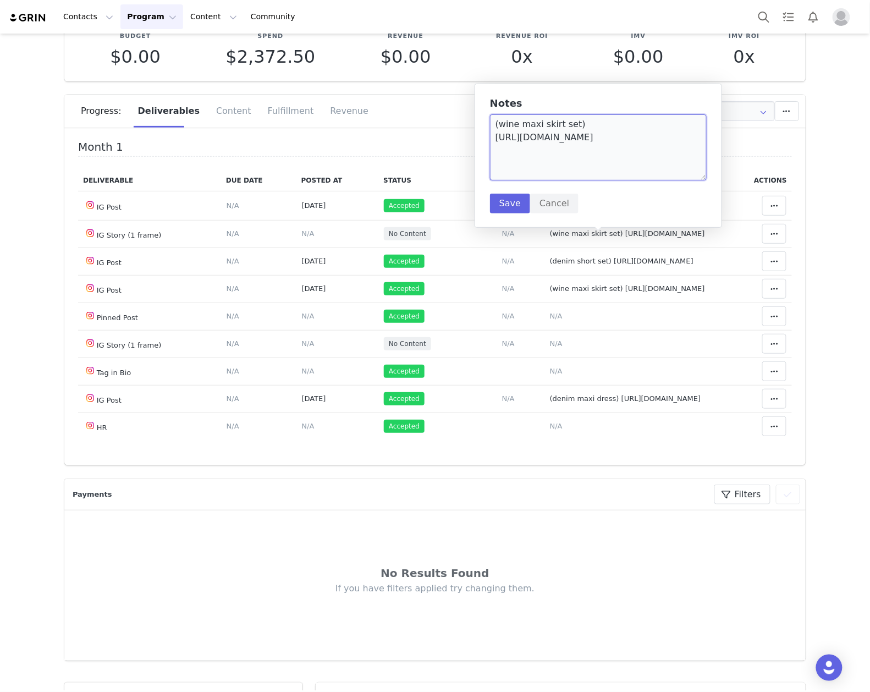
click at [682, 161] on textarea "(wine maxi skirt set) https://static-resources.creatoriq.com/instagram-stories/…" at bounding box center [598, 147] width 217 height 66
paste textarea "https://static-resources.creatoriq.com/instagram-stories/videos/372896548624067…"
type textarea "(wine maxi skirt set) https://static-resources.creatoriq.com/instagram-stories/…"
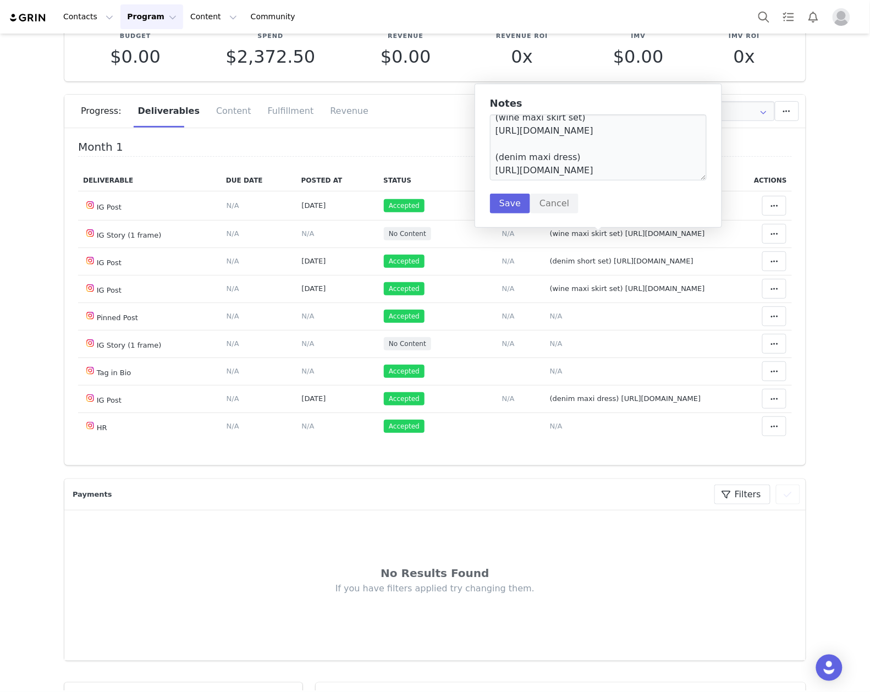
click at [485, 214] on div "Notes (wine maxi skirt set) https://static-resources.creatoriq.com/instagram-st…" at bounding box center [598, 156] width 247 height 144
click at [516, 202] on button "Save" at bounding box center [510, 204] width 40 height 20
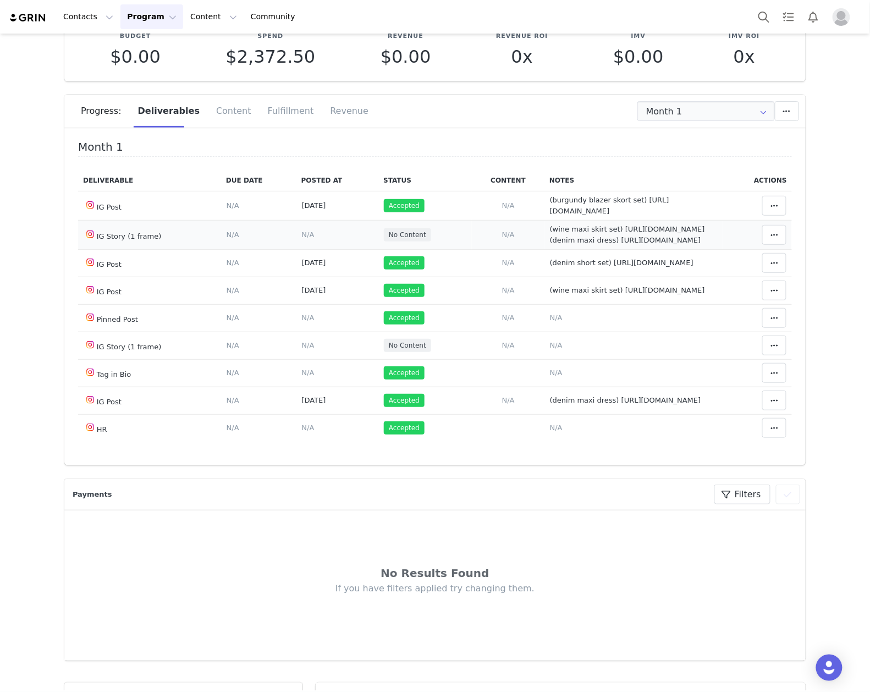
click at [302, 239] on span "N/A" at bounding box center [308, 234] width 13 height 8
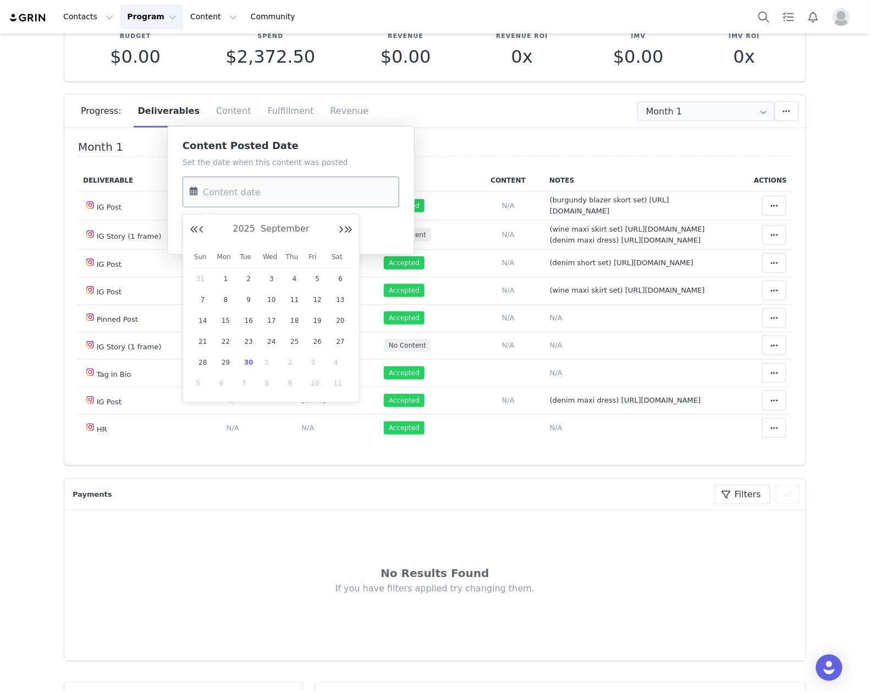
click at [306, 192] on input "text" at bounding box center [291, 192] width 217 height 31
click at [267, 342] on span "24" at bounding box center [271, 341] width 13 height 13
type input "Sep 24 2025"
click at [202, 228] on button "Save" at bounding box center [203, 230] width 40 height 20
click at [564, 244] on span "(wine maxi skirt set) https://static-resources.creatoriq.com/instagram-stories/…" at bounding box center [627, 234] width 155 height 19
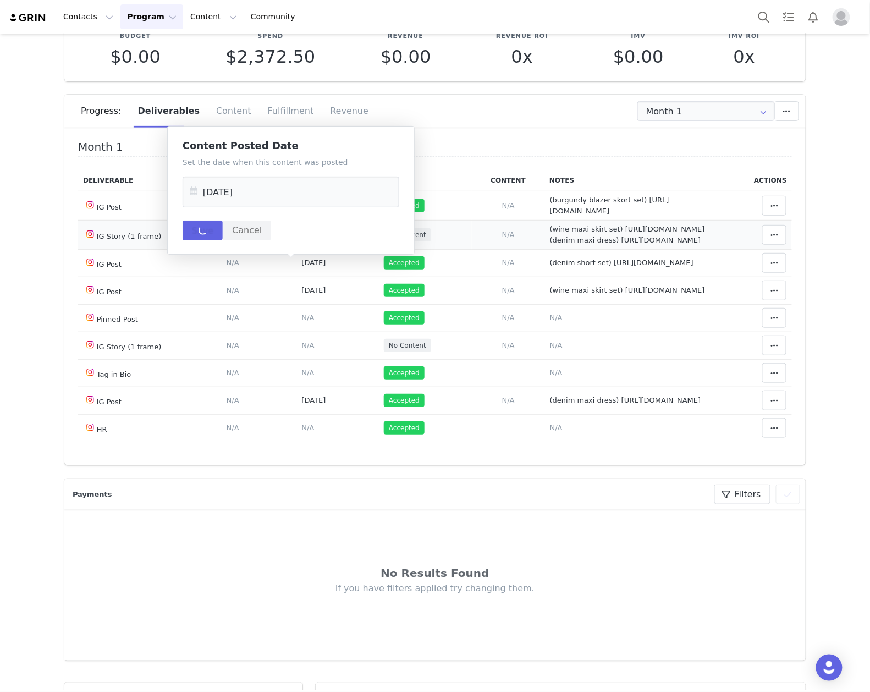
type textarea "(wine maxi skirt set) https://static-resources.creatoriq.com/instagram-stories/…"
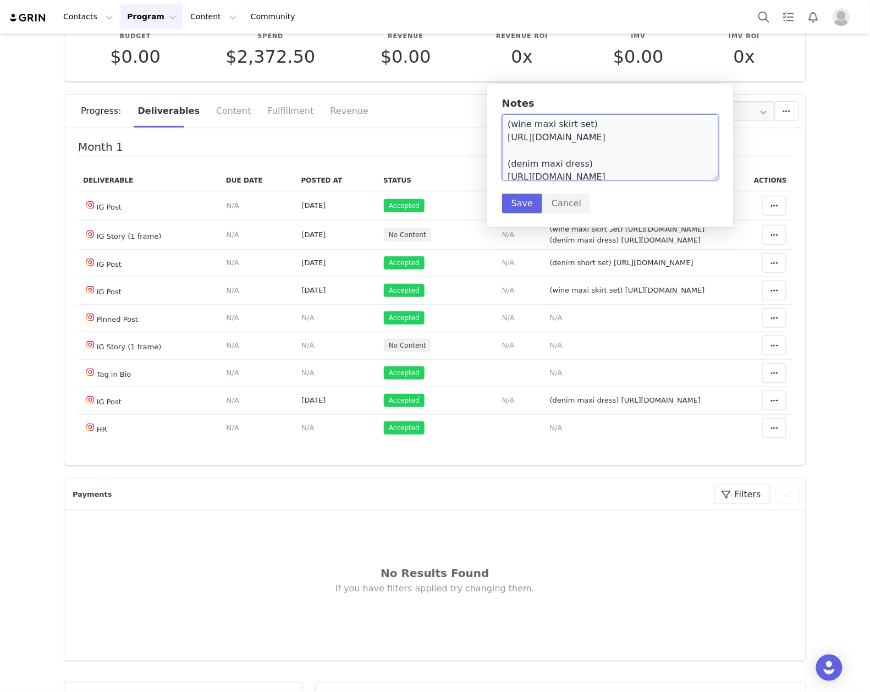
click at [578, 177] on textarea "(wine maxi skirt set) https://static-resources.creatoriq.com/instagram-stories/…" at bounding box center [610, 147] width 217 height 66
click at [579, 120] on textarea "(wine maxi skirt set) https://static-resources.creatoriq.com/instagram-stories/…" at bounding box center [610, 147] width 217 height 66
click at [580, 121] on textarea "(wine maxi skirt set) https://static-resources.creatoriq.com/instagram-stories/…" at bounding box center [610, 147] width 217 height 66
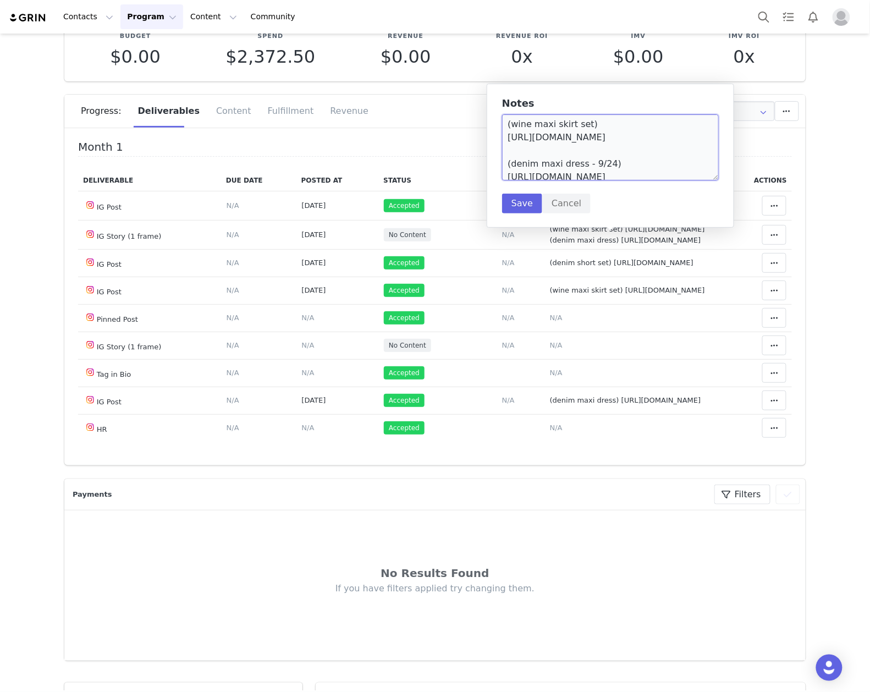
click at [581, 128] on textarea "(wine maxi skirt set) https://static-resources.creatoriq.com/instagram-stories/…" at bounding box center [610, 147] width 217 height 66
type textarea "(wine maxi skirt set - 9/18) https://static-resources.creatoriq.com/instagram-s…"
click at [528, 198] on button "Save" at bounding box center [522, 204] width 40 height 20
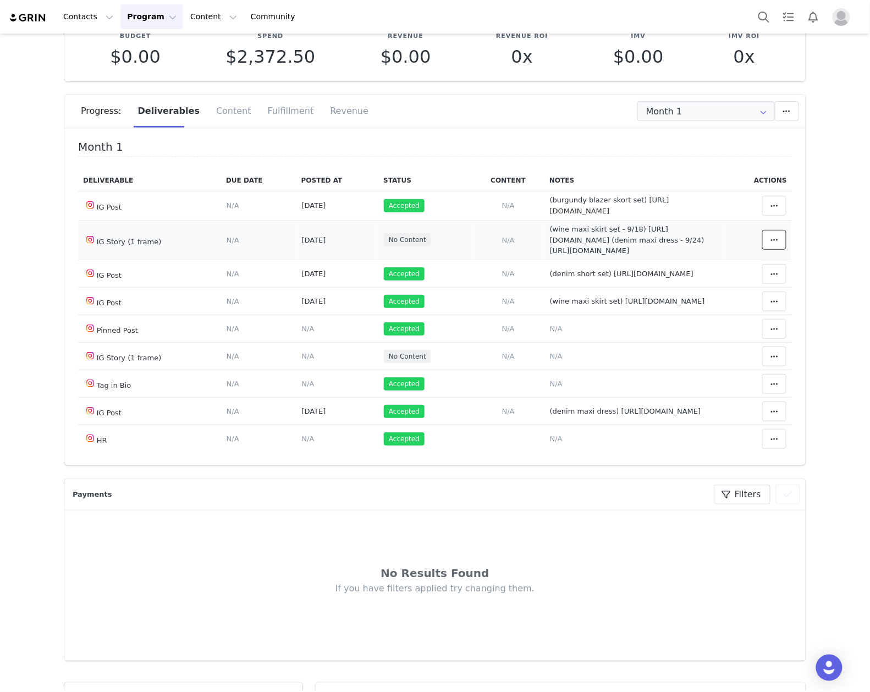
click at [768, 246] on span at bounding box center [774, 239] width 13 height 13
click at [707, 262] on div "Mark as Accepted" at bounding box center [670, 267] width 136 height 25
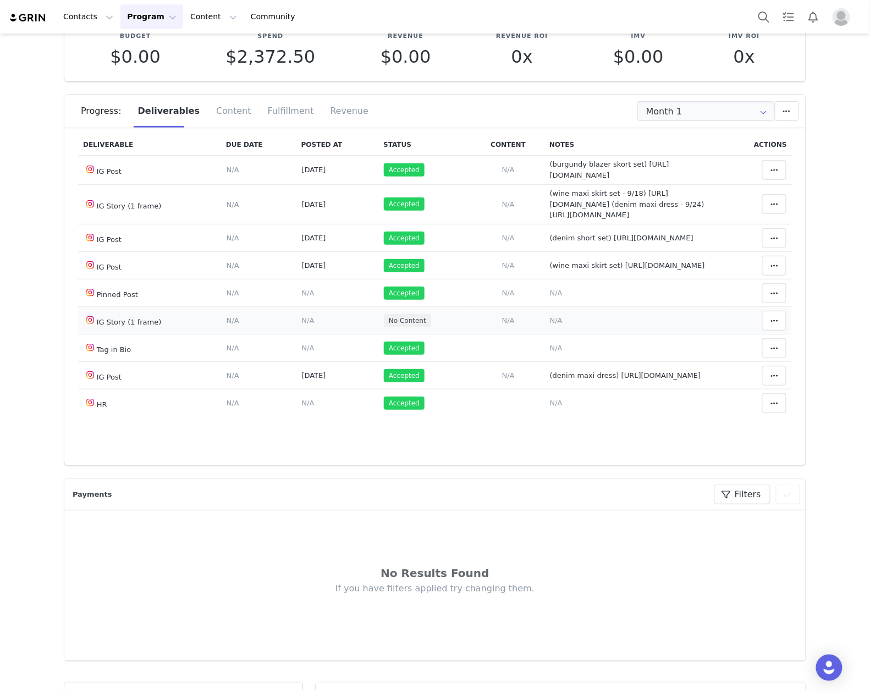
scroll to position [117, 0]
click at [550, 316] on span "N/A" at bounding box center [556, 320] width 13 height 8
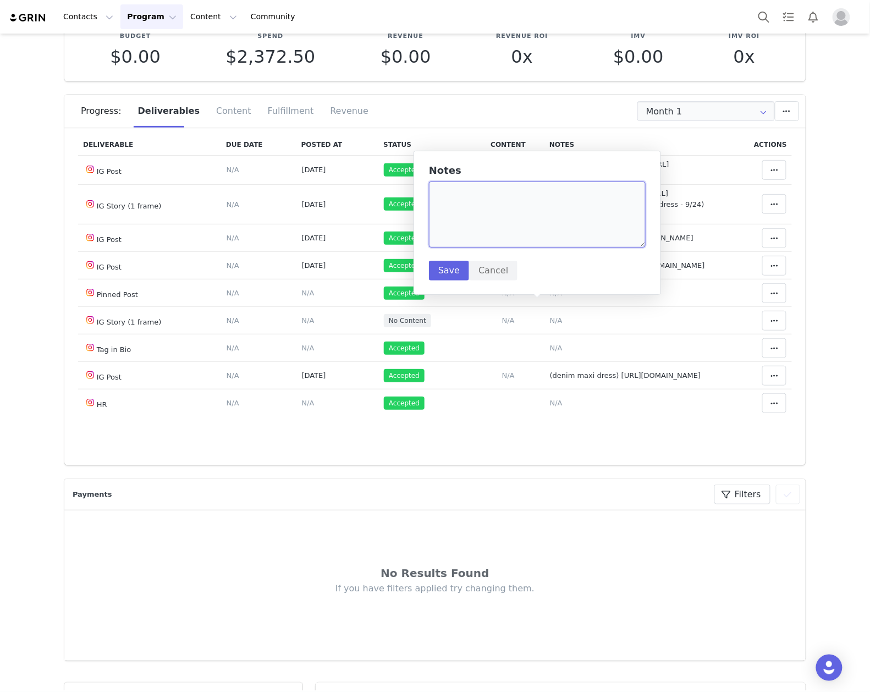
click at [517, 218] on textarea at bounding box center [537, 214] width 217 height 66
paste textarea "https://static-resources.creatoriq.com/instagram-stories/thumbs/373166046101302…"
type textarea "(blue pinstripe pant set - 9/28) https://static-resources.creatoriq.com/instagr…"
click at [448, 267] on button "Save" at bounding box center [449, 271] width 40 height 20
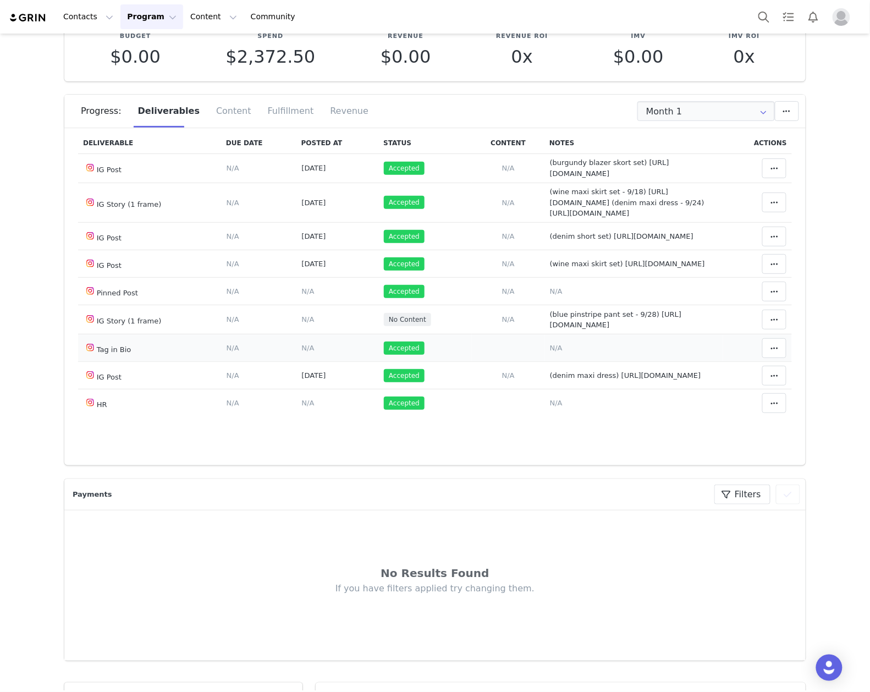
scroll to position [130, 0]
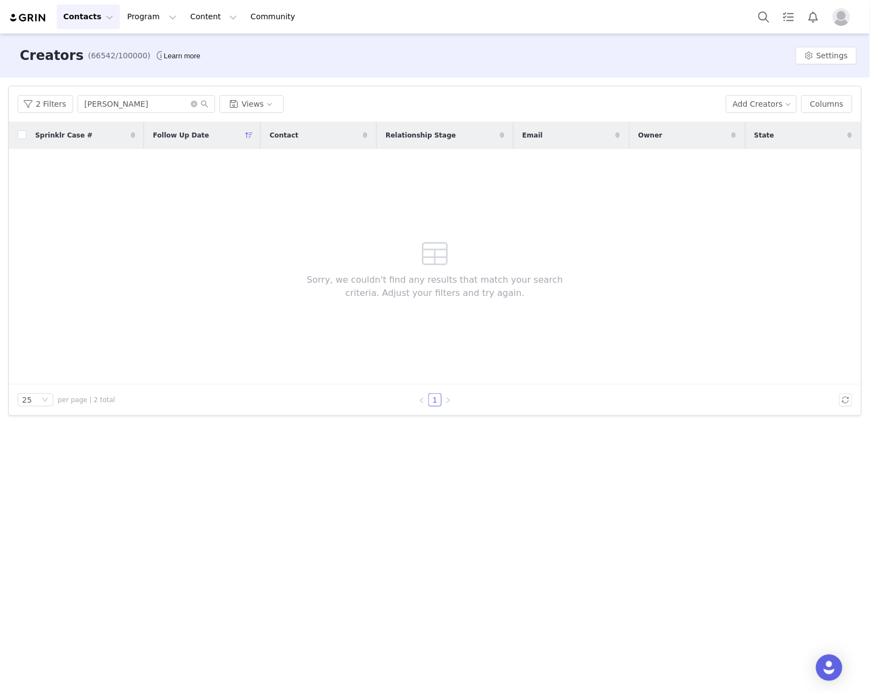
scroll to position [291, 0]
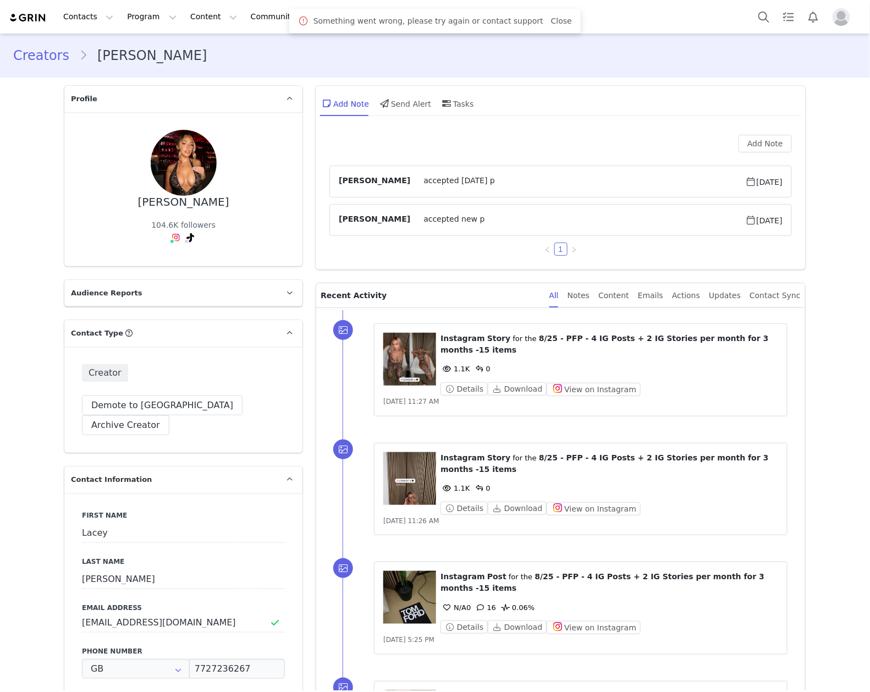
type input "+44 ([GEOGRAPHIC_DATA])"
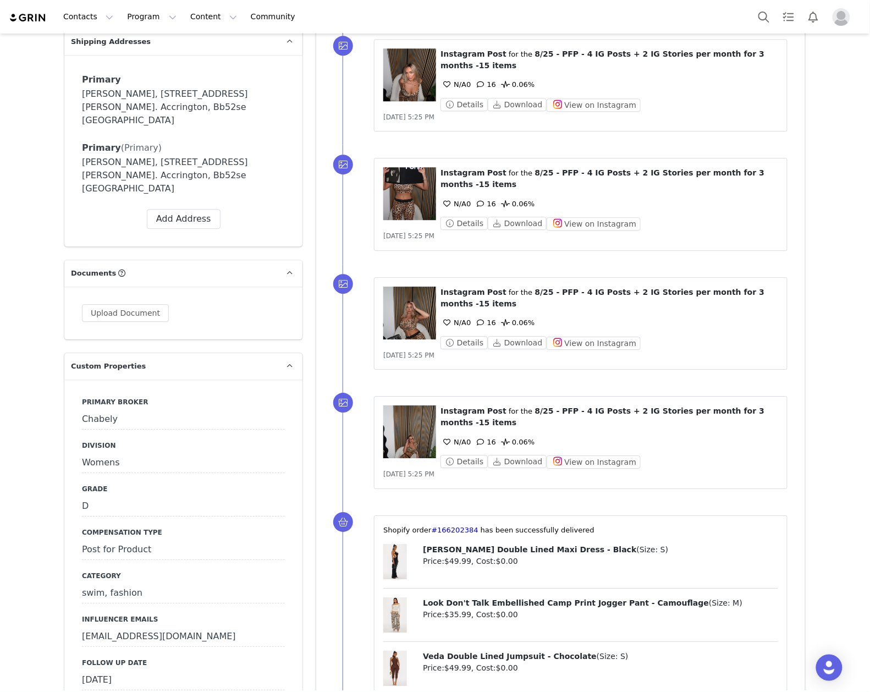
scroll to position [1173, 0]
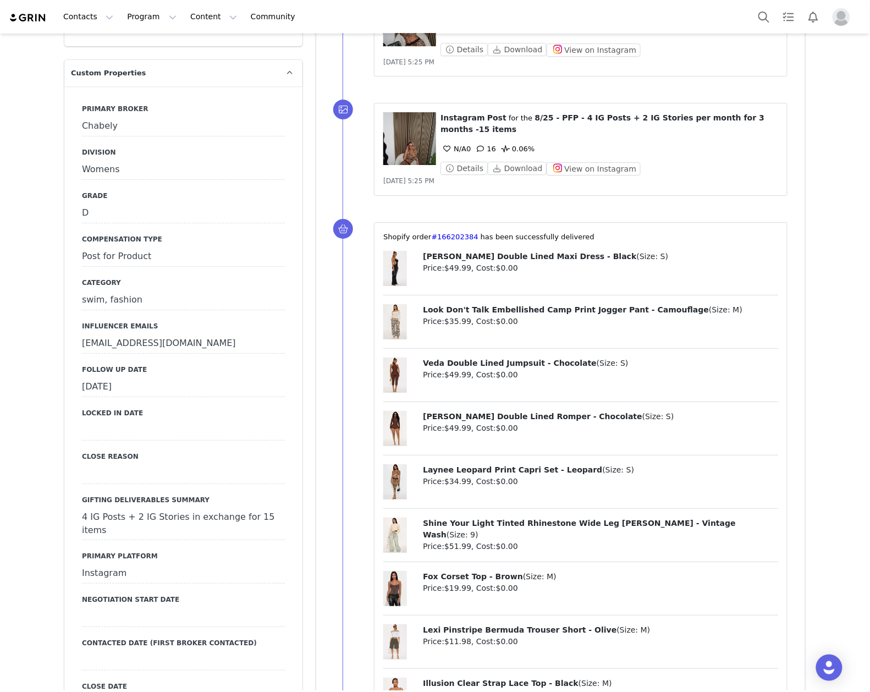
click at [161, 377] on div "[DATE]" at bounding box center [183, 387] width 203 height 20
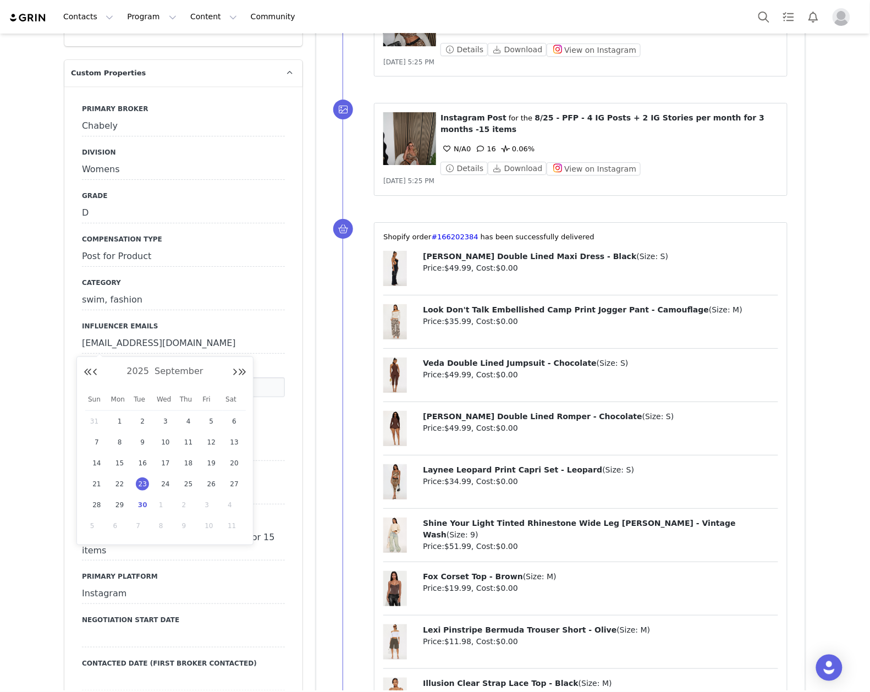
click at [137, 504] on span "30" at bounding box center [142, 504] width 13 height 13
type input "[DATE]"
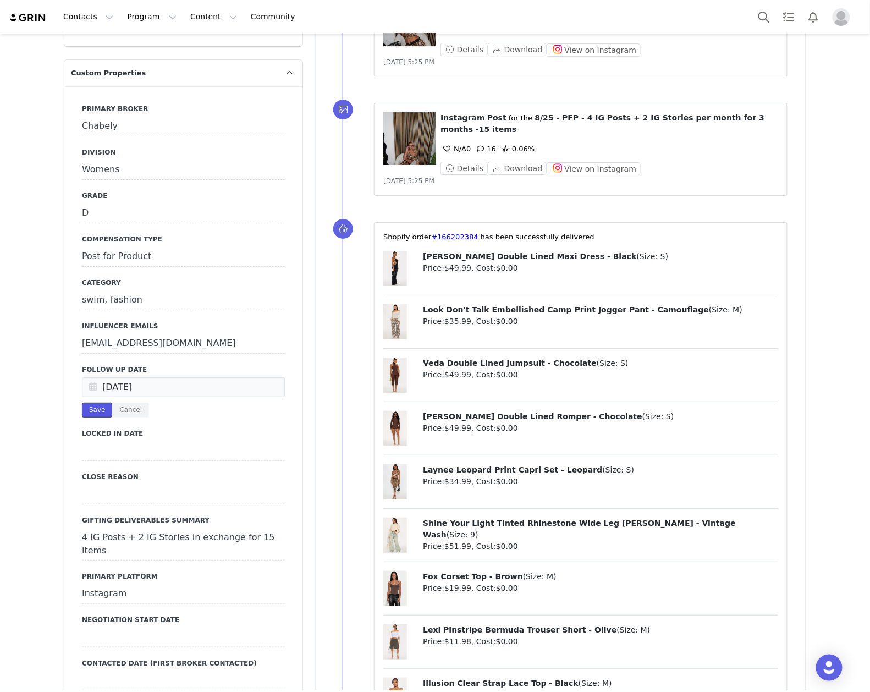
click at [84, 402] on button "Save" at bounding box center [97, 409] width 30 height 15
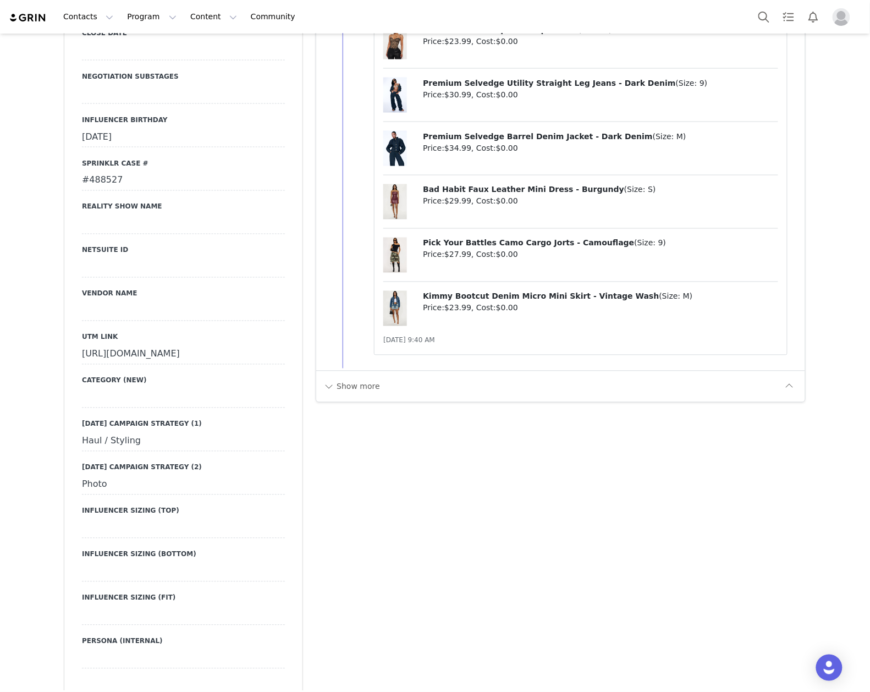
scroll to position [1833, 0]
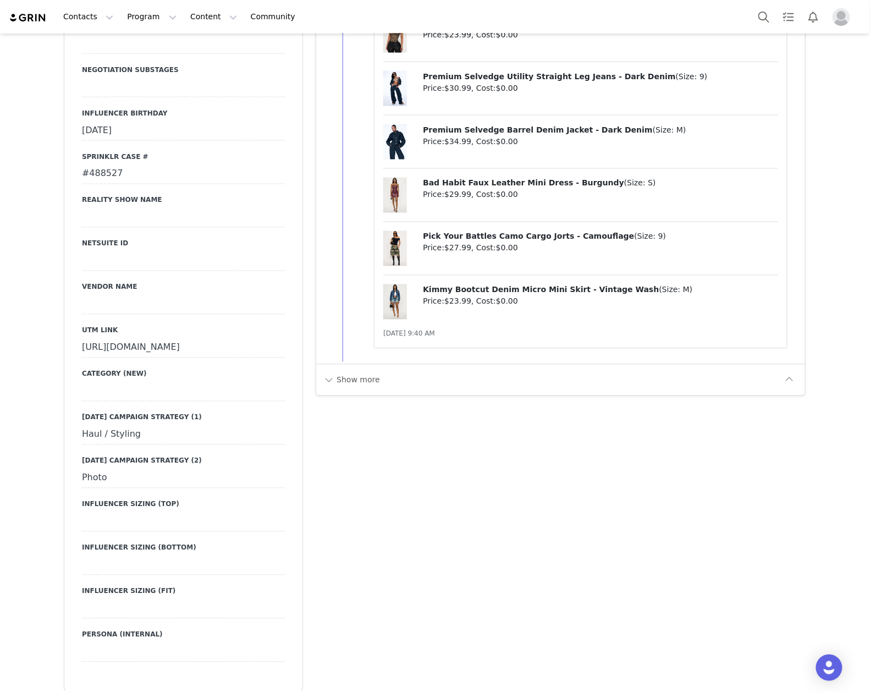
drag, startPoint x: 73, startPoint y: 291, endPoint x: 289, endPoint y: 309, distance: 217.4
click at [289, 309] on div "Primary Broker Chabely Division Womens Grade D Compensation Type Post for Produ…" at bounding box center [183, 59] width 238 height 1264
copy div "https://www.fashionnova.com/collections/new?division=women&utm_source=influence…"
click at [317, 340] on div "Add Note Send Alert Tasks Add Note Kaeli Barankiewicz accepted halloween p Sep …" at bounding box center [560, 368] width 503 height 4243
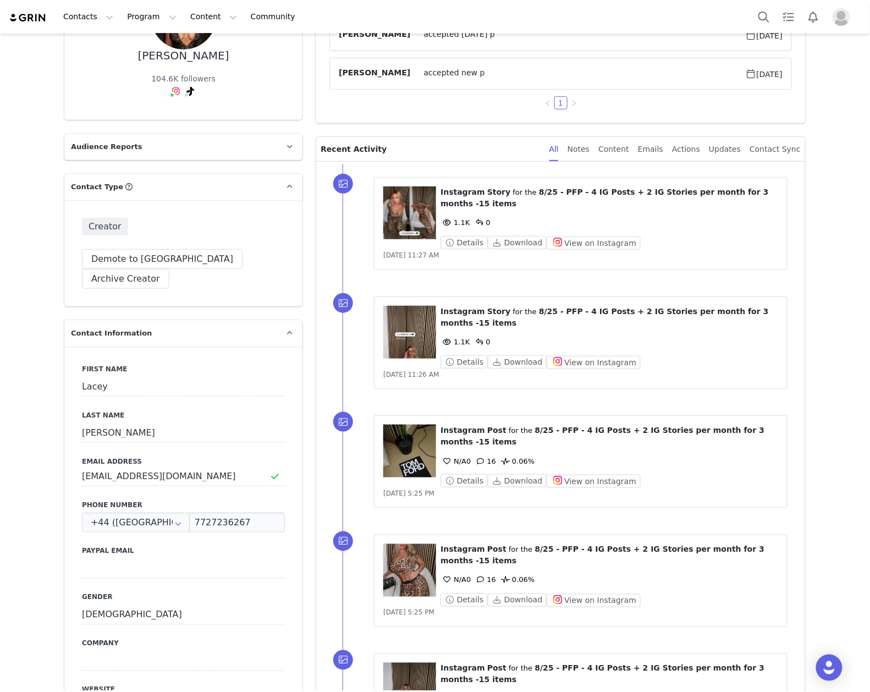
scroll to position [0, 0]
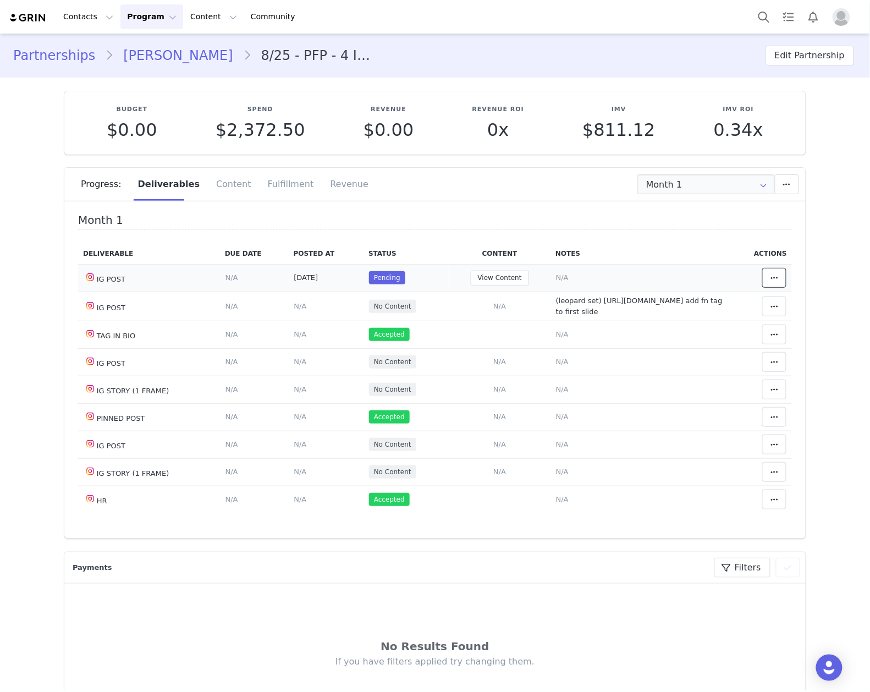
click at [768, 280] on span at bounding box center [774, 277] width 13 height 13
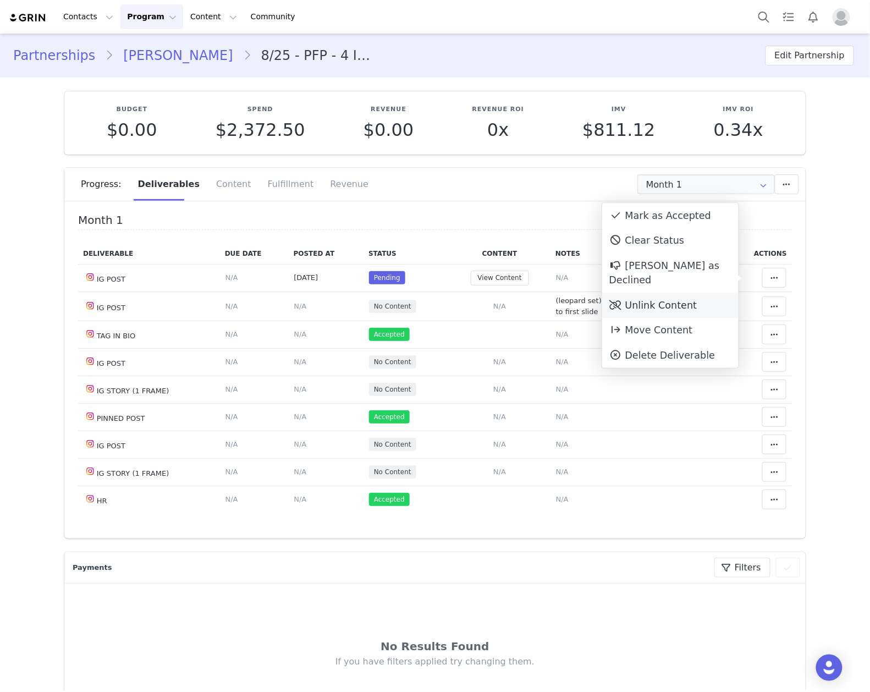
click at [657, 293] on div "Unlink Content" at bounding box center [670, 305] width 136 height 25
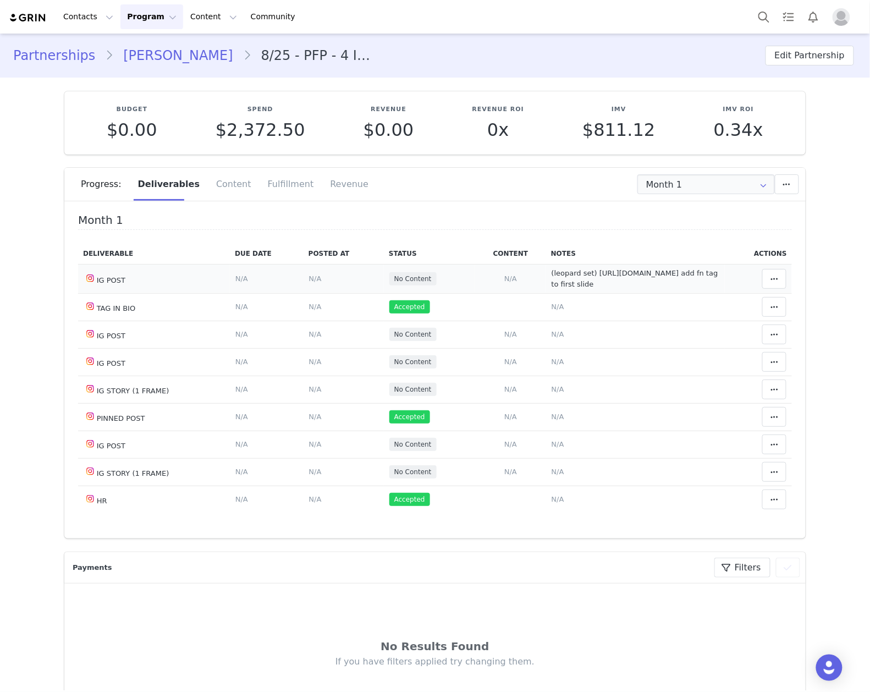
click at [624, 280] on span "(leopard set) https://www.instagram.com/p/DO6a5DZCEC4/?img_index=1 add fn tag t…" at bounding box center [635, 278] width 167 height 19
type textarea "(leopard set) https://www.instagram.com/p/DO6a5DZCEC4/?img_index=1 add fn tag t…"
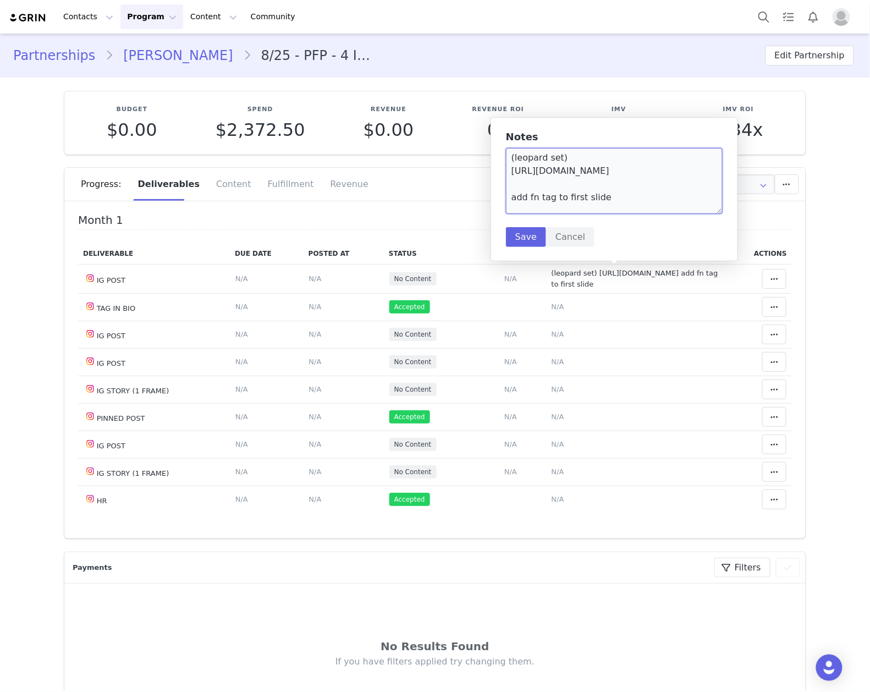
click at [564, 209] on textarea "(leopard set) https://www.instagram.com/p/DO6a5DZCEC4/?img_index=1 add fn tag t…" at bounding box center [614, 181] width 217 height 66
type textarea "(leopard set) https://www.instagram.com/p/DO6a5DZCEC4/?img_index=1"
click at [528, 231] on button "Save" at bounding box center [526, 237] width 40 height 20
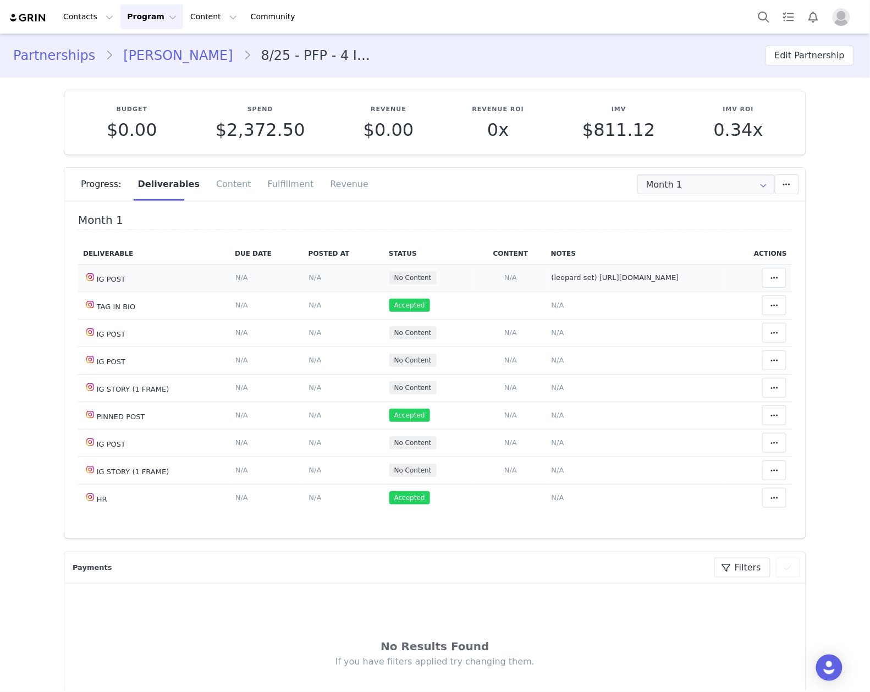
click at [770, 284] on td "Match Content Mark as Accepted Delete Deliverable This will unlink any content,…" at bounding box center [759, 277] width 68 height 27
click at [770, 282] on icon at bounding box center [774, 277] width 8 height 9
click at [686, 284] on div "Mark as Accepted" at bounding box center [670, 284] width 136 height 25
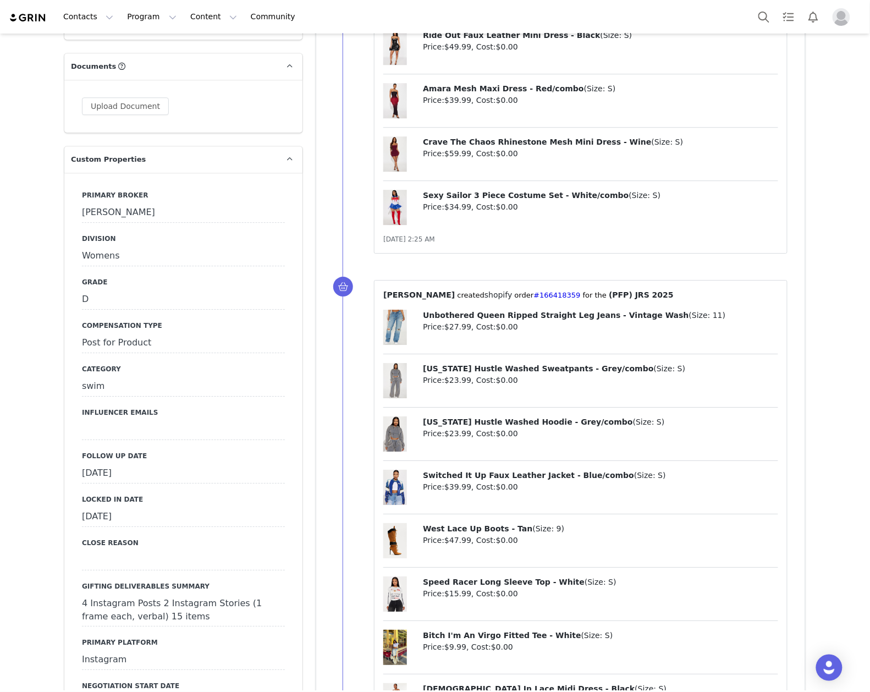
scroll to position [1026, 0]
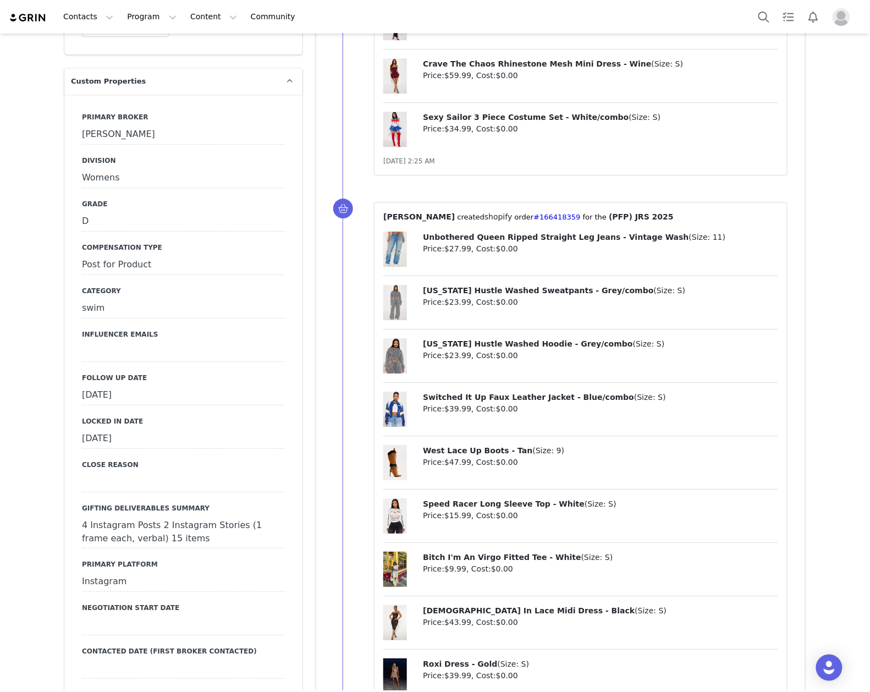
click at [168, 385] on div "[DATE]" at bounding box center [183, 395] width 203 height 20
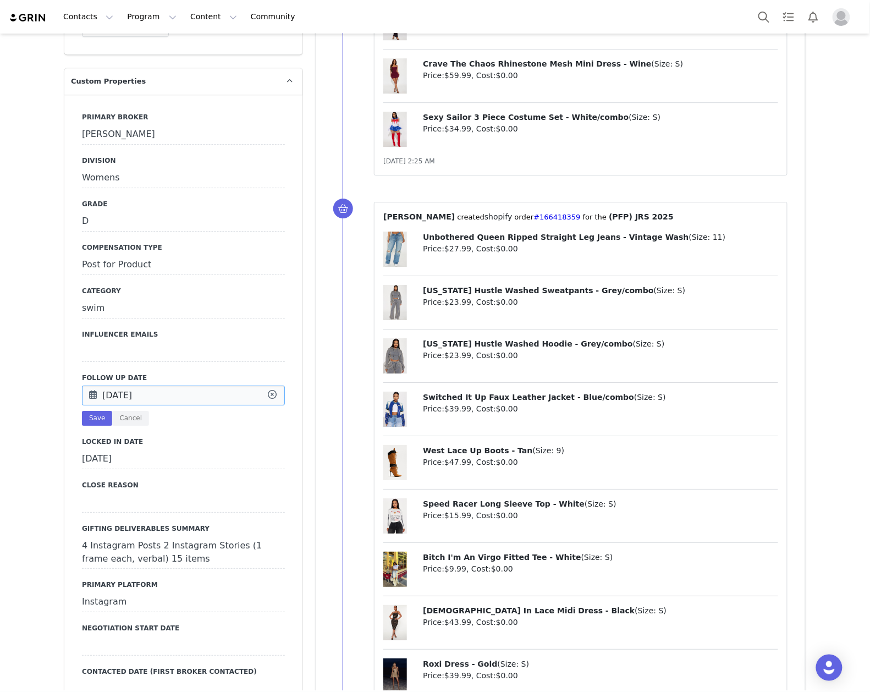
click at [168, 385] on input "[DATE]" at bounding box center [183, 395] width 203 height 20
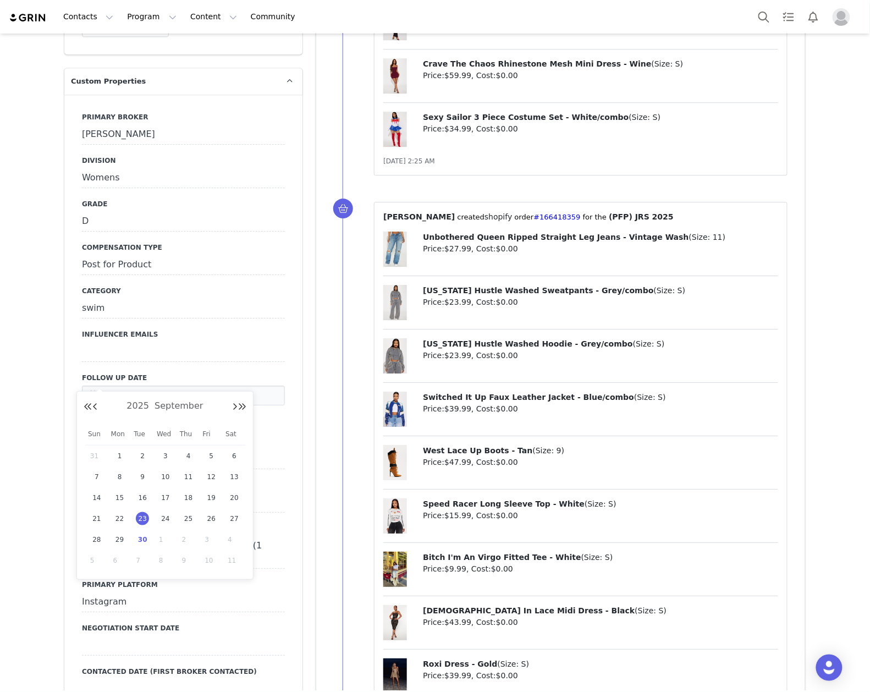
click at [144, 538] on span "30" at bounding box center [142, 539] width 13 height 13
type input "[DATE]"
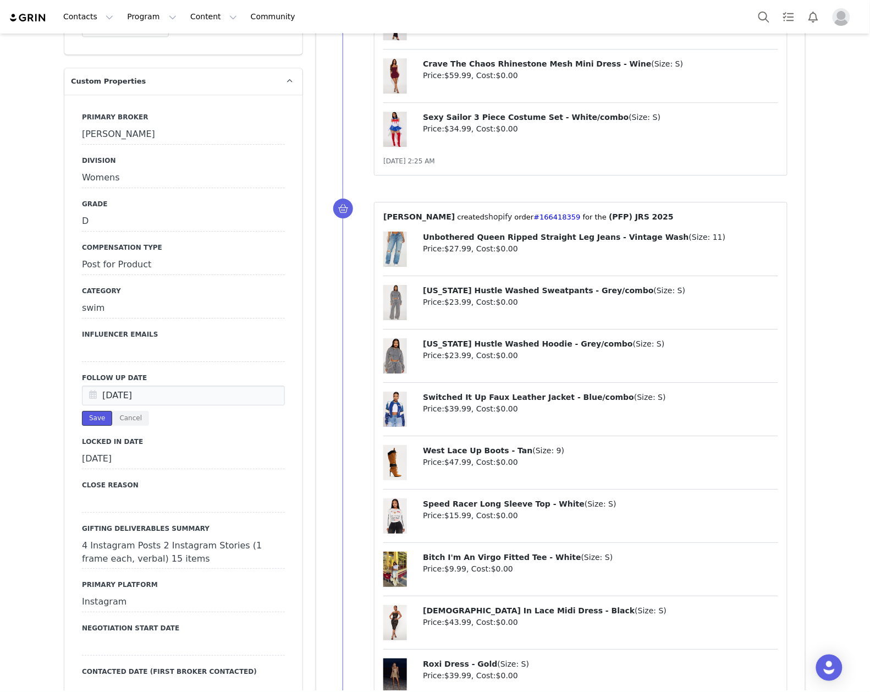
click at [92, 411] on button "Save" at bounding box center [97, 418] width 30 height 15
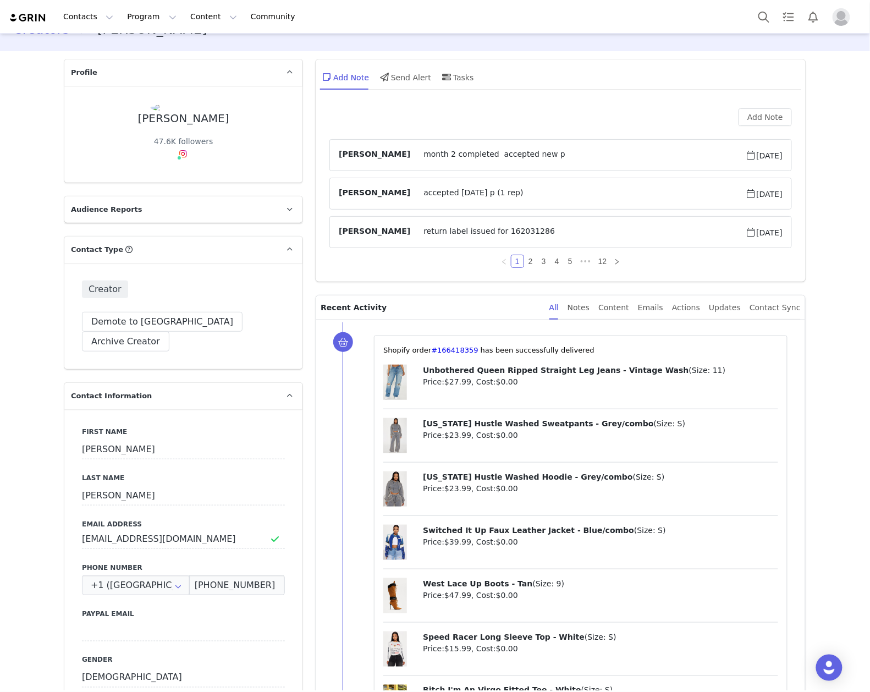
scroll to position [0, 0]
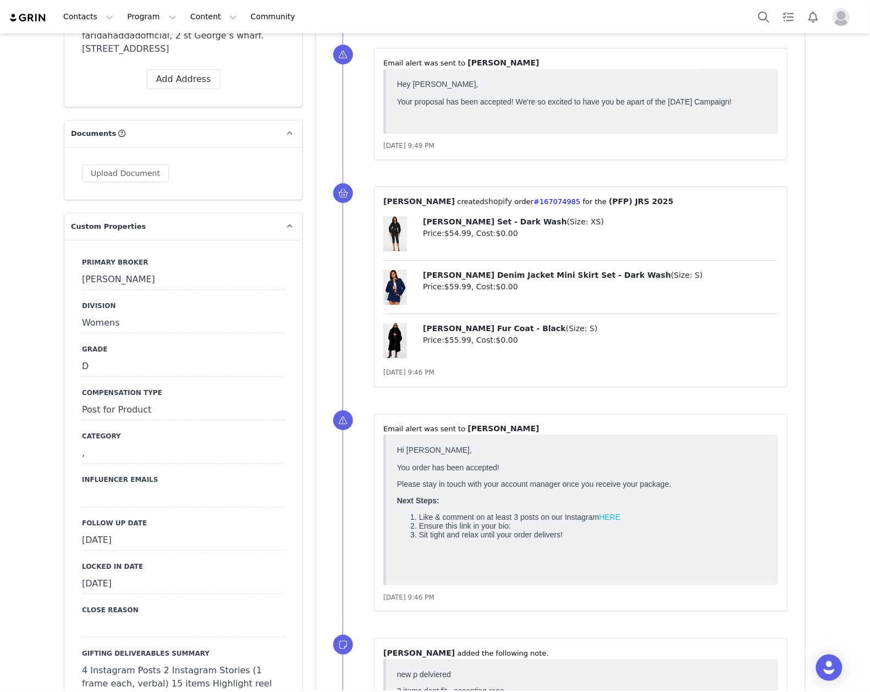
scroll to position [1026, 0]
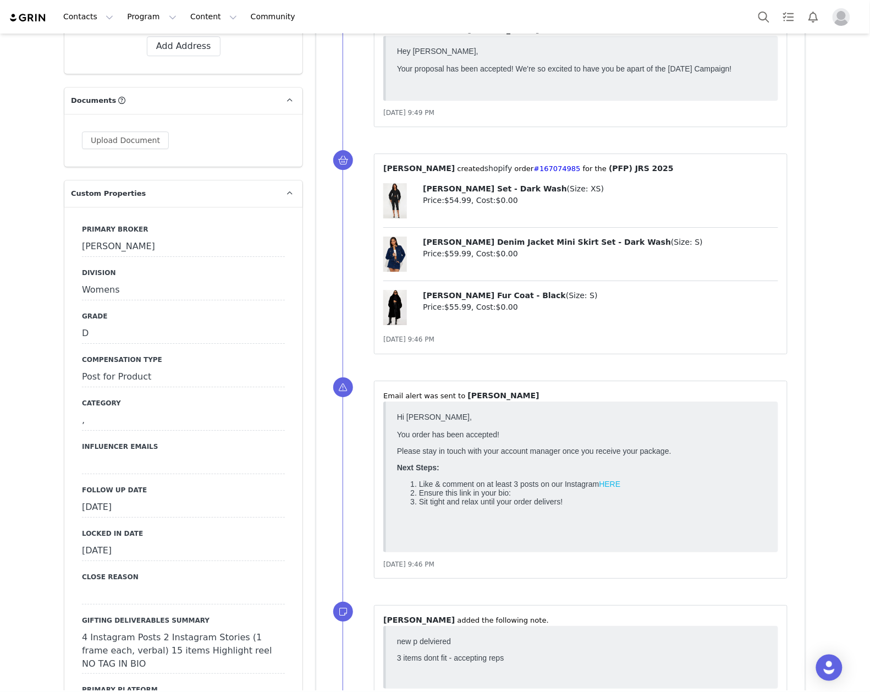
click at [169, 498] on div "[DATE]" at bounding box center [183, 508] width 203 height 20
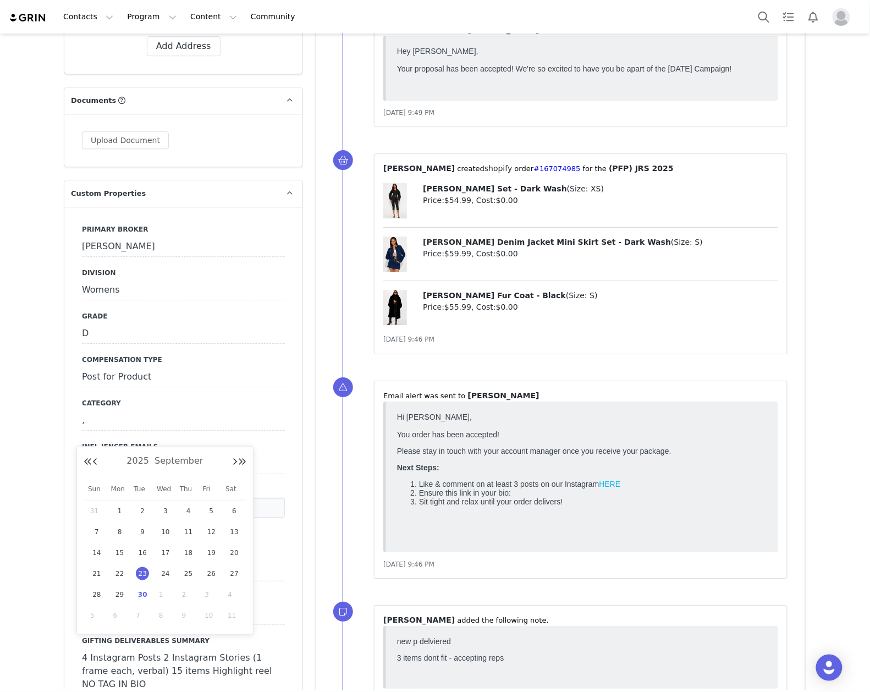
click at [150, 594] on div "30" at bounding box center [142, 594] width 23 height 16
type input "[DATE]"
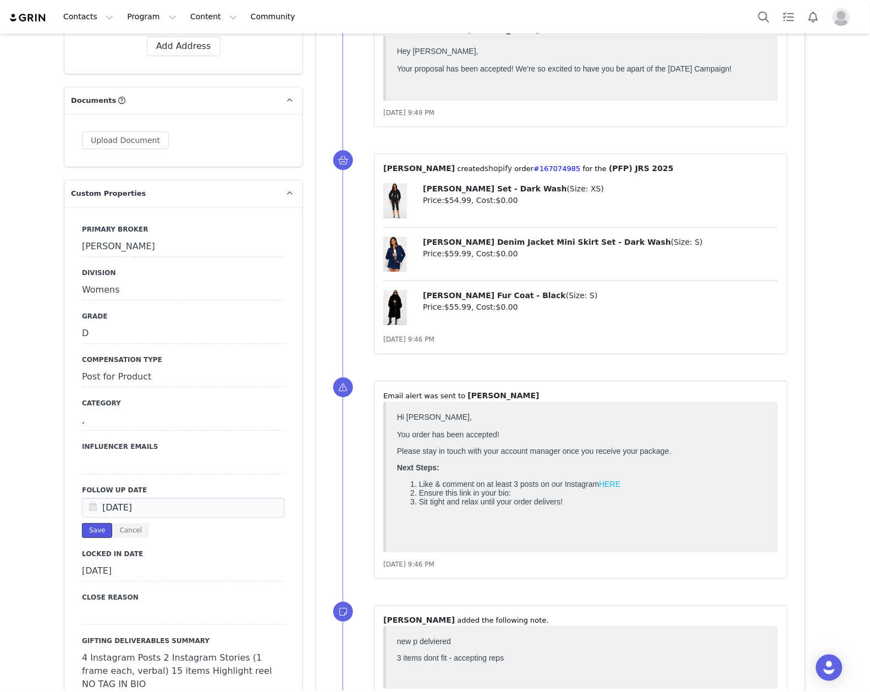
click at [93, 523] on button "Save" at bounding box center [97, 530] width 30 height 15
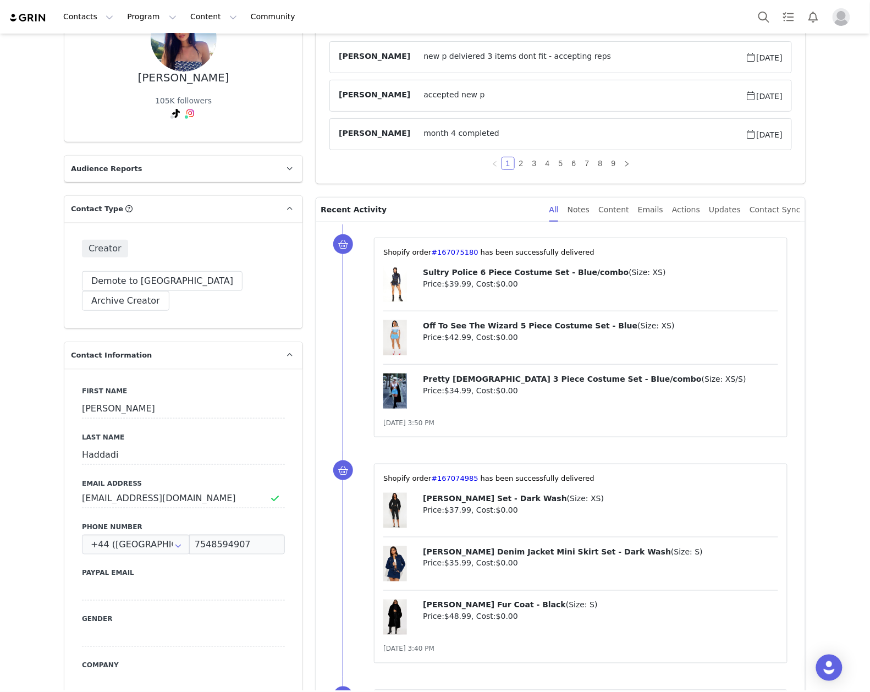
scroll to position [0, 0]
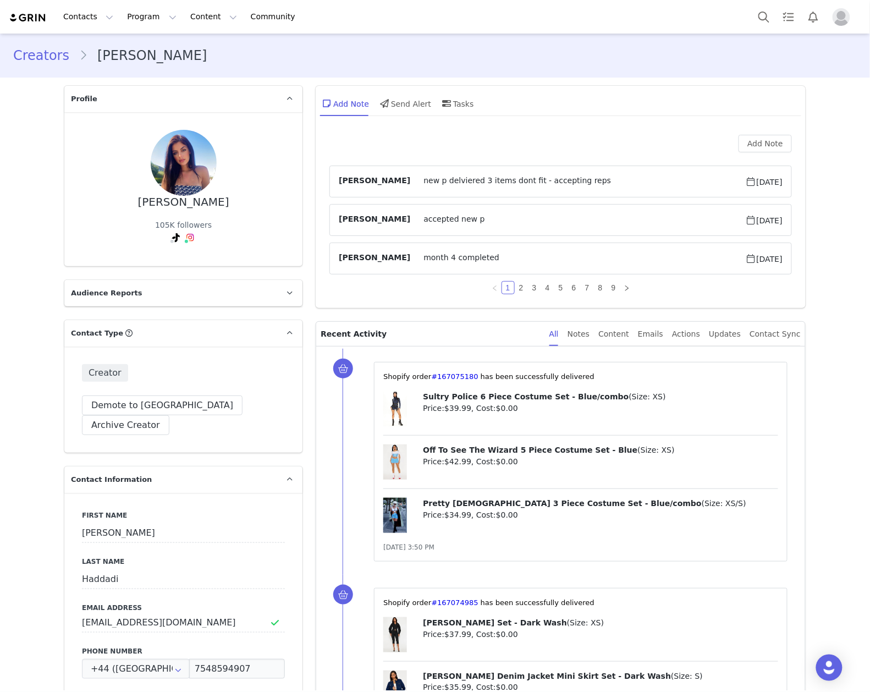
click at [784, 133] on div "Add Note [PERSON_NAME] new p delviered 3 items dont fit - accepting reps [DATE]…" at bounding box center [561, 218] width 490 height 179
click at [738, 145] on button "Add Note" at bounding box center [764, 144] width 53 height 18
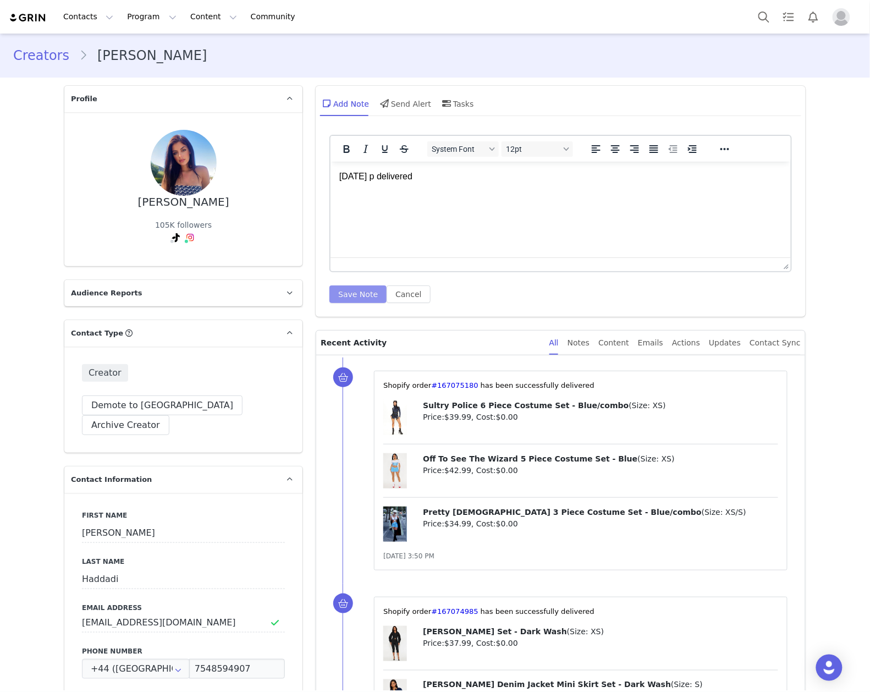
click at [341, 302] on div "System Font 12pt To open the popup, press Shift+Enter To open the popup, press …" at bounding box center [561, 223] width 490 height 188
click at [350, 298] on button "Save Note" at bounding box center [357, 294] width 57 height 18
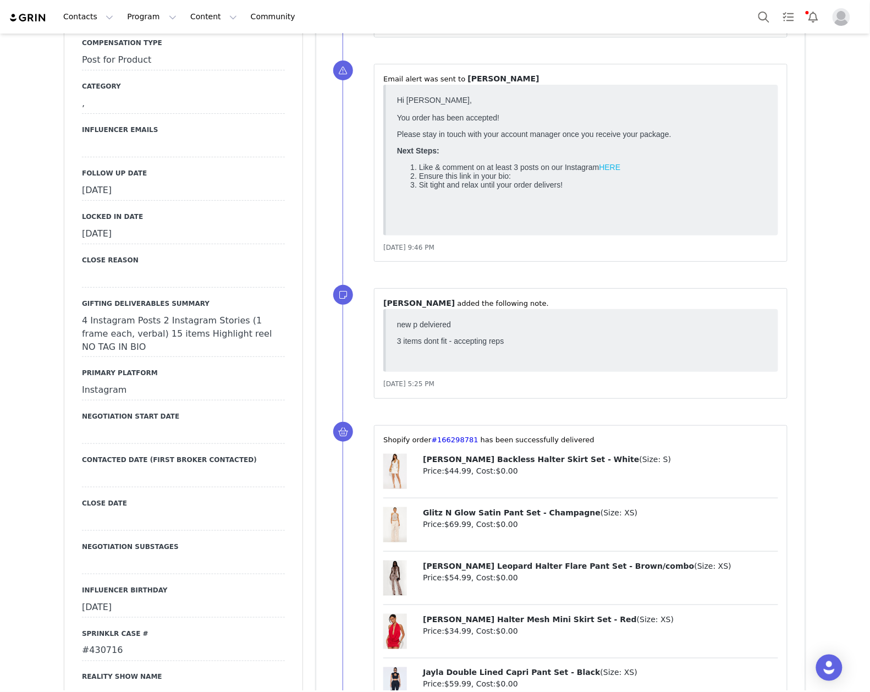
scroll to position [1320, 0]
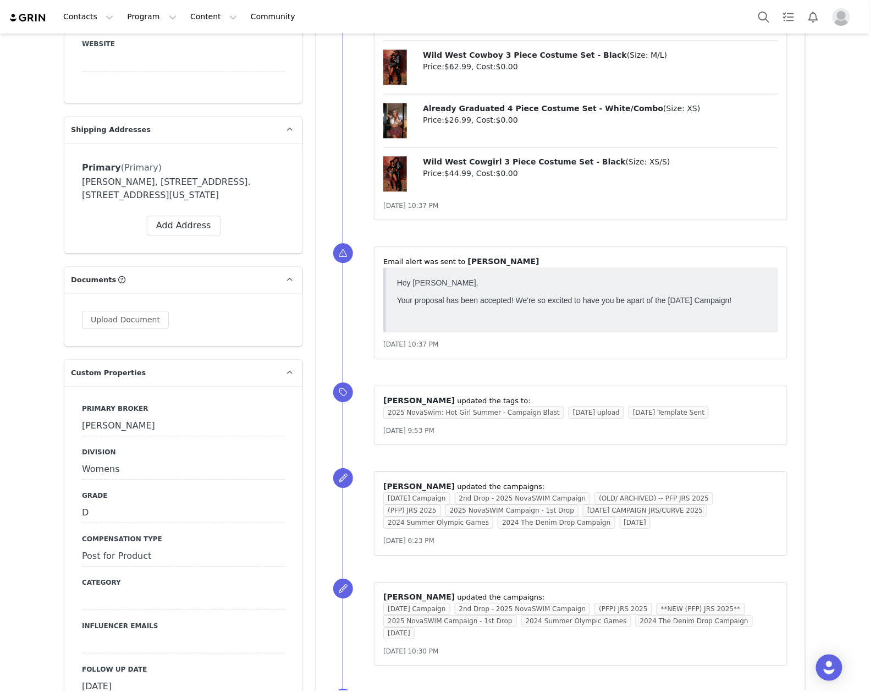
scroll to position [880, 0]
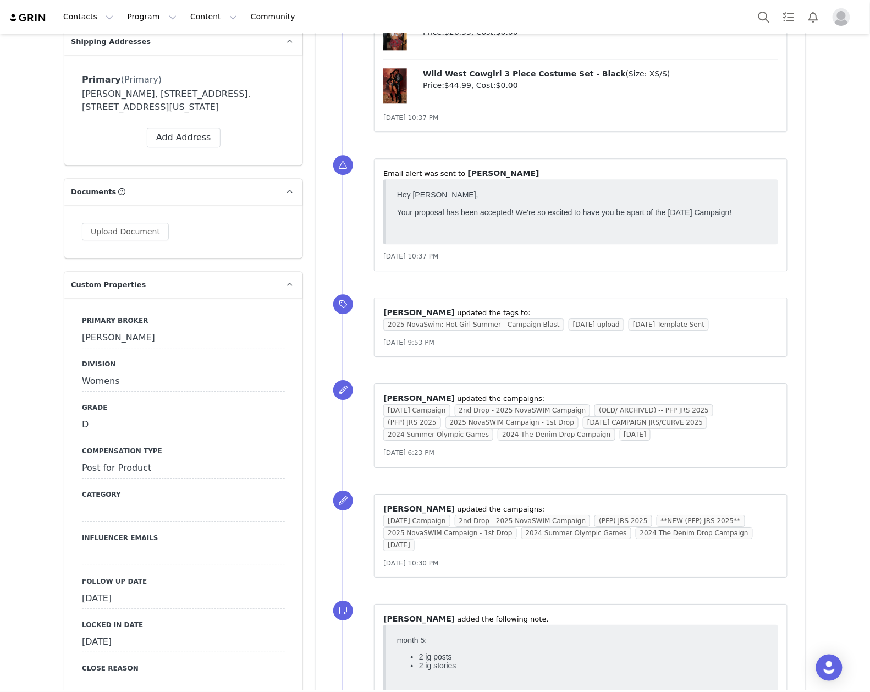
click at [159, 576] on label "Follow Up Date" at bounding box center [183, 581] width 203 height 10
click at [159, 589] on div "[DATE]" at bounding box center [183, 599] width 203 height 20
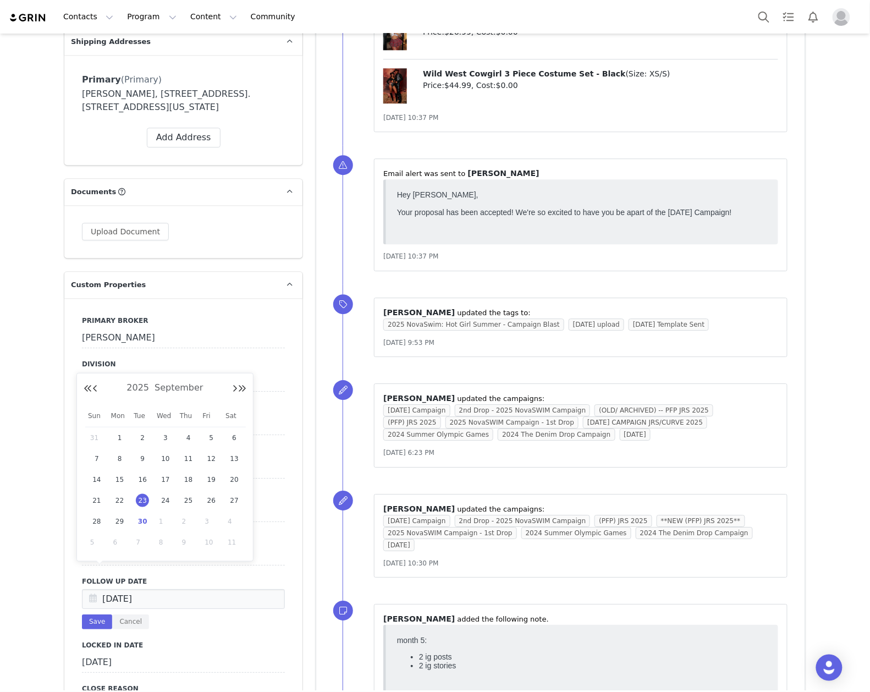
click at [147, 520] on span "30" at bounding box center [142, 521] width 13 height 13
type input "[DATE]"
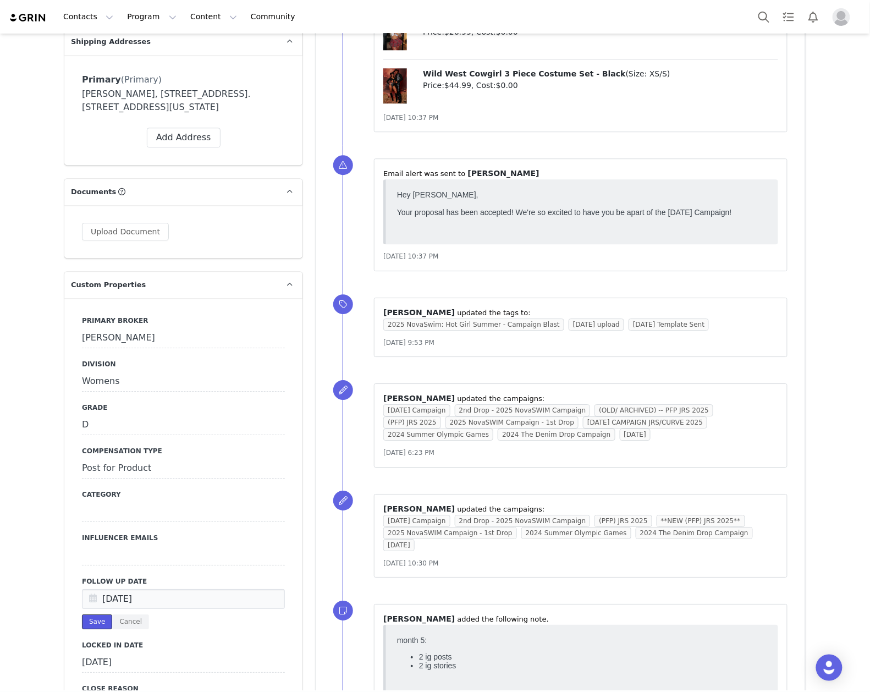
click at [97, 614] on button "Save" at bounding box center [97, 621] width 30 height 15
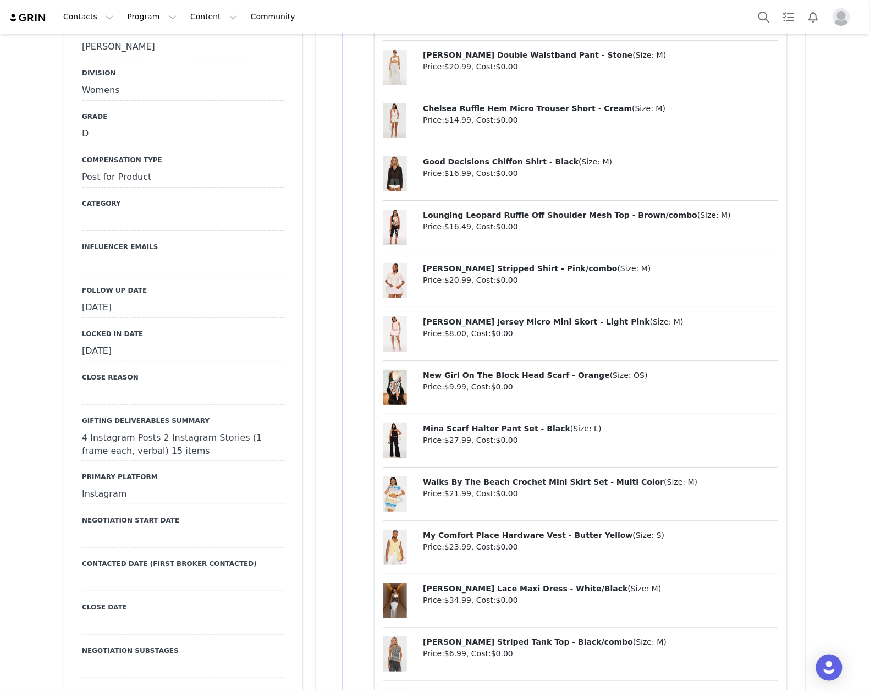
scroll to position [1100, 0]
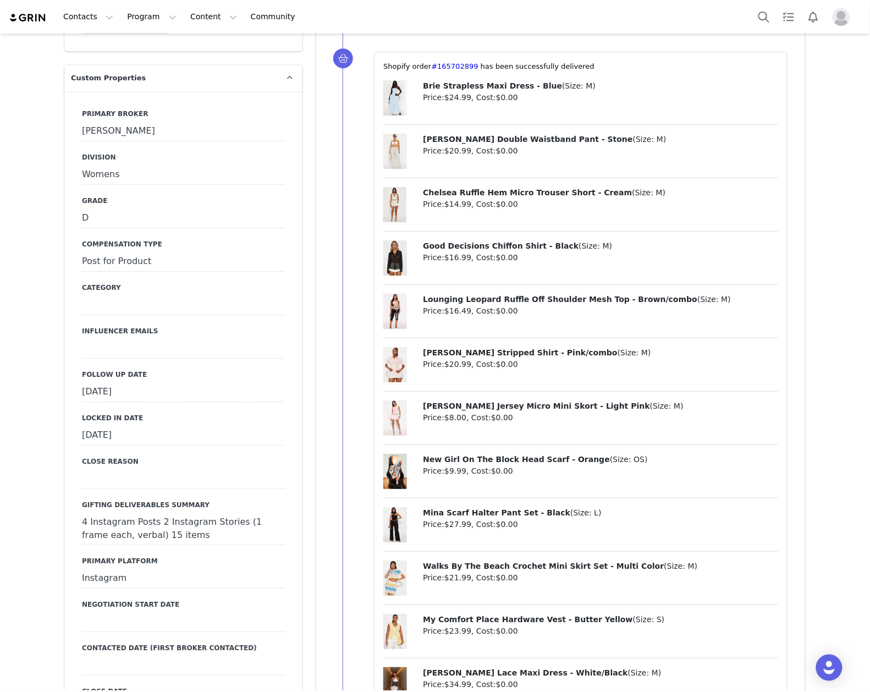
click at [164, 382] on div "[DATE]" at bounding box center [183, 392] width 203 height 20
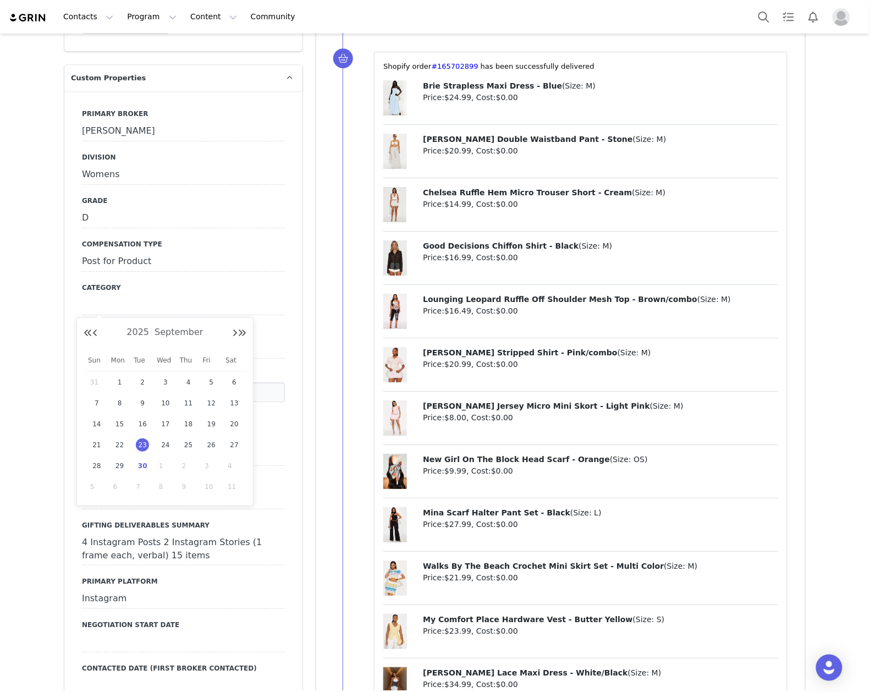
click at [146, 465] on span "30" at bounding box center [142, 465] width 13 height 13
type input "[DATE]"
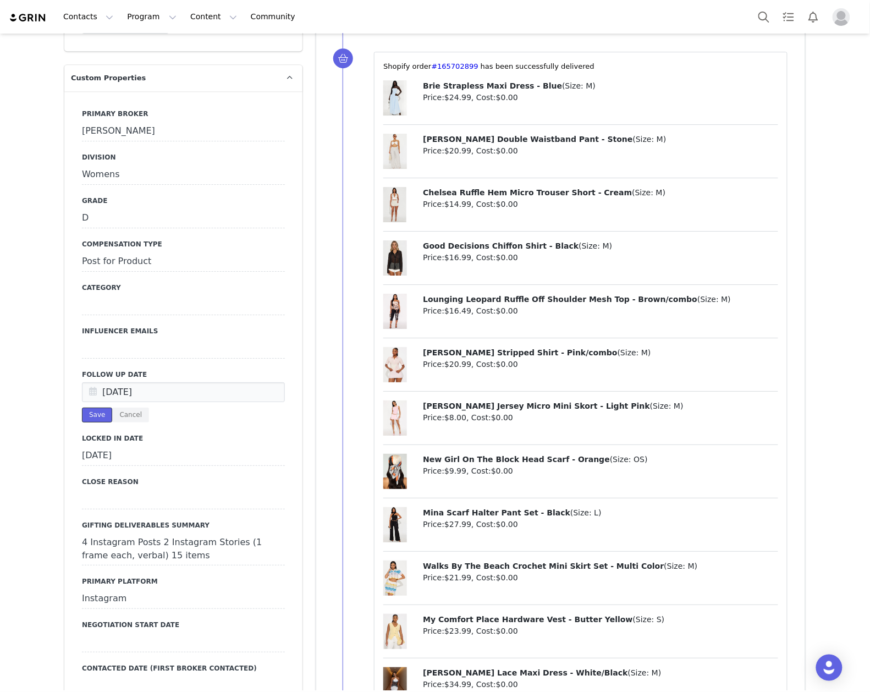
click at [100, 407] on button "Save" at bounding box center [97, 414] width 30 height 15
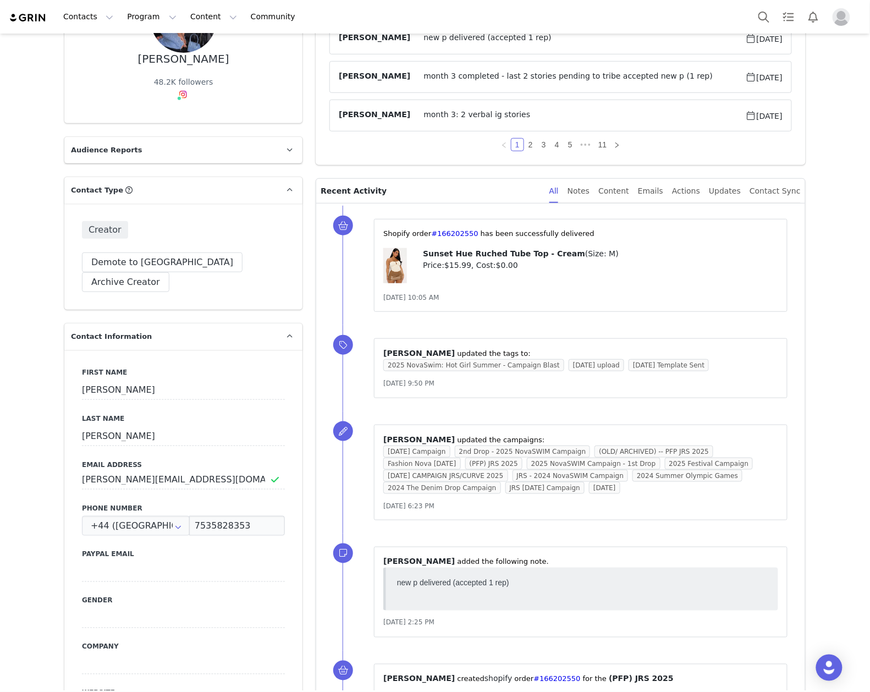
scroll to position [0, 0]
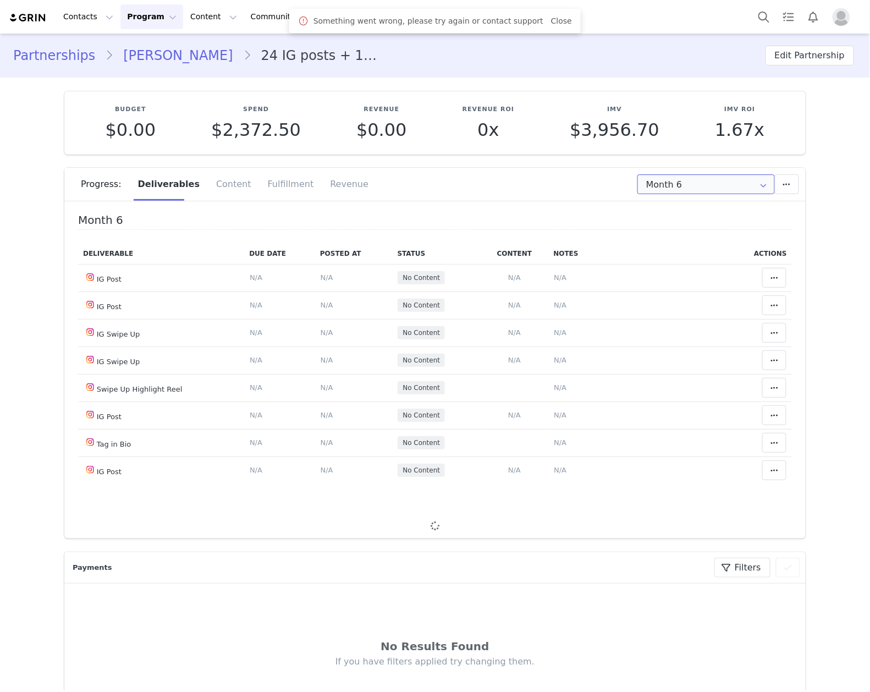
click at [715, 186] on input "Month 6" at bounding box center [705, 184] width 137 height 20
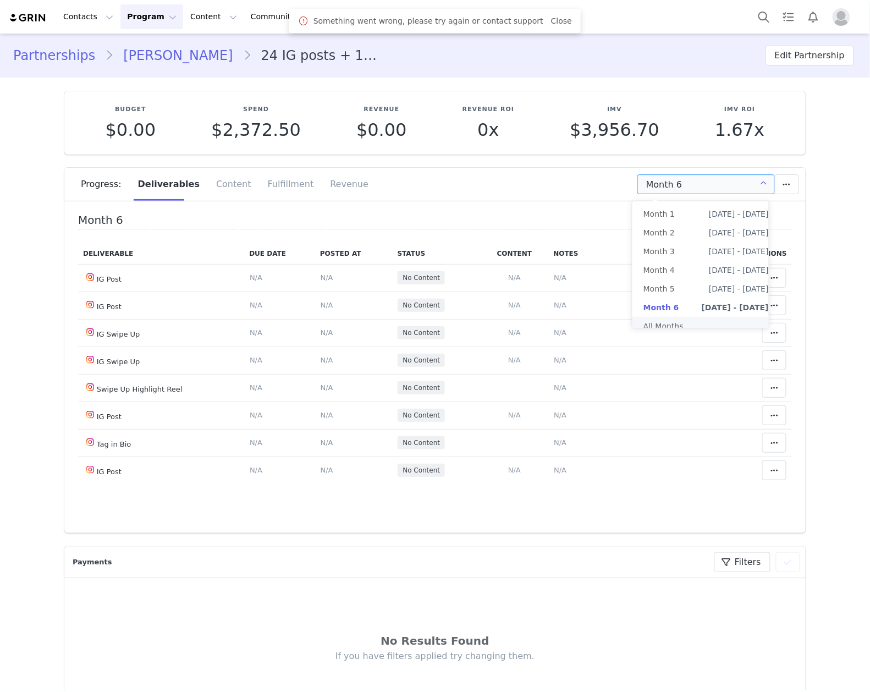
click at [676, 321] on li "All Months" at bounding box center [705, 326] width 147 height 19
type input "All"
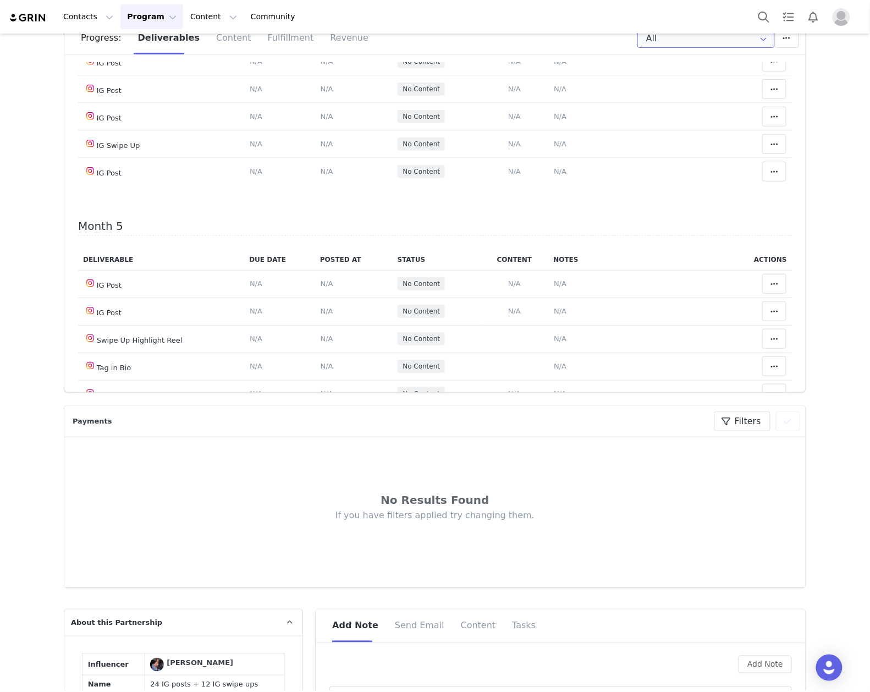
scroll to position [1100, 0]
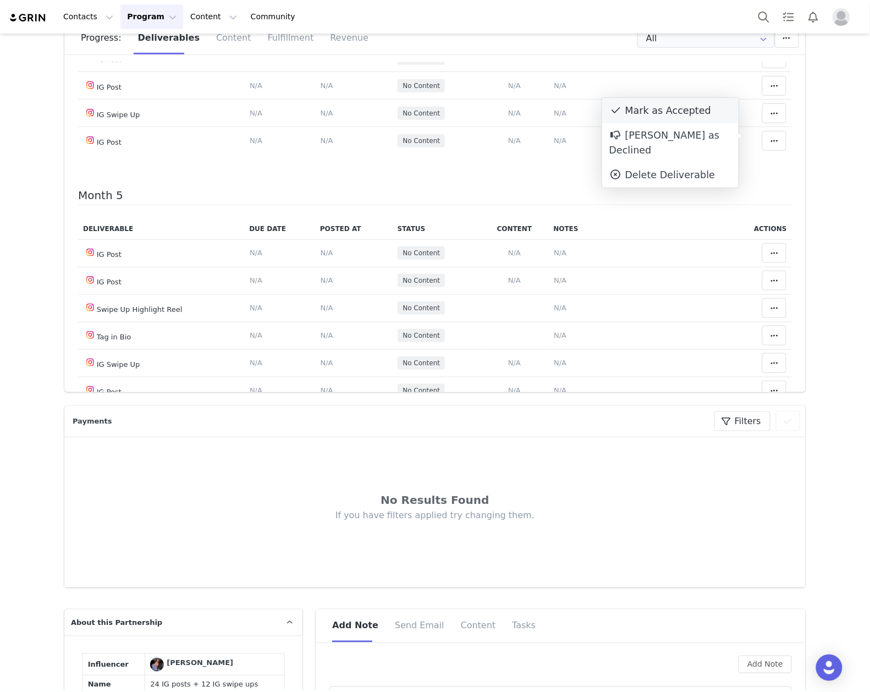
click at [664, 110] on div "Mark as Accepted" at bounding box center [670, 110] width 136 height 25
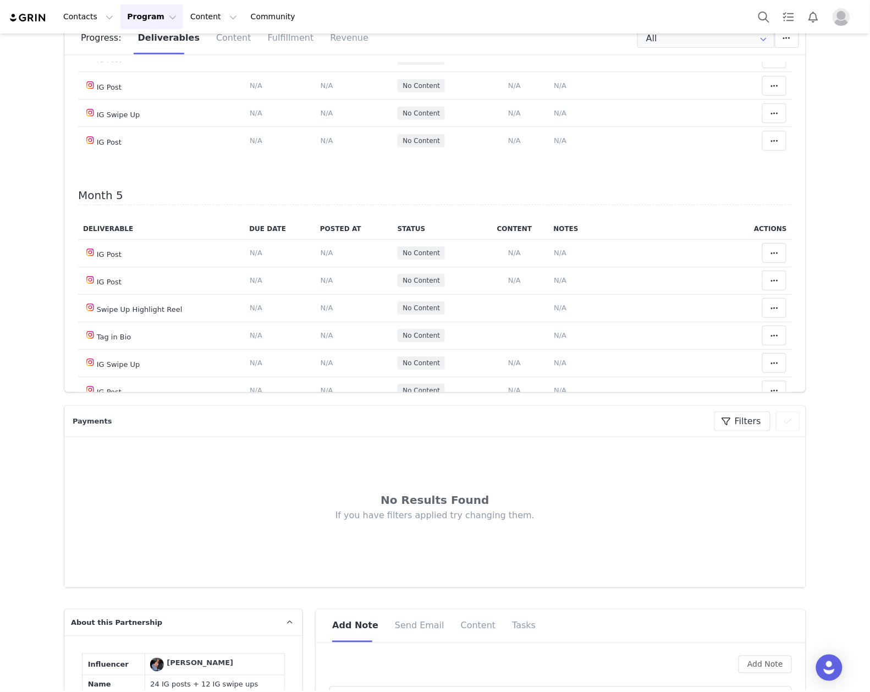
click at [768, 10] on span at bounding box center [774, 3] width 13 height 13
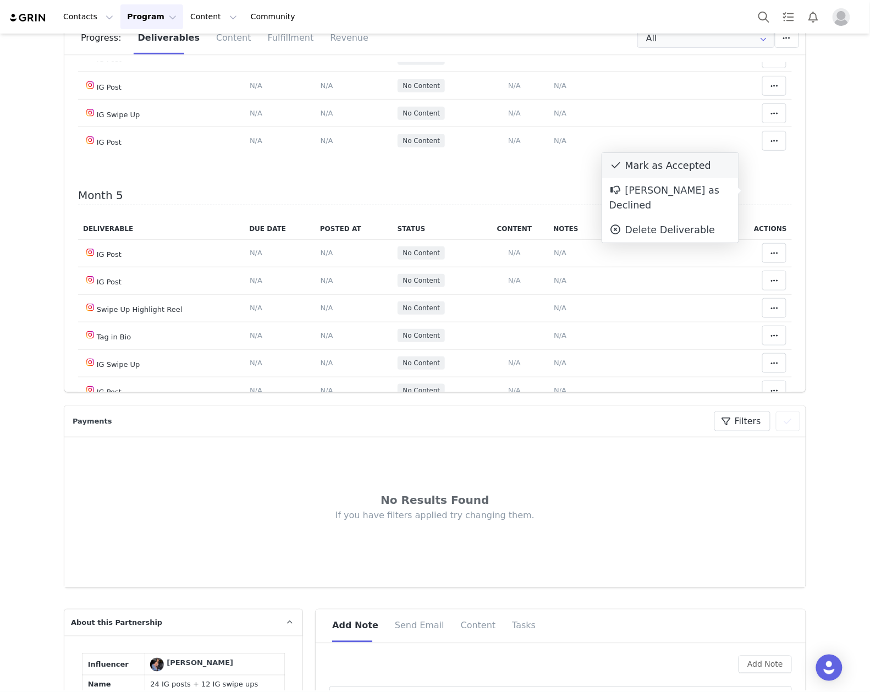
click at [660, 163] on div "Mark as Accepted" at bounding box center [670, 165] width 136 height 25
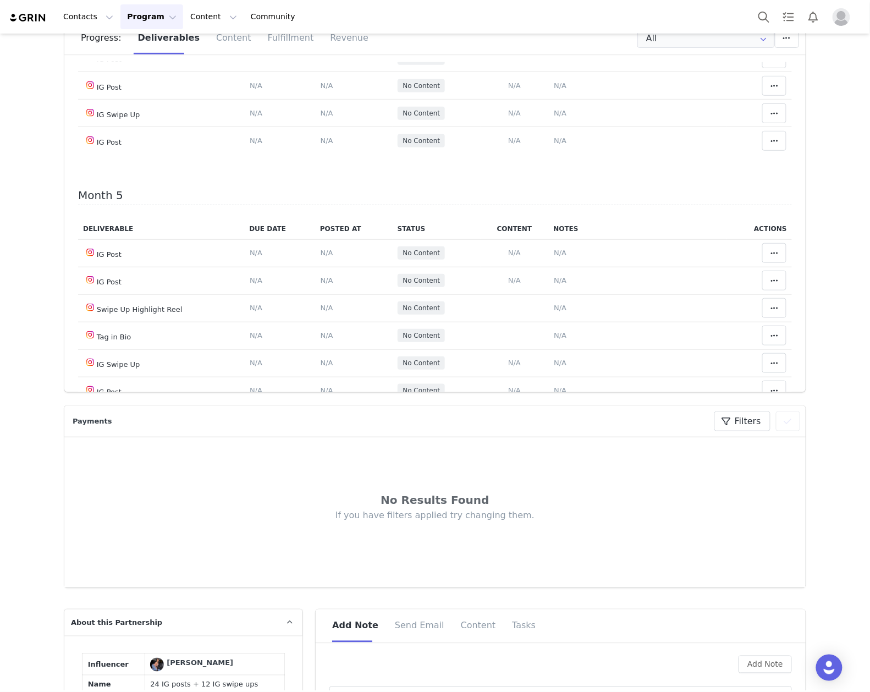
click at [554, 35] on span "N/A" at bounding box center [560, 30] width 13 height 8
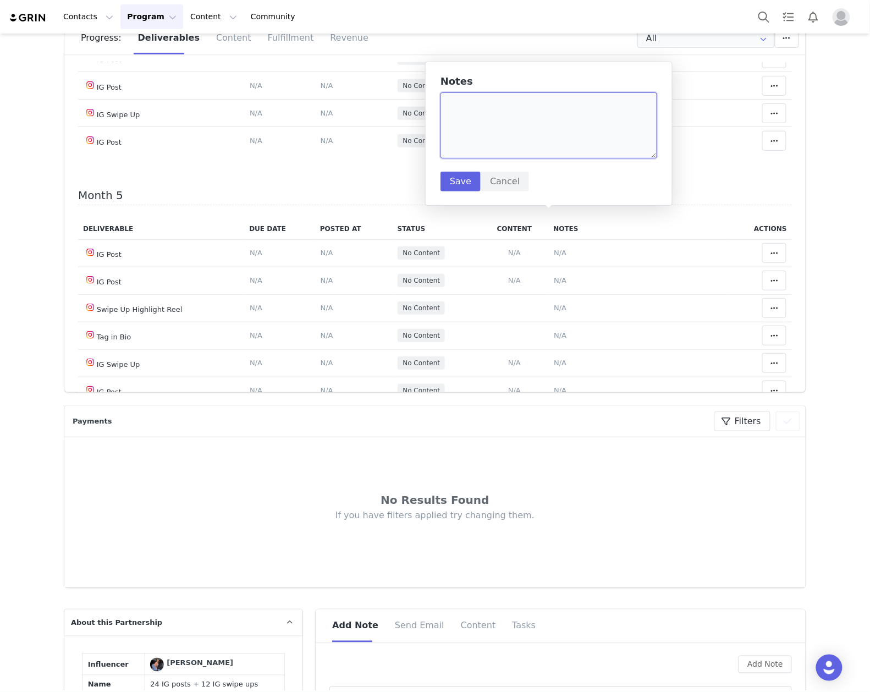
click at [555, 141] on textarea at bounding box center [548, 125] width 217 height 66
paste textarea "https://www.instagram.com/p/DOyASVgkfen/?img_index=1"
type textarea "(black lace mini dress) https://www.instagram.com/p/DOyASVgkfen/?img_index=1"
click at [463, 177] on button "Save" at bounding box center [460, 182] width 40 height 20
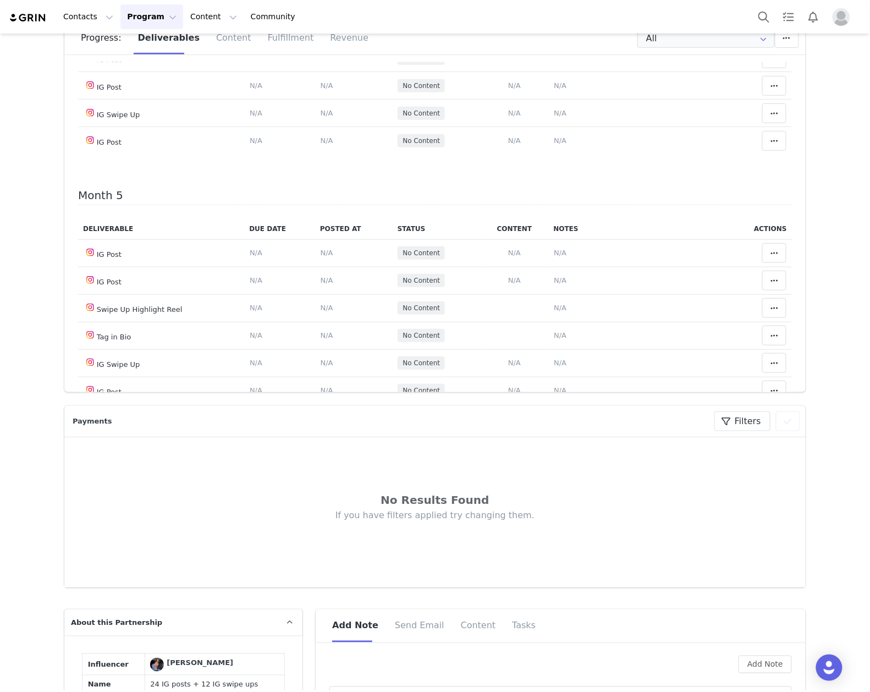
click at [321, 35] on span "N/A" at bounding box center [327, 30] width 13 height 8
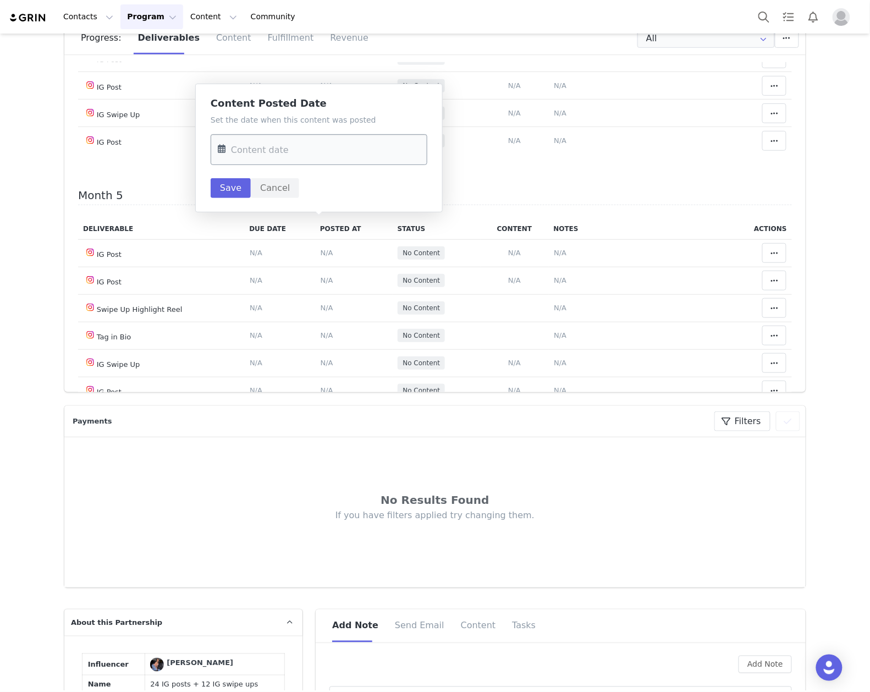
click at [302, 151] on input "text" at bounding box center [319, 149] width 217 height 31
click at [343, 278] on span "19" at bounding box center [345, 278] width 13 height 13
type input "Sep 19 2025"
click at [229, 194] on button "Save" at bounding box center [231, 188] width 40 height 20
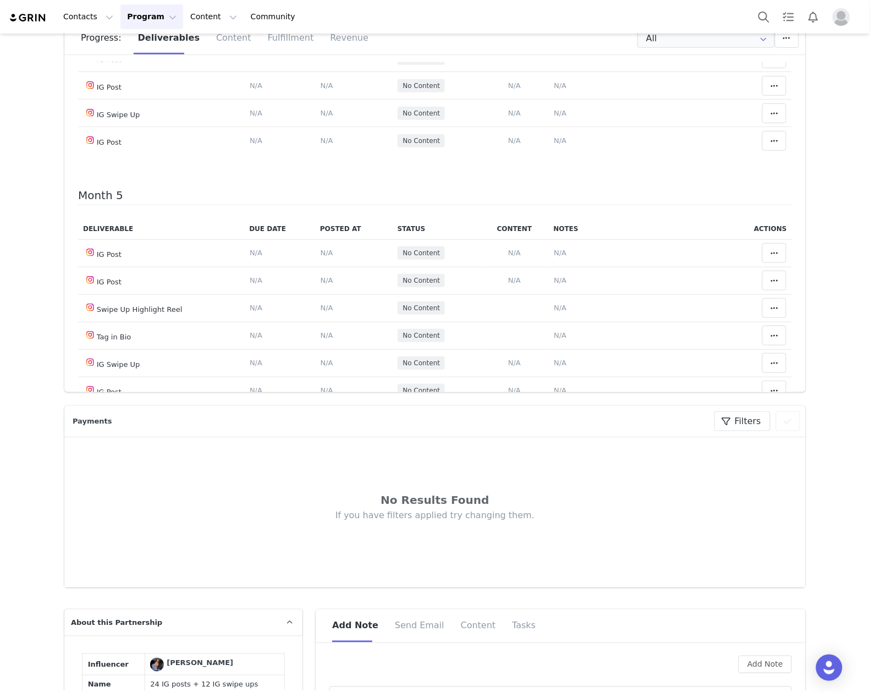
click at [606, 35] on span "(black lace mini dress) https://www.instagram.com/p/DOyASVgkfen/?img_index=1" at bounding box center [635, 30] width 162 height 8
type textarea "(black lace mini dress) https://www.instagram.com/p/DOyASVgkfen/?img_index=1"
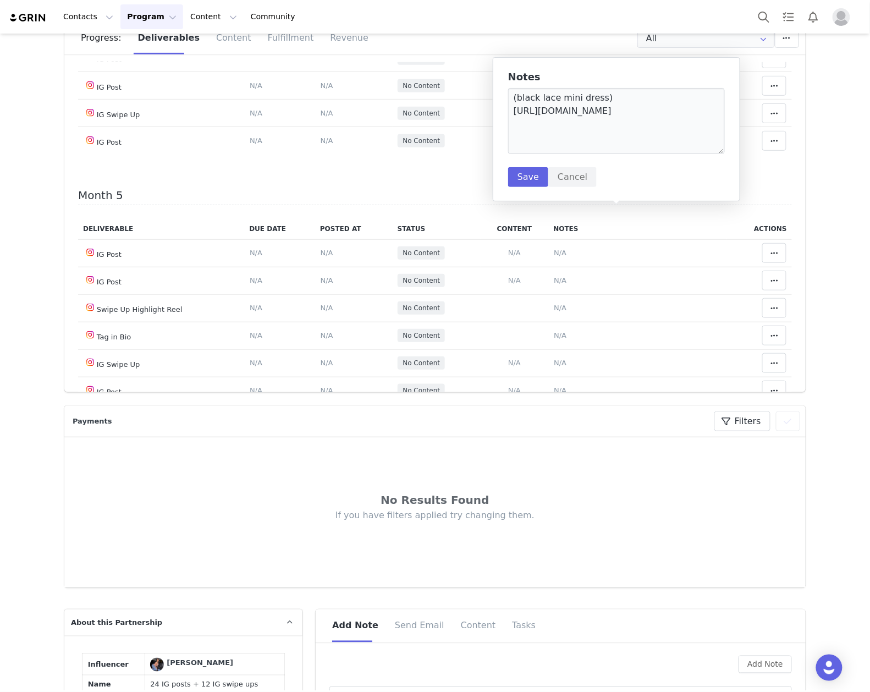
click at [683, 173] on div "Notes (black lace mini dress) https://www.instagram.com/p/DOyASVgkfen/?img_inde…" at bounding box center [616, 128] width 217 height 115
click at [649, 121] on textarea "(black lace mini dress) https://www.instagram.com/p/DOyASVgkfen/?img_index=1" at bounding box center [616, 121] width 217 height 66
type textarea "(black lace mini dress) https://www.instagram.com/p/DOyASVgkfen/?img_index=1 id…"
click at [515, 178] on button "Save" at bounding box center [528, 177] width 40 height 20
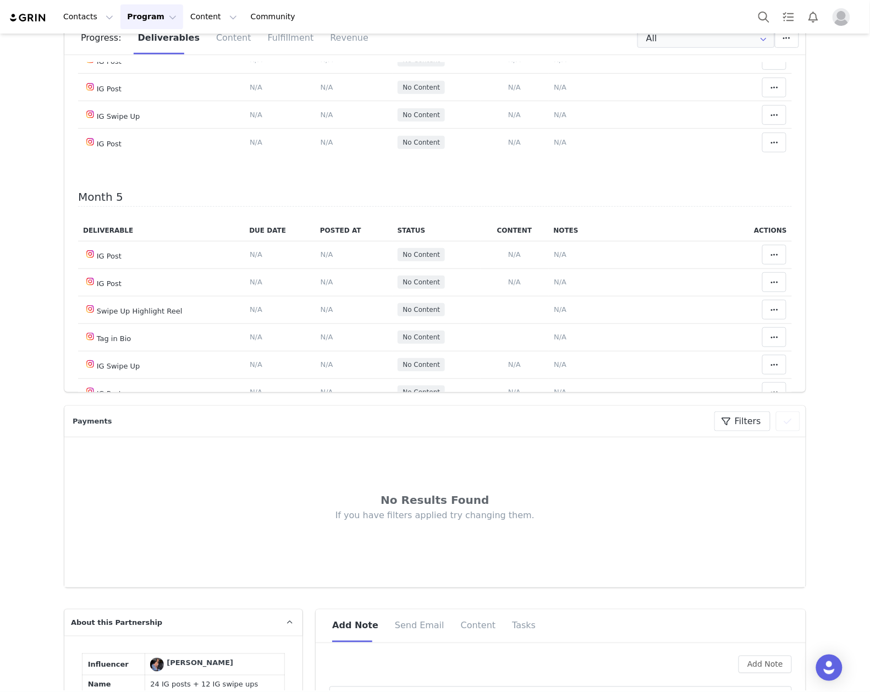
scroll to position [0, 0]
click at [554, 64] on span "N/A" at bounding box center [560, 60] width 13 height 8
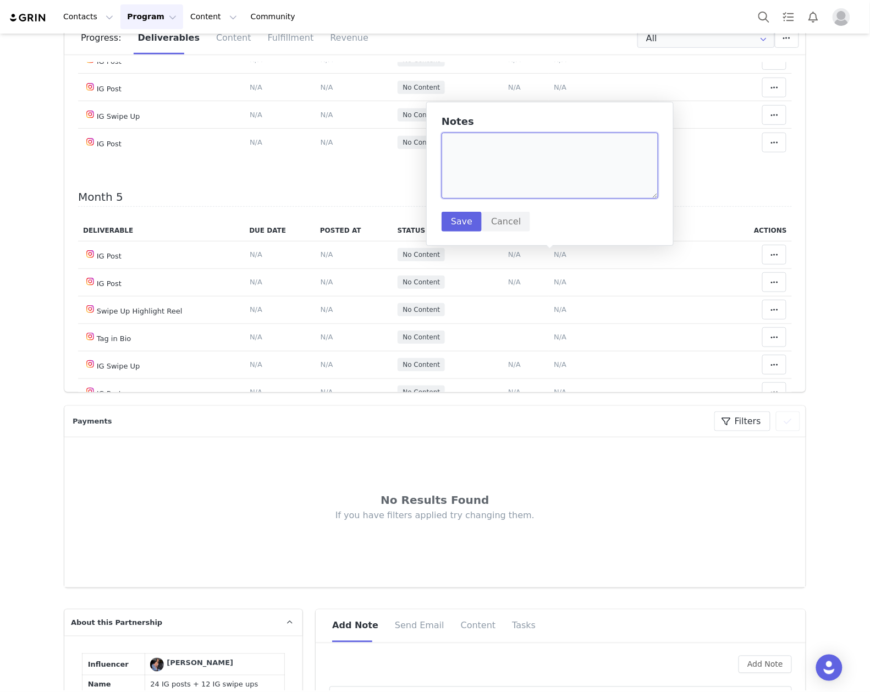
click at [524, 174] on textarea at bounding box center [550, 166] width 217 height 66
paste textarea "https://www.instagram.com/p/DO8450QjA4-/"
type textarea "(beige maxi dress) https://www.instagram.com/p/DO8450QjA4-/"
click at [462, 218] on button "Save" at bounding box center [462, 222] width 40 height 20
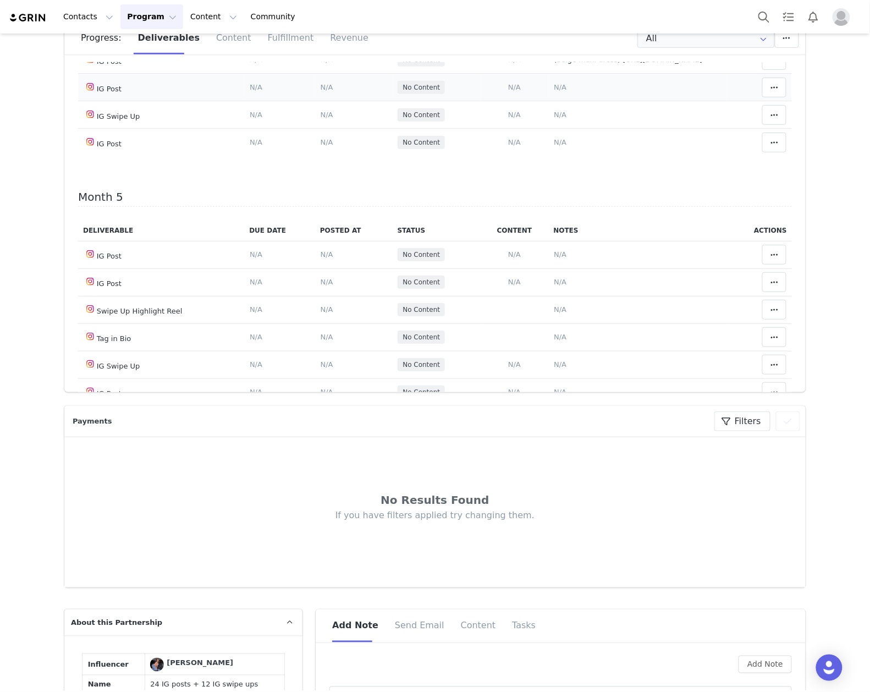
click at [554, 91] on span "N/A" at bounding box center [560, 87] width 13 height 8
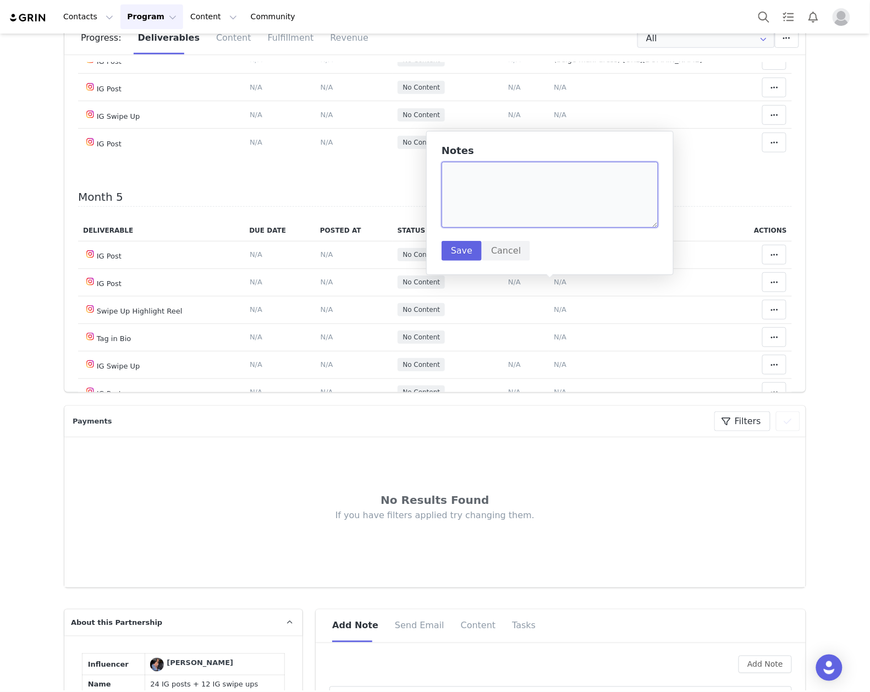
click at [544, 188] on textarea at bounding box center [550, 195] width 217 height 66
paste textarea "https://www.instagram.com/p/DPCUvMbE9rg/"
type textarea "(animal print swimsuit) https://www.instagram.com/p/DPCUvMbE9rg/"
click at [460, 247] on button "Save" at bounding box center [462, 251] width 40 height 20
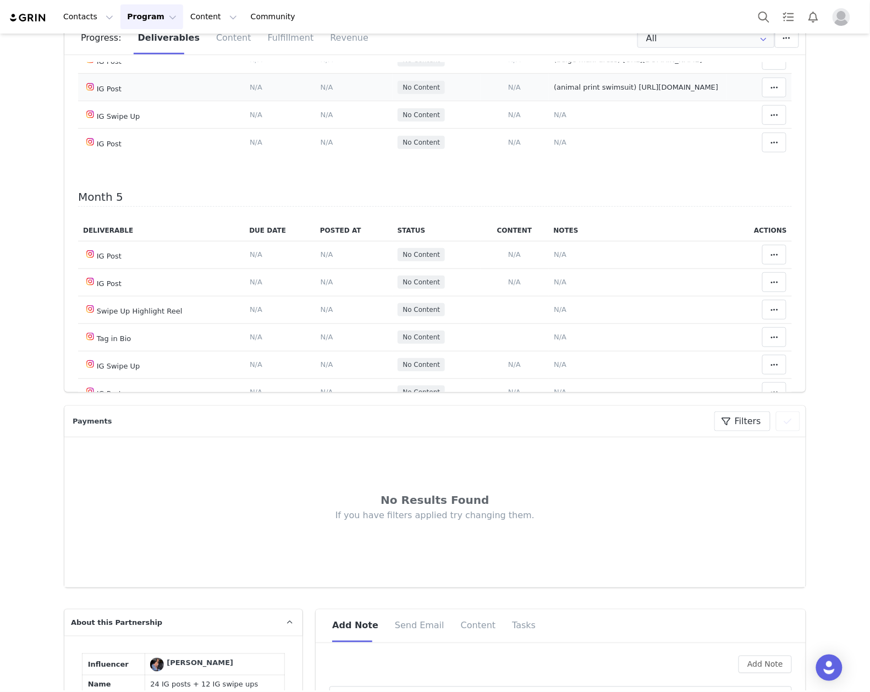
click at [321, 101] on td "Content Posted Date Set the date when this content was posted Save Cancel N/A" at bounding box center [354, 87] width 78 height 27
click at [321, 91] on span "N/A" at bounding box center [327, 87] width 13 height 8
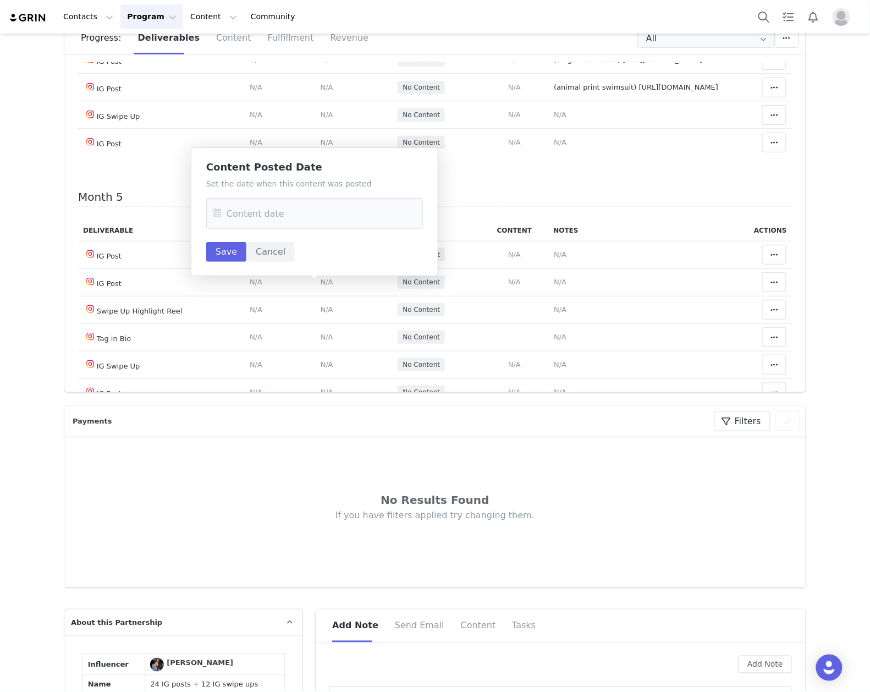
click at [282, 229] on div "Set the date when this content was posted Save Cancel" at bounding box center [314, 220] width 217 height 84
click at [277, 212] on input "text" at bounding box center [314, 213] width 217 height 31
click at [317, 361] on span "25" at bounding box center [318, 362] width 13 height 13
type input "Sep 25 2025"
click at [223, 251] on button "Save" at bounding box center [226, 252] width 40 height 20
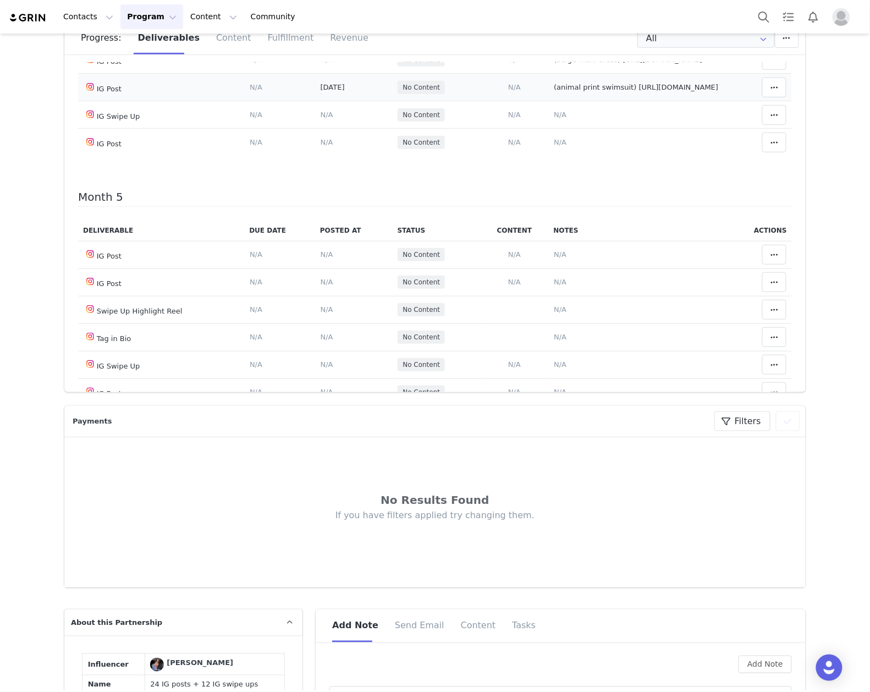
click at [579, 91] on span "(animal print swimsuit) https://www.instagram.com/p/DPCUvMbE9rg/" at bounding box center [636, 87] width 164 height 8
type textarea "(animal print swimsuit) https://www.instagram.com/p/DPCUvMbE9rg/"
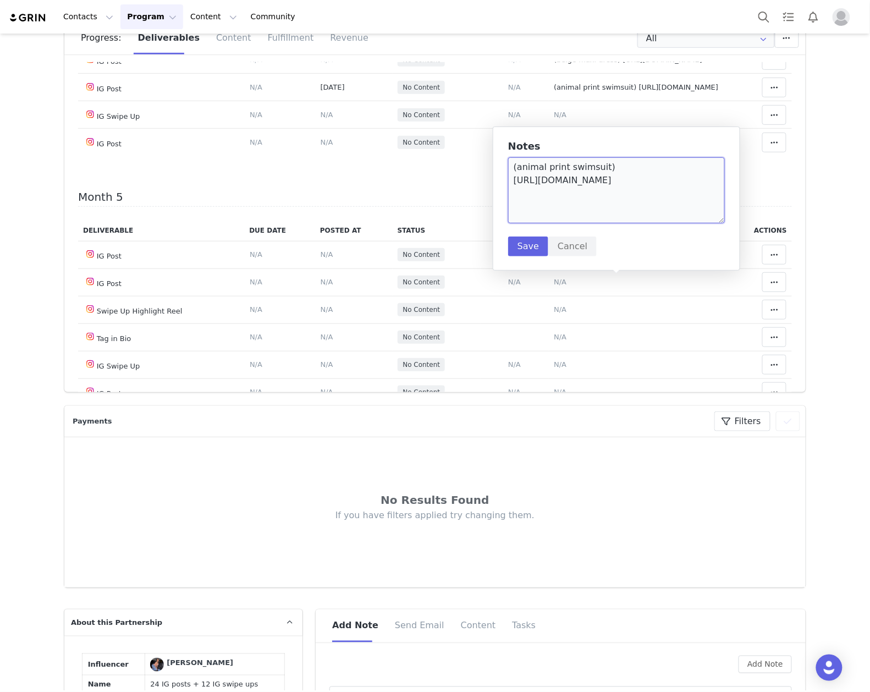
click at [698, 192] on textarea "(animal print swimsuit) https://www.instagram.com/p/DPCUvMbE9rg/" at bounding box center [616, 190] width 217 height 66
type textarea "(animal print swimsuit) https://www.instagram.com/p/DPCUvMbE9rg/ idenitfy item"
click at [506, 251] on div "Notes (animal print swimsuit) https://www.instagram.com/p/DPCUvMbE9rg/ idenitfy…" at bounding box center [616, 198] width 247 height 144
click at [515, 251] on button "Save" at bounding box center [528, 246] width 40 height 20
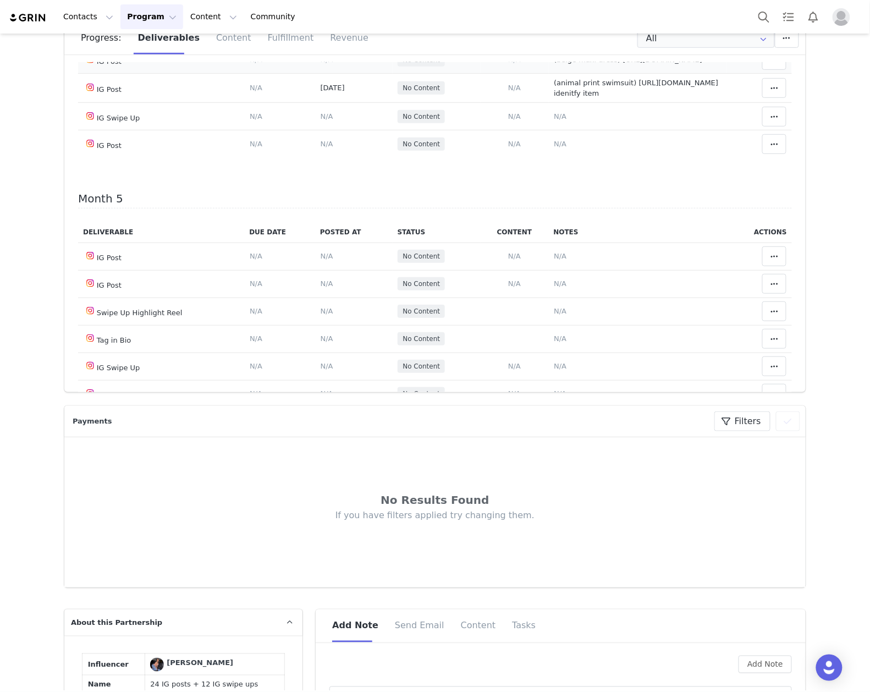
click at [335, 74] on td "Content Posted Date Set the date when this content was posted Save Cancel N/A" at bounding box center [354, 59] width 78 height 27
click at [321, 64] on span "N/A" at bounding box center [327, 60] width 13 height 8
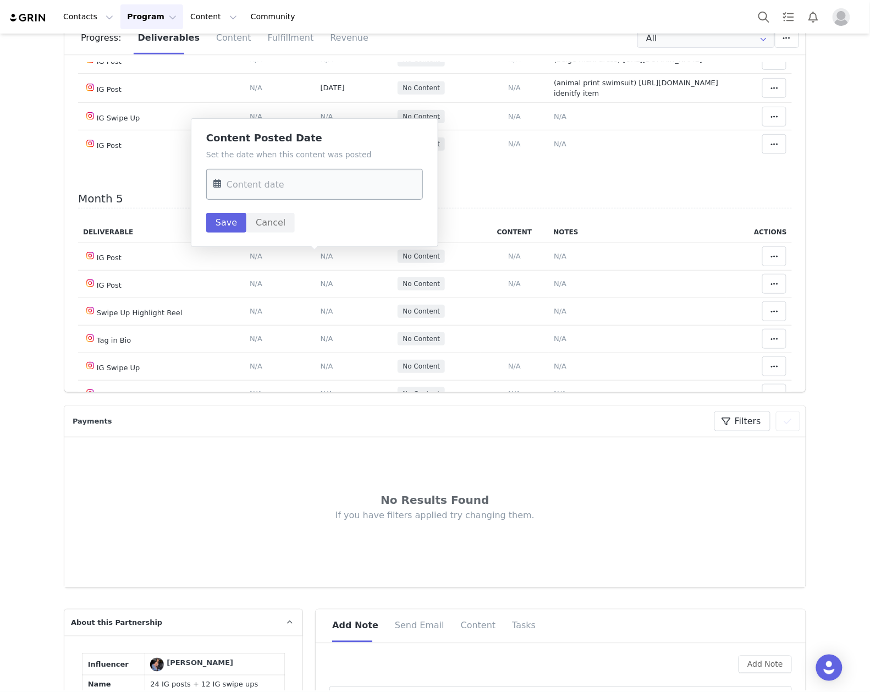
click at [290, 195] on input "text" at bounding box center [314, 184] width 217 height 31
click at [269, 335] on span "23" at bounding box center [272, 333] width 13 height 13
type input "Sep 23 2025"
click at [214, 230] on button "Save" at bounding box center [226, 223] width 40 height 20
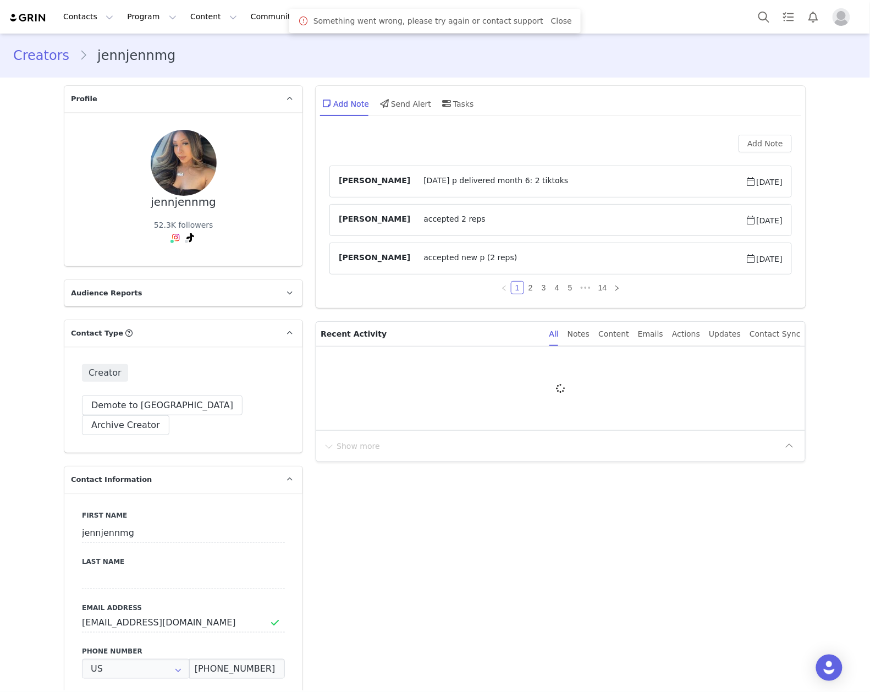
type input "+1 ([GEOGRAPHIC_DATA])"
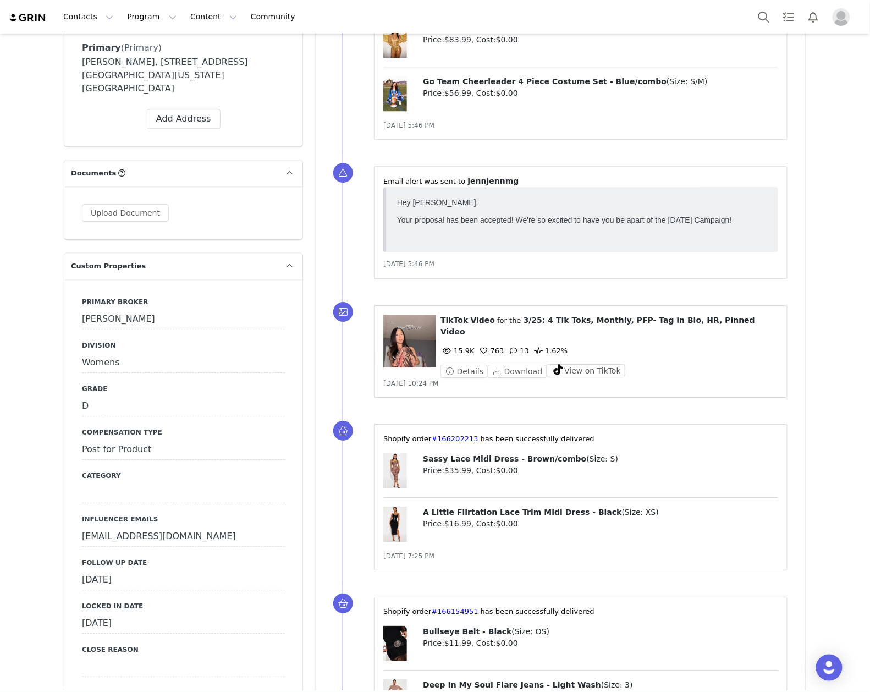
scroll to position [1026, 0]
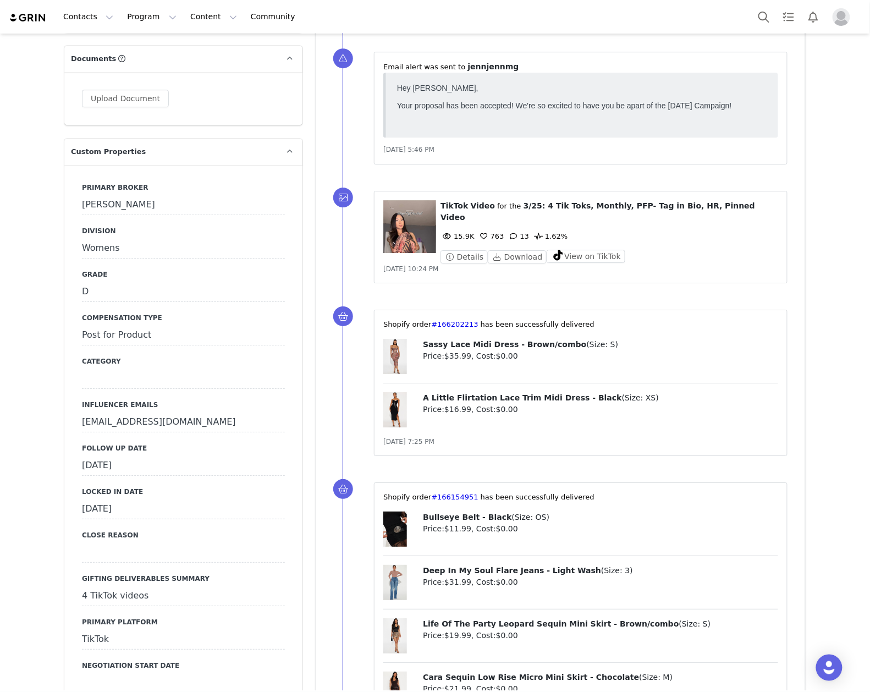
click at [158, 456] on div "[DATE]" at bounding box center [183, 466] width 203 height 20
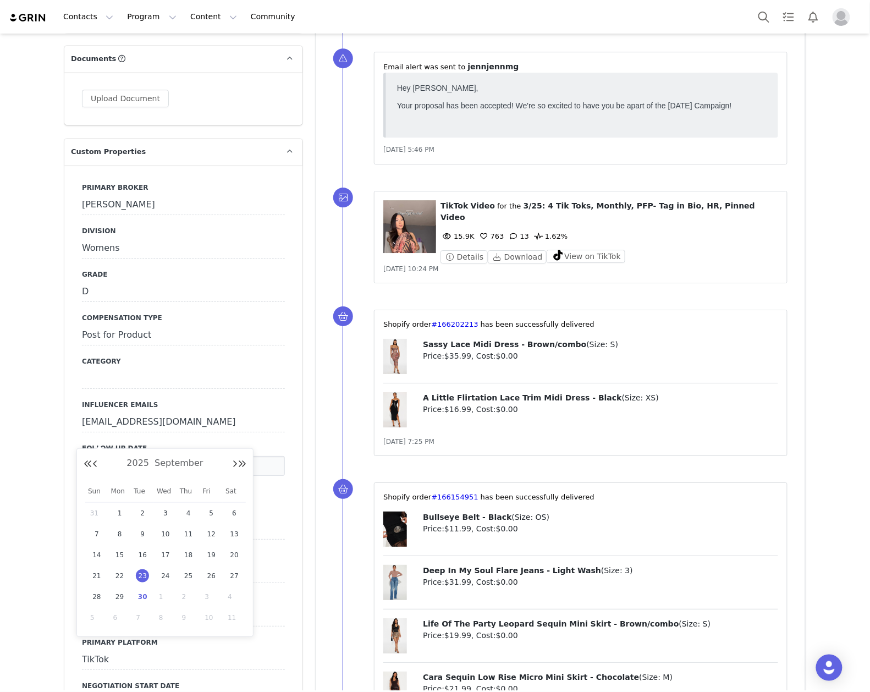
click at [144, 597] on span "30" at bounding box center [142, 596] width 13 height 13
type input "[DATE]"
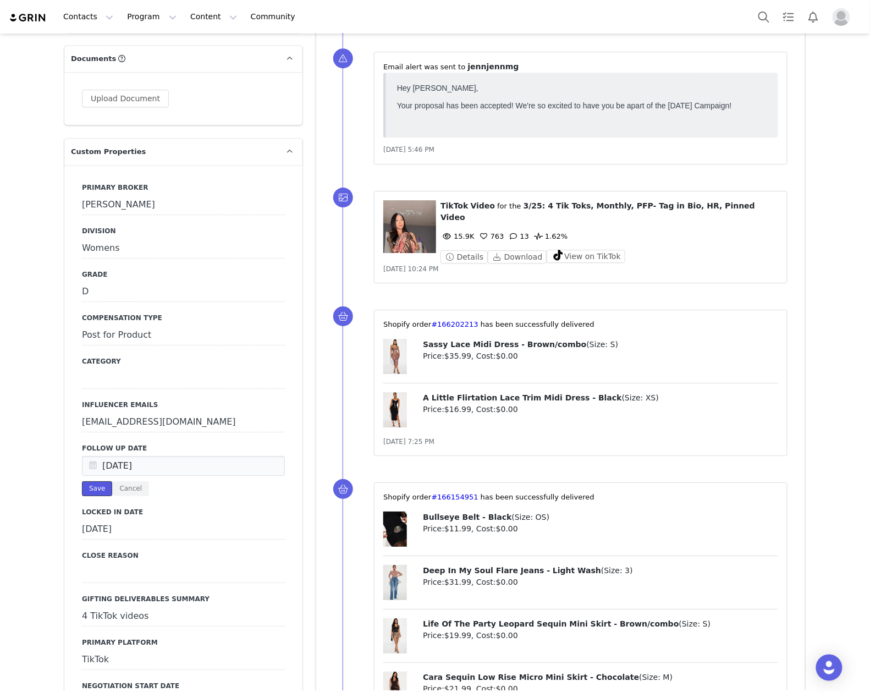
click at [93, 481] on button "Save" at bounding box center [97, 488] width 30 height 15
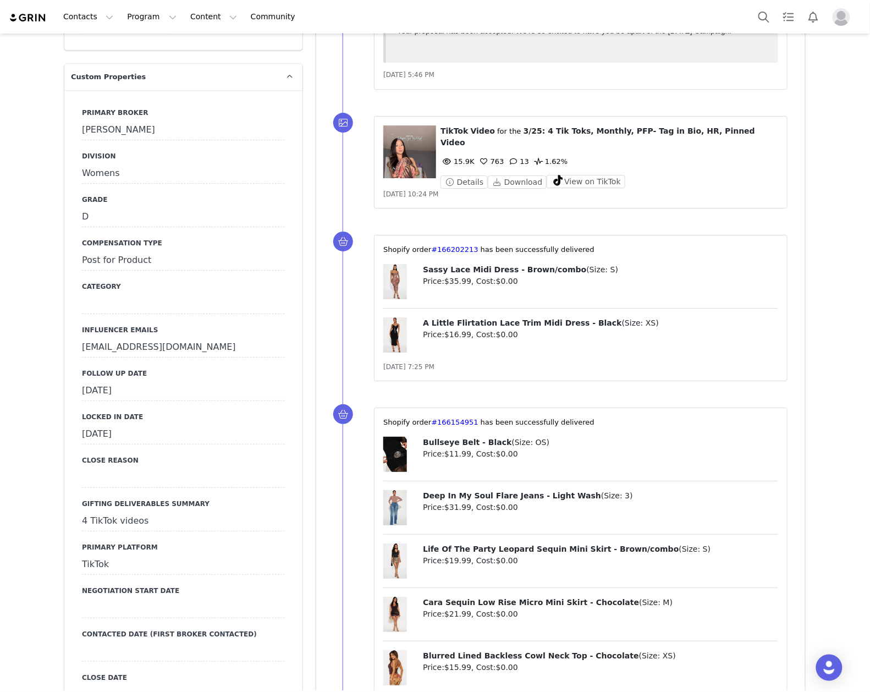
scroll to position [1100, 0]
click at [166, 382] on div "[DATE]" at bounding box center [183, 392] width 203 height 20
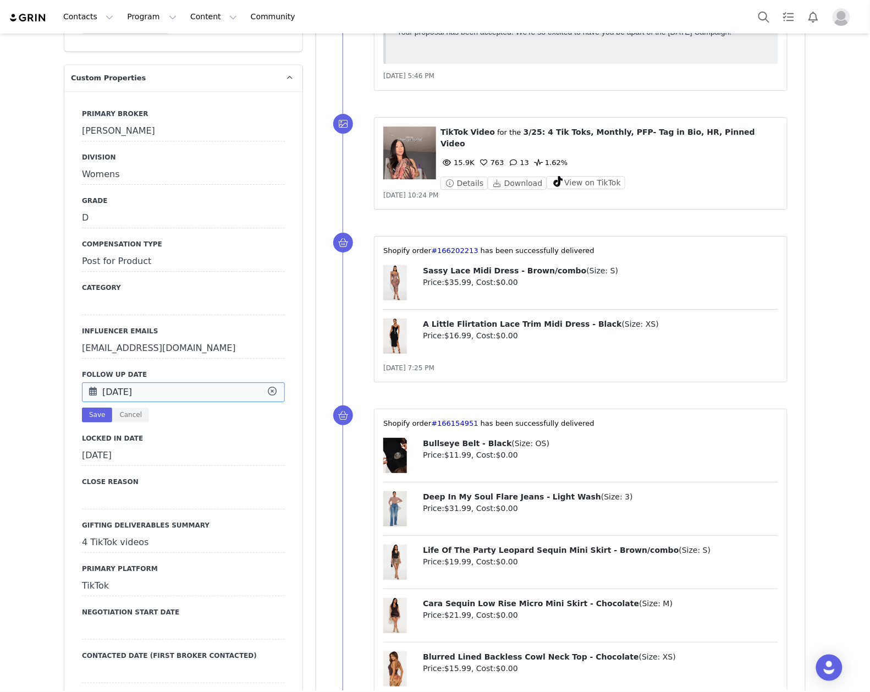
click at [166, 382] on input "[DATE]" at bounding box center [183, 392] width 203 height 20
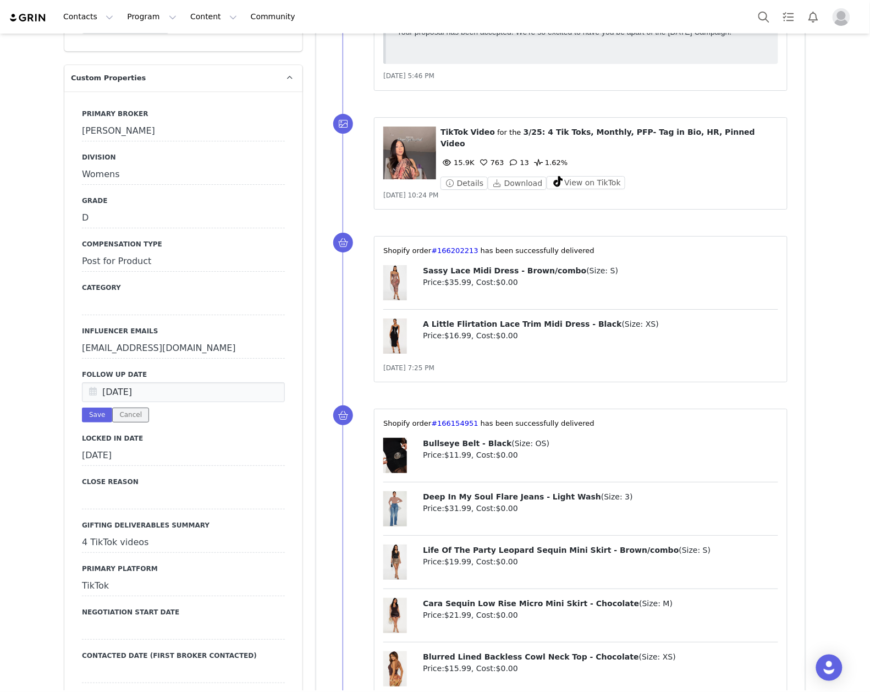
drag, startPoint x: 128, startPoint y: 379, endPoint x: 154, endPoint y: 368, distance: 27.9
click at [129, 407] on button "Cancel" at bounding box center [130, 414] width 37 height 15
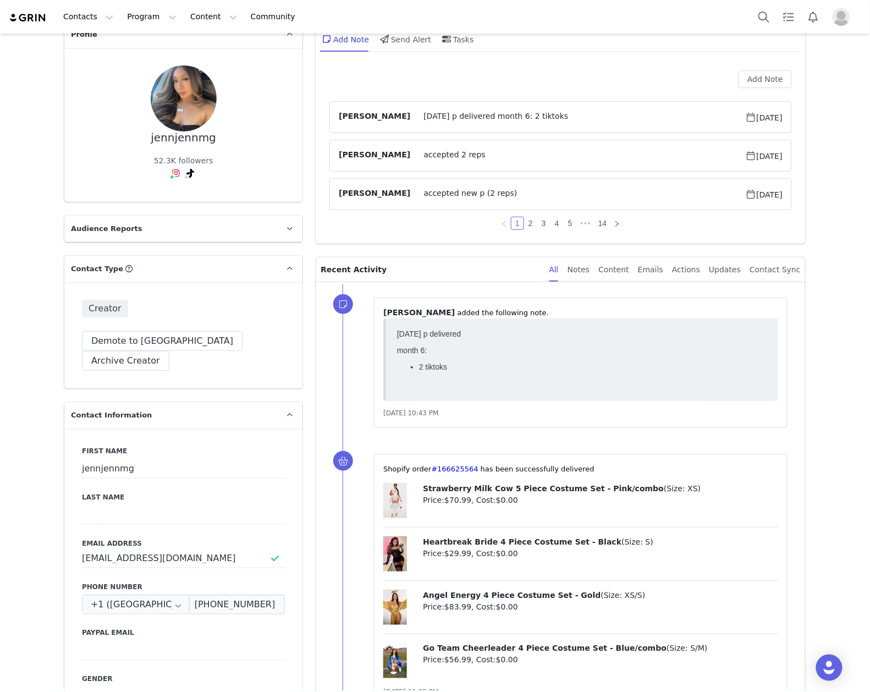
scroll to position [0, 0]
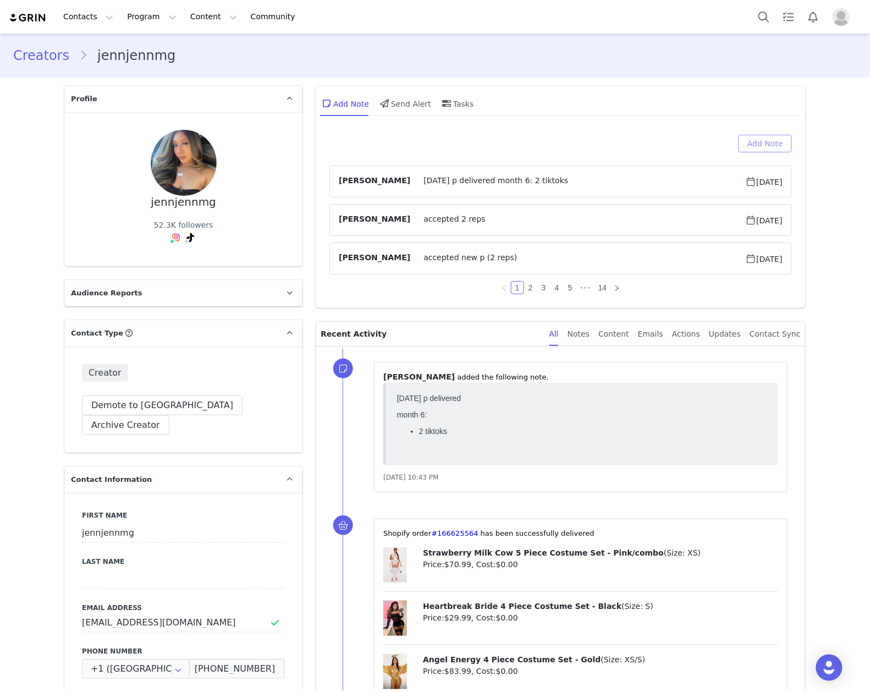
click at [766, 139] on button "Add Note" at bounding box center [764, 144] width 53 height 18
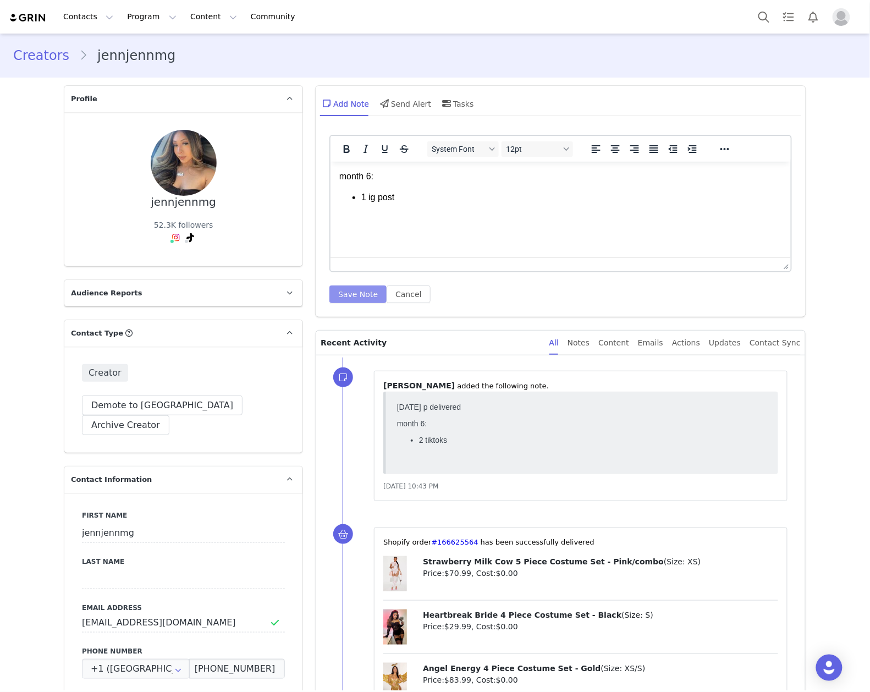
click at [345, 298] on button "Save Note" at bounding box center [357, 294] width 57 height 18
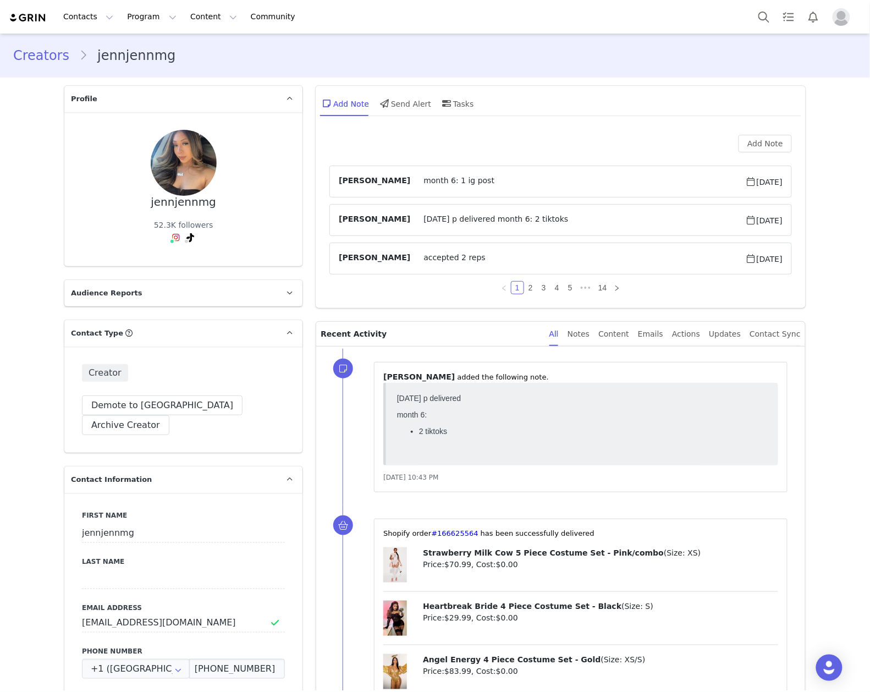
click at [528, 200] on div "Kaeli Barankiewicz month 6: 1 ig post Oct 1, 2025 Kaeli Barankiewicz halloween …" at bounding box center [560, 220] width 462 height 109
click at [525, 192] on article "Kaeli Barankiewicz month 6: 1 ig post Oct 1, 2025" at bounding box center [560, 182] width 462 height 32
drag, startPoint x: 539, startPoint y: 170, endPoint x: 655, endPoint y: 169, distance: 116.0
click at [541, 170] on article "Kaeli Barankiewicz month 6: 1 ig post Oct 1, 2025" at bounding box center [560, 182] width 462 height 32
click at [707, 183] on span "month 6: 1 ig post" at bounding box center [577, 181] width 335 height 13
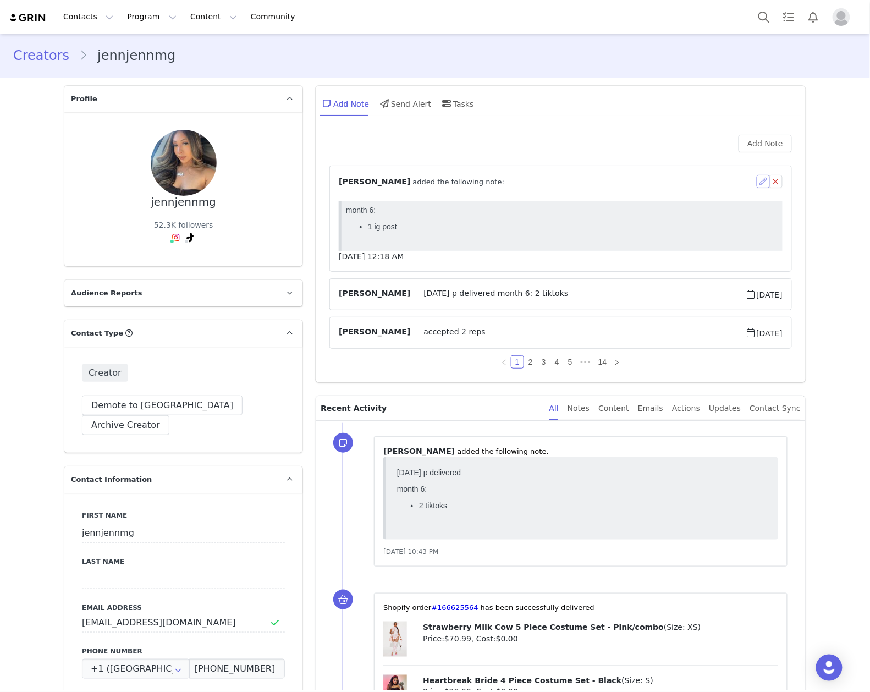
click at [757, 183] on button "button" at bounding box center [763, 181] width 13 height 13
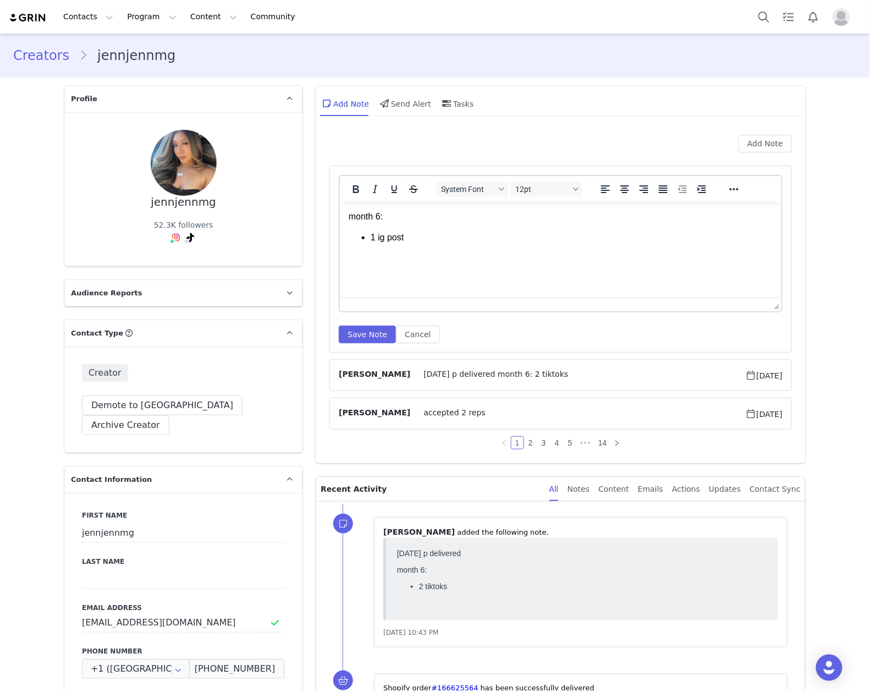
click at [560, 237] on li "1 ig post" at bounding box center [572, 237] width 402 height 12
drag, startPoint x: 341, startPoint y: 339, endPoint x: 838, endPoint y: 429, distance: 504.6
click at [344, 339] on button "Save Note" at bounding box center [367, 335] width 57 height 18
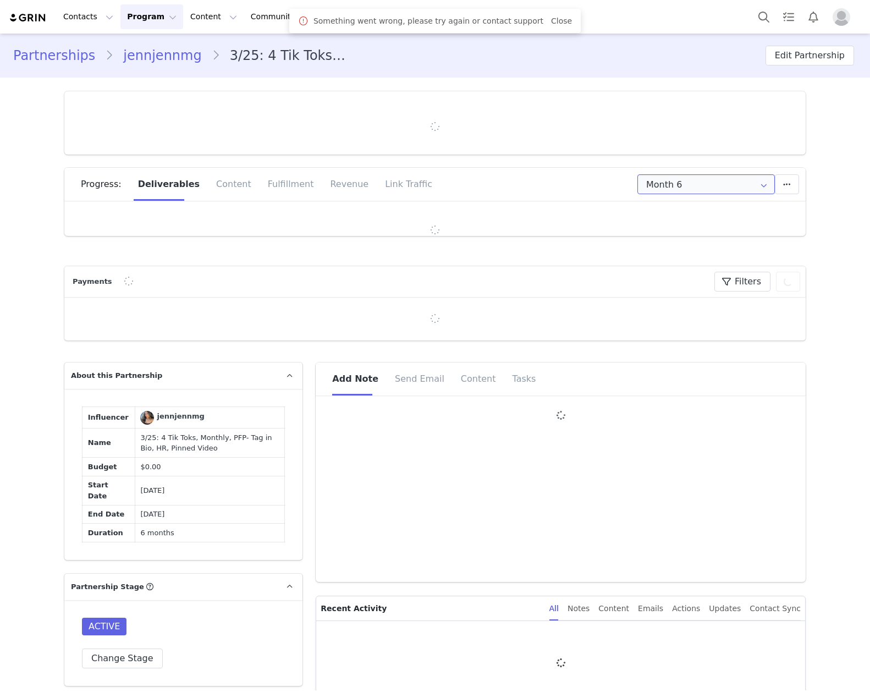
click at [680, 181] on input "Month 6" at bounding box center [705, 184] width 137 height 20
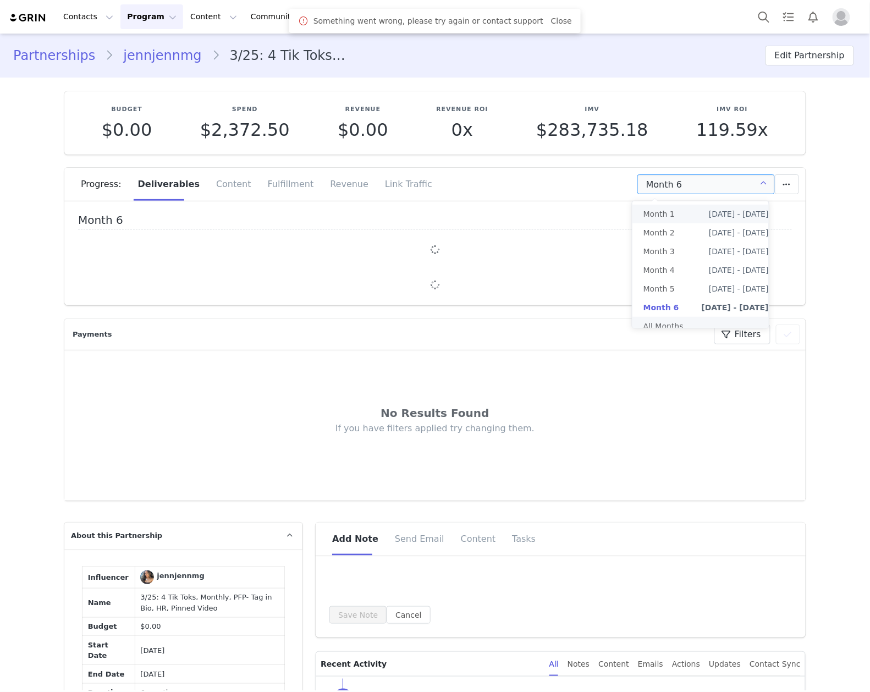
click at [698, 328] on li "All Months" at bounding box center [705, 326] width 147 height 19
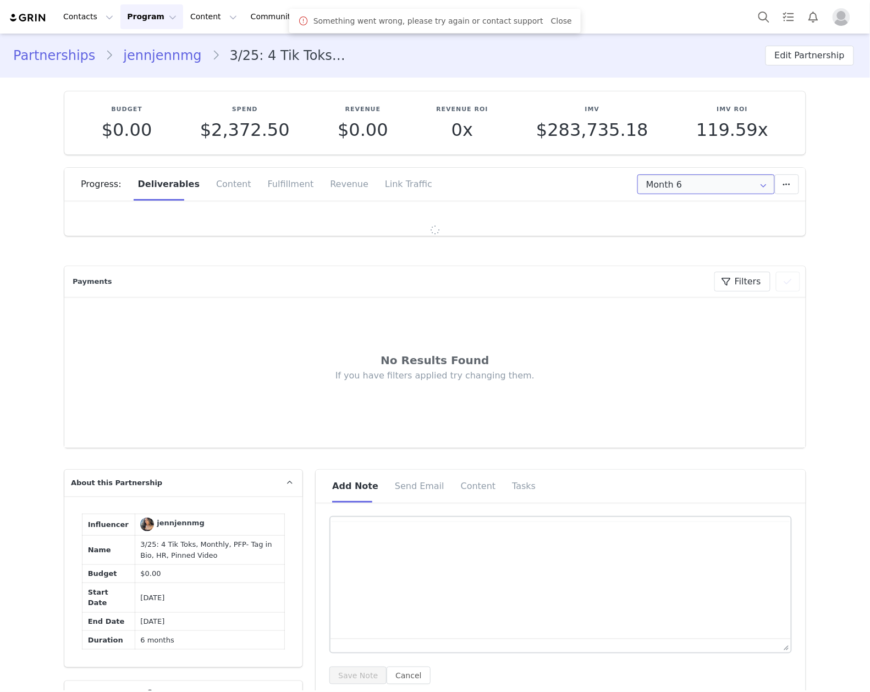
type input "All"
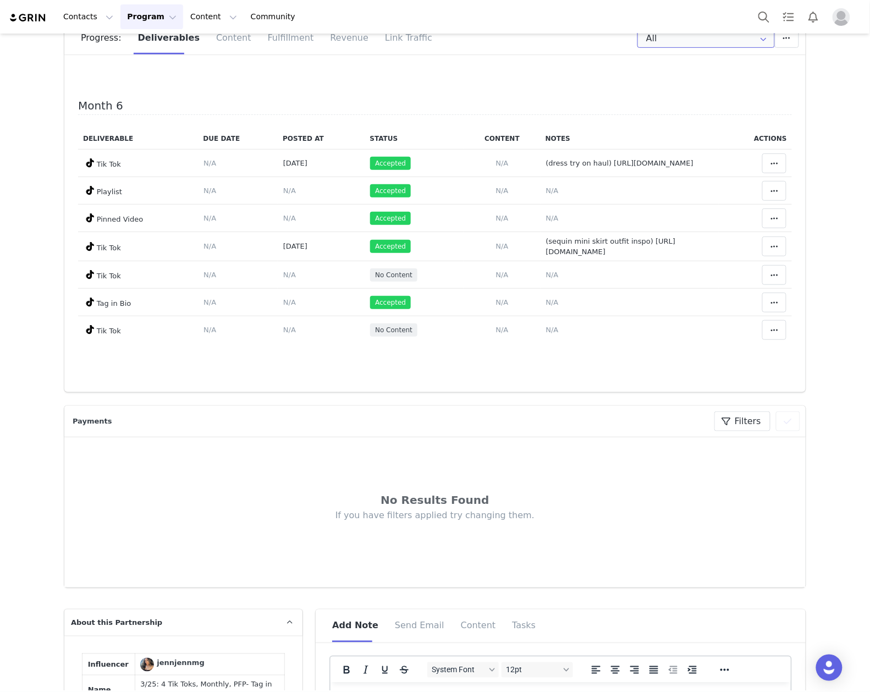
scroll to position [1399, 0]
click at [546, 275] on span "N/A" at bounding box center [552, 275] width 13 height 8
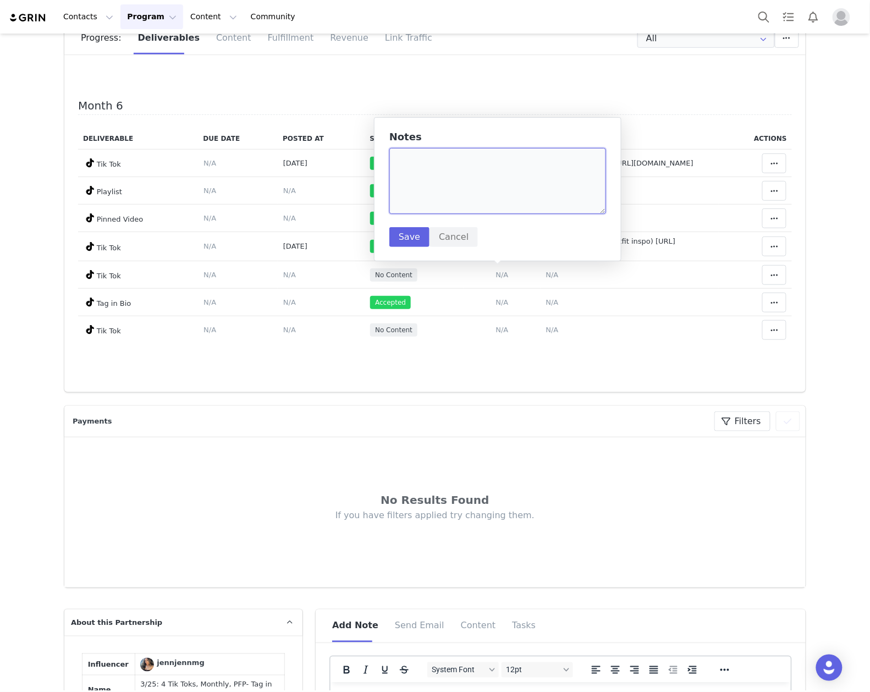
click at [473, 202] on textarea at bounding box center [497, 181] width 217 height 66
paste textarea "https://www.tiktok.com/@jennjennmg/video/7554834616922737951"
type textarea "(romper outfit inspo) https://www.tiktok.com/@jennjennmg/video/7554834616922737…"
click at [414, 229] on button "Save" at bounding box center [409, 237] width 40 height 20
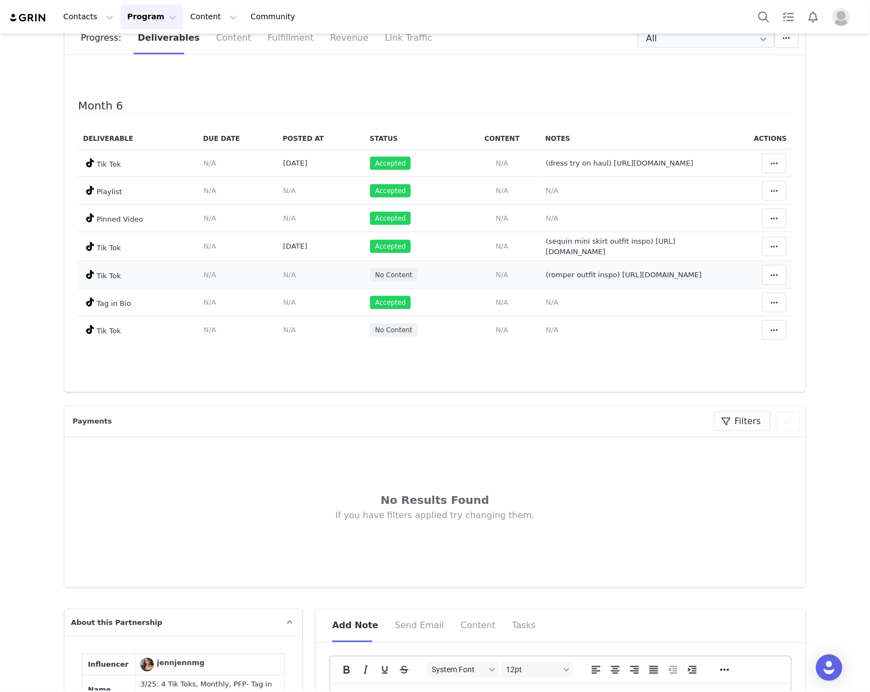
click at [283, 274] on span "N/A" at bounding box center [289, 275] width 13 height 8
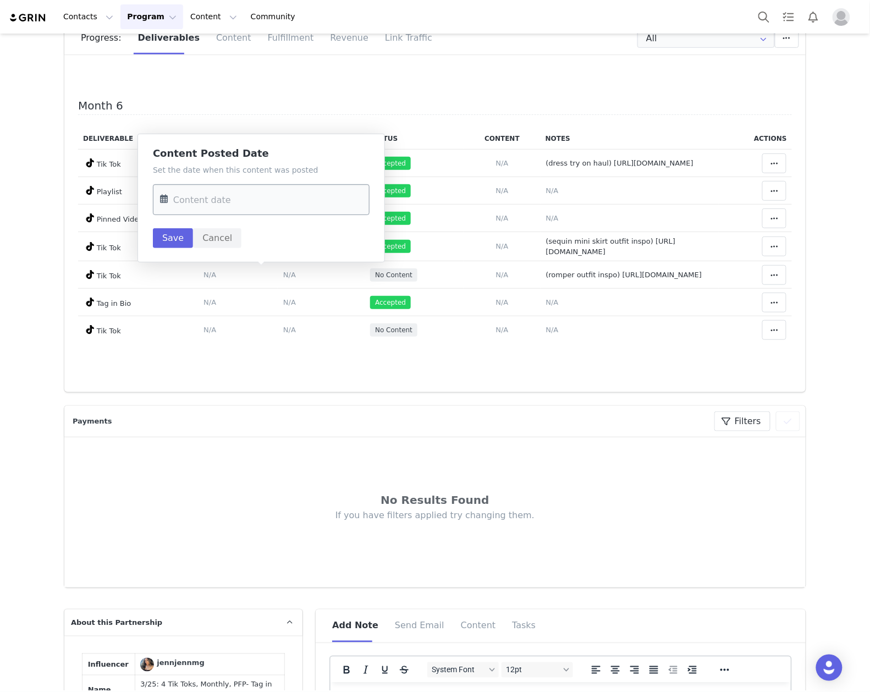
click at [264, 201] on input "text" at bounding box center [261, 199] width 217 height 31
click at [308, 348] on span "27" at bounding box center [310, 349] width 13 height 13
type input "Sep 27 2025"
drag, startPoint x: 170, startPoint y: 238, endPoint x: 652, endPoint y: 357, distance: 495.7
click at [169, 238] on button "Save" at bounding box center [173, 238] width 40 height 20
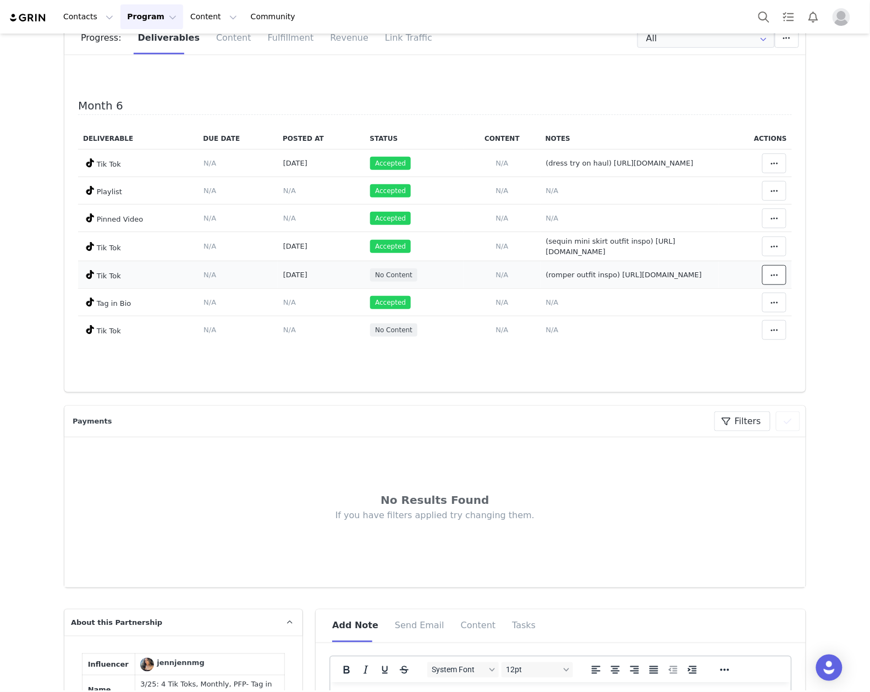
click at [762, 271] on button at bounding box center [774, 275] width 24 height 20
click at [707, 272] on div "Mark as Accepted" at bounding box center [670, 274] width 136 height 25
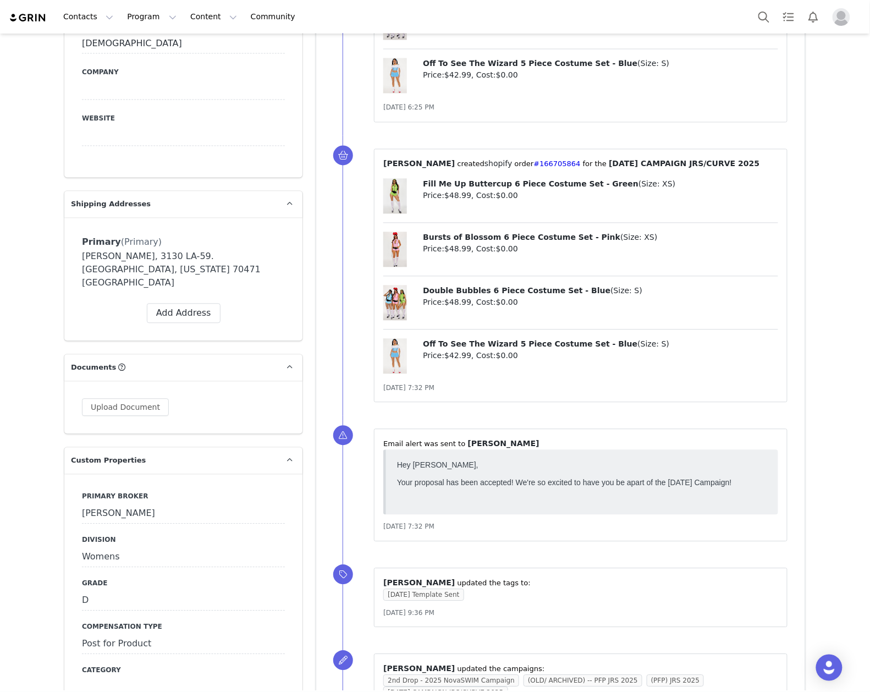
scroll to position [953, 0]
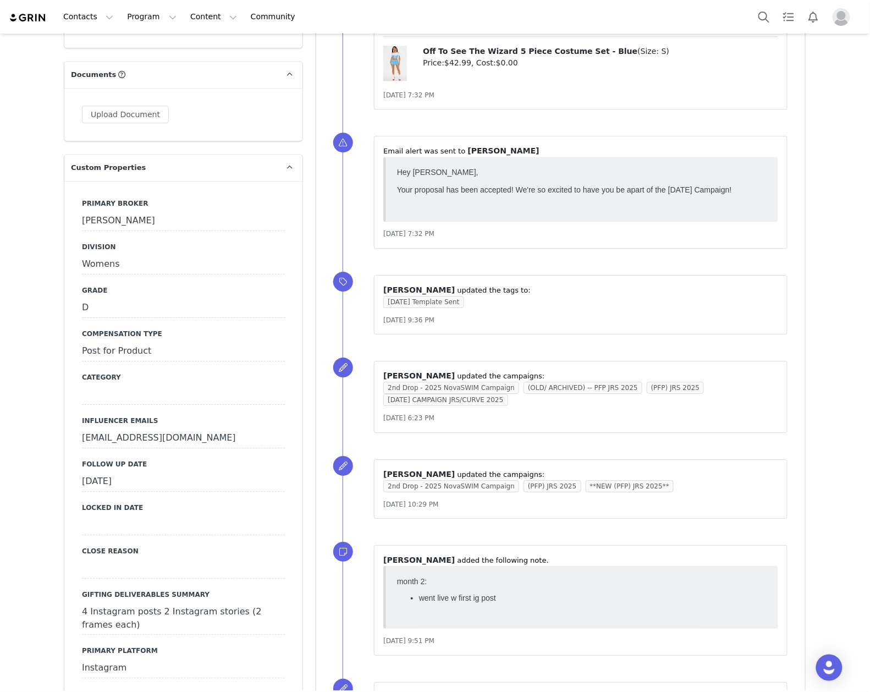
click at [196, 472] on div "[DATE]" at bounding box center [183, 482] width 203 height 20
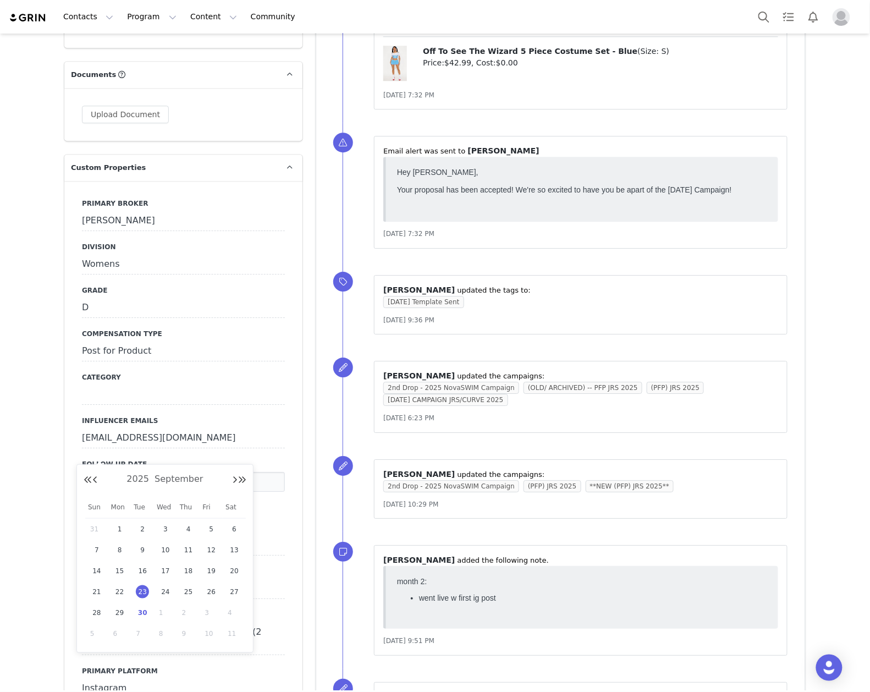
drag, startPoint x: 146, startPoint y: 613, endPoint x: 141, endPoint y: 608, distance: 6.6
click at [145, 613] on span "30" at bounding box center [142, 612] width 13 height 13
type input "[DATE]"
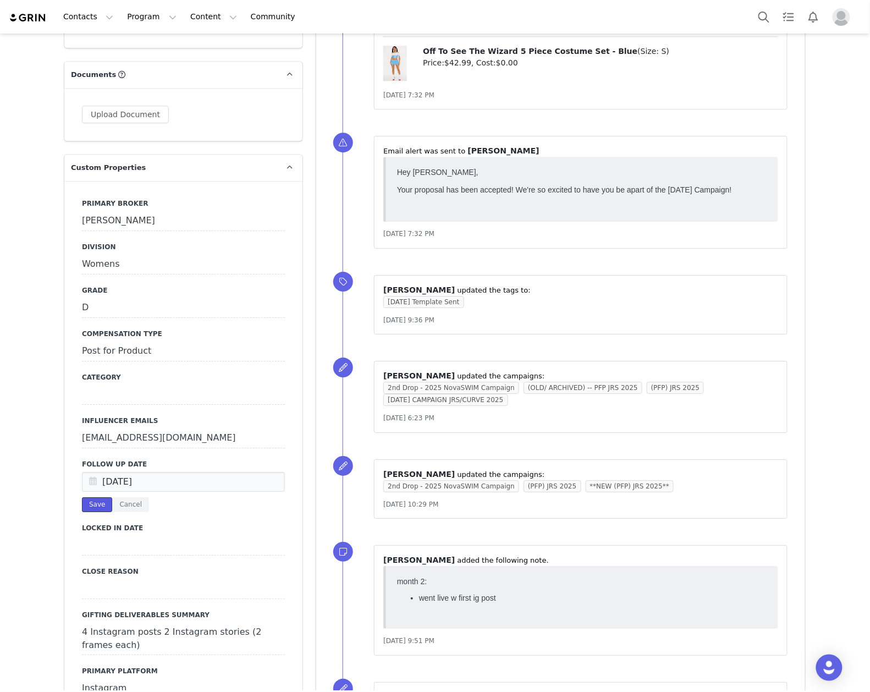
click at [84, 497] on button "Save" at bounding box center [97, 504] width 30 height 15
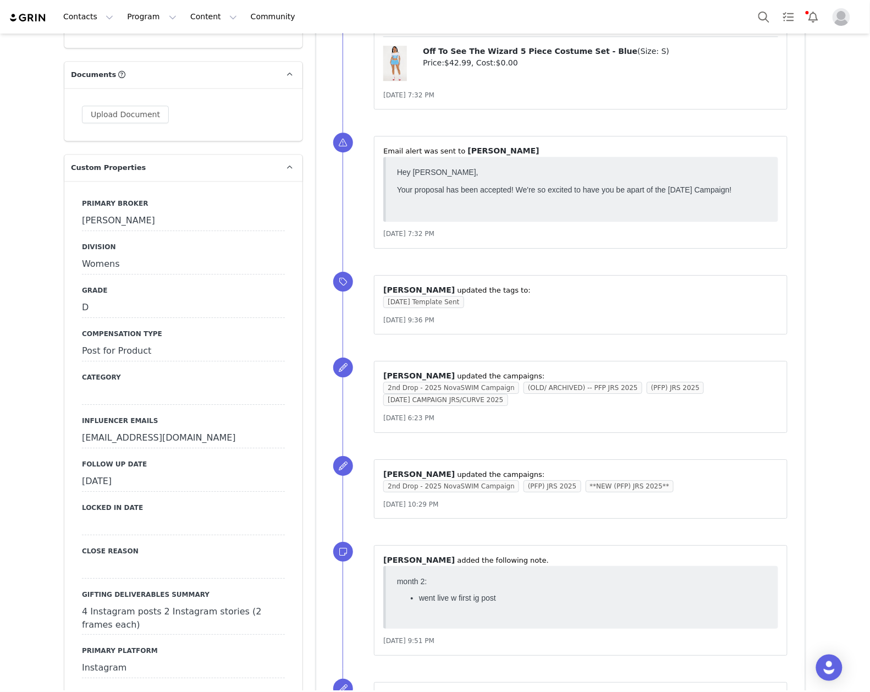
scroll to position [293, 0]
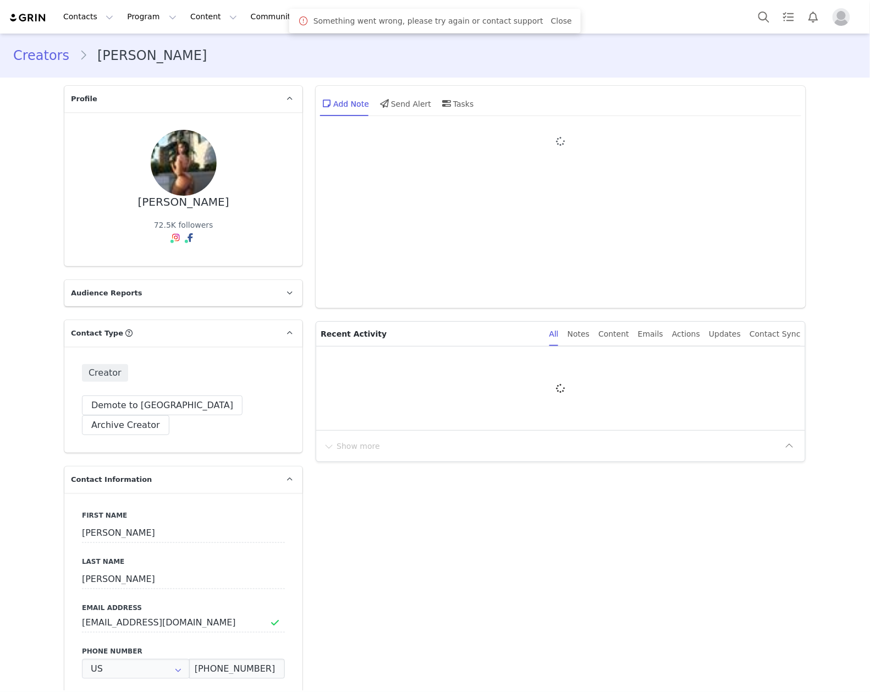
type input "+1 ([GEOGRAPHIC_DATA])"
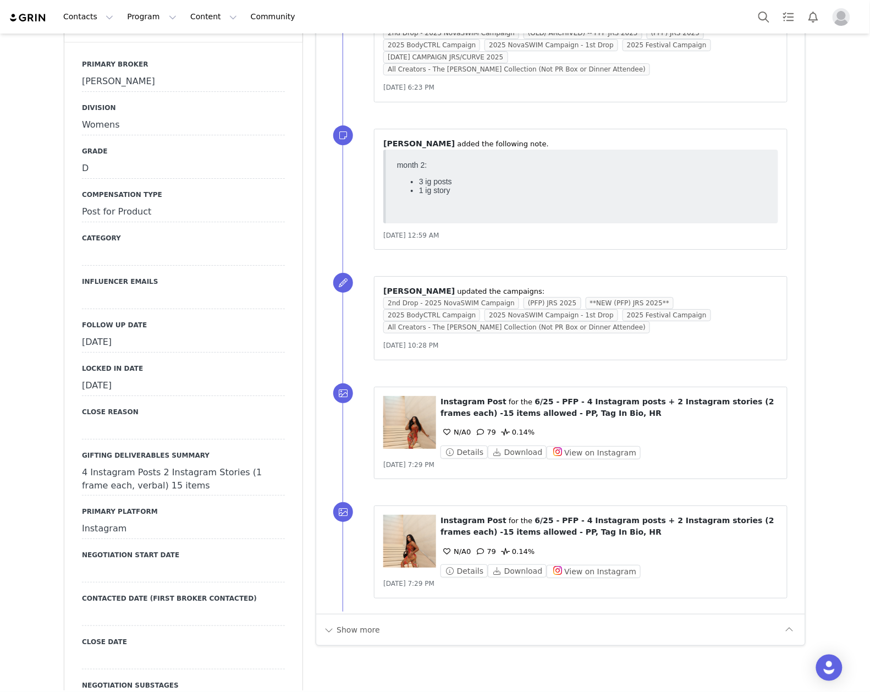
scroll to position [1100, 0]
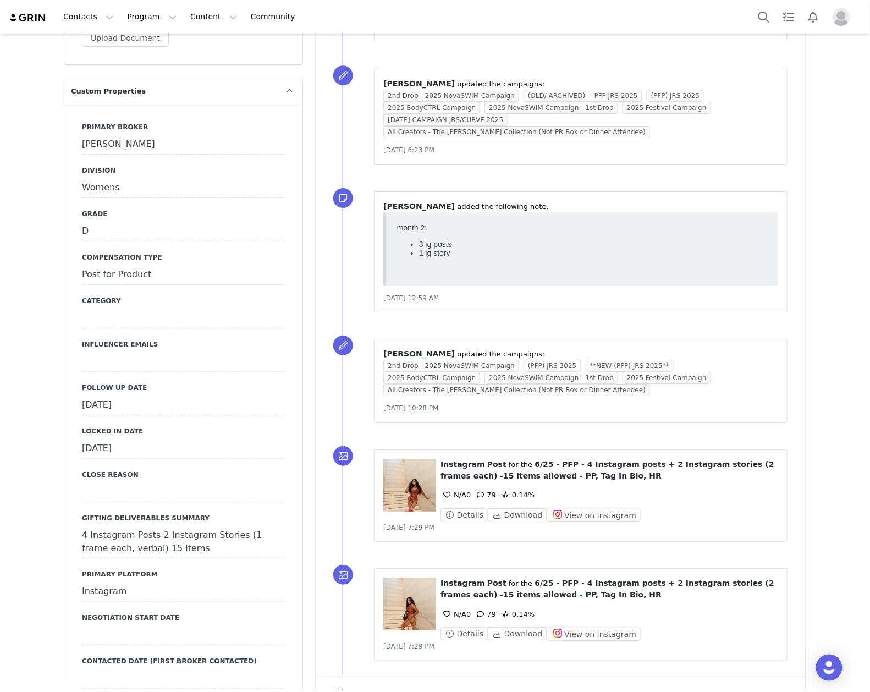
click at [135, 395] on div "[DATE]" at bounding box center [183, 405] width 203 height 20
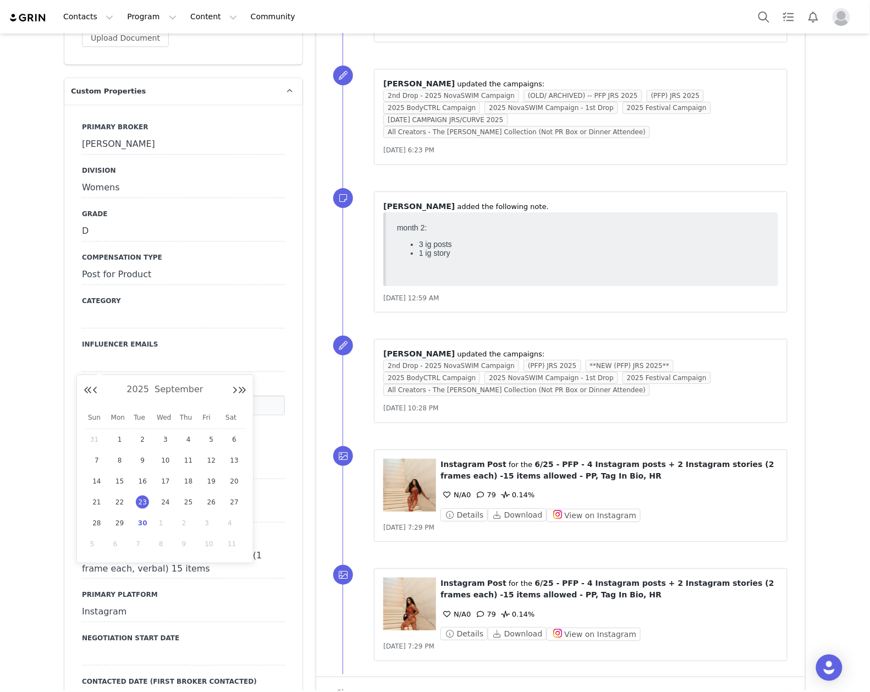
click at [144, 525] on span "30" at bounding box center [142, 522] width 13 height 13
type input "[DATE]"
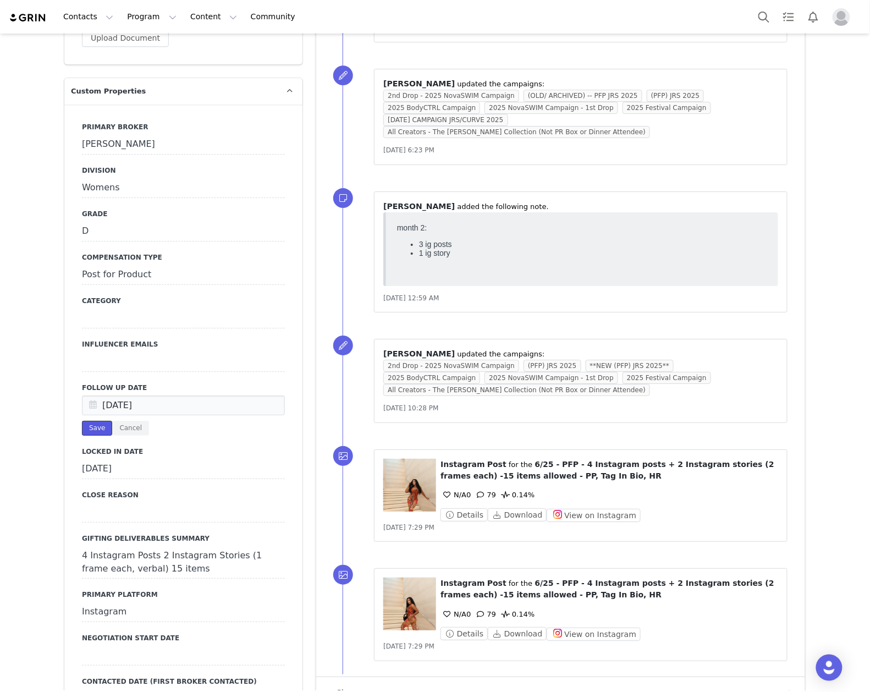
click at [91, 421] on button "Save" at bounding box center [97, 428] width 30 height 15
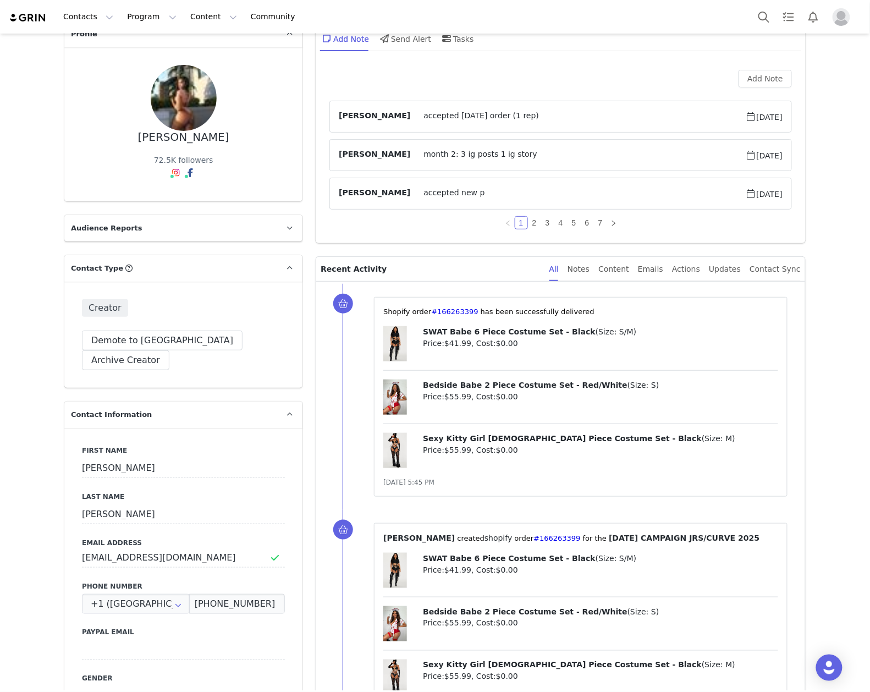
scroll to position [0, 0]
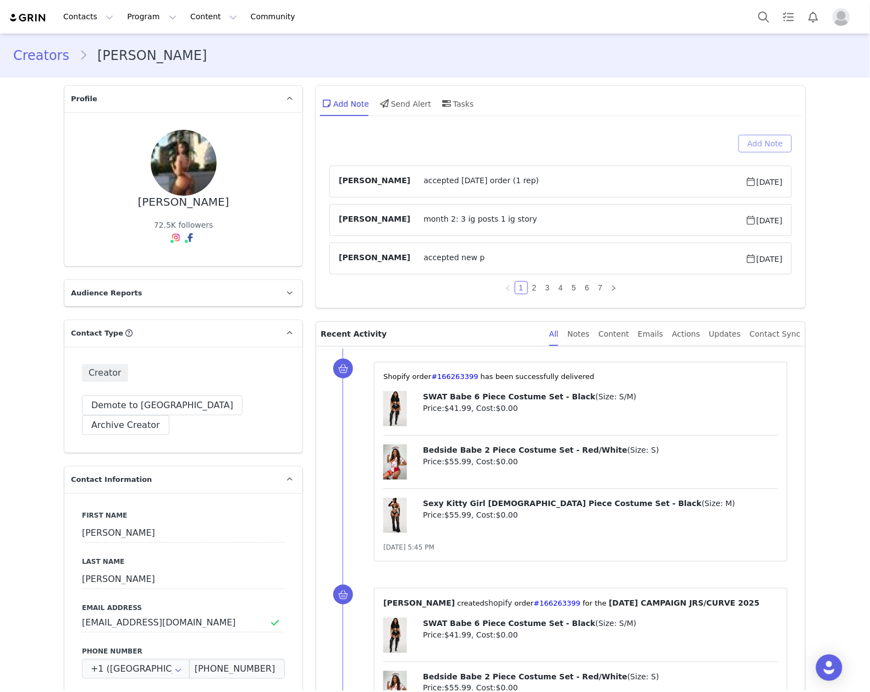
click at [765, 151] on button "Add Note" at bounding box center [764, 144] width 53 height 18
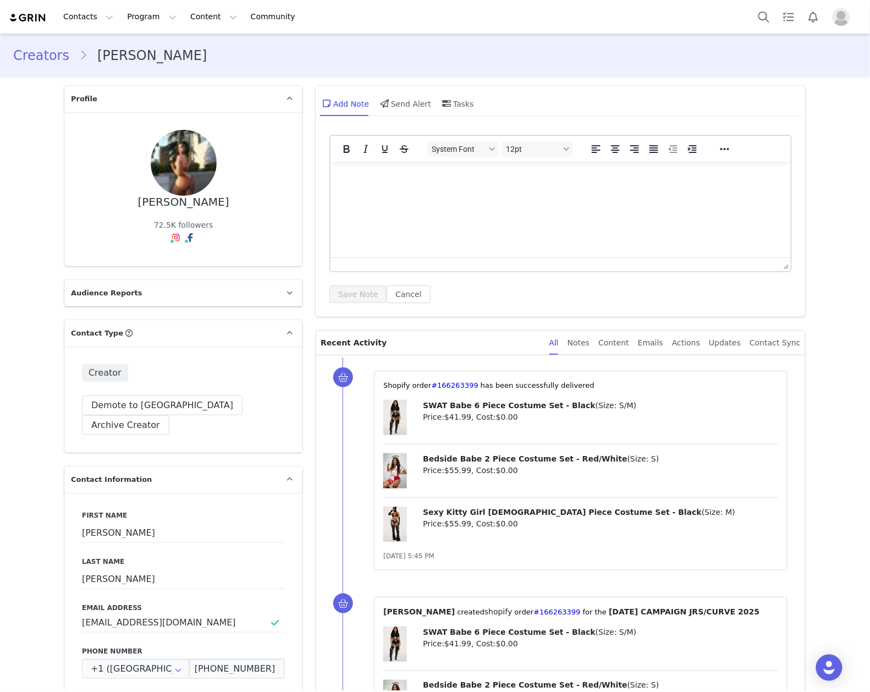
click at [505, 191] on html at bounding box center [560, 176] width 460 height 30
click at [346, 302] on button "Save Note" at bounding box center [357, 294] width 57 height 18
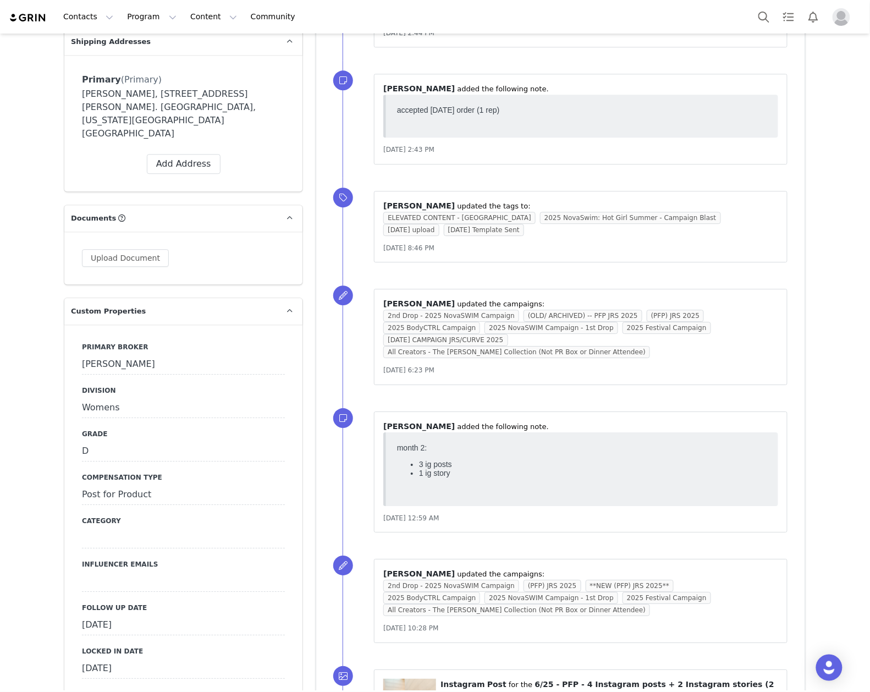
scroll to position [1100, 0]
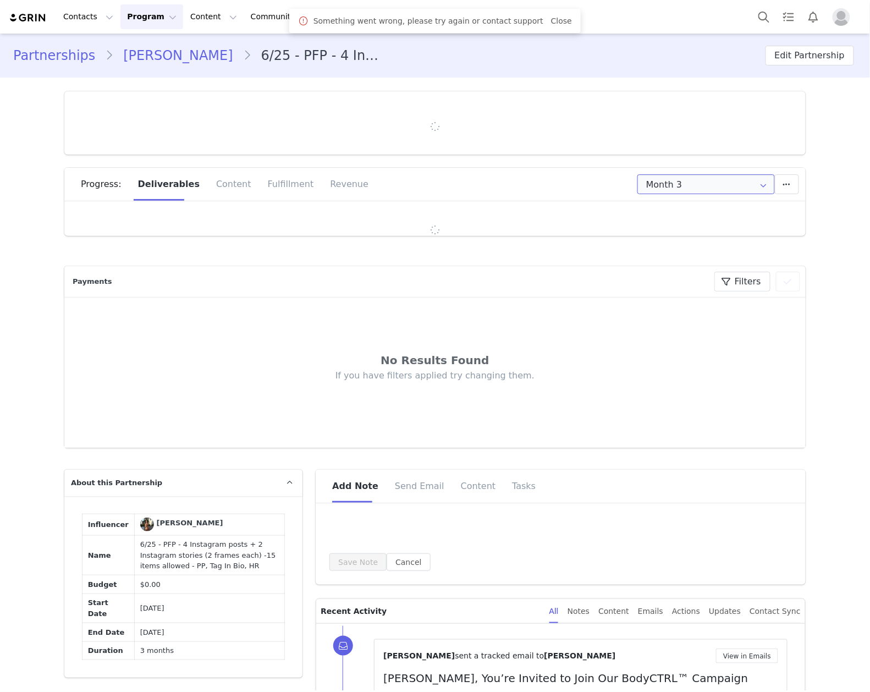
click at [652, 186] on input "Month 3" at bounding box center [705, 184] width 137 height 20
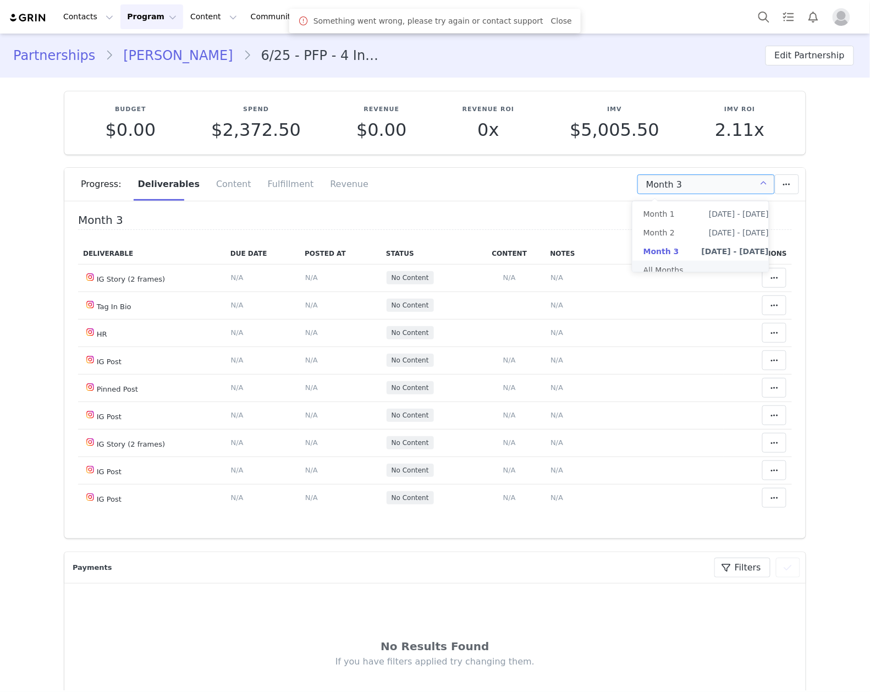
click at [658, 266] on li "All Months" at bounding box center [705, 270] width 147 height 19
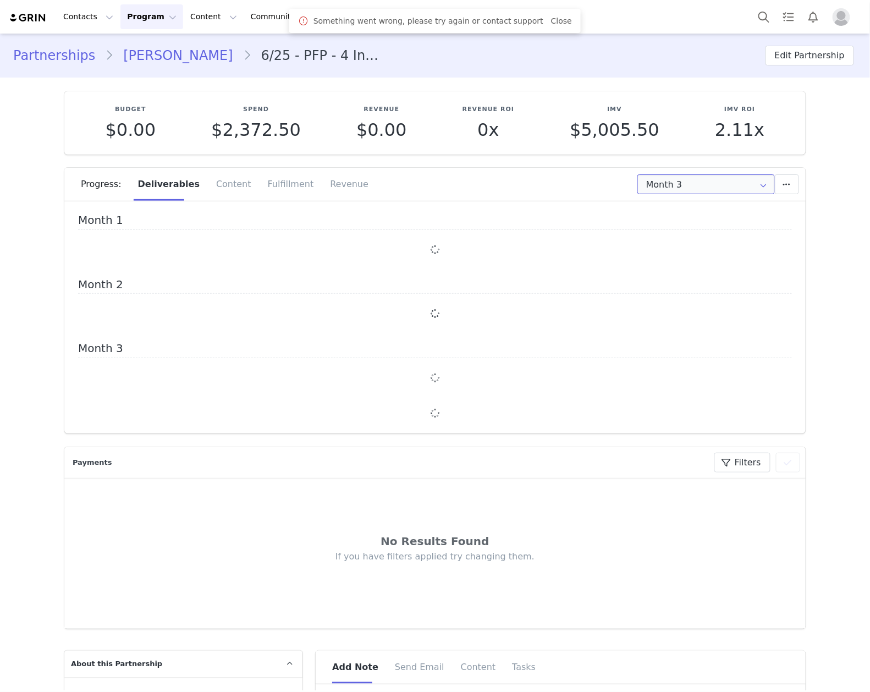
type input "All"
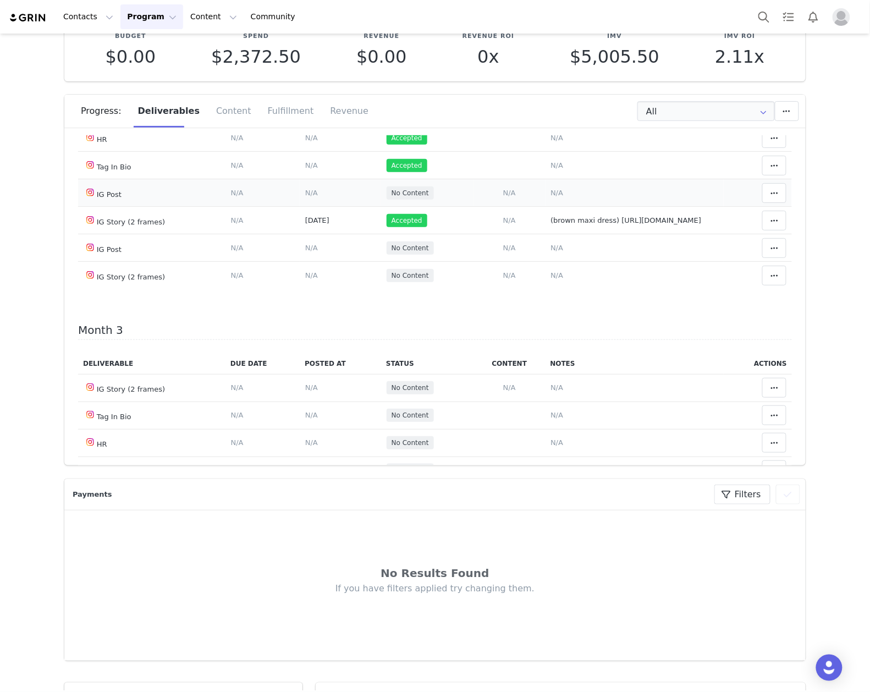
drag, startPoint x: 546, startPoint y: 319, endPoint x: 548, endPoint y: 285, distance: 34.7
click at [550, 197] on span "N/A" at bounding box center [556, 193] width 13 height 8
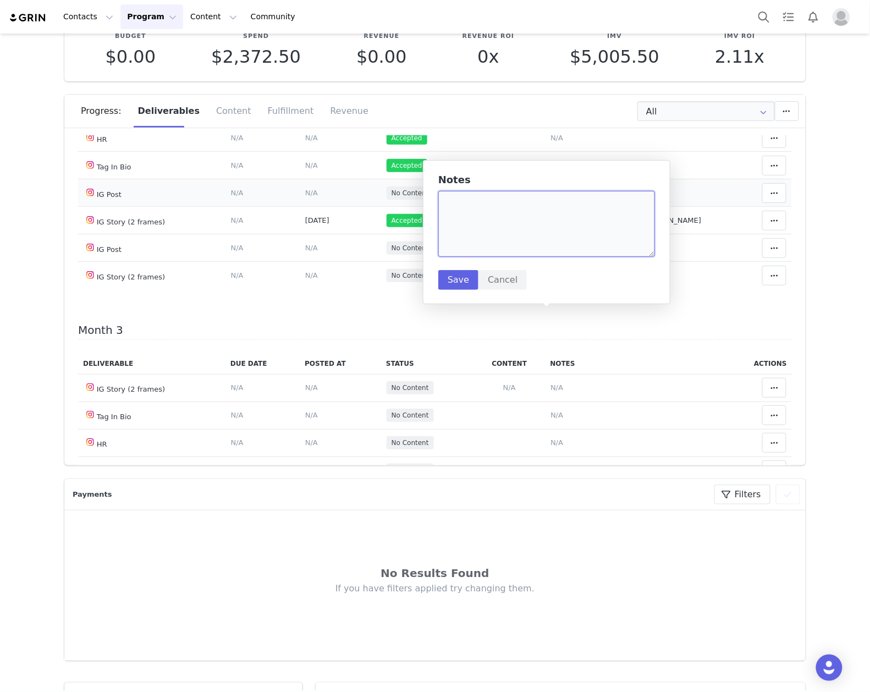
click at [526, 221] on textarea at bounding box center [546, 224] width 217 height 66
paste textarea "[URL][DOMAIN_NAME]"
type textarea "(denim pant and jacket) [URL][DOMAIN_NAME]"
click at [454, 284] on button "Save" at bounding box center [458, 280] width 40 height 20
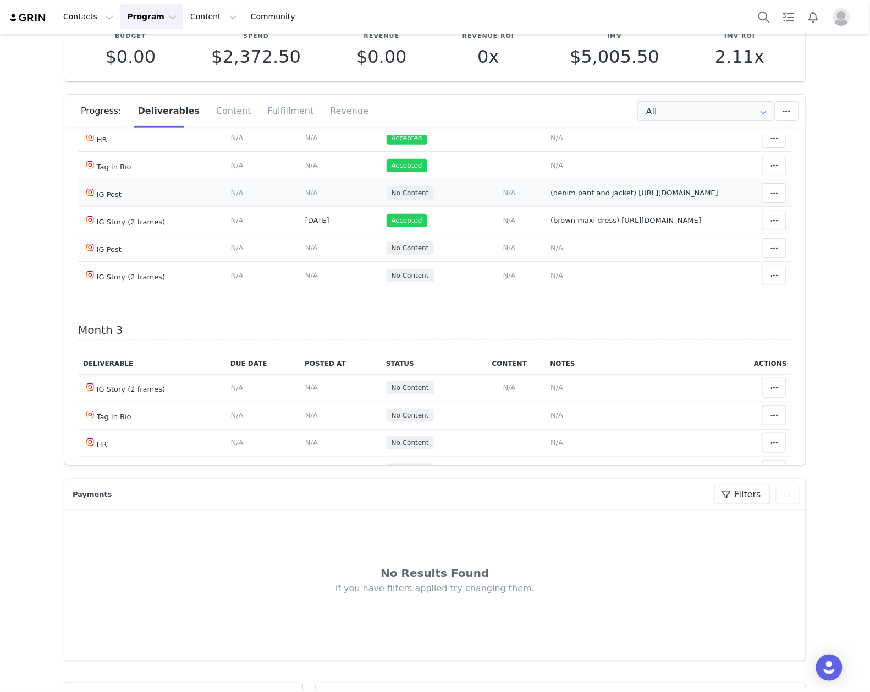
click at [305, 197] on span "N/A" at bounding box center [311, 193] width 13 height 8
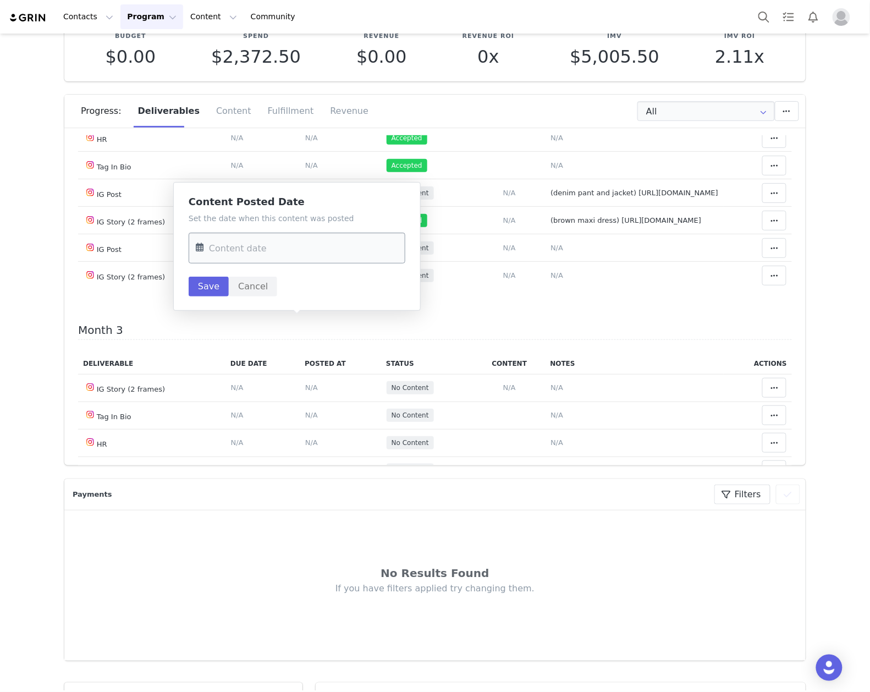
click at [282, 240] on input "text" at bounding box center [297, 248] width 217 height 31
click at [225, 415] on span "29" at bounding box center [231, 418] width 13 height 13
type input "[DATE]"
click at [213, 289] on button "Save" at bounding box center [209, 287] width 40 height 20
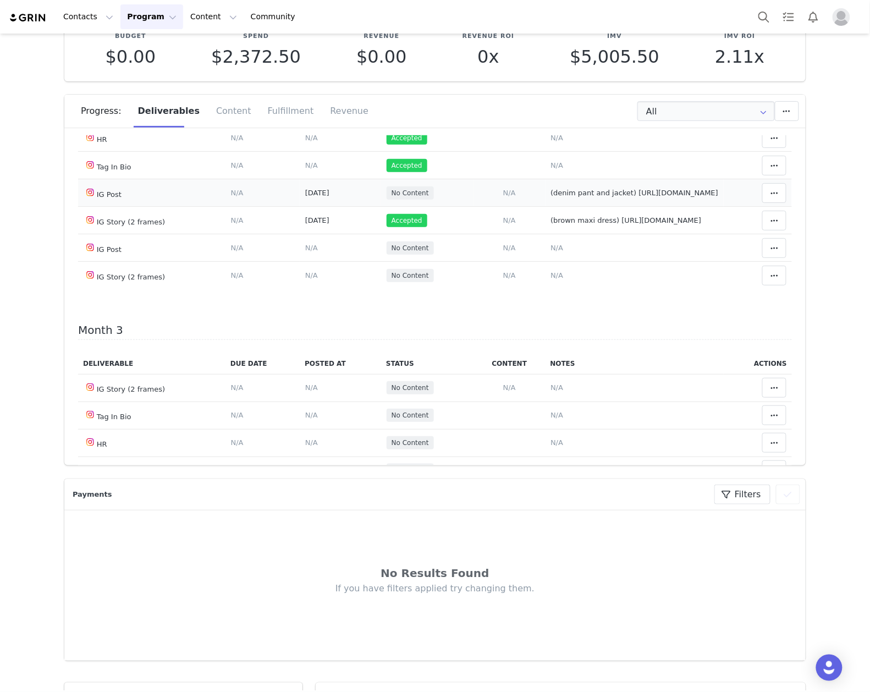
click at [771, 207] on td "Match Content Mark as Accepted Delete Deliverable This will unlink any content,…" at bounding box center [758, 192] width 68 height 27
click at [770, 197] on icon at bounding box center [774, 193] width 8 height 9
click at [699, 319] on div "Mark as Accepted" at bounding box center [670, 323] width 136 height 25
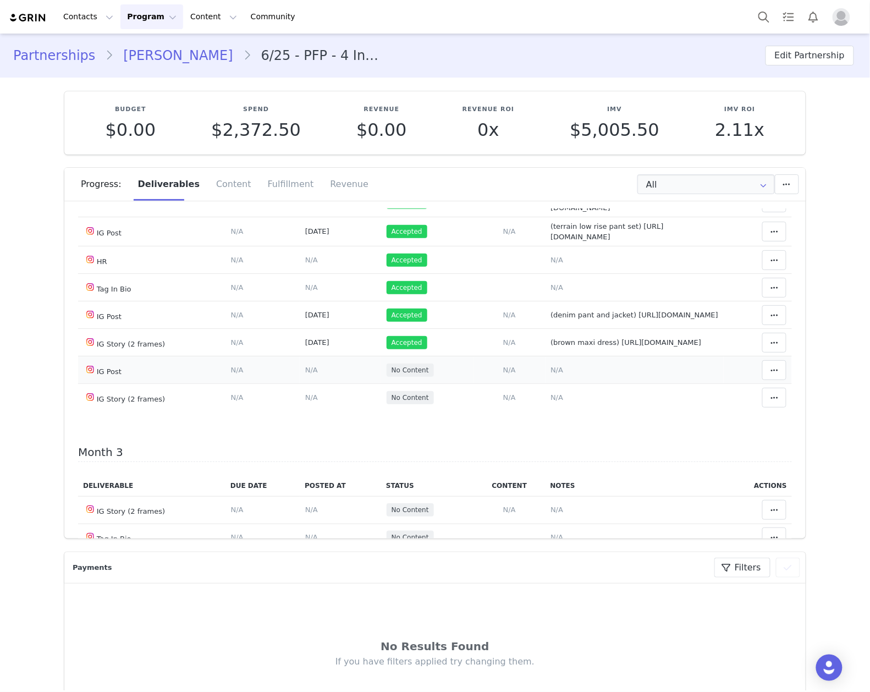
scroll to position [440, 0]
